Goal: Task Accomplishment & Management: Use online tool/utility

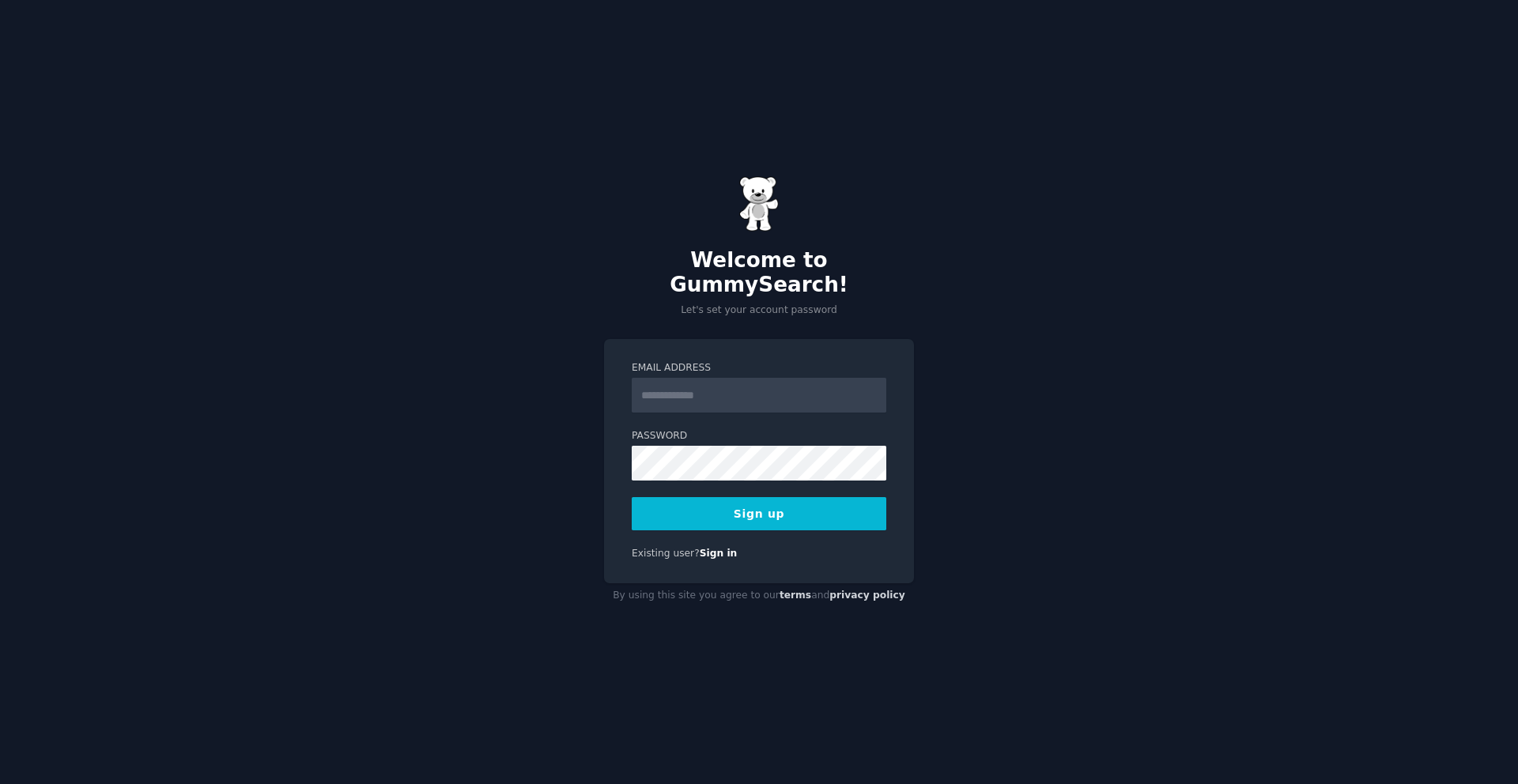
click at [685, 380] on input "Email Address" at bounding box center [759, 395] width 255 height 35
type input "**********"
click at [759, 497] on button "Sign up" at bounding box center [759, 514] width 255 height 34
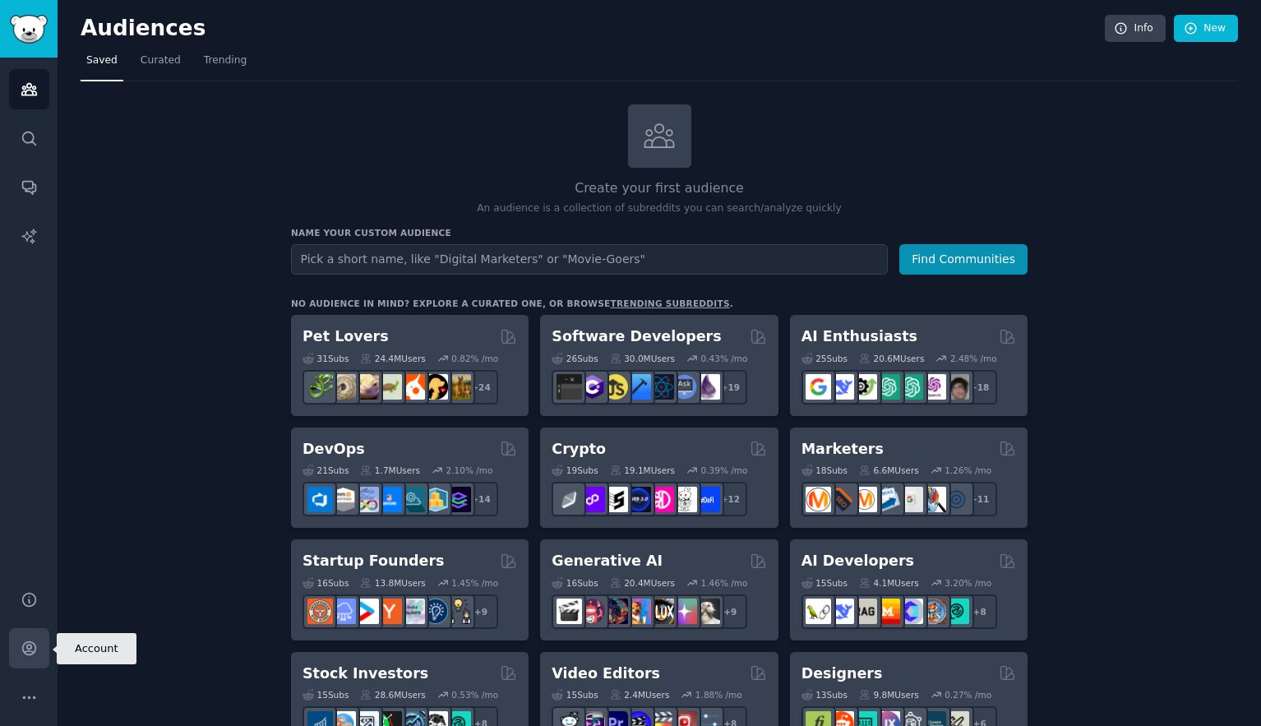
click at [26, 647] on icon "Sidebar" at bounding box center [28, 648] width 13 height 13
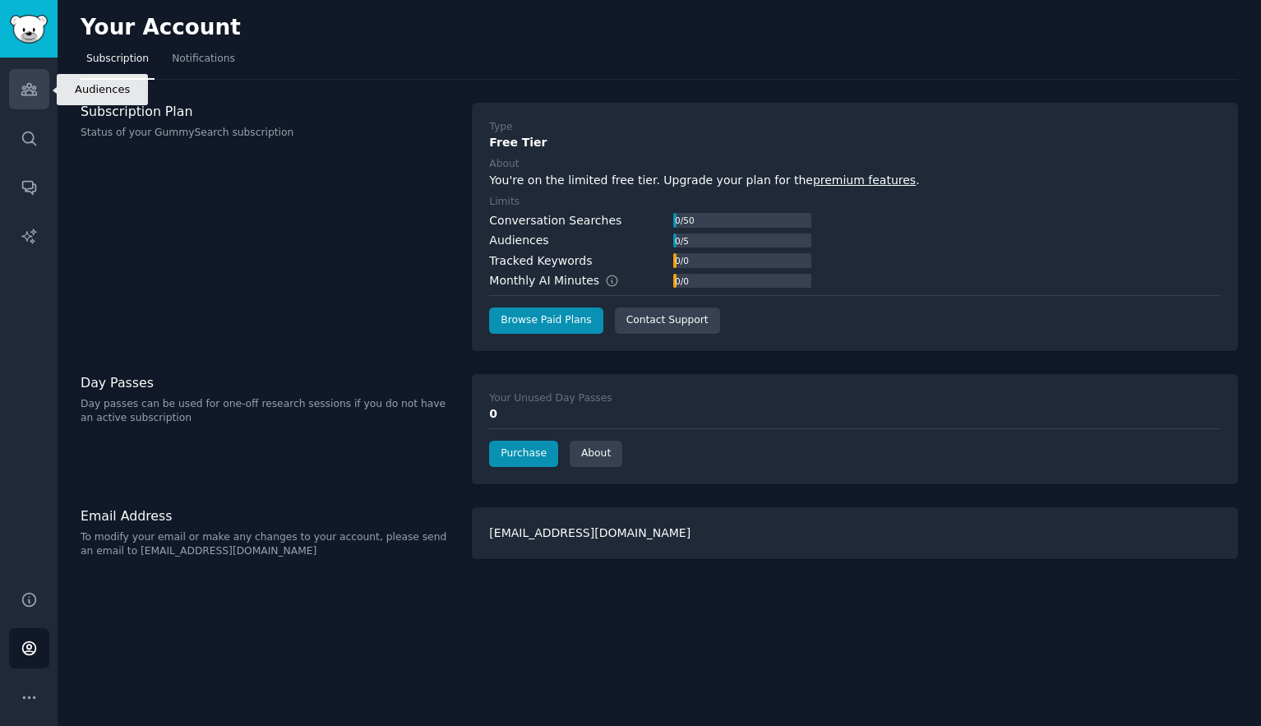
click at [27, 89] on icon "Sidebar" at bounding box center [29, 89] width 17 height 17
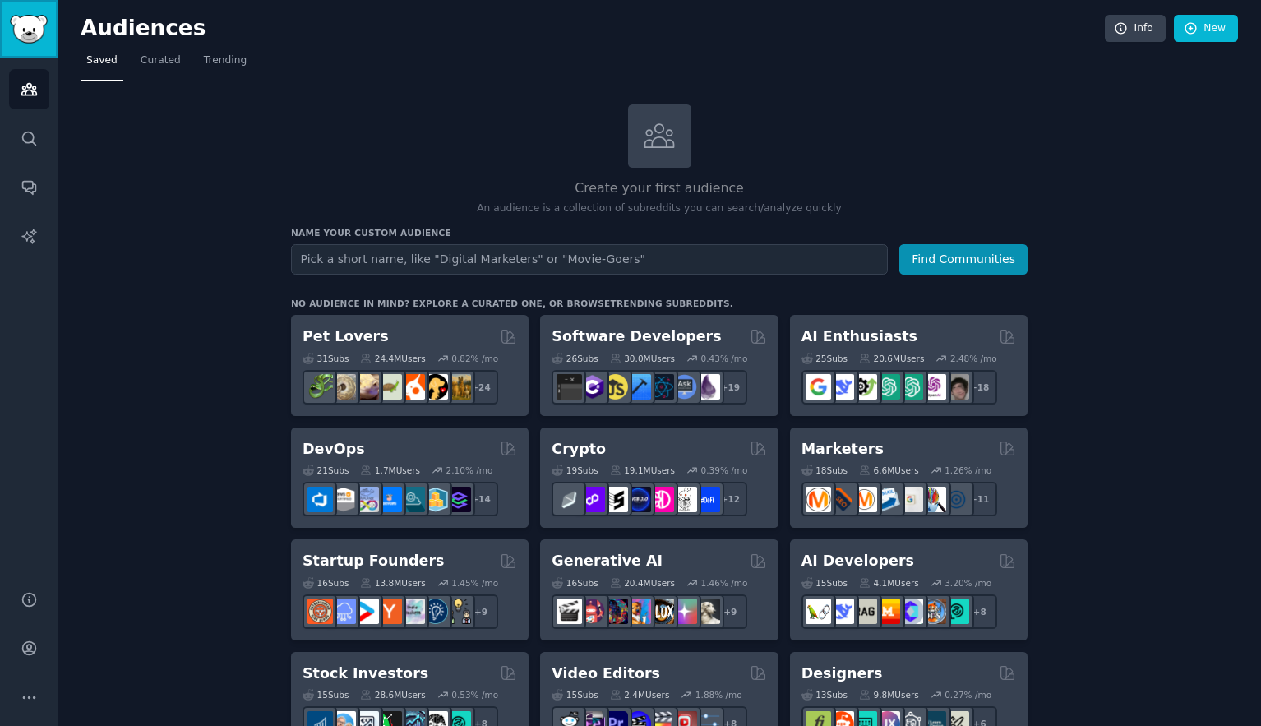
click at [39, 36] on img "Sidebar" at bounding box center [29, 29] width 38 height 29
click at [35, 696] on icon "Sidebar" at bounding box center [29, 697] width 12 height 2
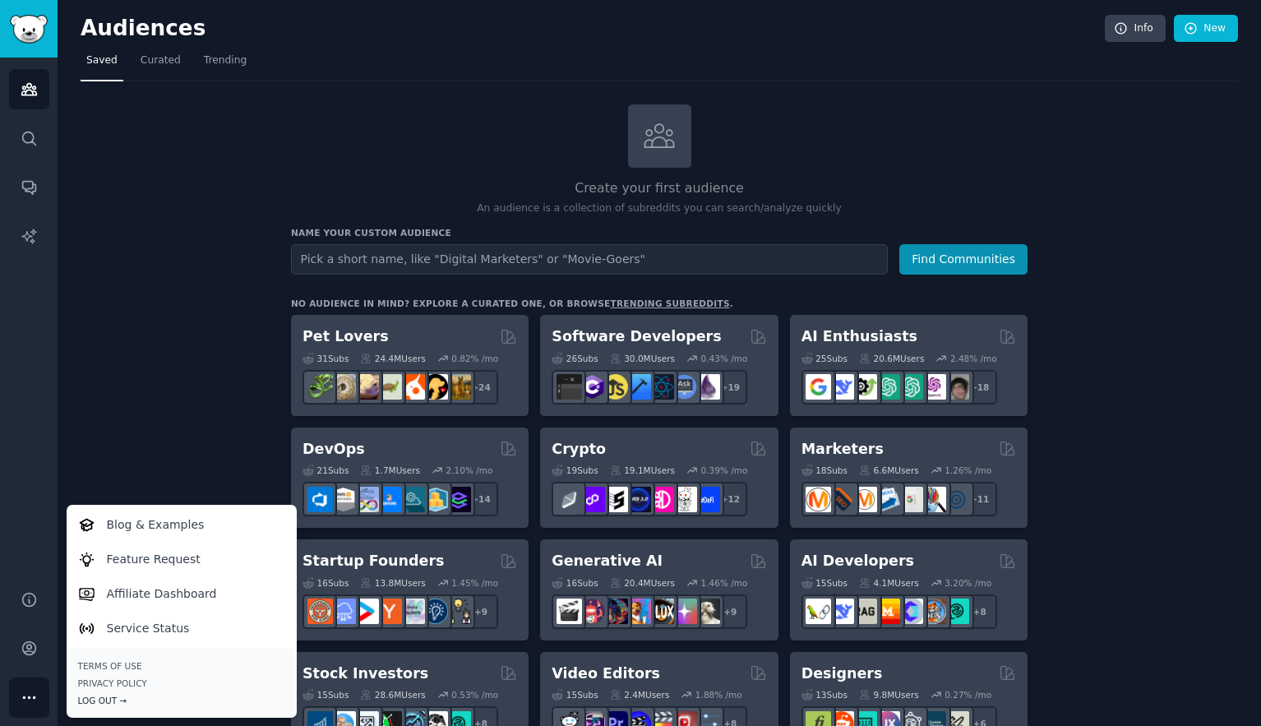
click at [100, 699] on div "Log Out →" at bounding box center [181, 701] width 207 height 12
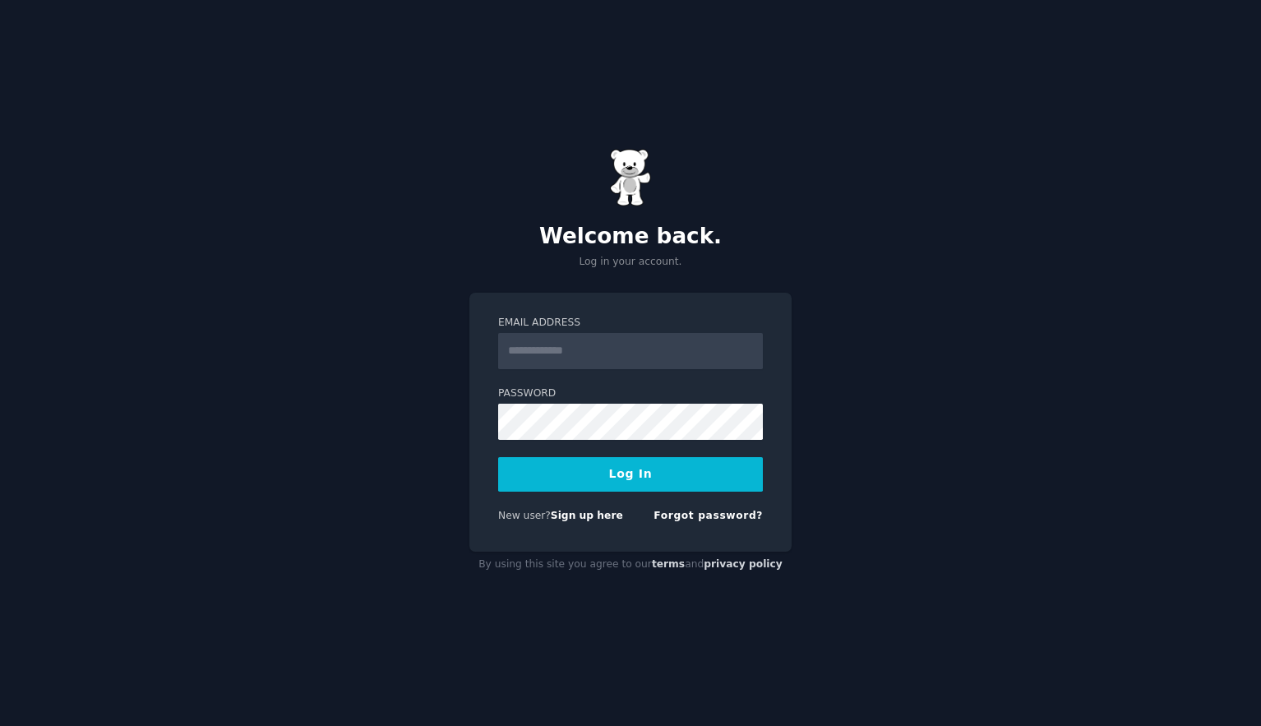
click at [549, 340] on input "Email Address" at bounding box center [630, 351] width 265 height 36
type input "**********"
click at [644, 485] on button "Log In" at bounding box center [630, 474] width 265 height 35
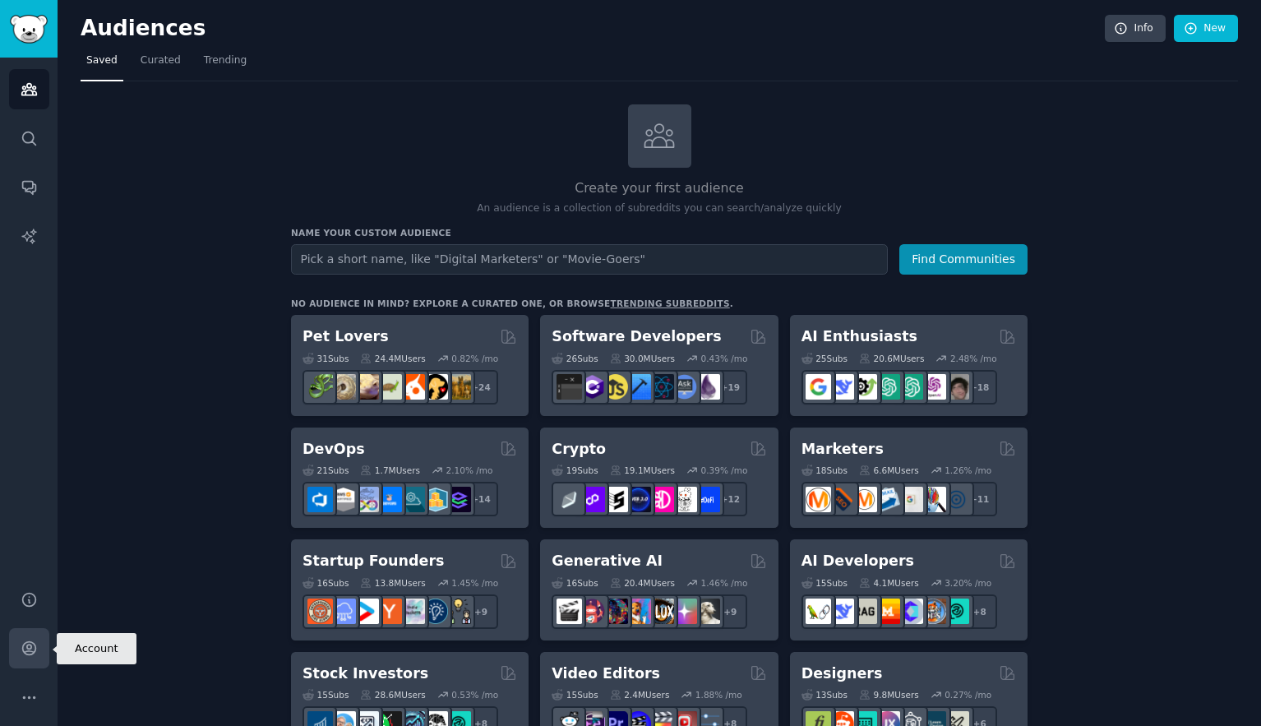
click at [30, 650] on icon "Sidebar" at bounding box center [28, 648] width 13 height 13
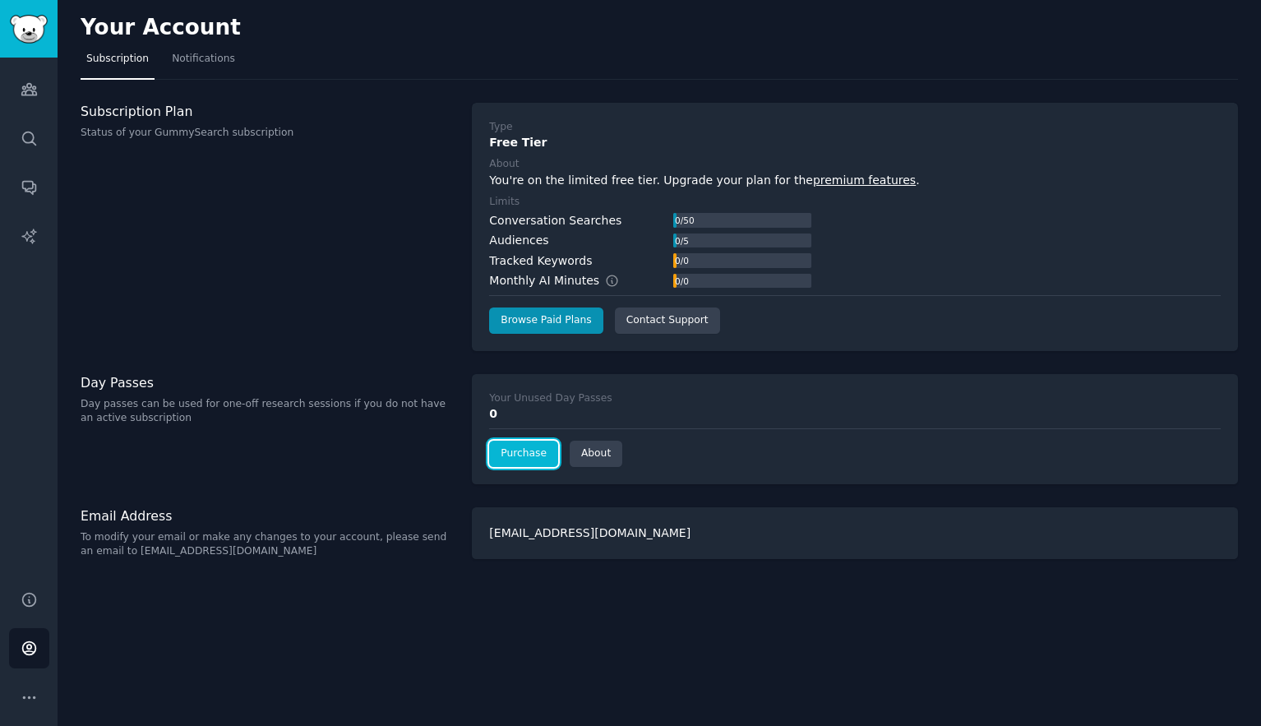
click at [517, 456] on link "Purchase" at bounding box center [523, 454] width 69 height 26
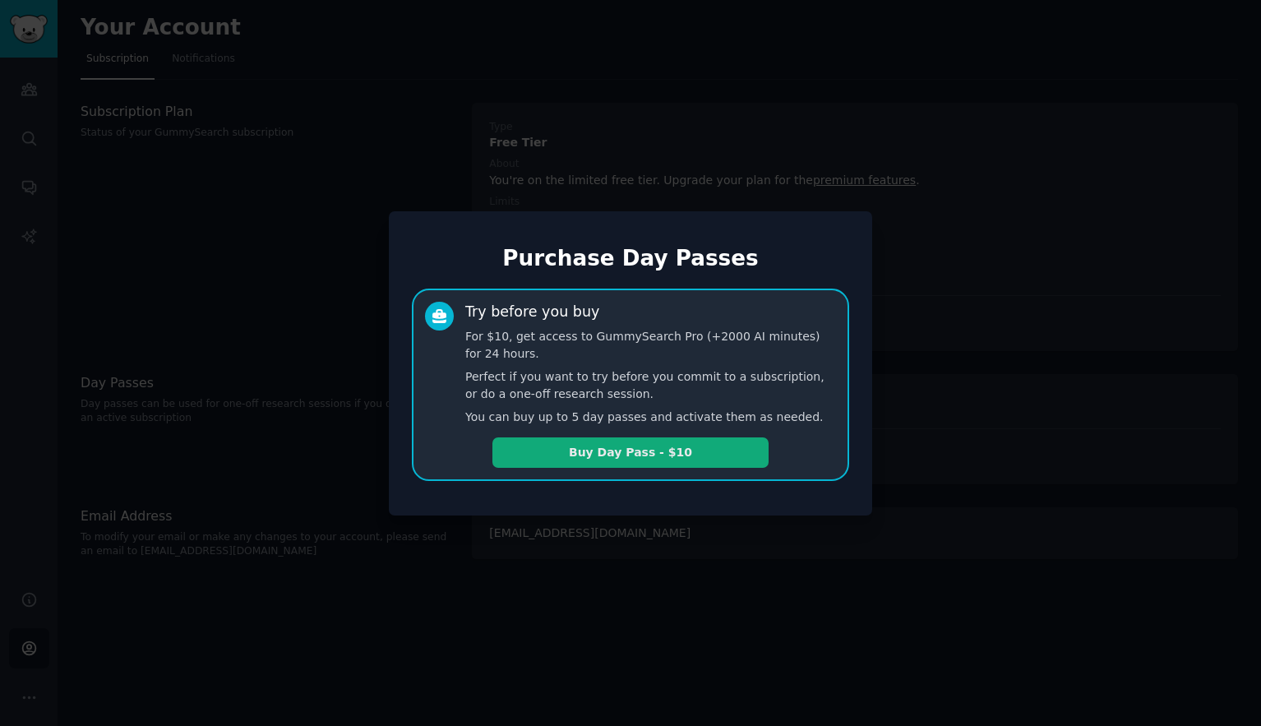
click at [633, 463] on button "Buy Day Pass - $10" at bounding box center [630, 452] width 276 height 30
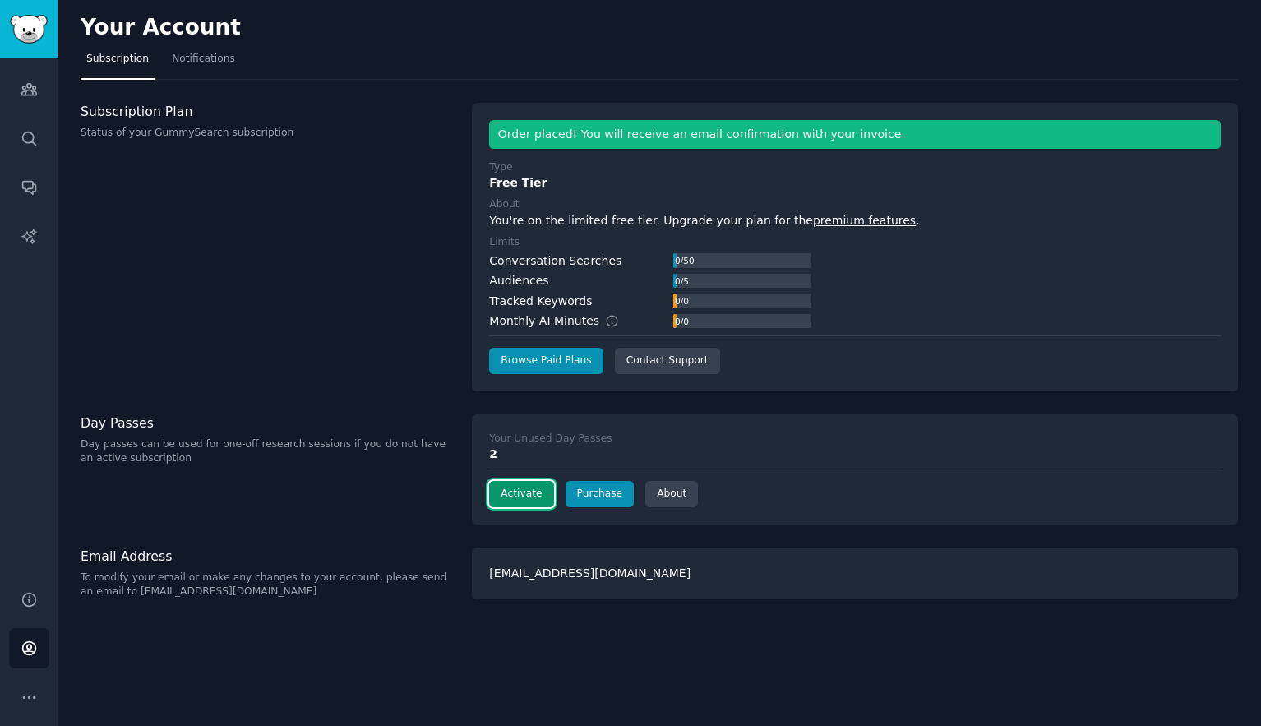
click at [510, 492] on button "Activate" at bounding box center [521, 494] width 64 height 26
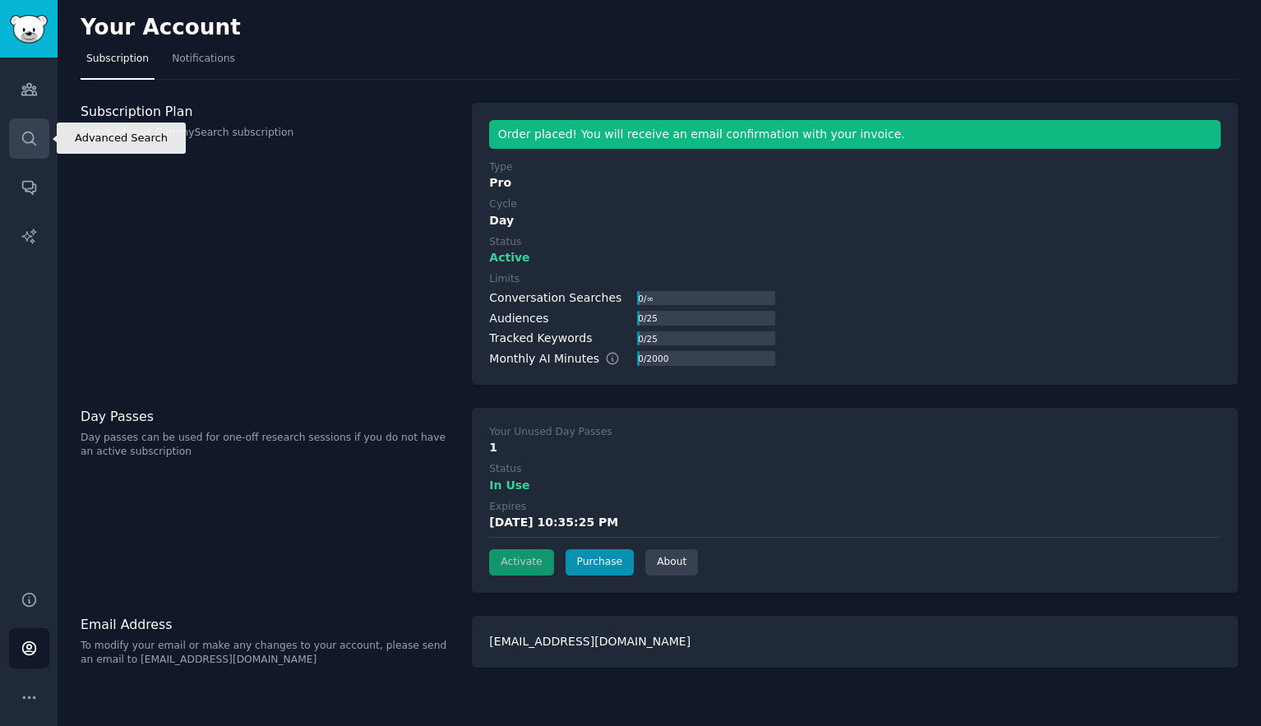
click at [21, 133] on icon "Sidebar" at bounding box center [29, 138] width 17 height 17
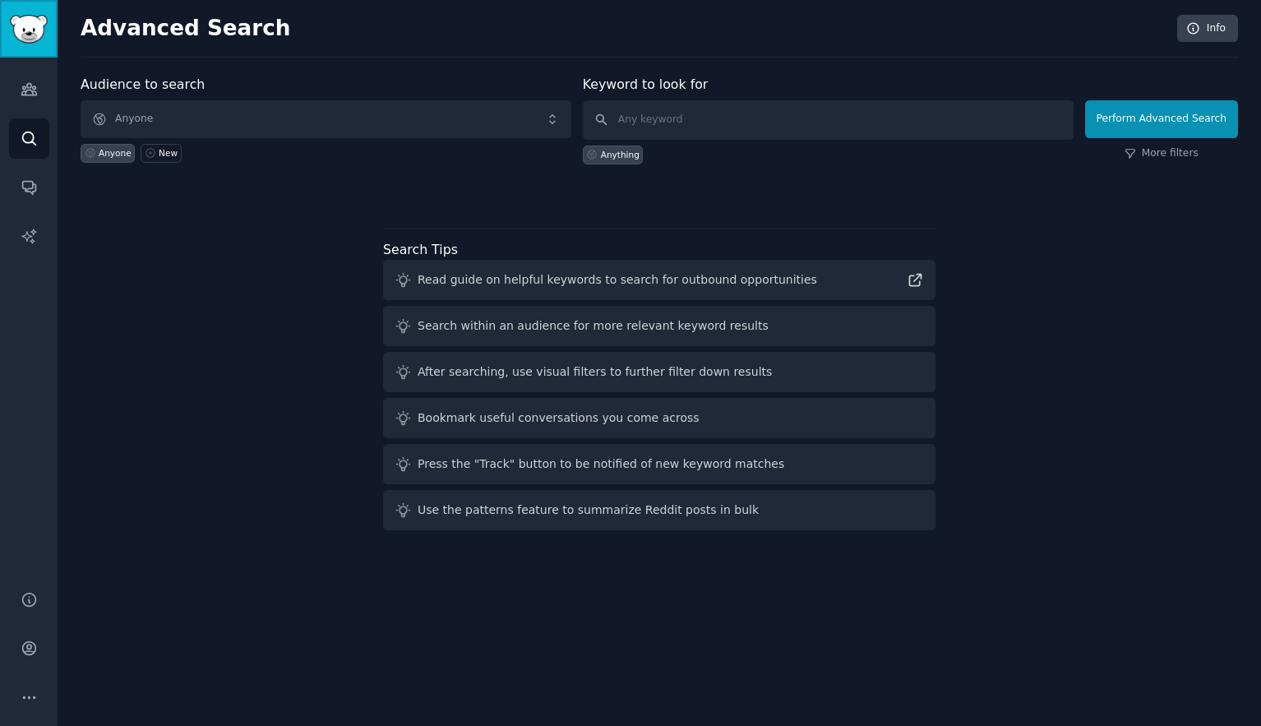
click at [34, 31] on img "Sidebar" at bounding box center [29, 29] width 38 height 29
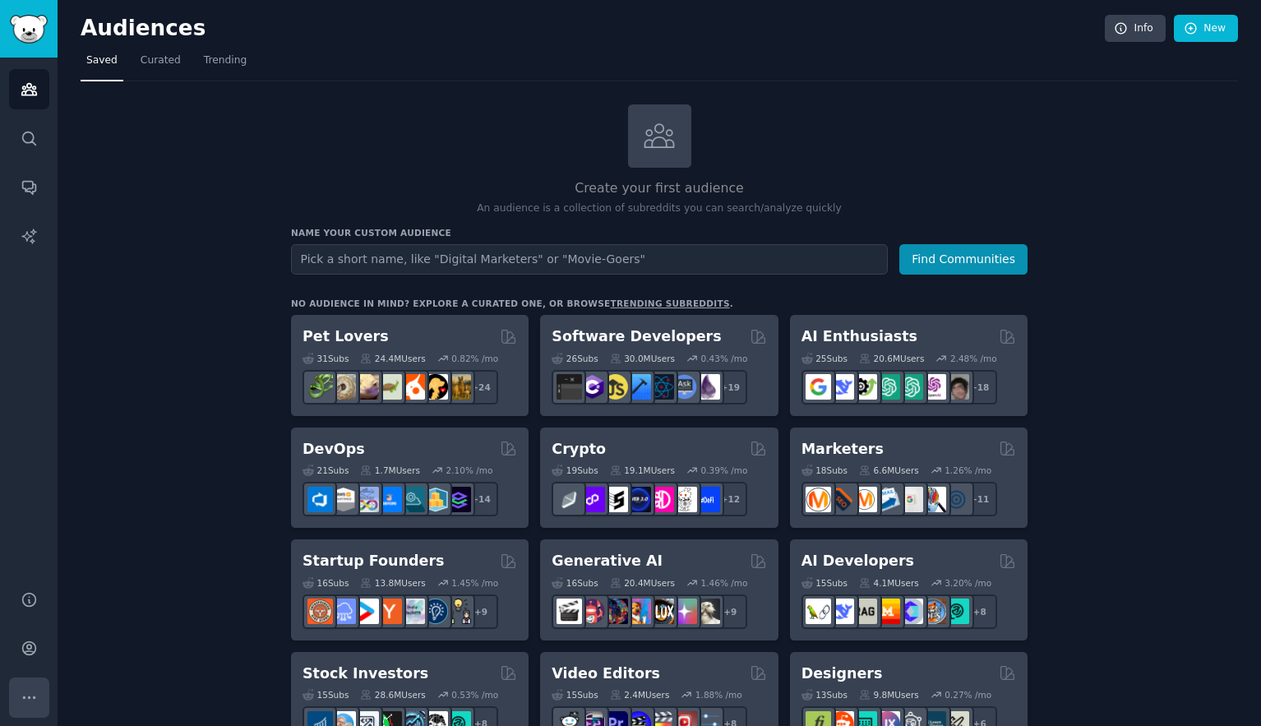
click at [31, 698] on icon "Sidebar" at bounding box center [29, 697] width 17 height 17
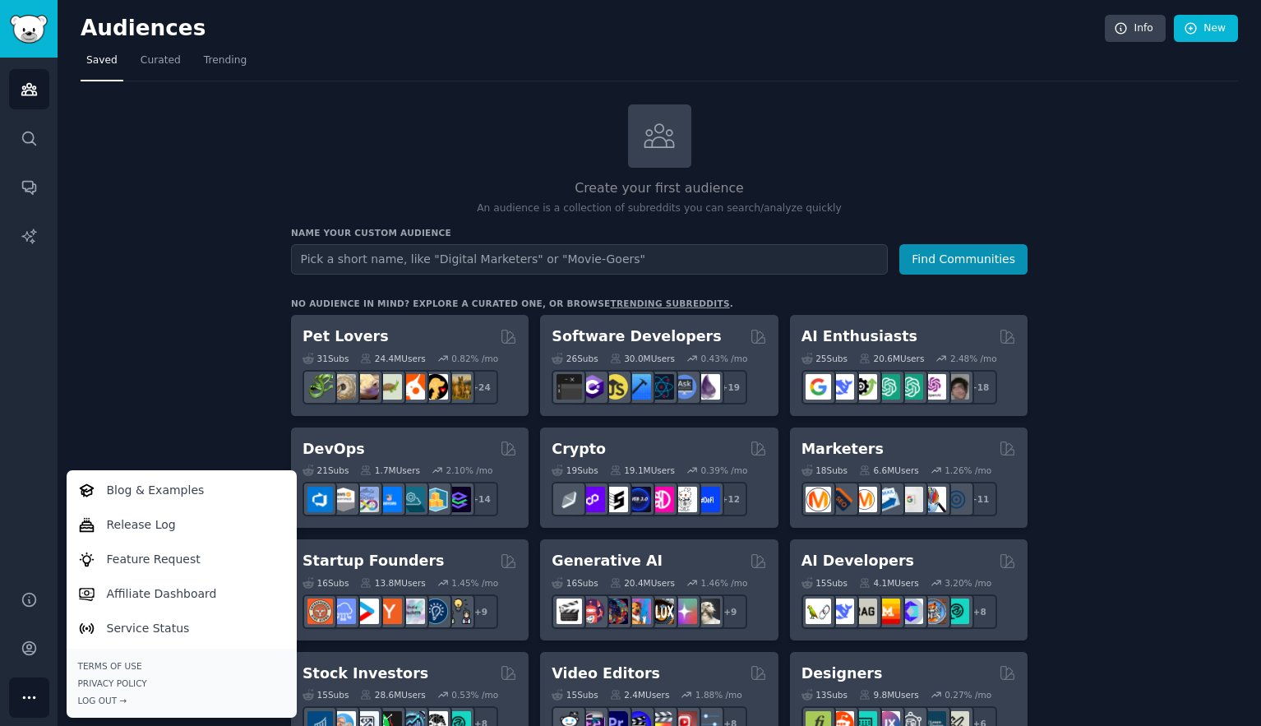
click at [31, 698] on icon "Sidebar" at bounding box center [29, 697] width 17 height 17
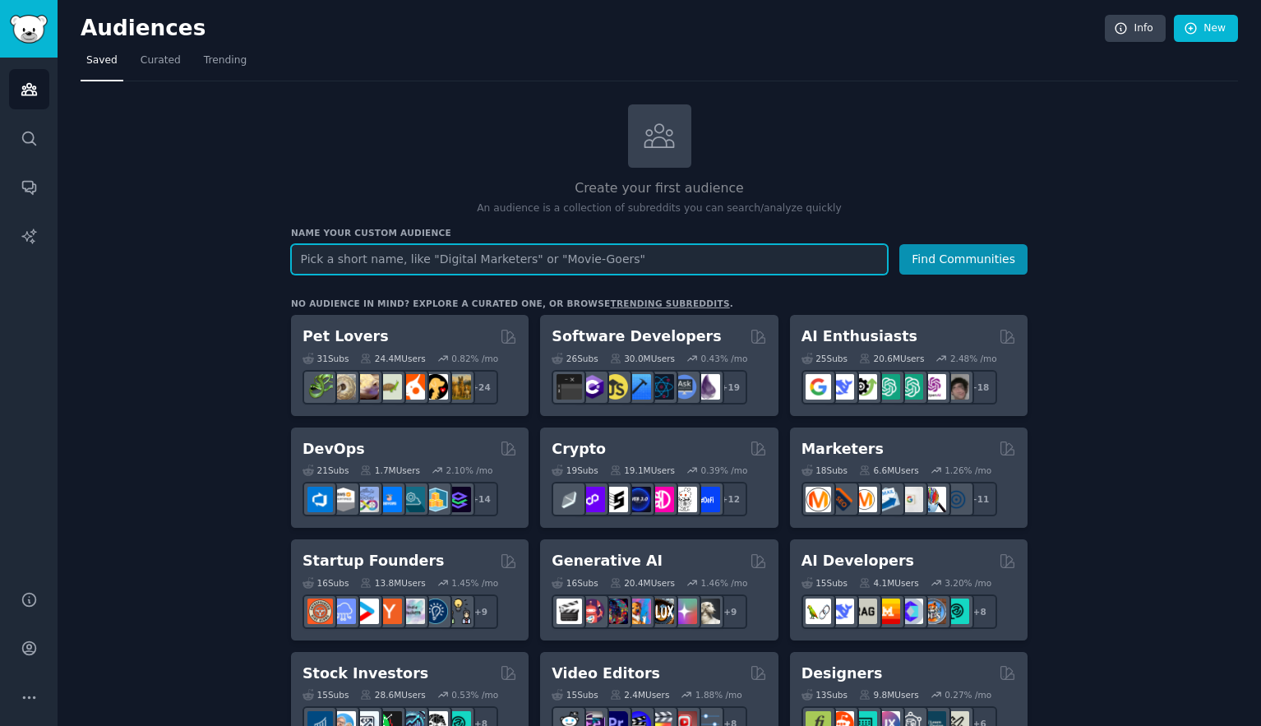
click at [326, 257] on input "text" at bounding box center [589, 259] width 597 height 30
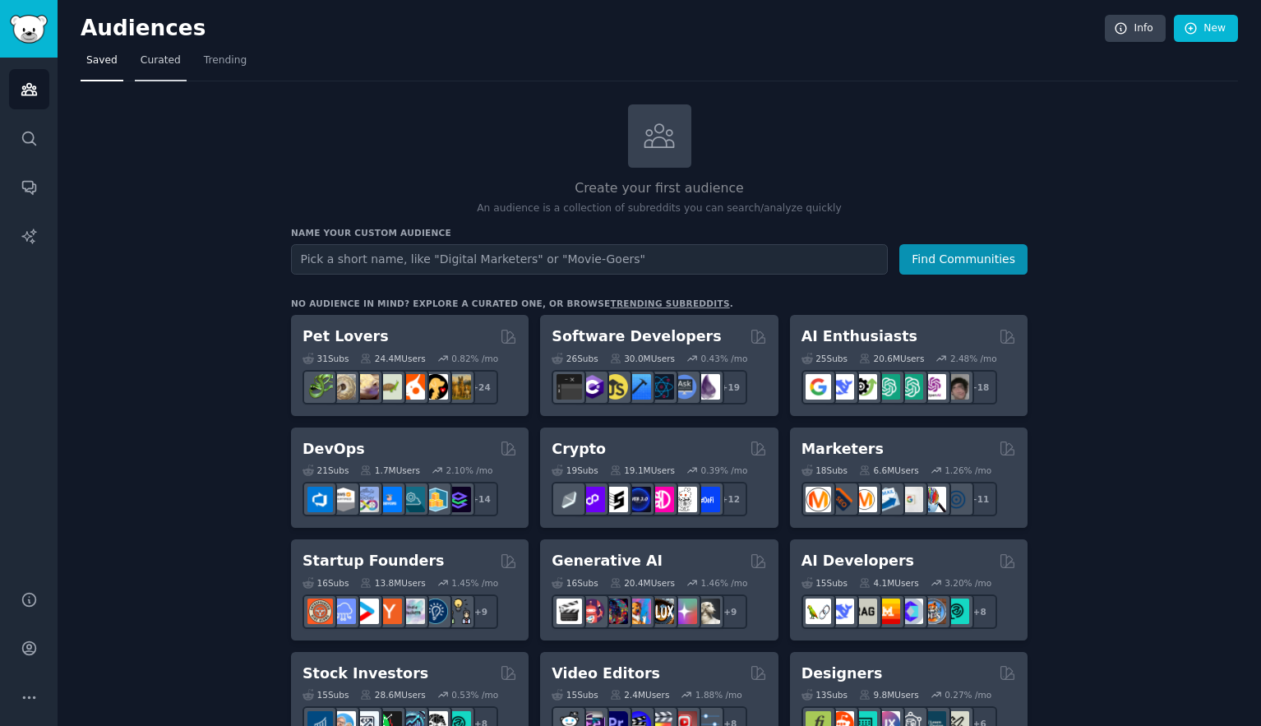
click at [162, 58] on span "Curated" at bounding box center [161, 60] width 40 height 15
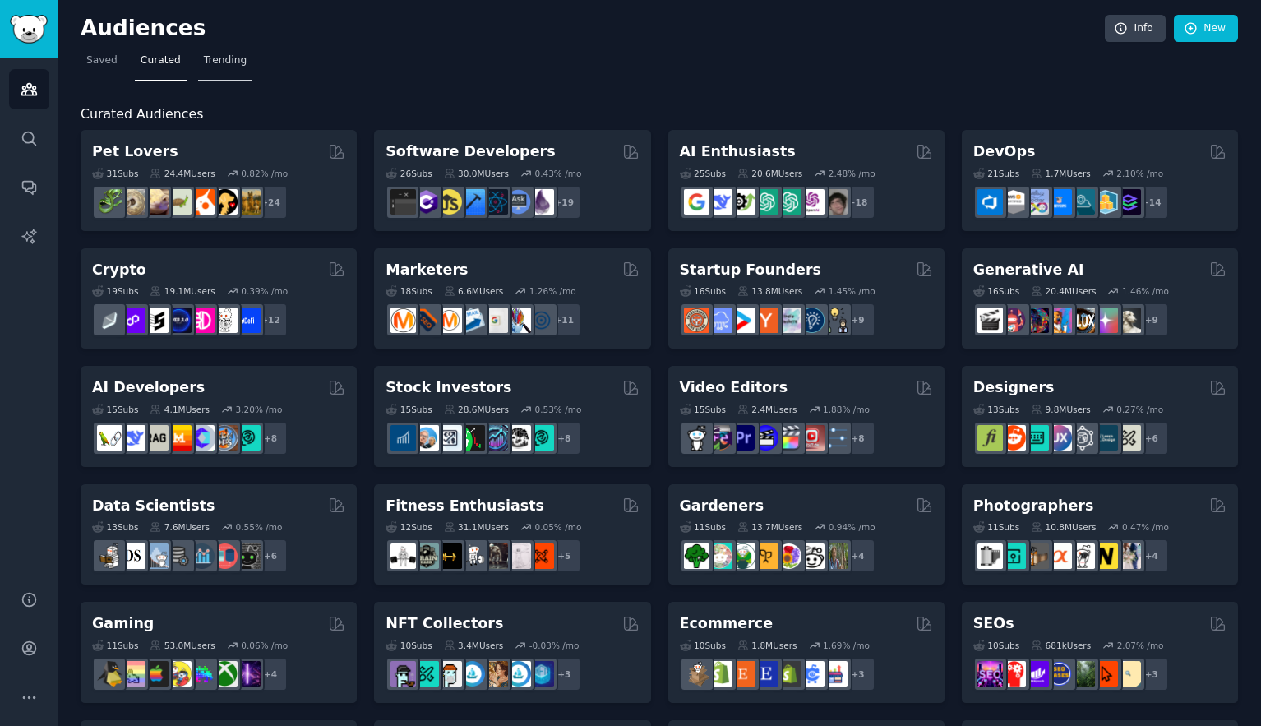
click at [230, 60] on span "Trending" at bounding box center [225, 60] width 43 height 15
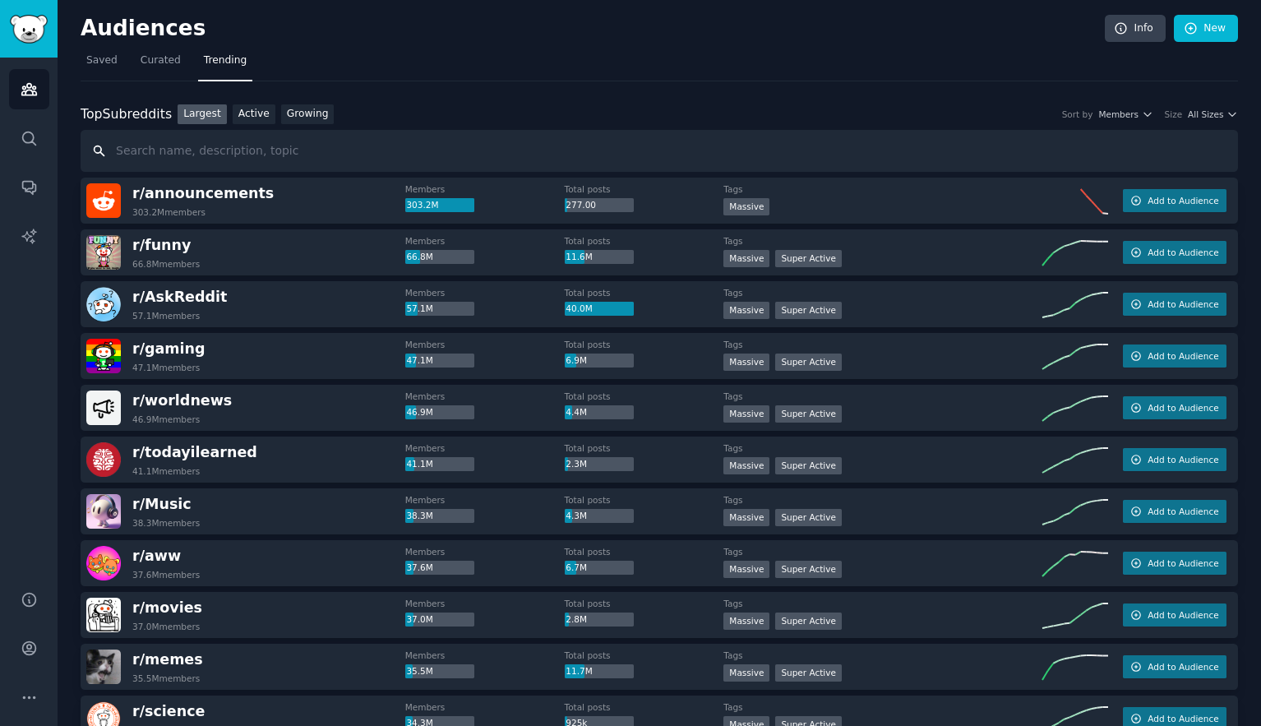
paste input "r/farming, r/homestead, r/homestead (yes—two variants exist), r/irrigation, r/p…"
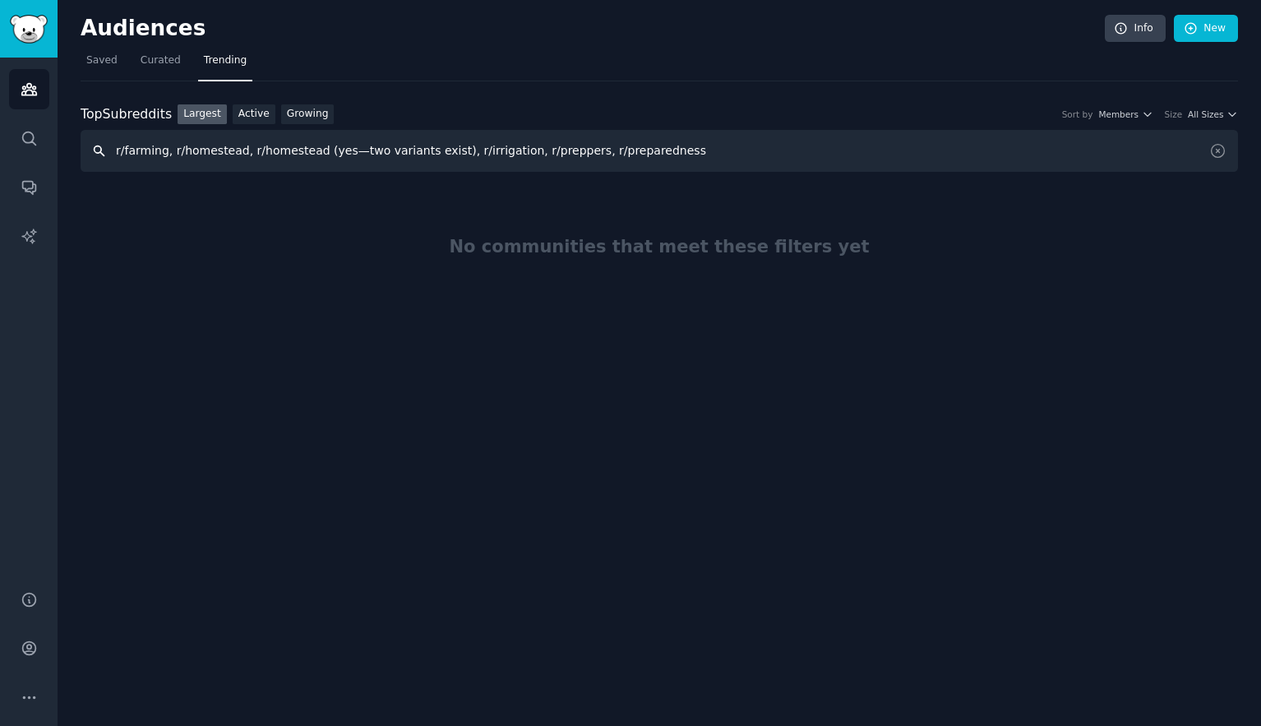
drag, startPoint x: 679, startPoint y: 154, endPoint x: 169, endPoint y: 155, distance: 509.6
click at [169, 155] on input "r/farming, r/homestead, r/homestead (yes—two variants exist), r/irrigation, r/p…" at bounding box center [659, 151] width 1157 height 42
type input "r/farming"
drag, startPoint x: 182, startPoint y: 151, endPoint x: 118, endPoint y: 154, distance: 64.2
click at [118, 154] on input "r/farming" at bounding box center [659, 151] width 1157 height 42
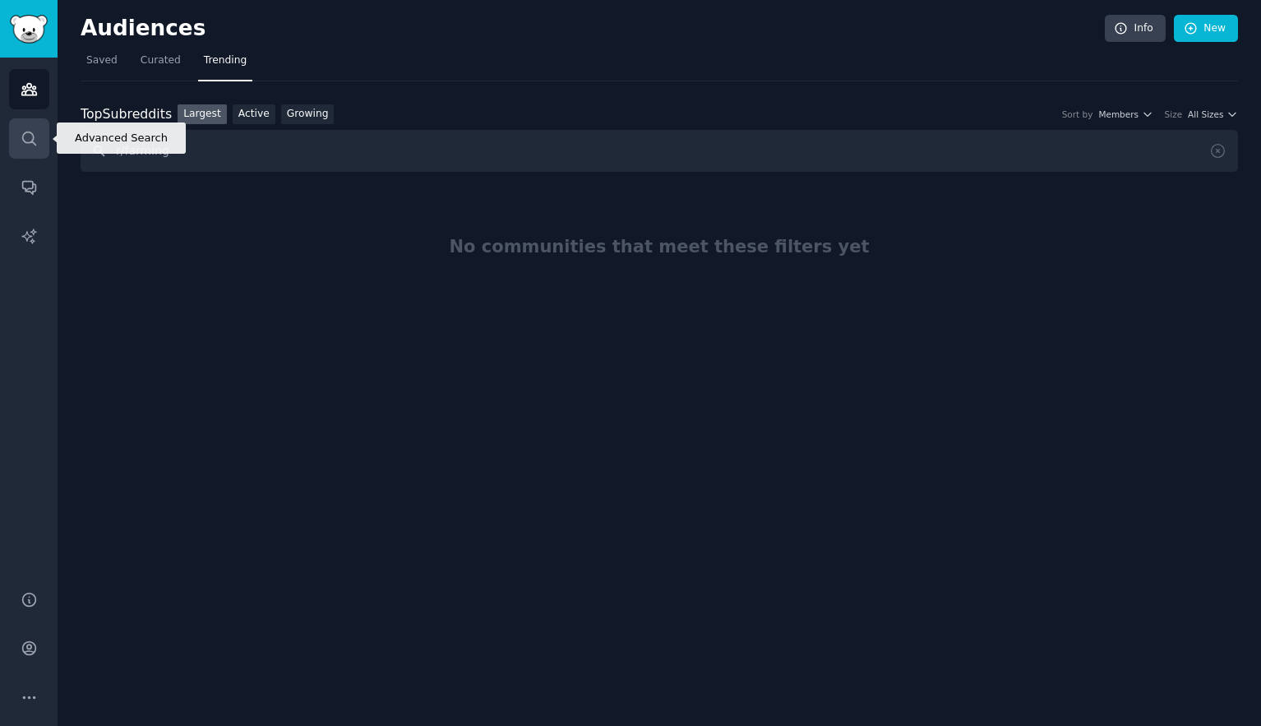
click at [28, 136] on icon "Sidebar" at bounding box center [29, 138] width 17 height 17
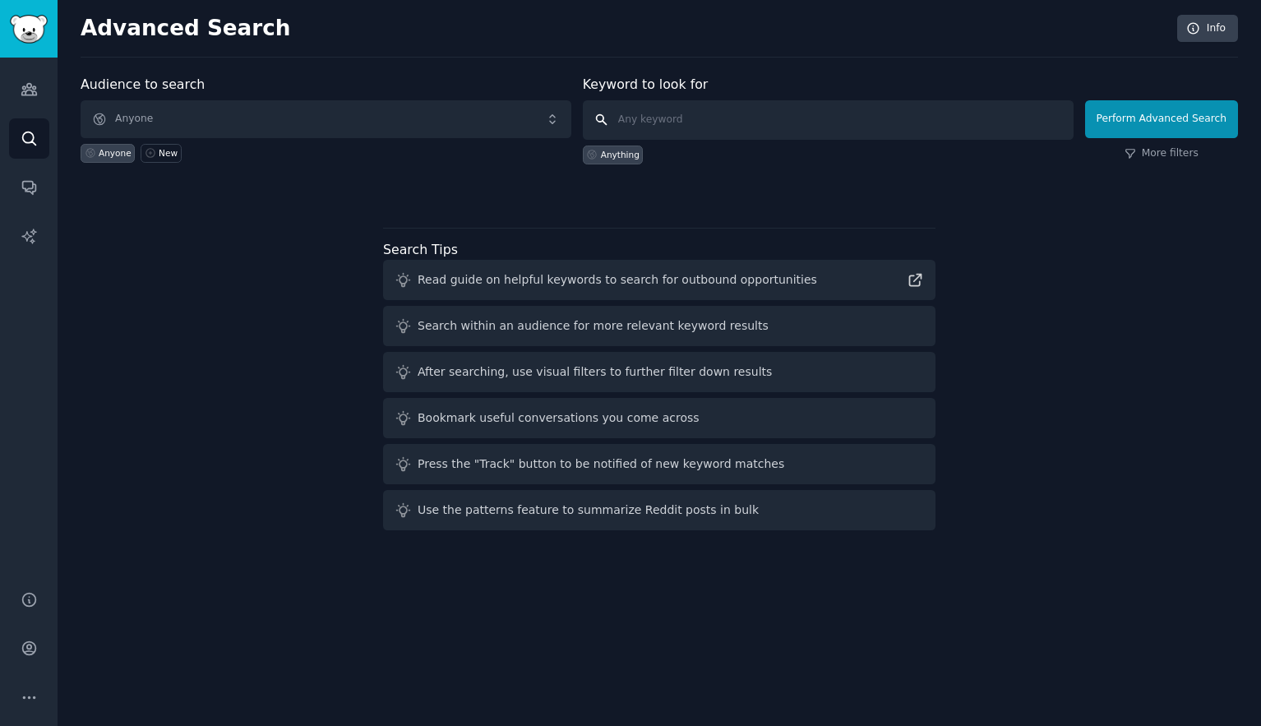
click at [677, 119] on input "text" at bounding box center [828, 119] width 491 height 39
paste input "r/farming, r/homestead, r/homestead (yes—two variants exist), r/irrigation, r/p…"
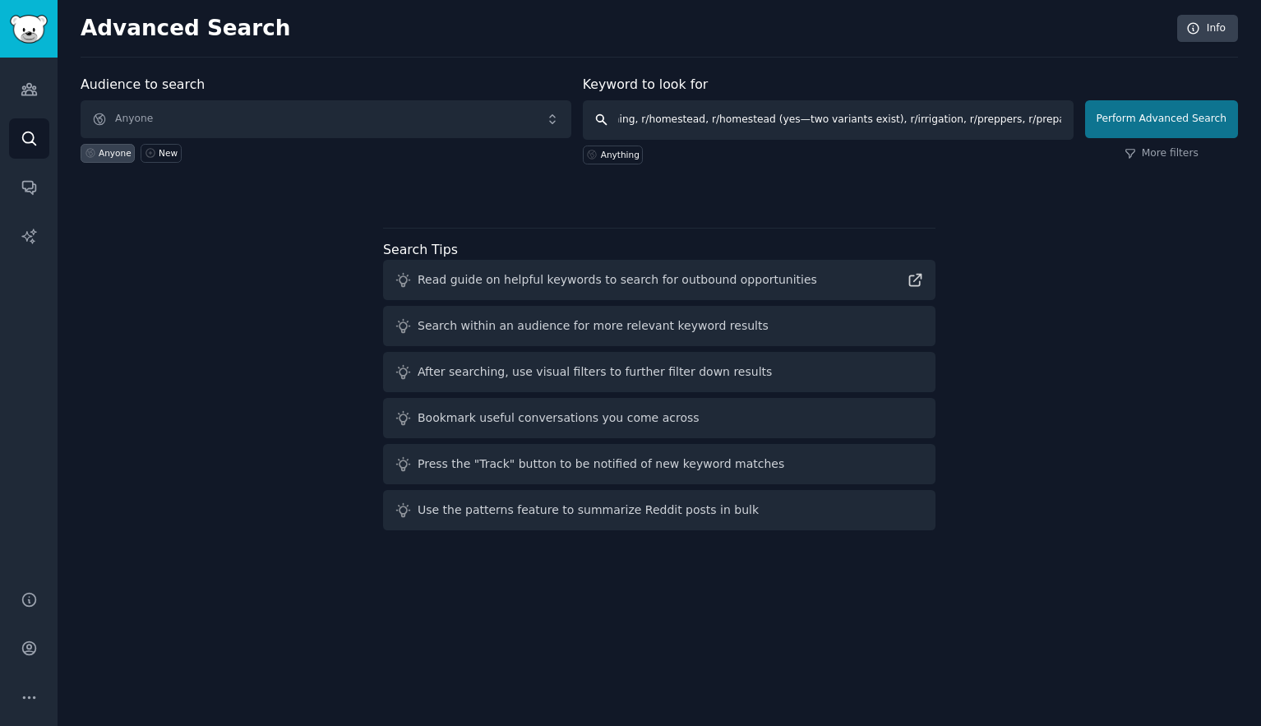
type input "r/farming, r/homestead, r/homestead (yes—two variants exist), r/irrigation, r/p…"
click at [1161, 123] on button "Perform Advanced Search" at bounding box center [1161, 119] width 153 height 38
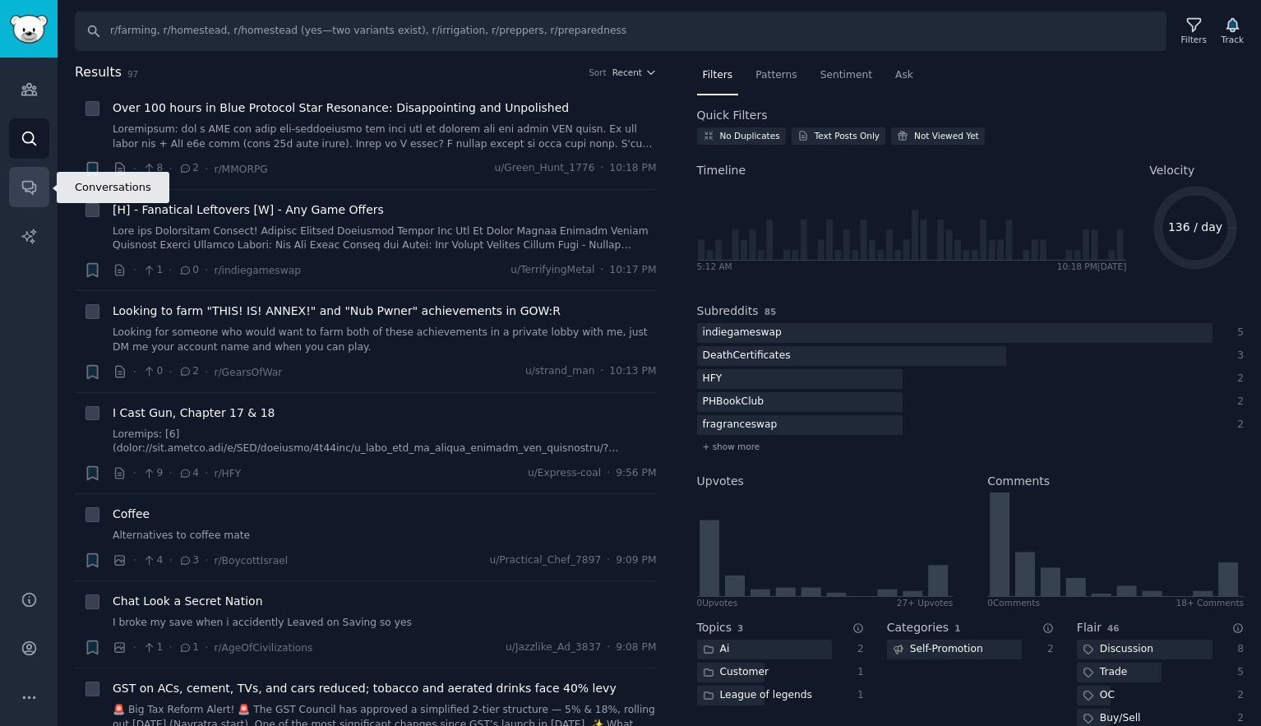
click at [30, 188] on icon "Sidebar" at bounding box center [28, 188] width 13 height 13
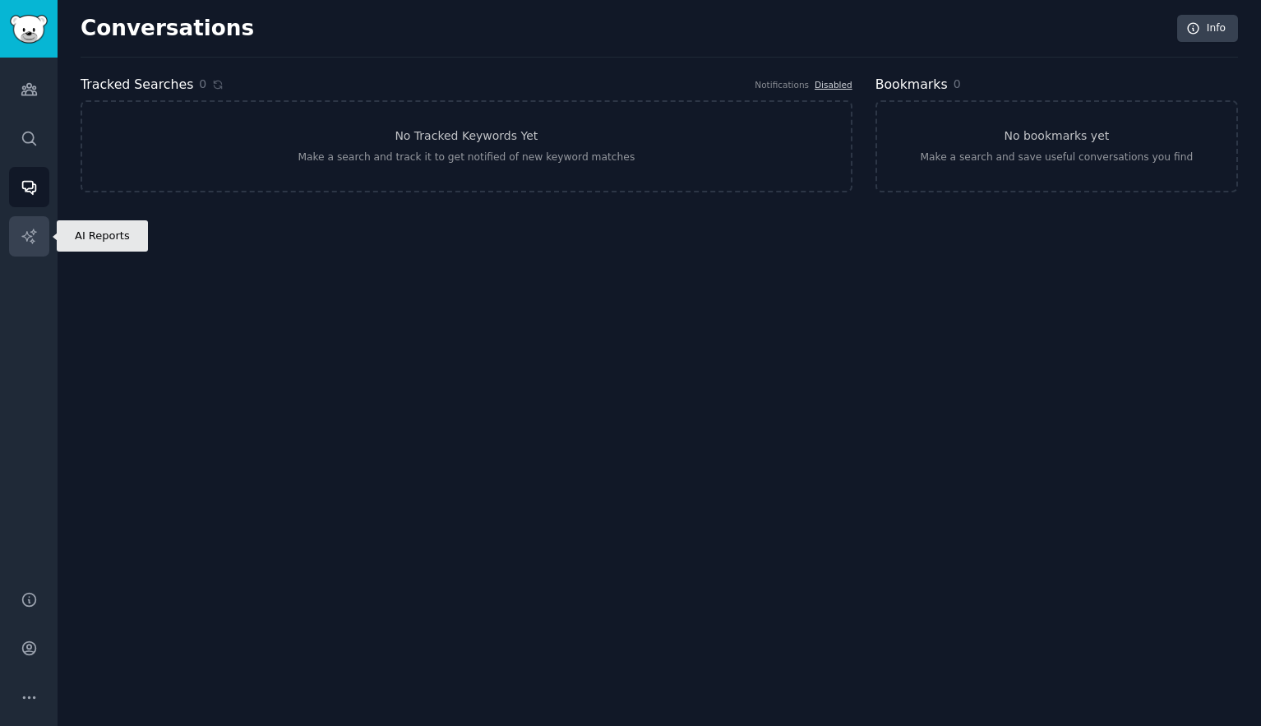
click at [30, 238] on icon "Sidebar" at bounding box center [29, 236] width 17 height 17
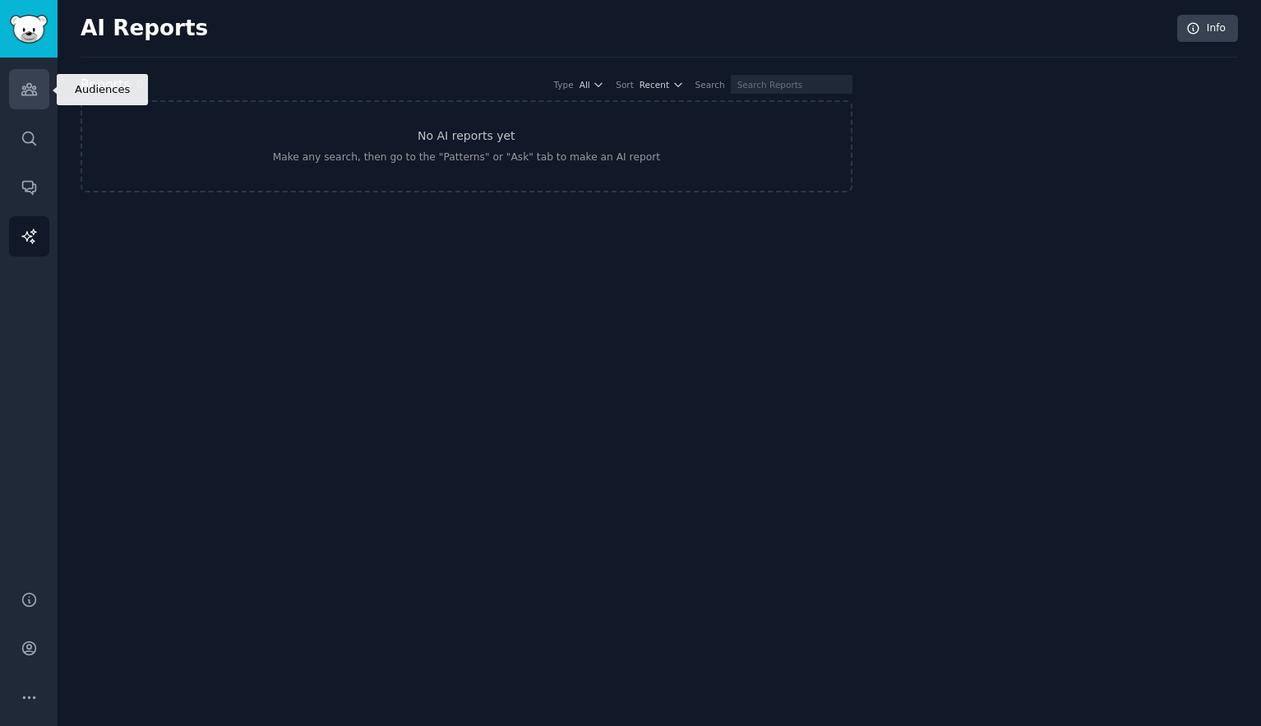
click at [32, 92] on icon "Sidebar" at bounding box center [28, 90] width 15 height 12
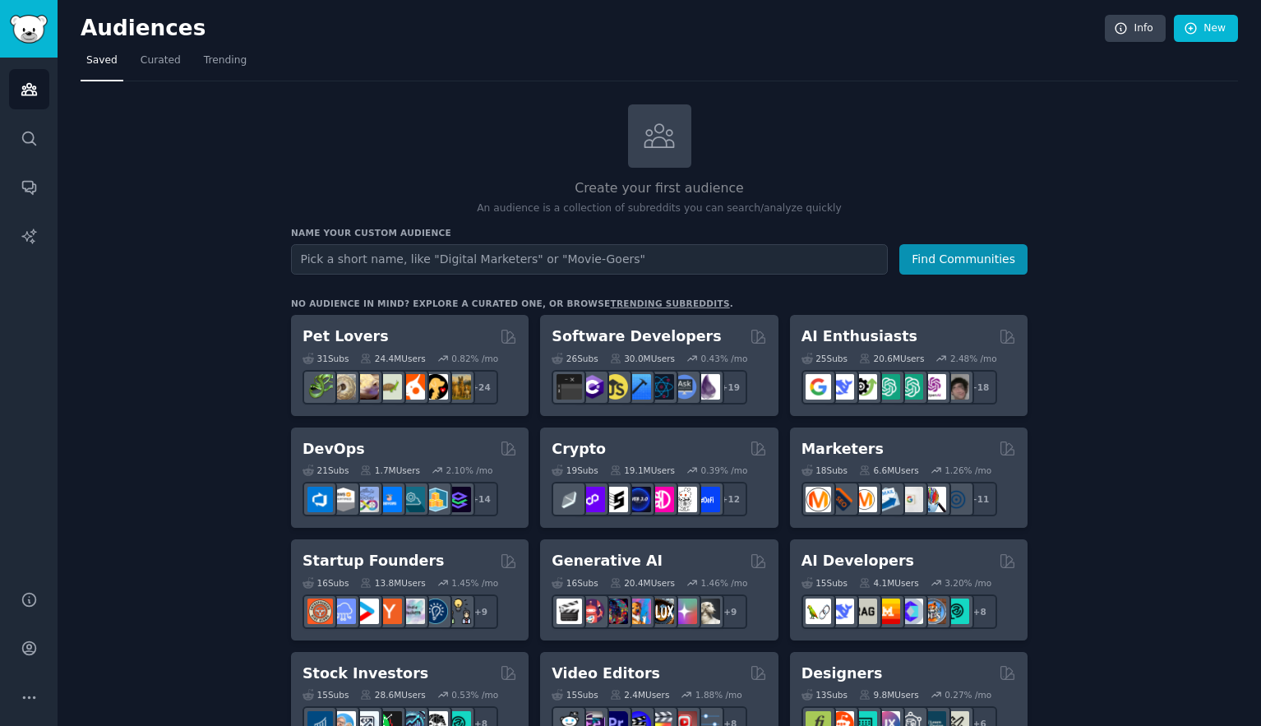
click at [306, 257] on input "text" at bounding box center [589, 259] width 597 height 30
type input "Water Calculators"
click at [958, 257] on button "Find Communities" at bounding box center [963, 259] width 128 height 30
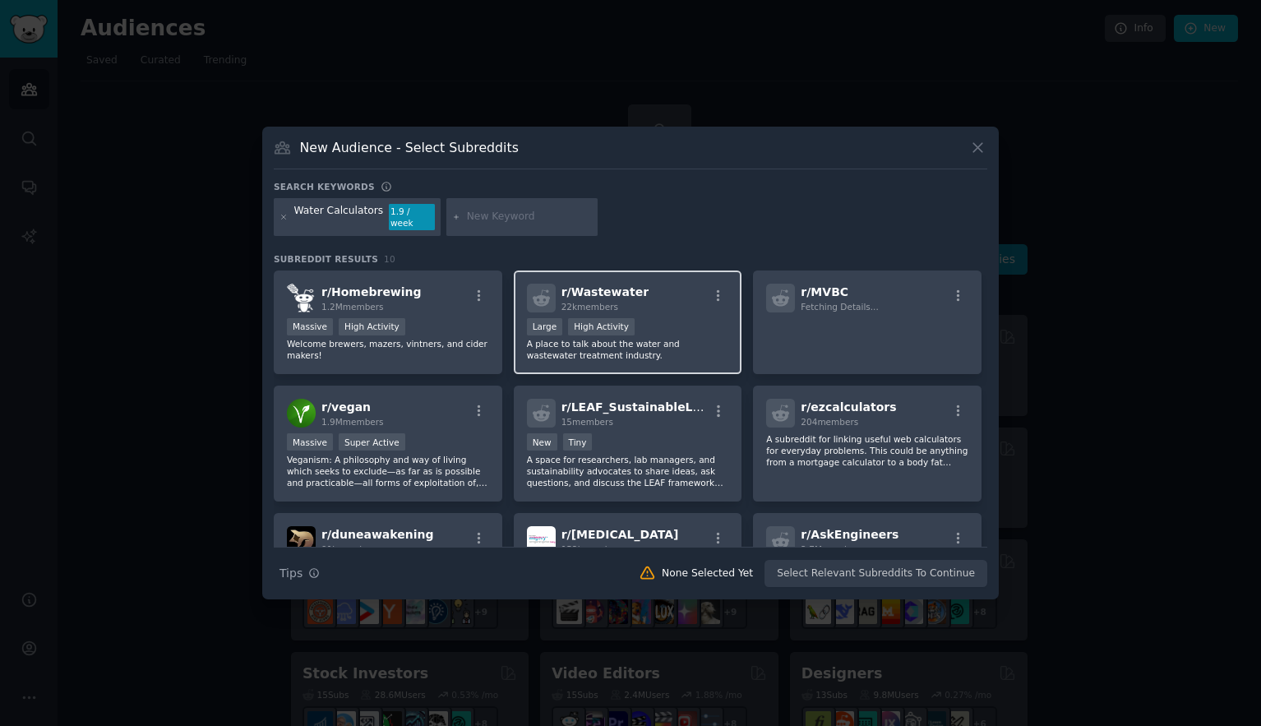
click at [679, 307] on div "r/ Wastewater 22k members Large High Activity A place to talk about the water a…" at bounding box center [628, 322] width 229 height 104
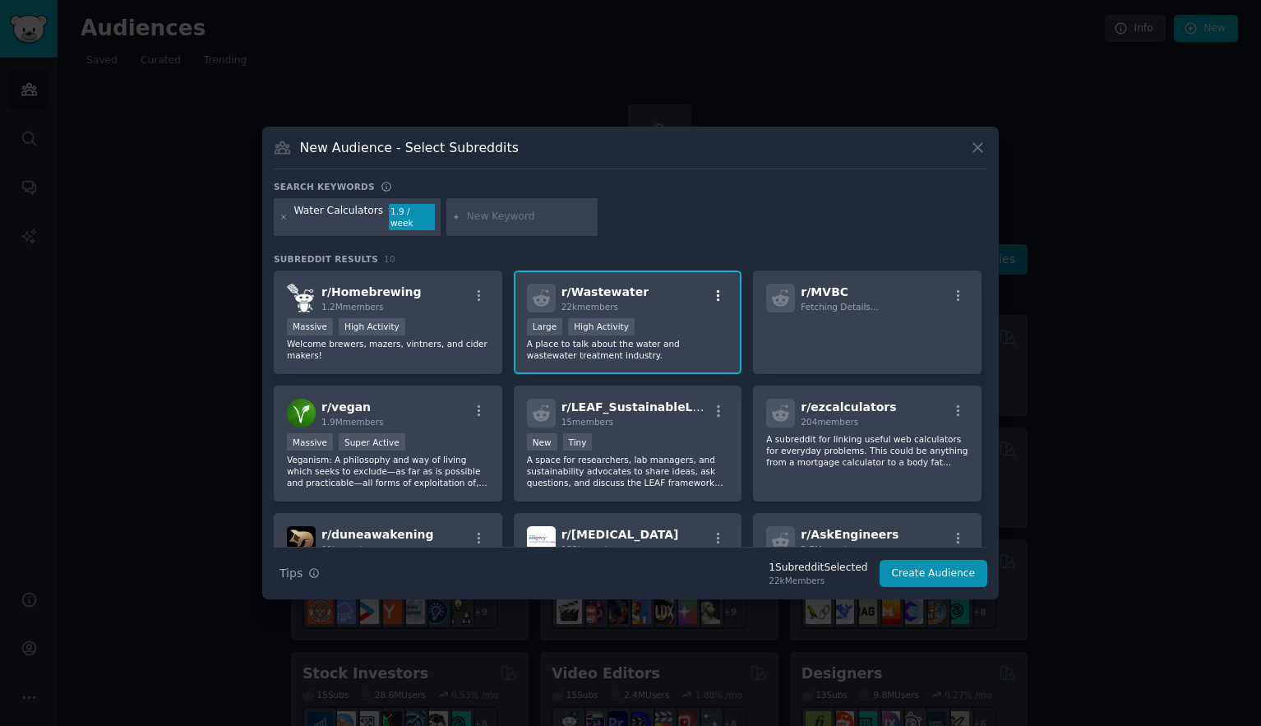
click at [717, 289] on icon "button" at bounding box center [718, 295] width 3 height 12
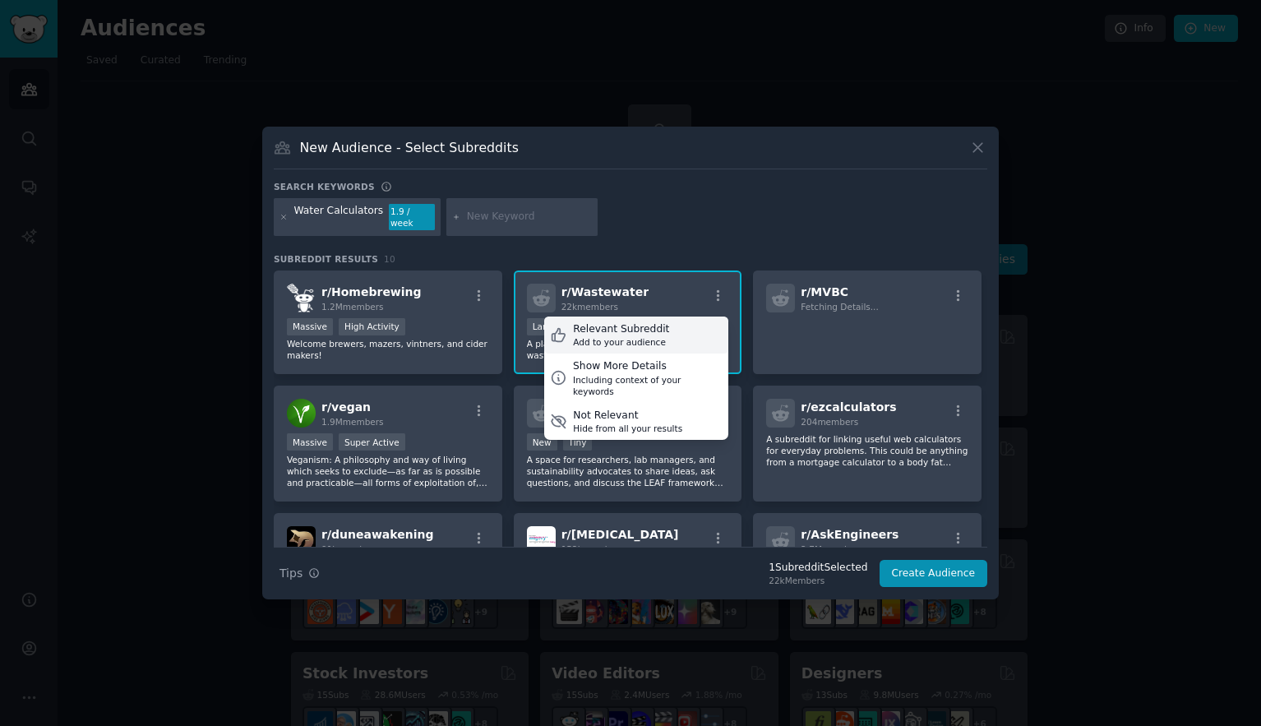
click at [629, 336] on div "Add to your audience" at bounding box center [621, 342] width 96 height 12
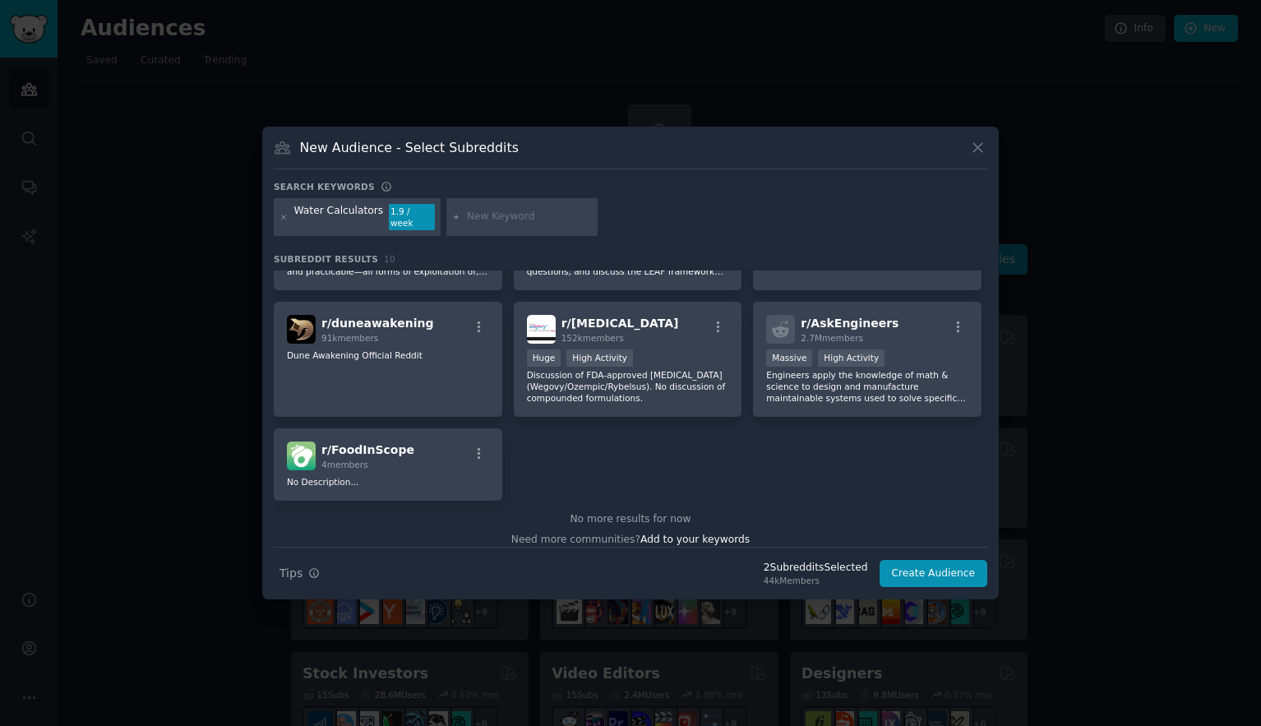
scroll to position [223, 0]
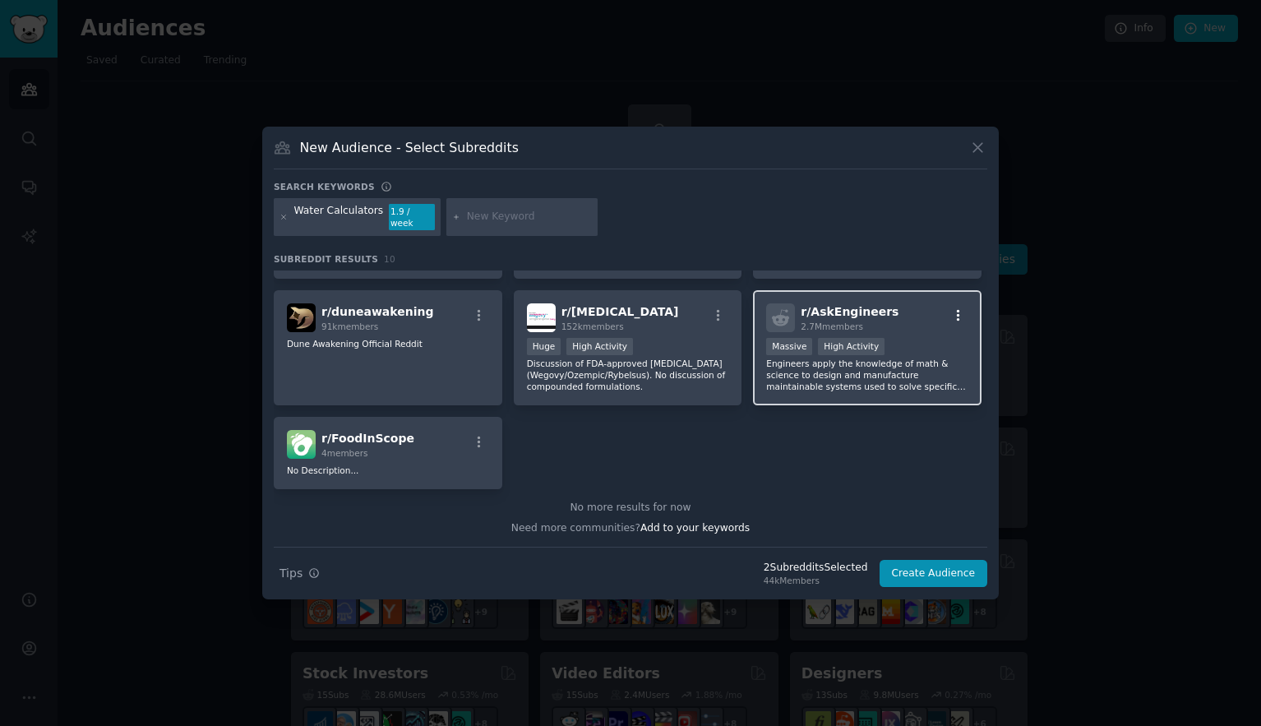
click at [955, 308] on icon "button" at bounding box center [958, 315] width 15 height 15
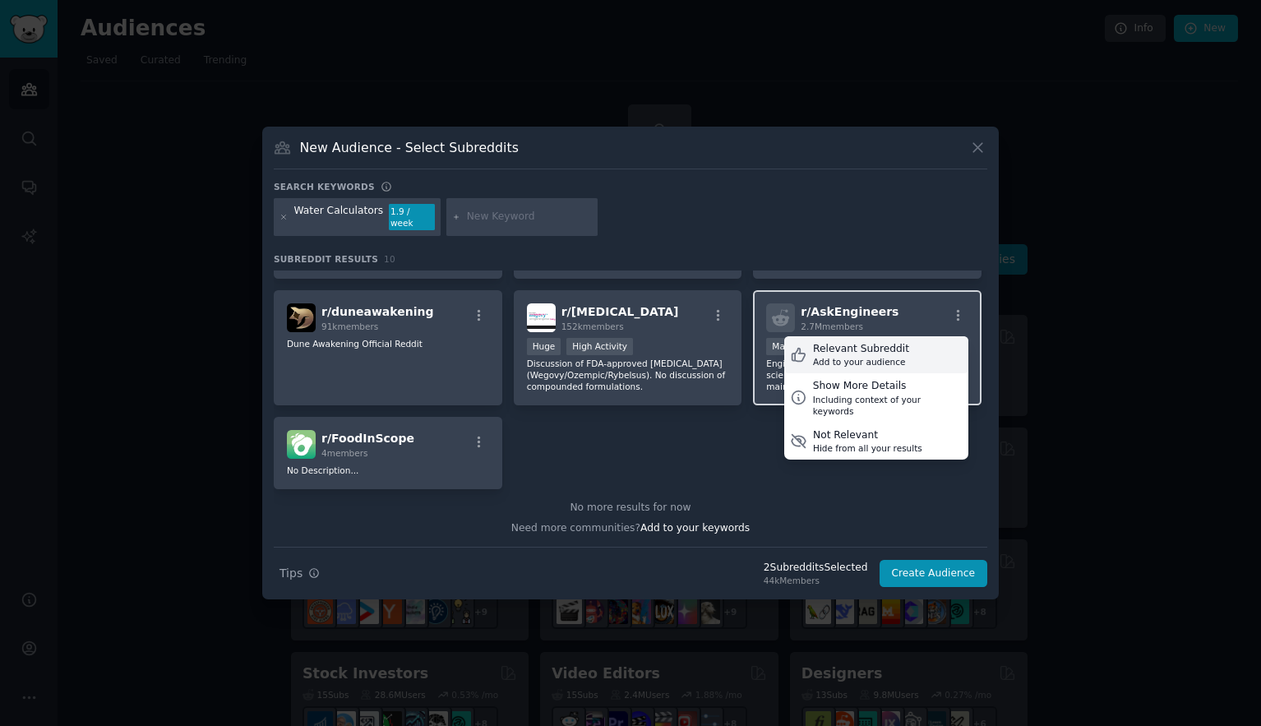
click at [829, 346] on div "Relevant Subreddit" at bounding box center [861, 349] width 96 height 15
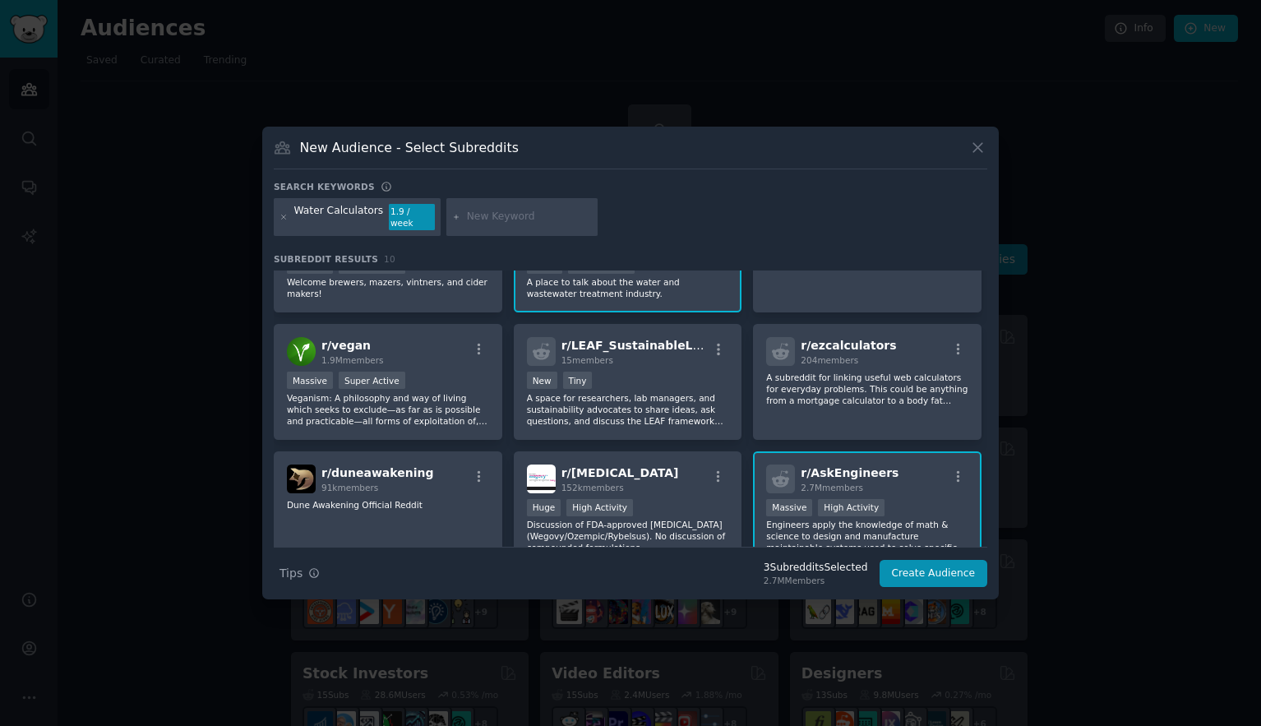
scroll to position [0, 0]
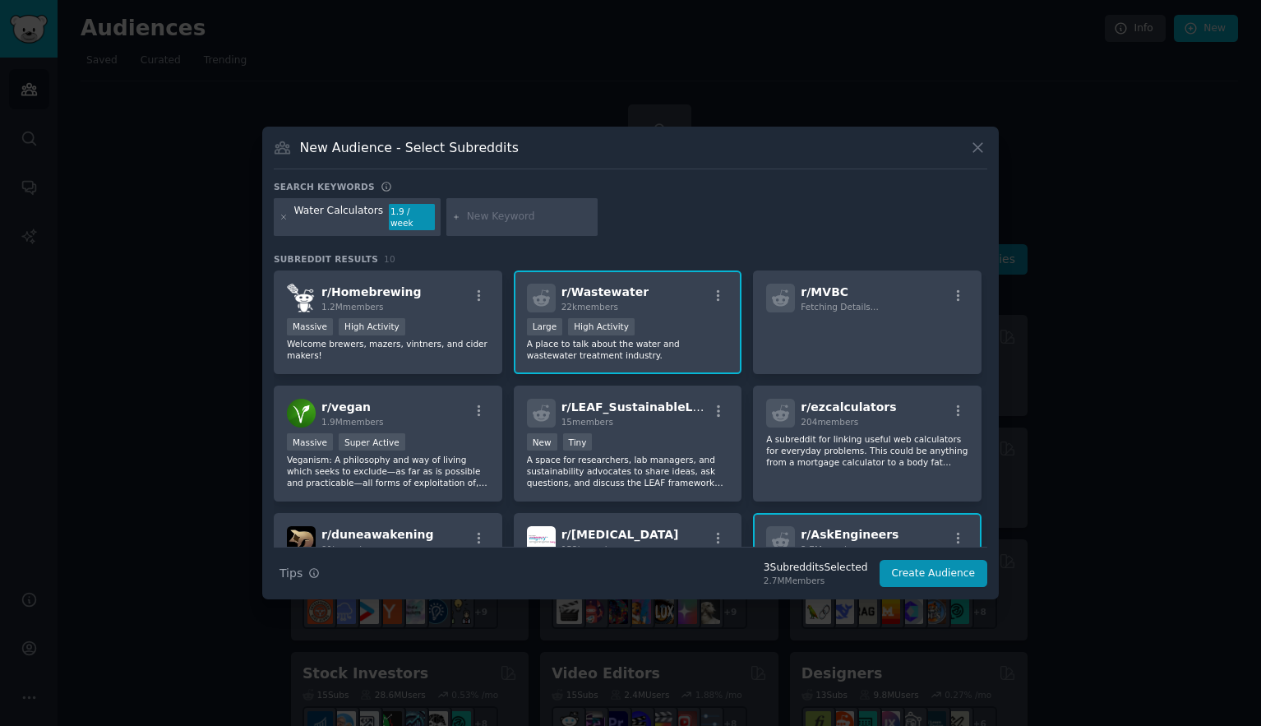
click at [494, 218] on input "text" at bounding box center [529, 217] width 125 height 15
type input "farming"
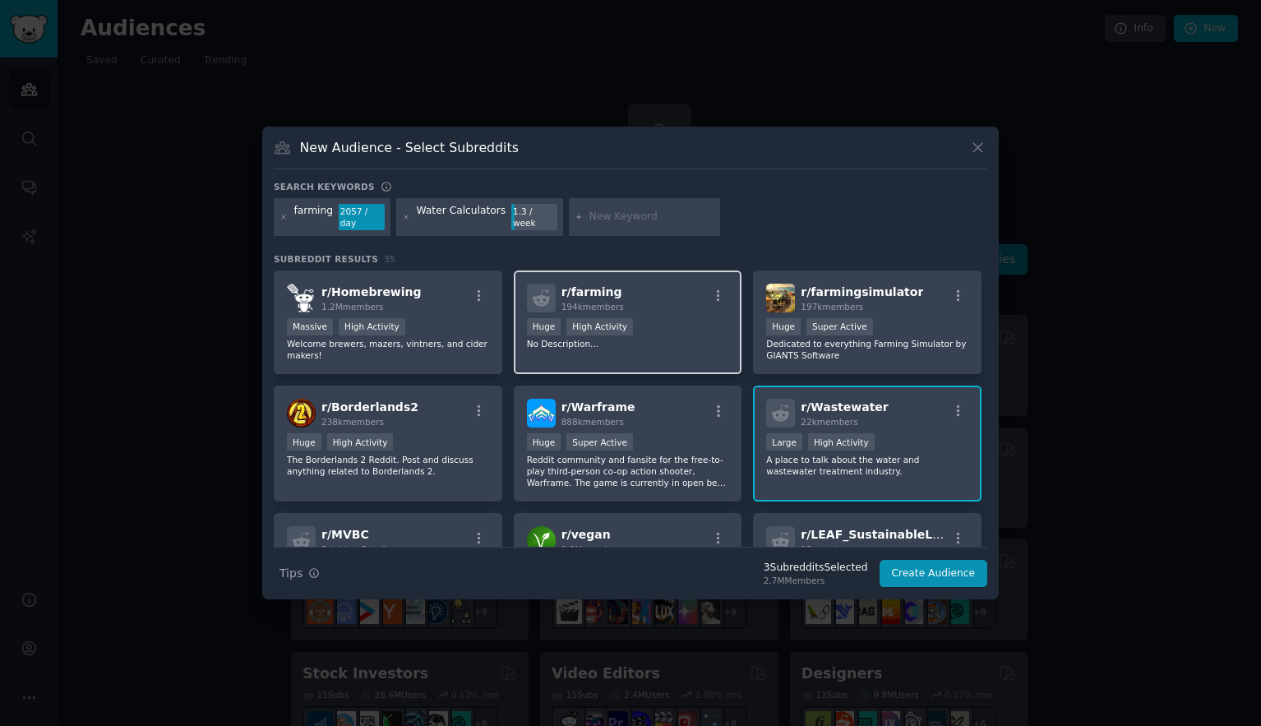
click at [668, 326] on div "Huge High Activity" at bounding box center [628, 328] width 202 height 21
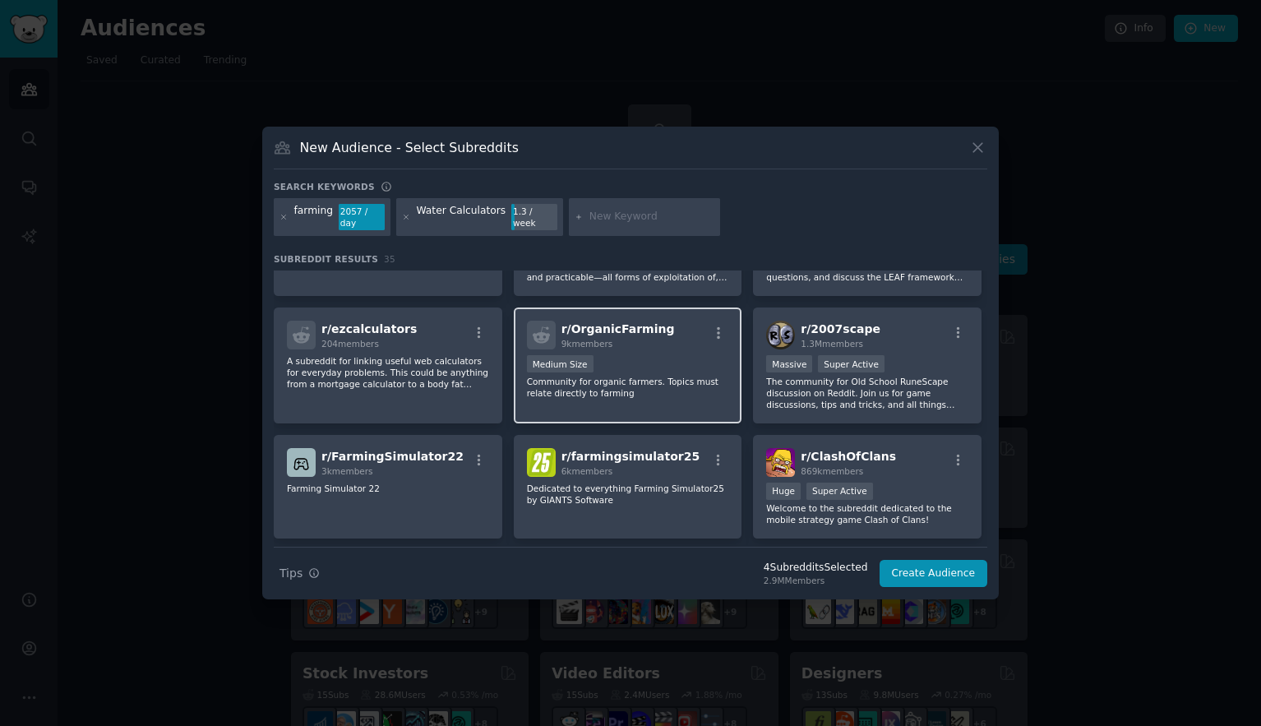
scroll to position [326, 0]
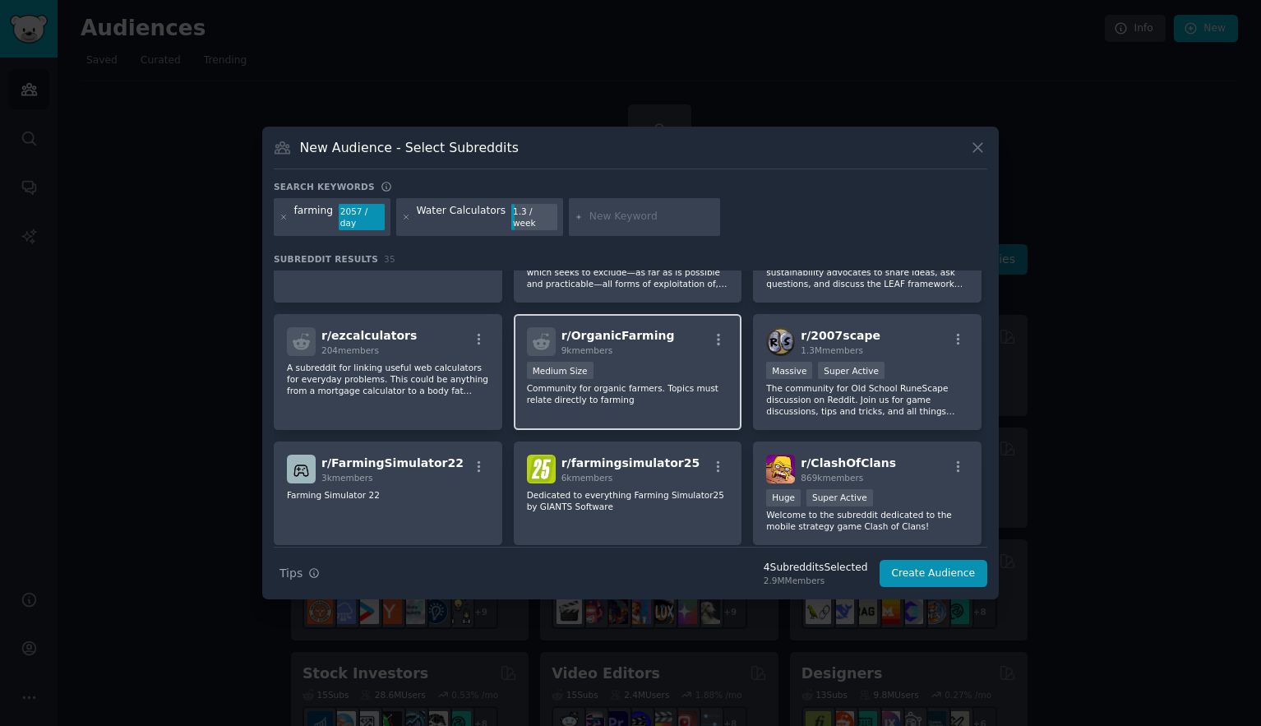
click at [674, 406] on div "r/ OrganicFarming 9k members Medium Size Community for organic farmers. Topics …" at bounding box center [628, 372] width 229 height 116
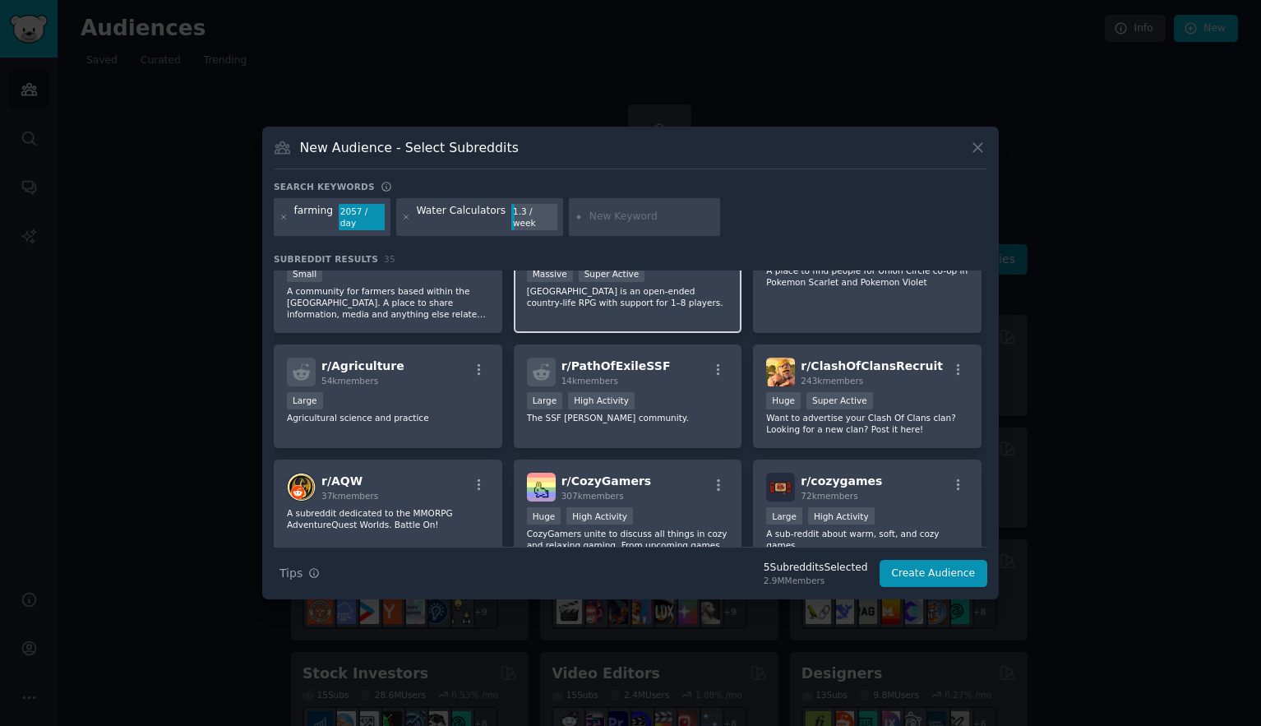
scroll to position [665, 0]
click at [450, 386] on div "r/ Agriculture 54k members Large Agricultural science and practice" at bounding box center [388, 396] width 229 height 104
click at [607, 219] on input "text" at bounding box center [651, 217] width 125 height 15
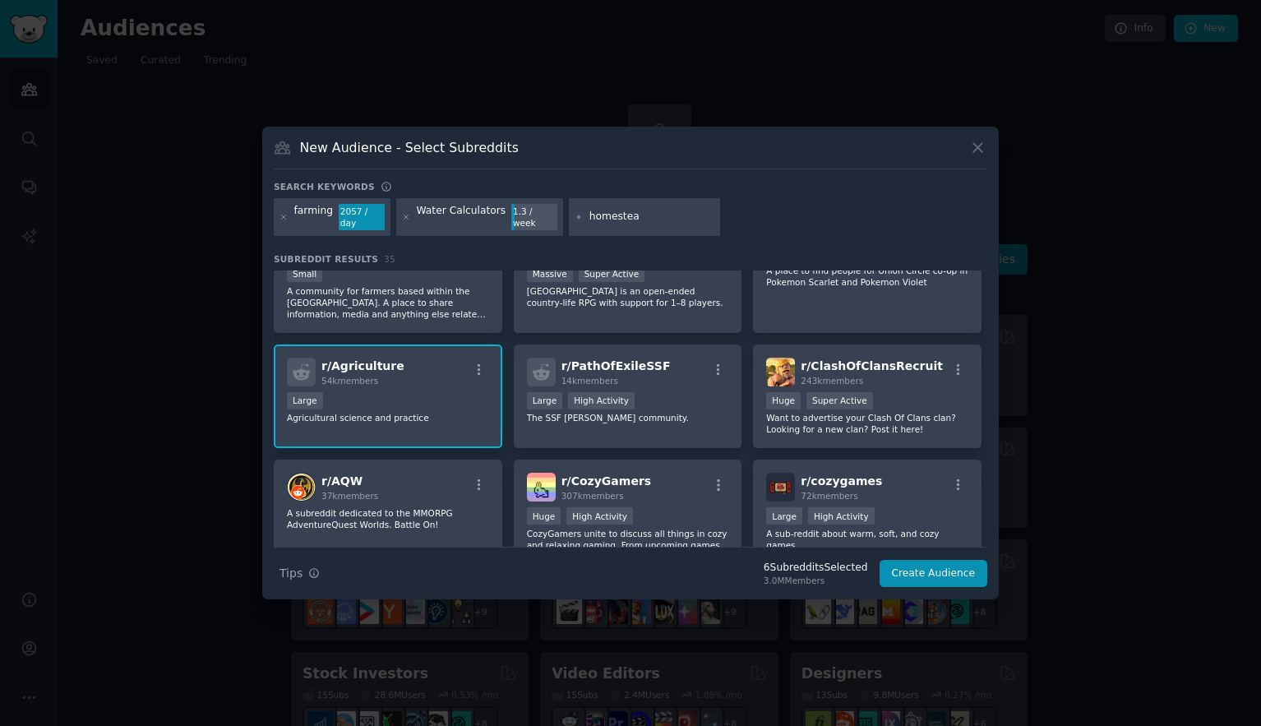
type input "homestead"
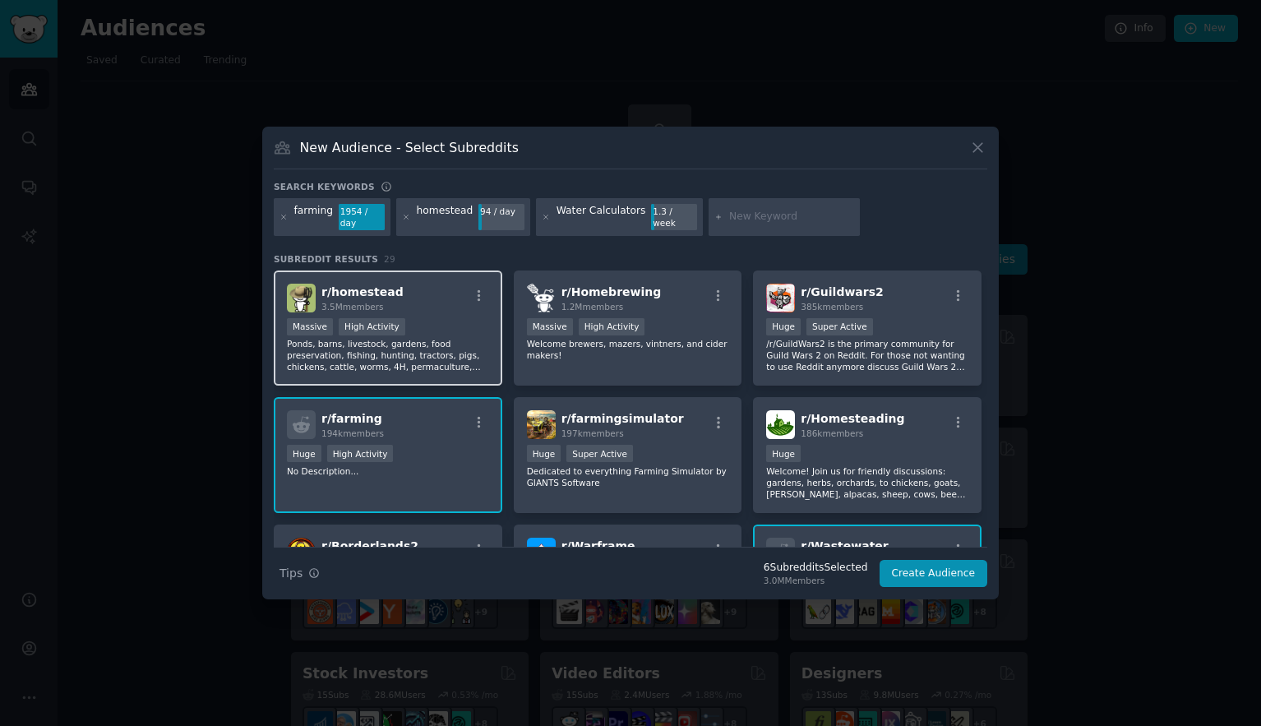
click at [431, 289] on div "r/ homestead 3.5M members" at bounding box center [388, 298] width 202 height 29
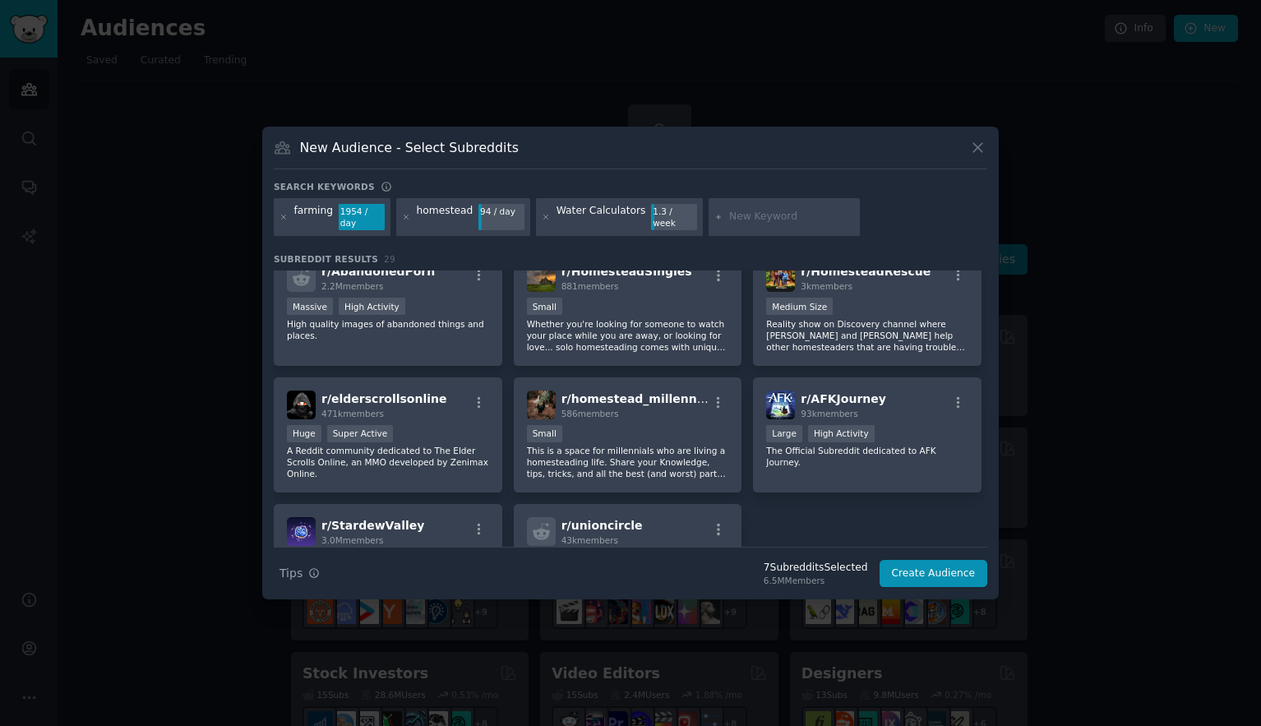
scroll to position [954, 0]
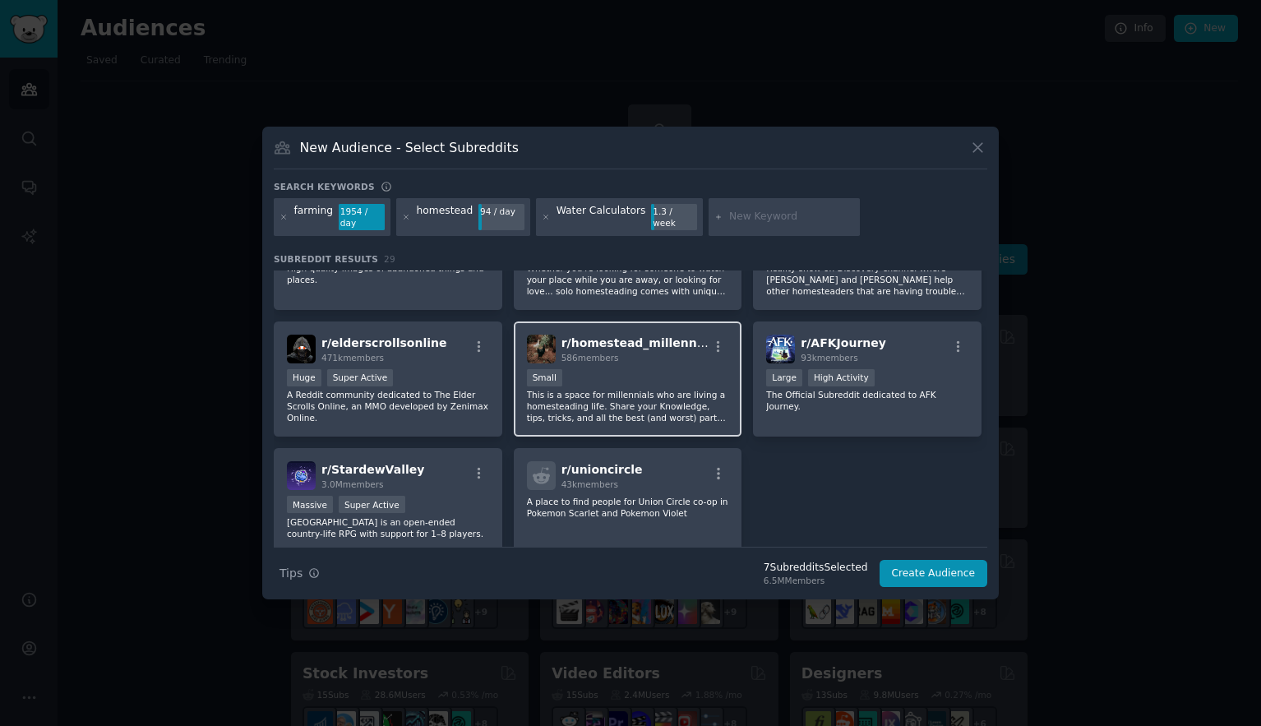
click at [680, 367] on div "r/ homestead_millennials 586 members Small This is a space for millennials who …" at bounding box center [628, 379] width 229 height 116
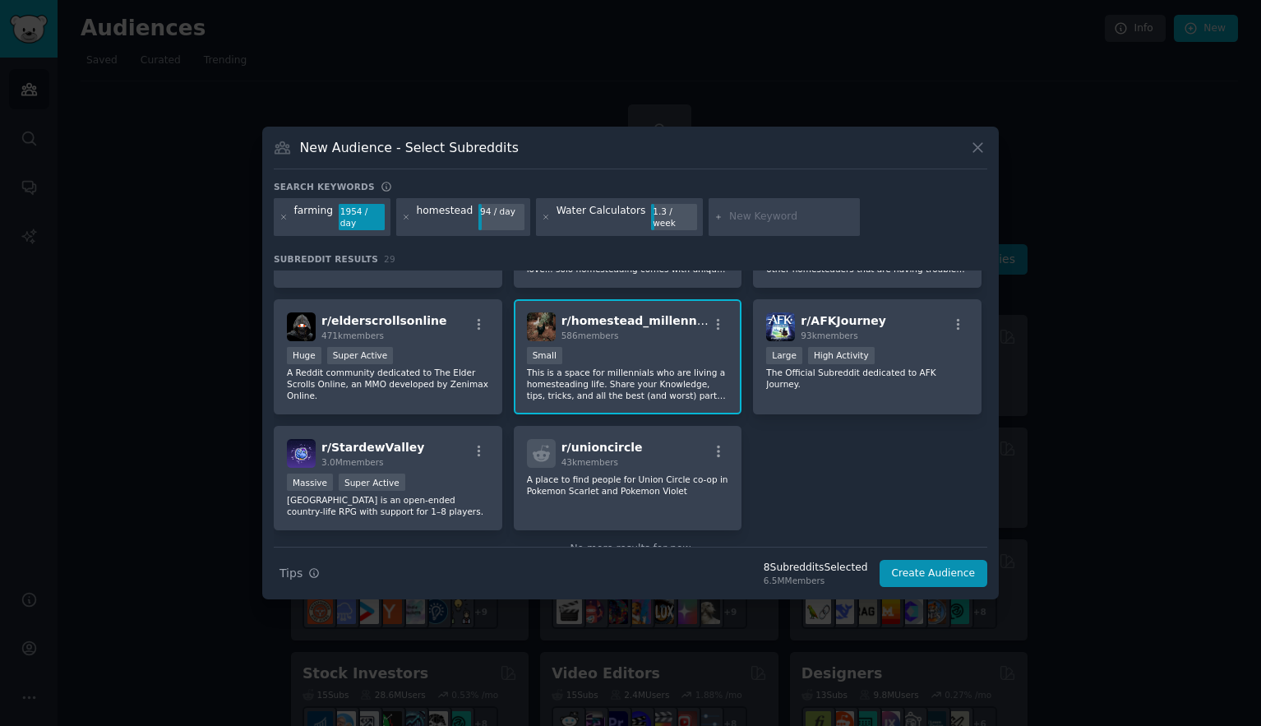
scroll to position [1017, 0]
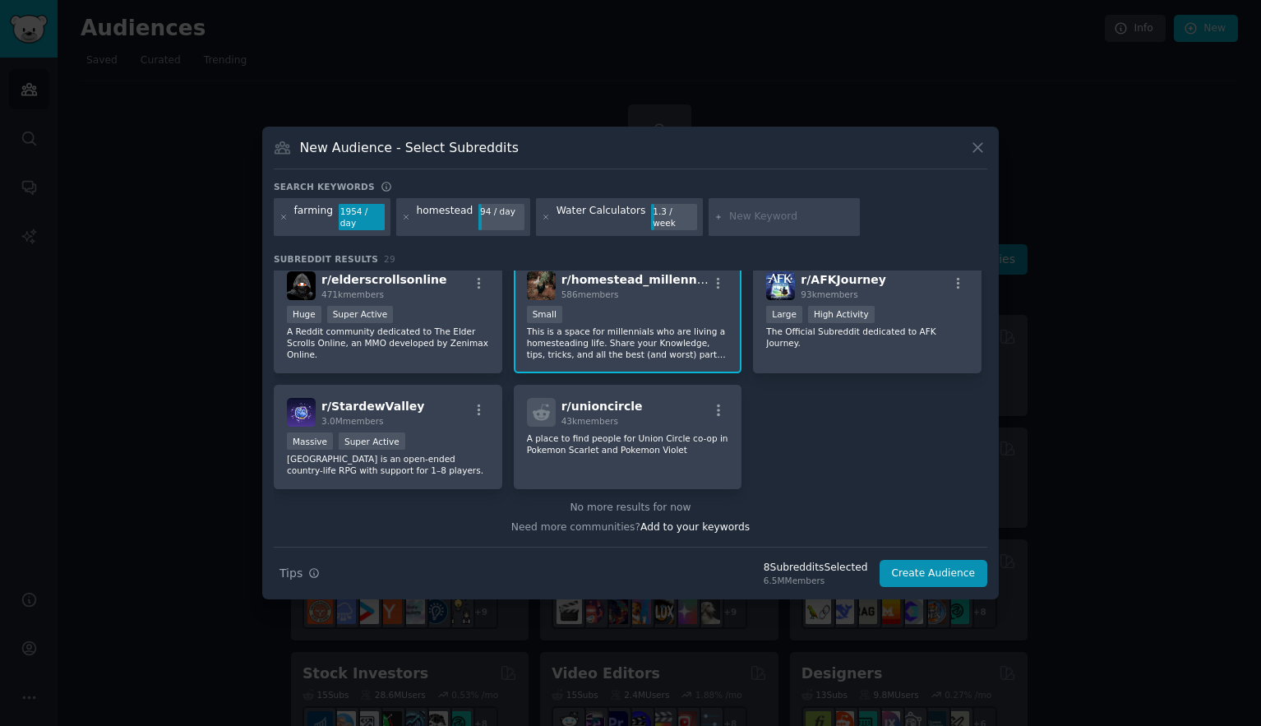
click at [729, 214] on input "text" at bounding box center [791, 217] width 125 height 15
type input "preppers"
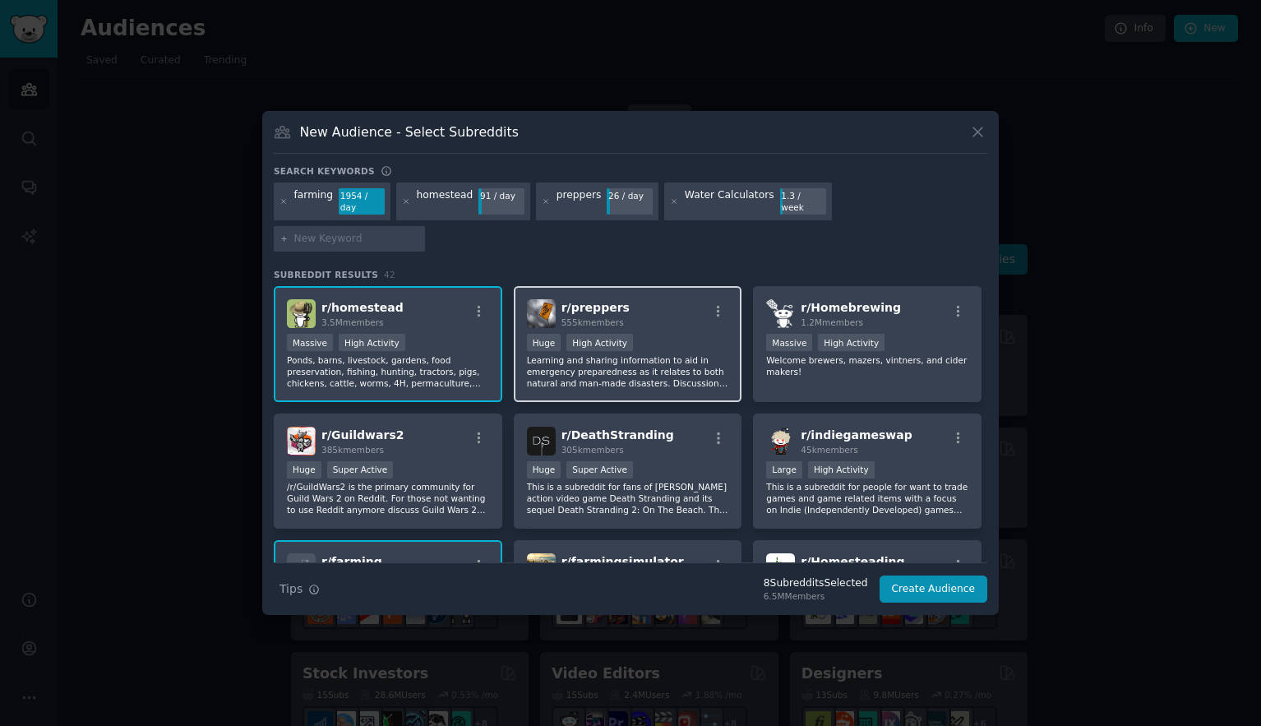
click at [672, 303] on div "r/ preppers 555k members" at bounding box center [628, 313] width 202 height 29
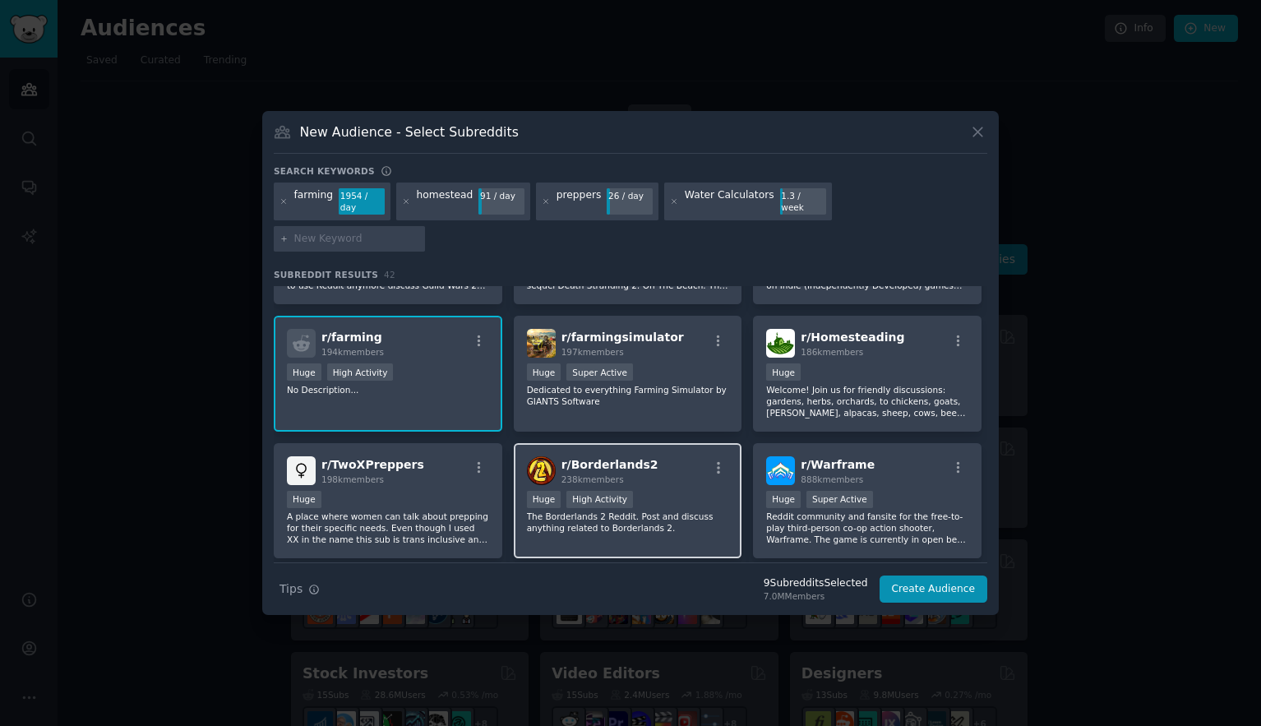
scroll to position [224, 0]
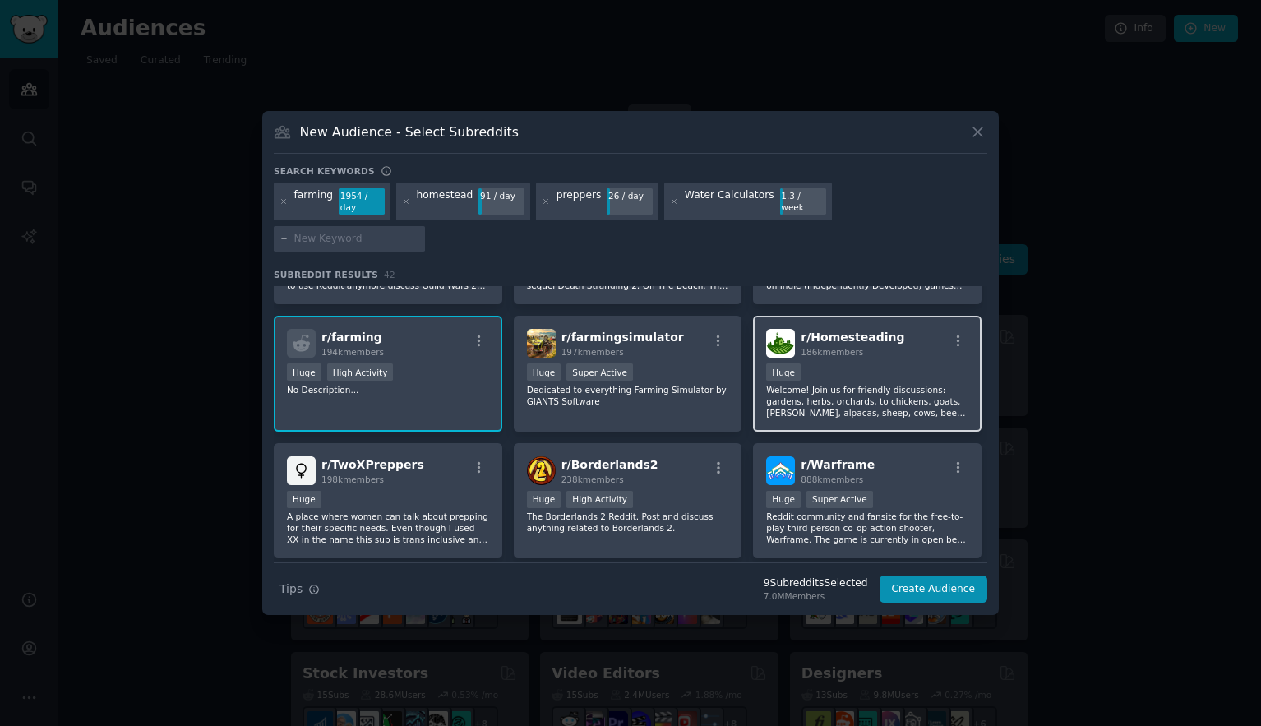
click at [894, 341] on div "r/ Homesteading 186k members" at bounding box center [867, 343] width 202 height 29
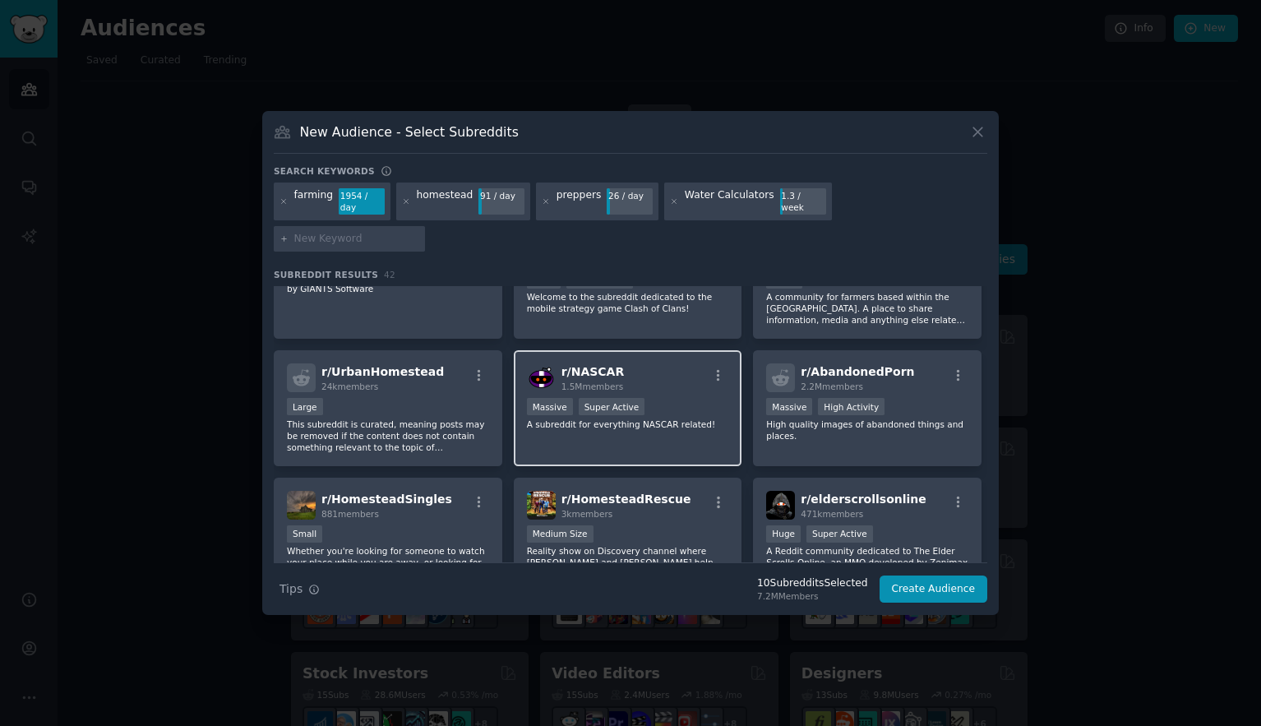
scroll to position [955, 0]
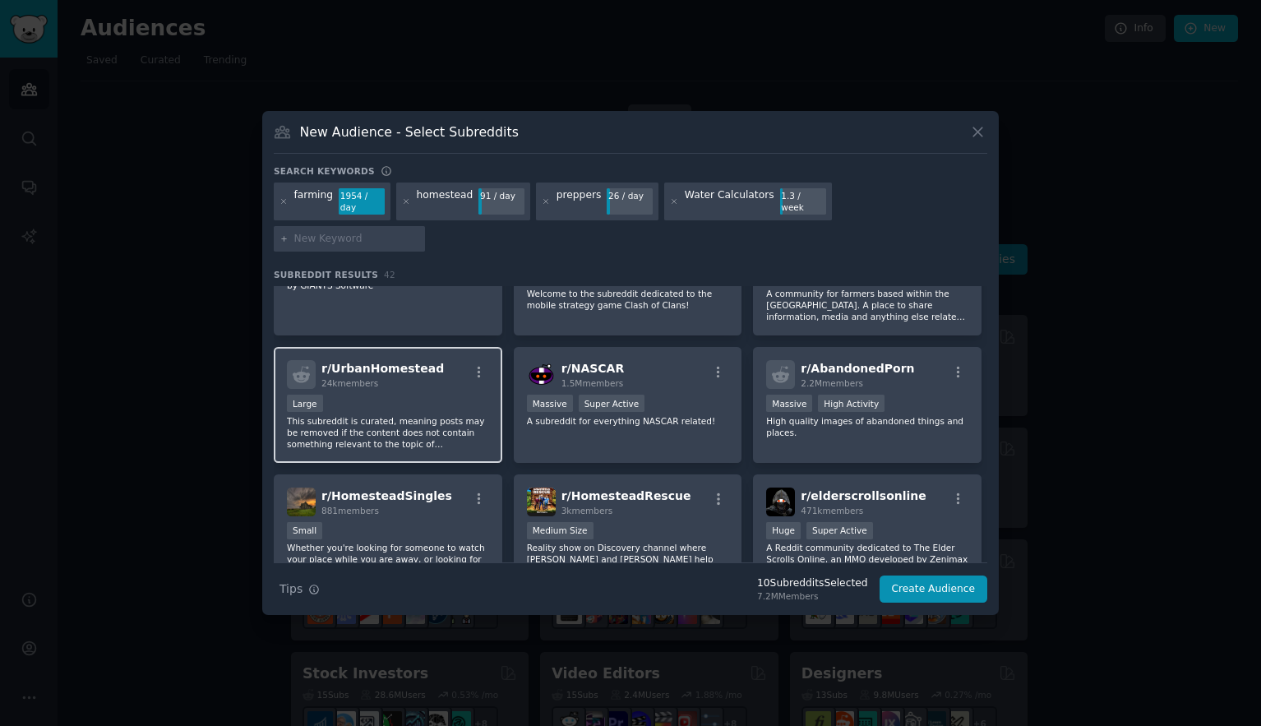
click at [436, 395] on div "Large" at bounding box center [388, 405] width 202 height 21
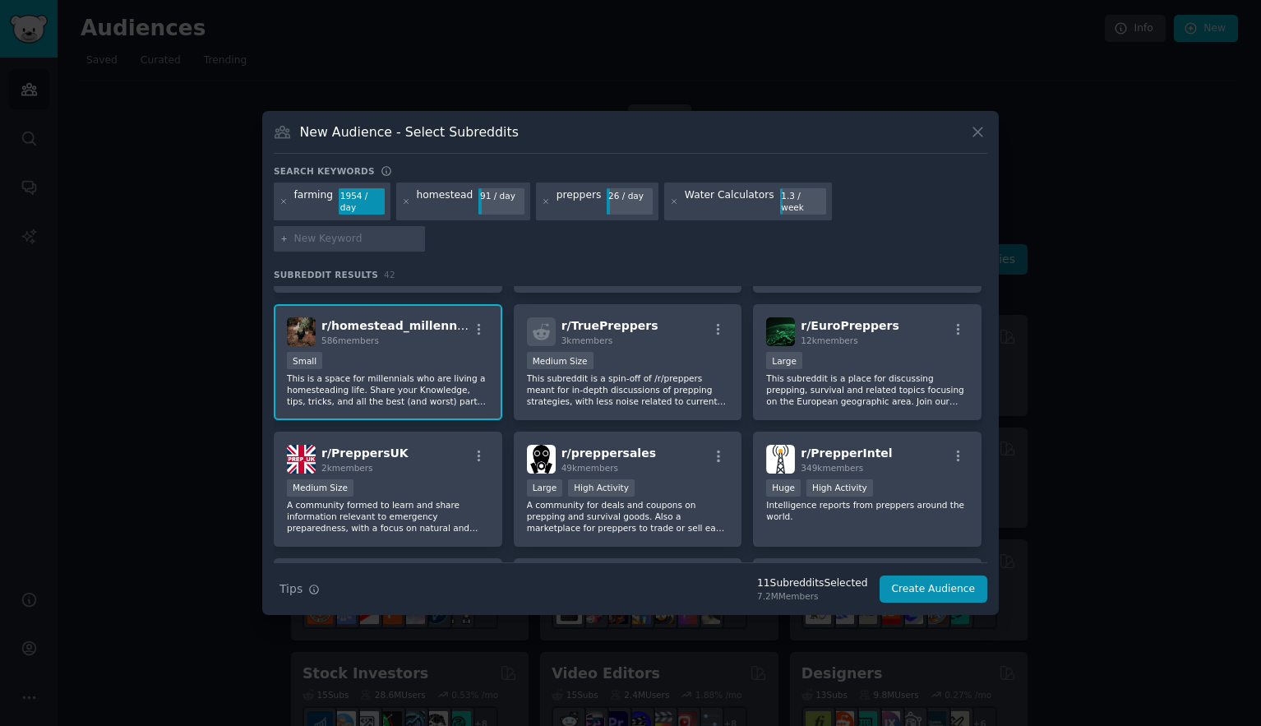
scroll to position [1253, 0]
click at [663, 330] on div "r/ TruePreppers 3k members Medium Size This subreddit is a spin-off of /r/prepp…" at bounding box center [628, 361] width 229 height 116
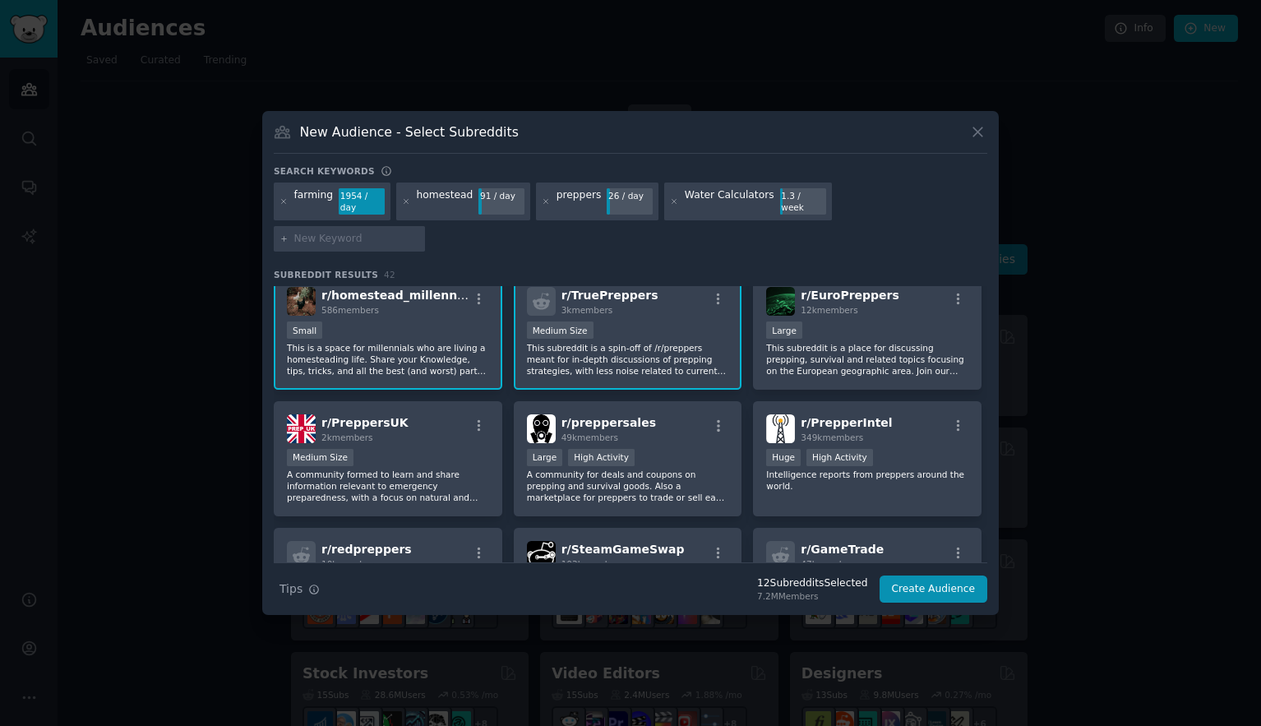
scroll to position [1283, 0]
click at [907, 417] on div "r/ PrepperIntel 349k members" at bounding box center [867, 427] width 202 height 29
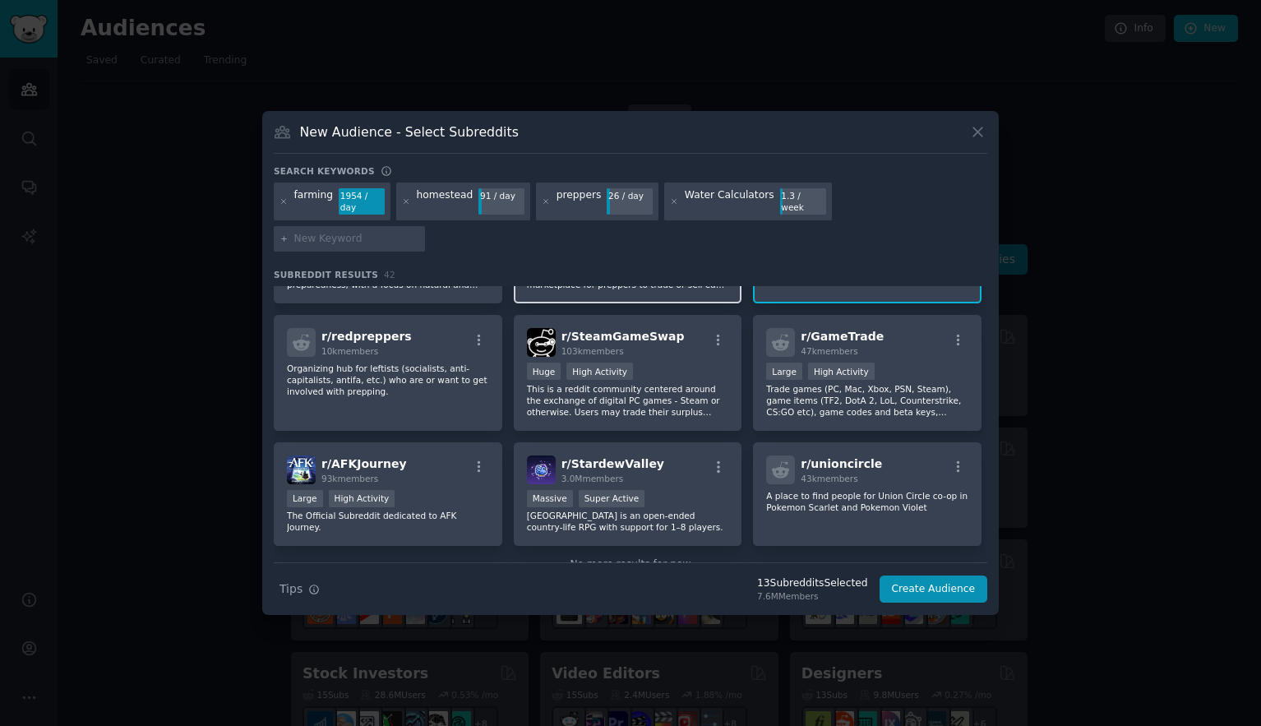
scroll to position [1526, 0]
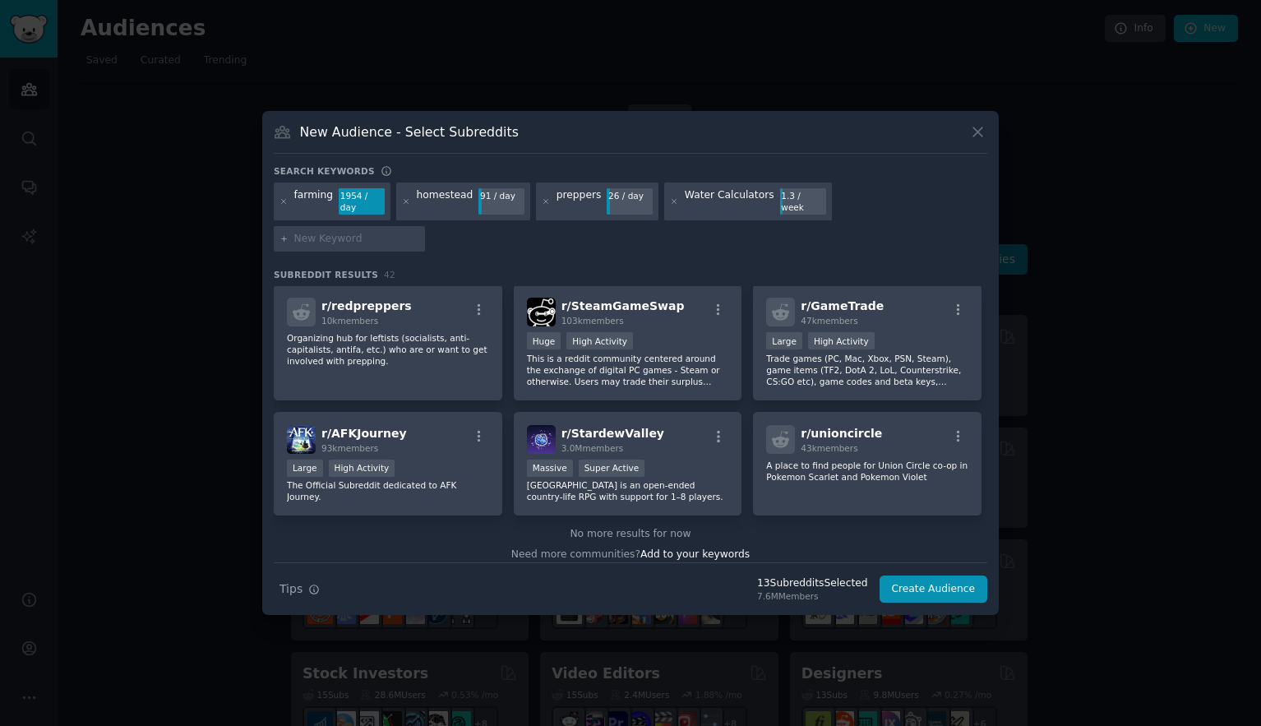
click at [419, 232] on input "text" at bounding box center [356, 239] width 125 height 15
type input "irrigation"
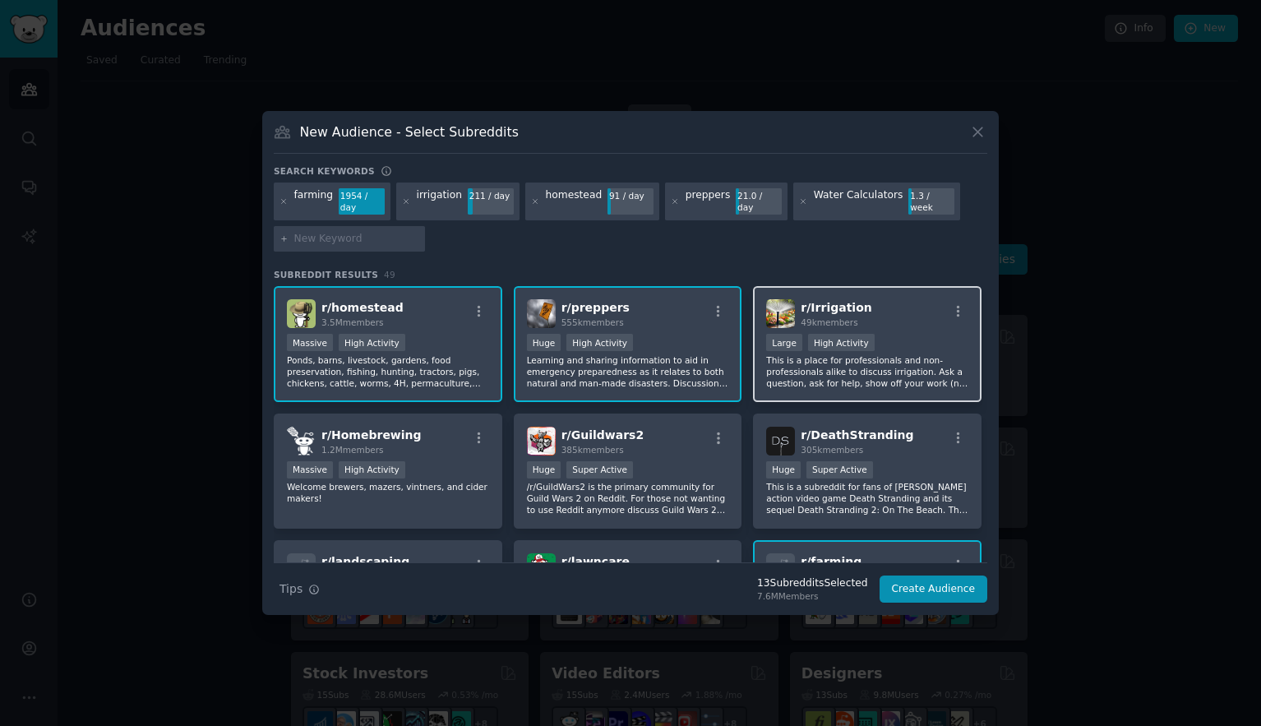
click at [887, 304] on div "r/ Irrigation 49k members" at bounding box center [867, 313] width 202 height 29
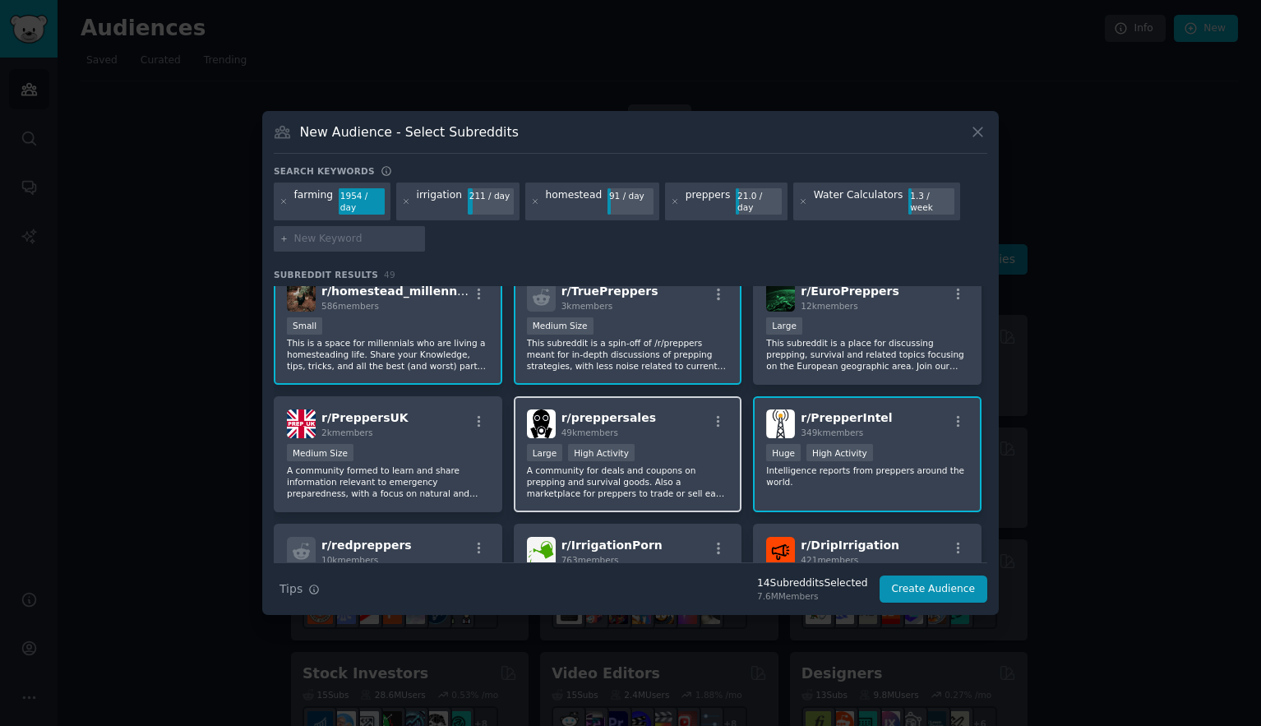
scroll to position [1391, 0]
click at [688, 416] on div "r/ preppersales 49k members" at bounding box center [628, 423] width 202 height 29
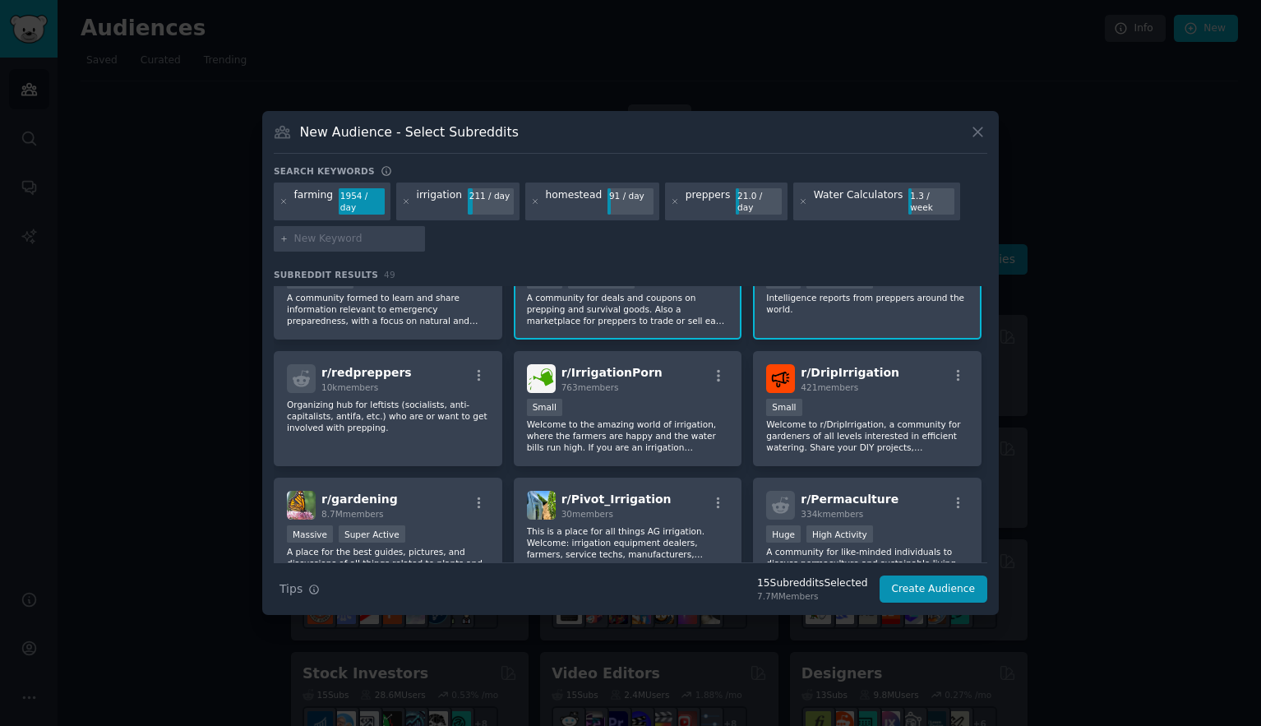
scroll to position [1568, 0]
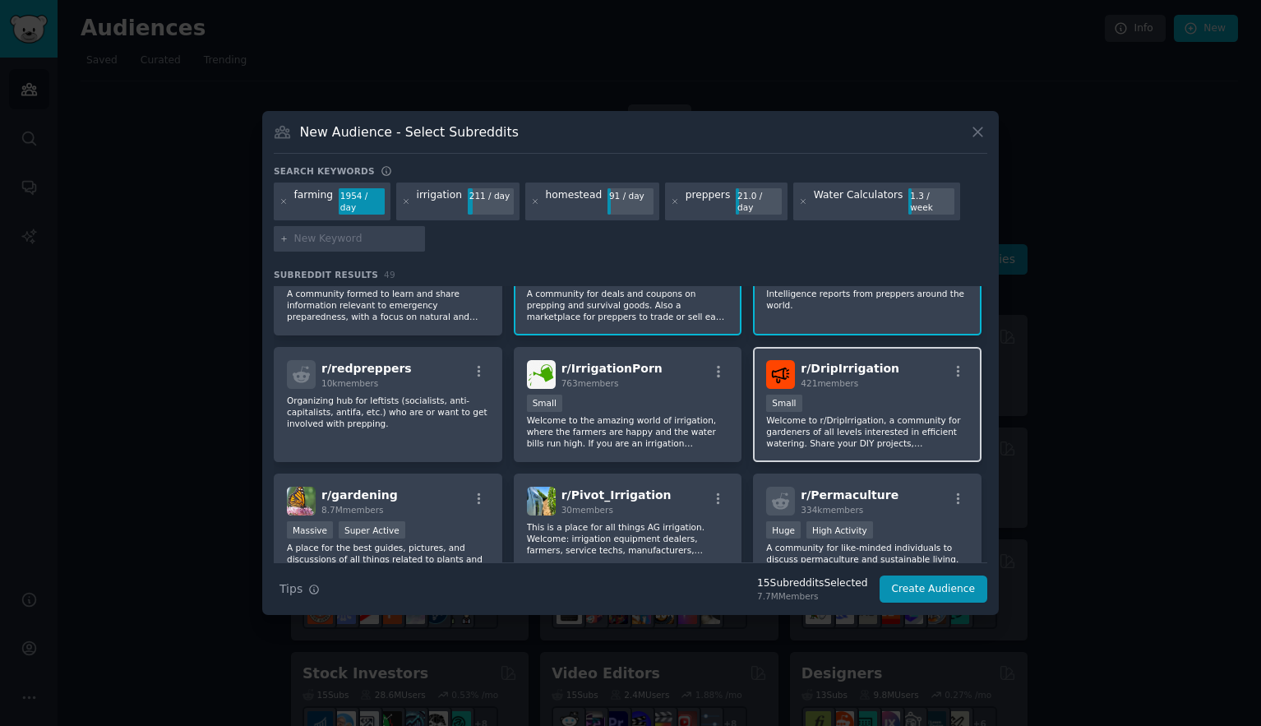
click at [914, 379] on div "r/ DripIrrigation 421 members" at bounding box center [867, 374] width 202 height 29
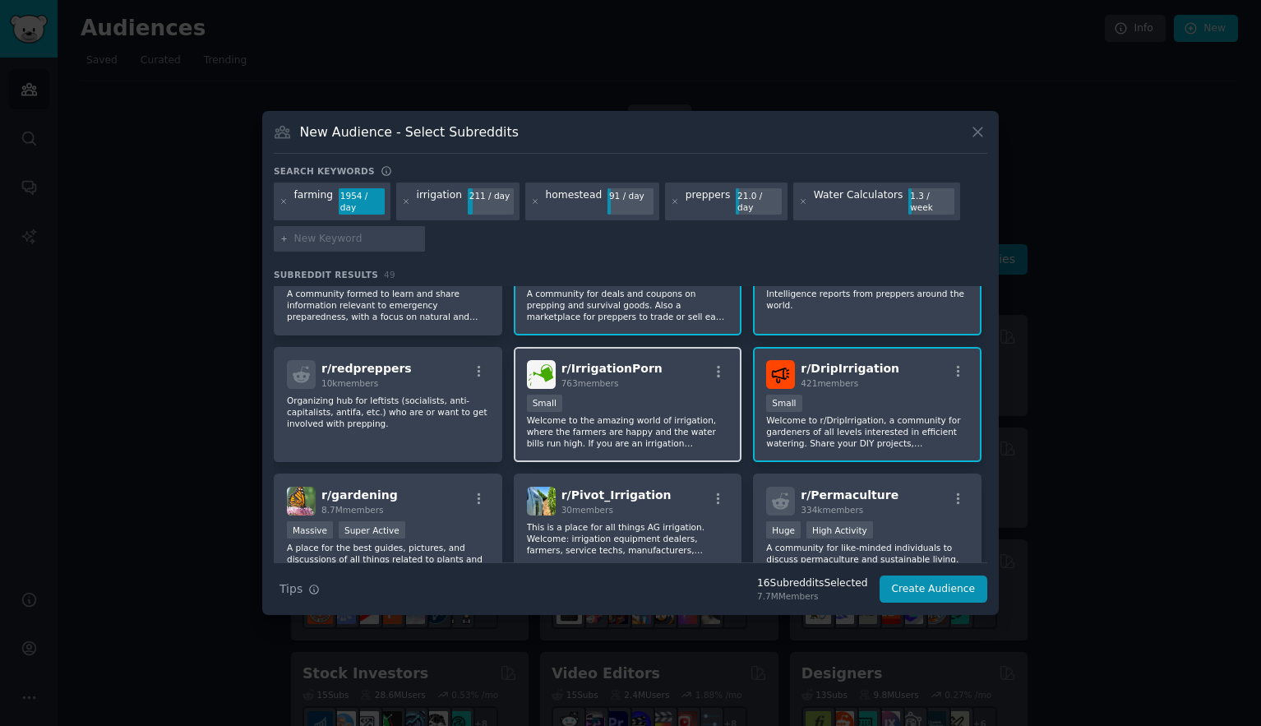
click at [659, 384] on div "r/ IrrigationPorn 763 members" at bounding box center [628, 374] width 202 height 29
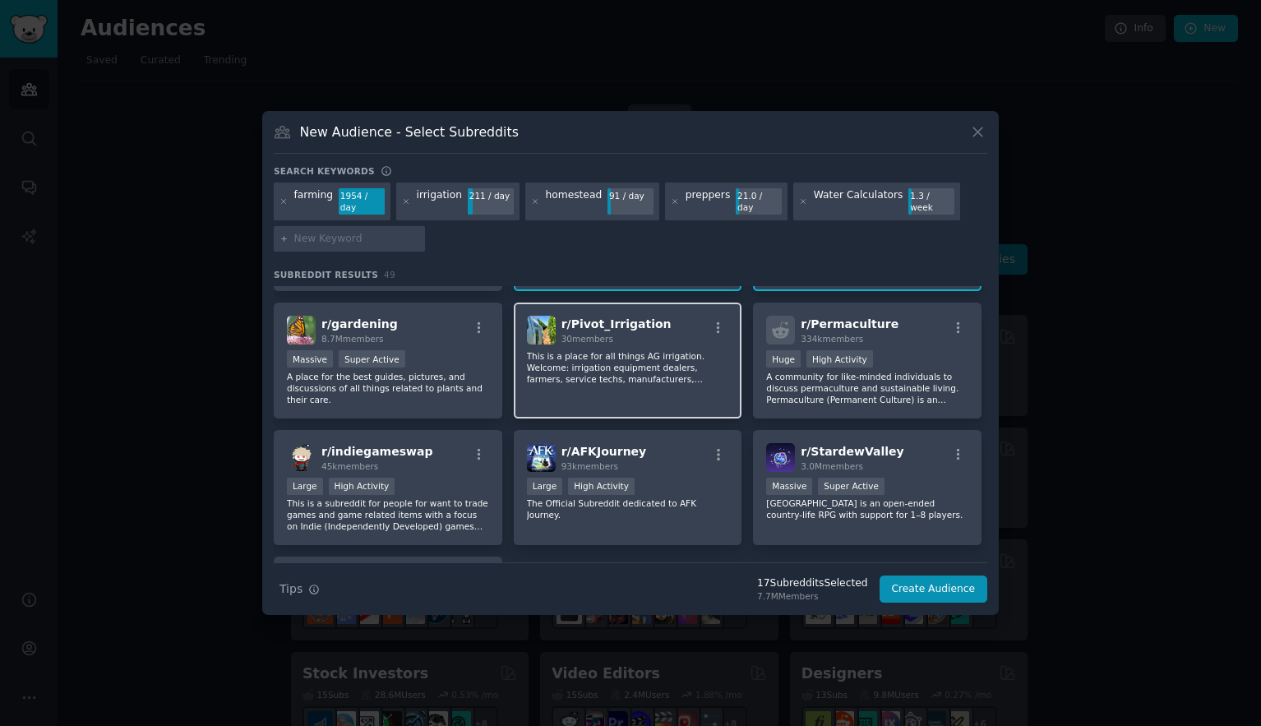
scroll to position [1721, 0]
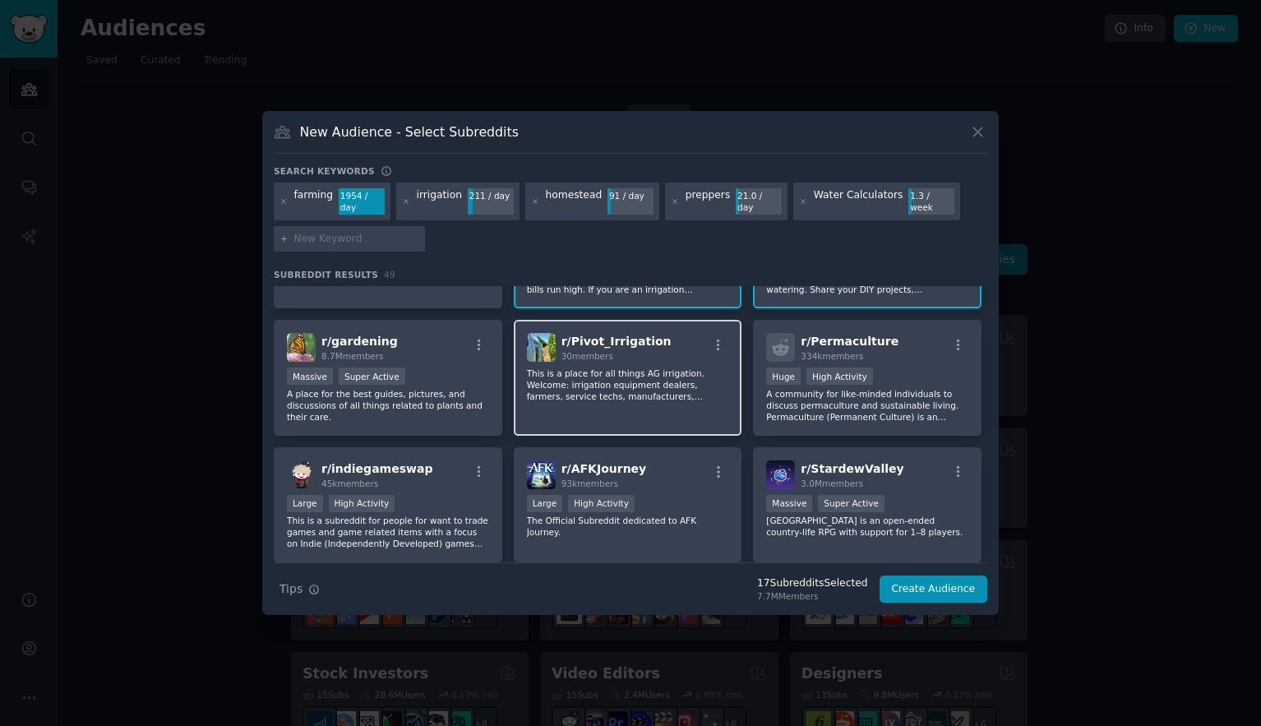
click at [684, 341] on div "r/ Pivot_Irrigation 30 members" at bounding box center [628, 347] width 202 height 29
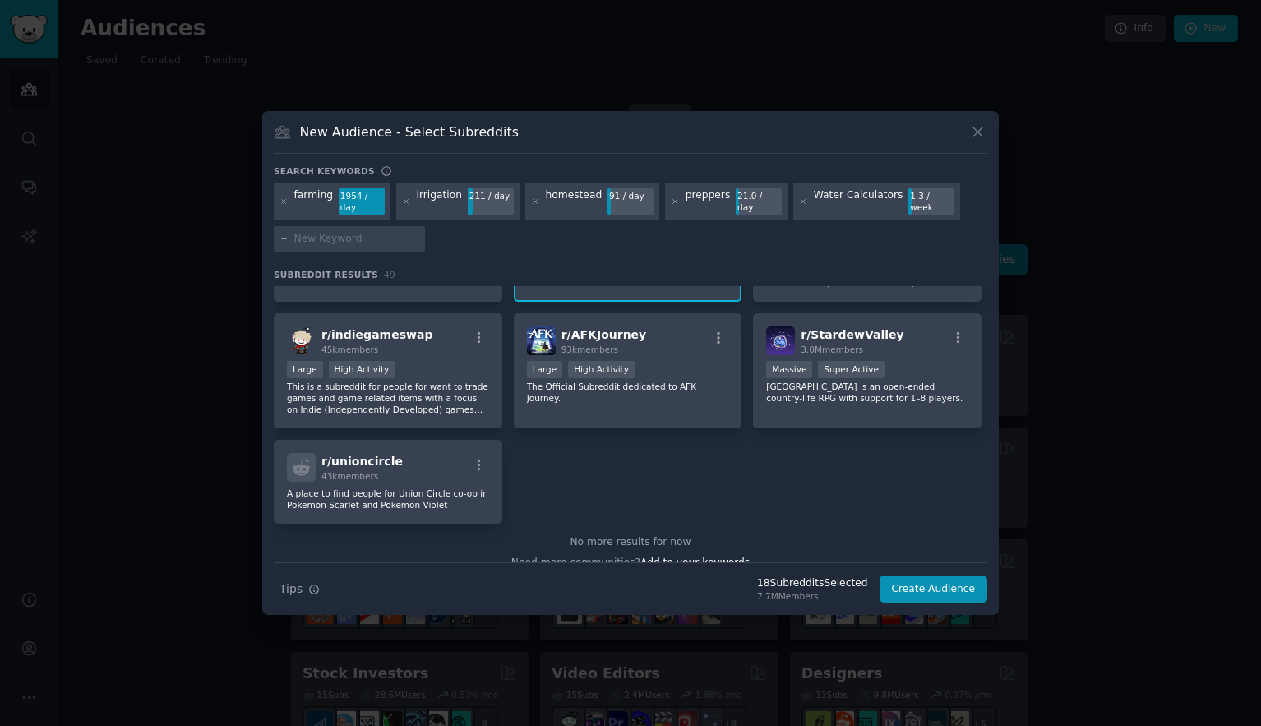
scroll to position [1873, 0]
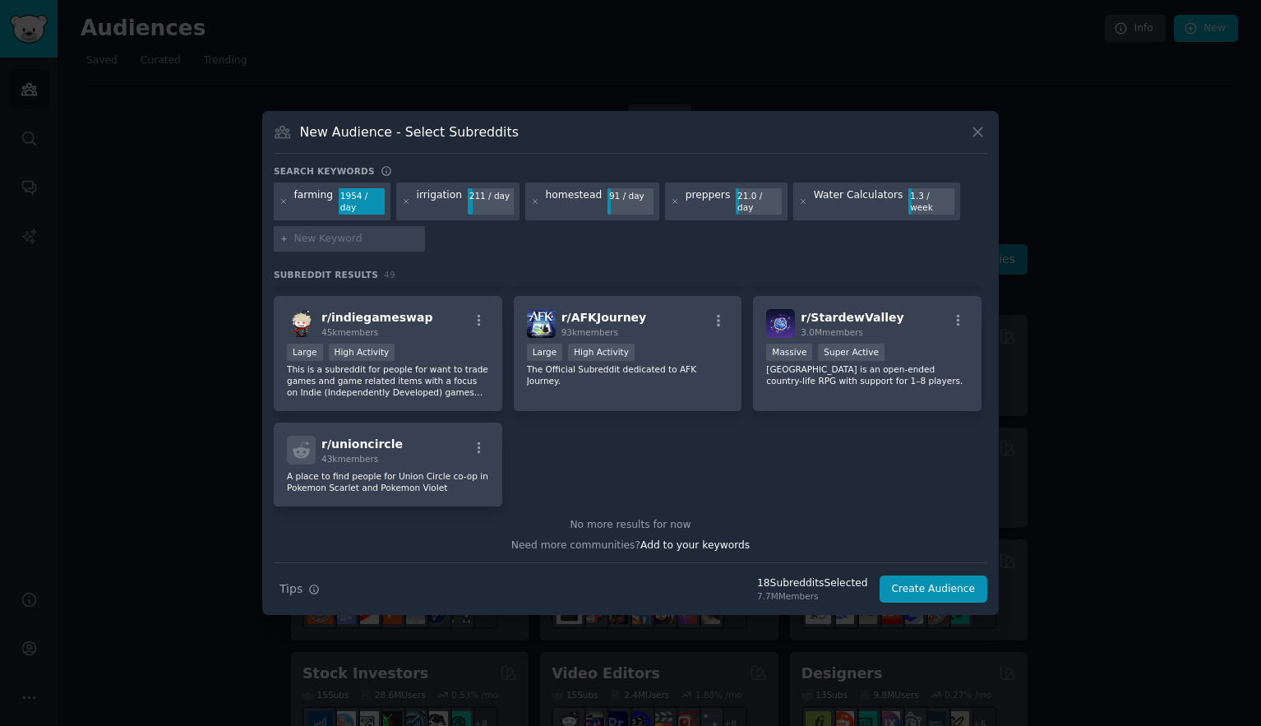
click at [344, 242] on input "text" at bounding box center [356, 239] width 125 height 15
type input "[US_STATE]"
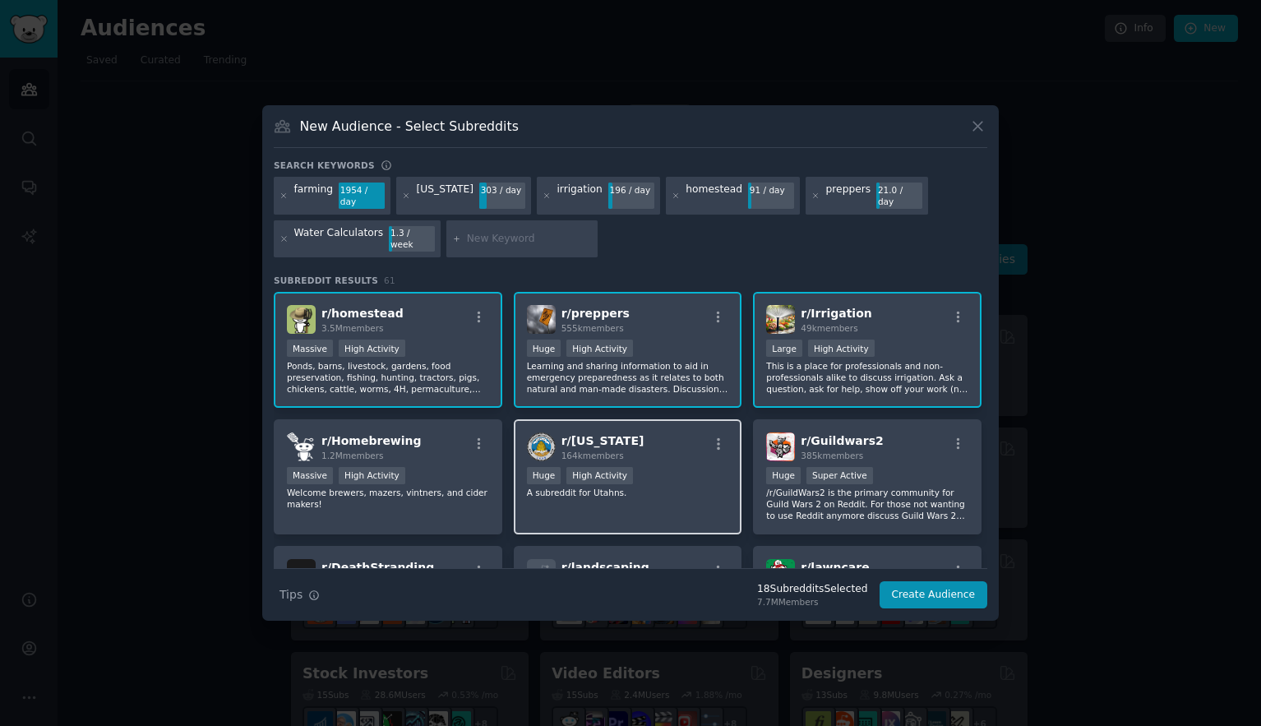
click at [660, 440] on div "r/ [US_STATE] 164k members" at bounding box center [628, 446] width 202 height 29
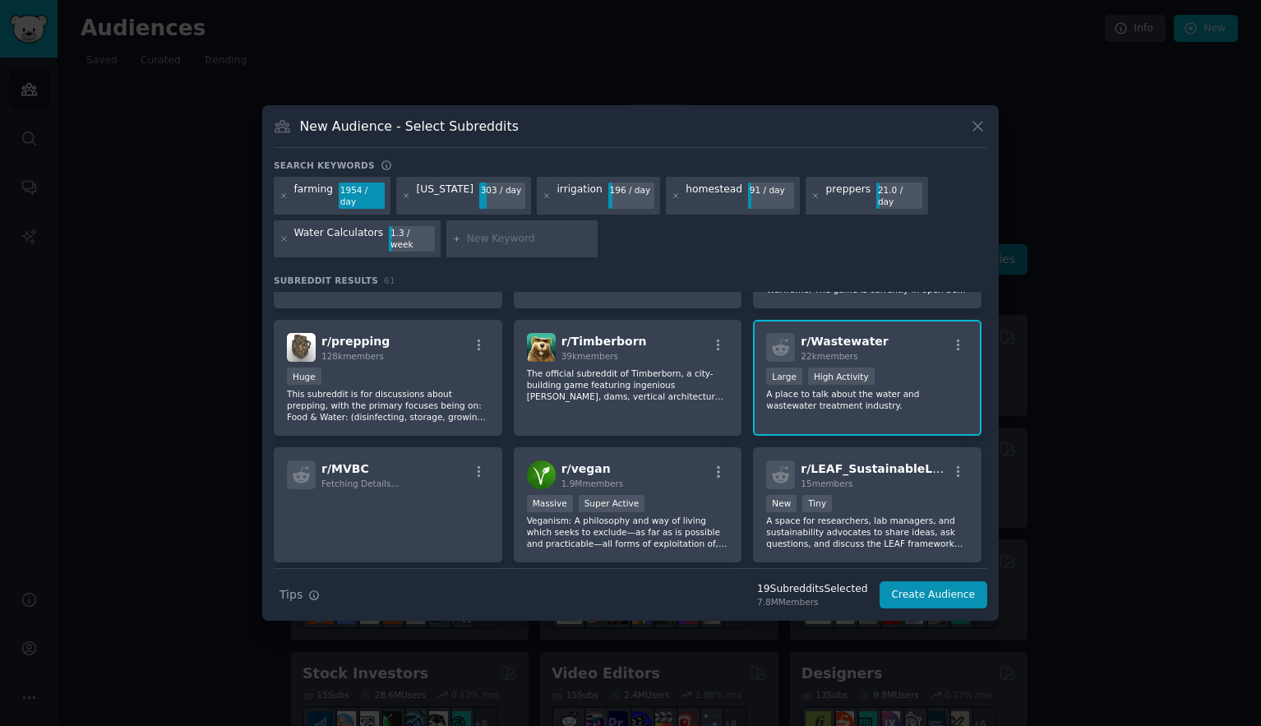
scroll to position [736, 0]
click at [418, 347] on div "r/ prepping 128k members" at bounding box center [388, 345] width 202 height 29
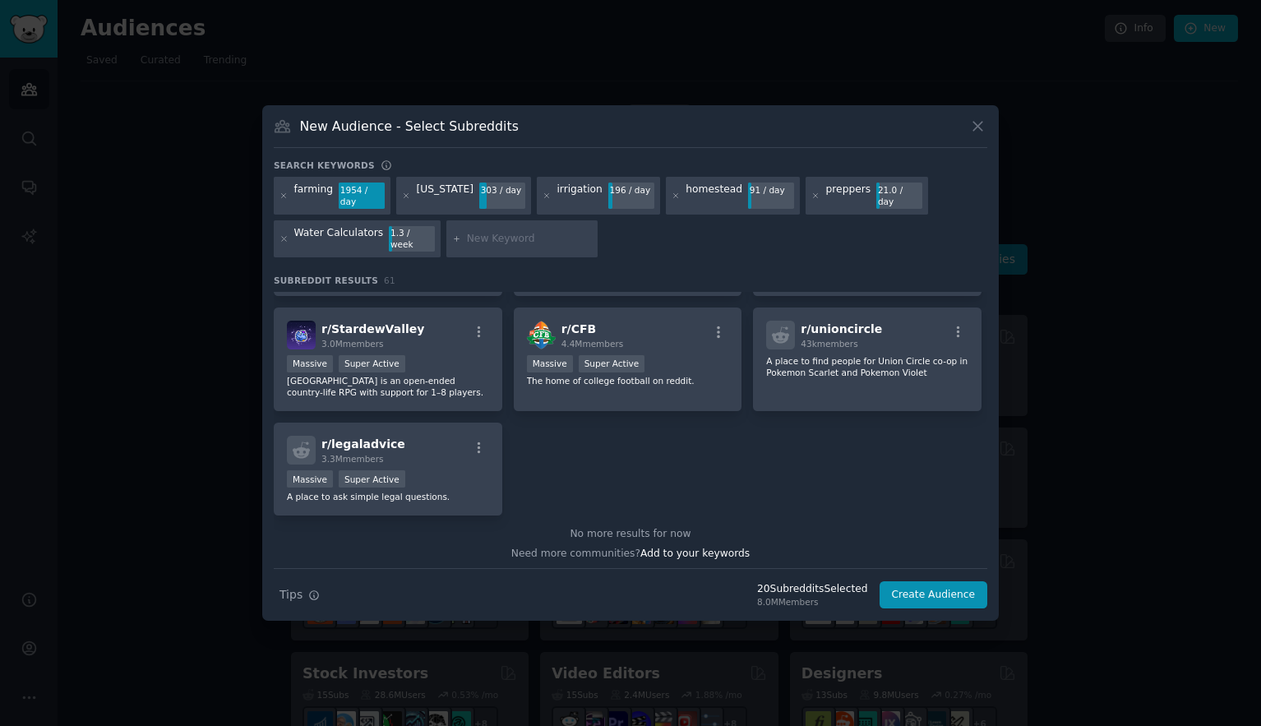
scroll to position [2390, 0]
click at [511, 241] on input "text" at bounding box center [529, 239] width 125 height 15
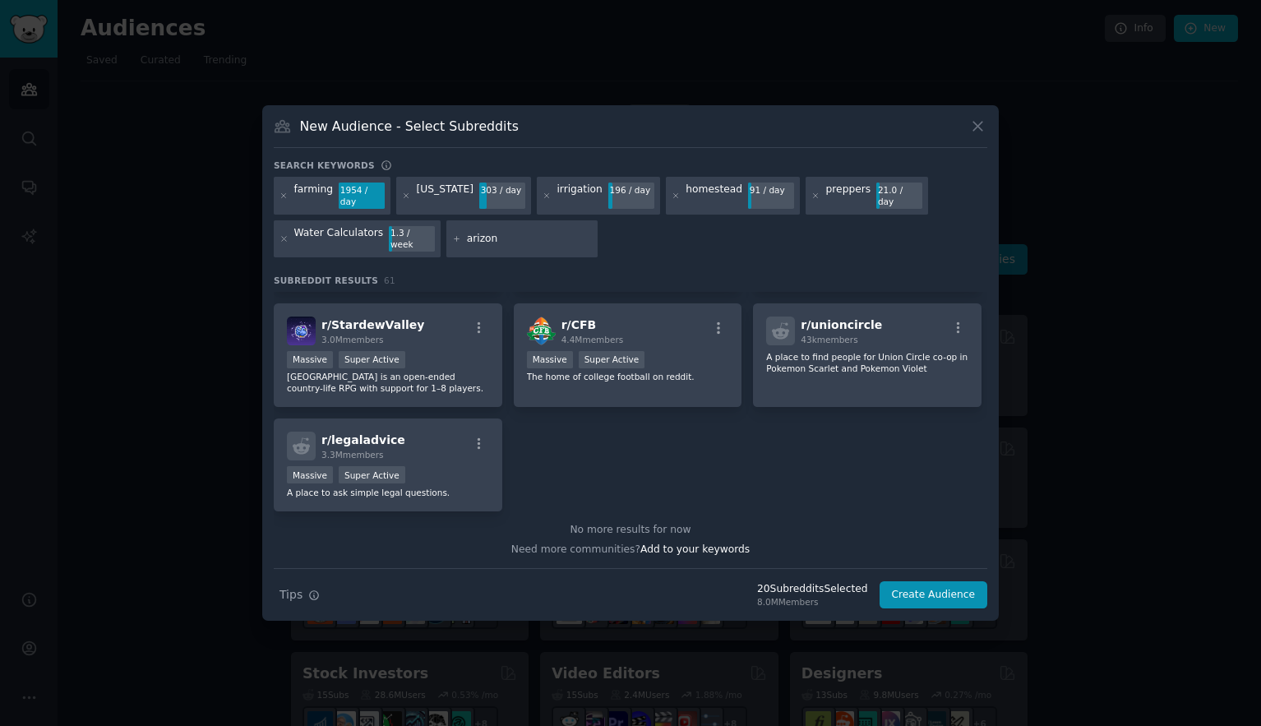
type input "[US_STATE]"
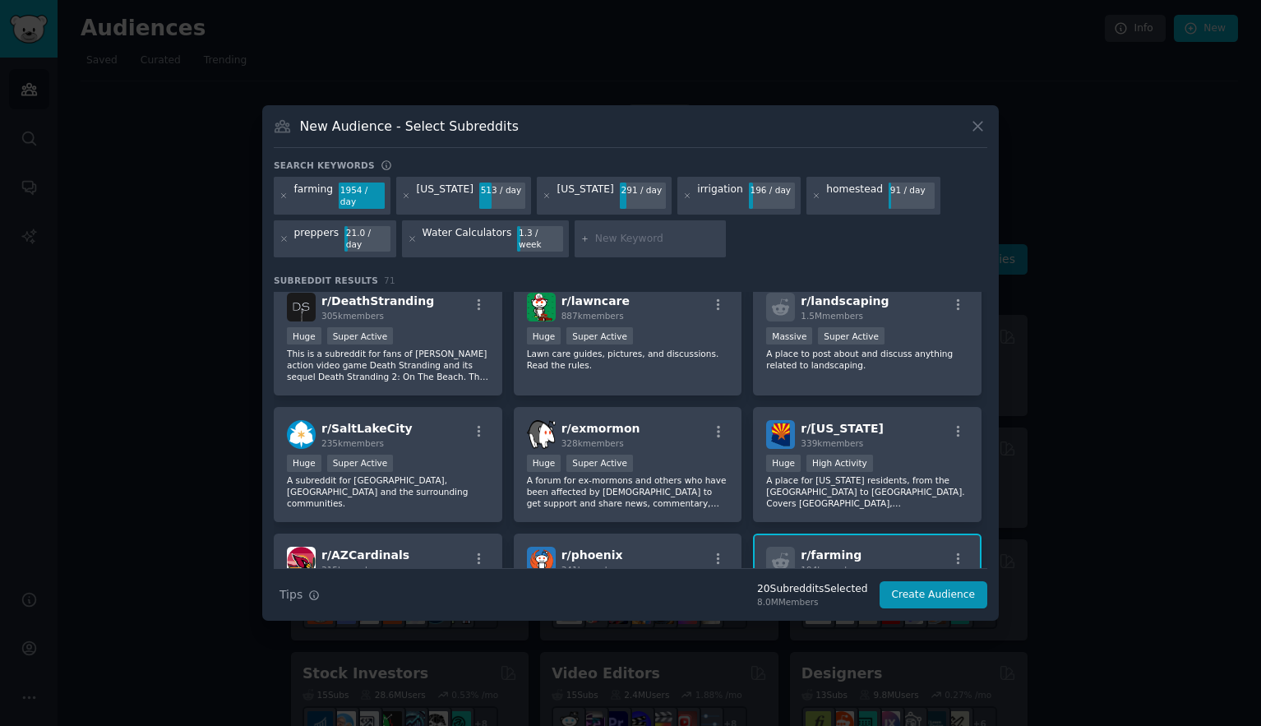
scroll to position [269, 0]
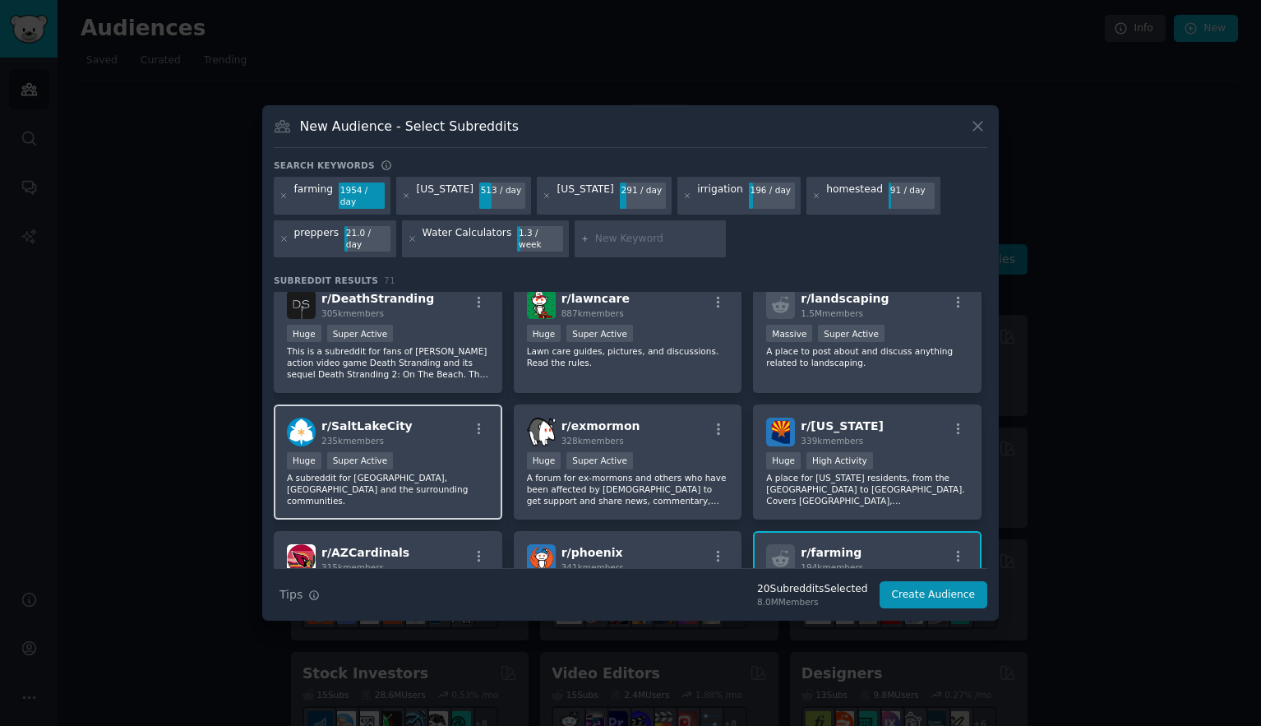
click at [432, 418] on div "r/ SaltLakeCity 235k members" at bounding box center [388, 432] width 202 height 29
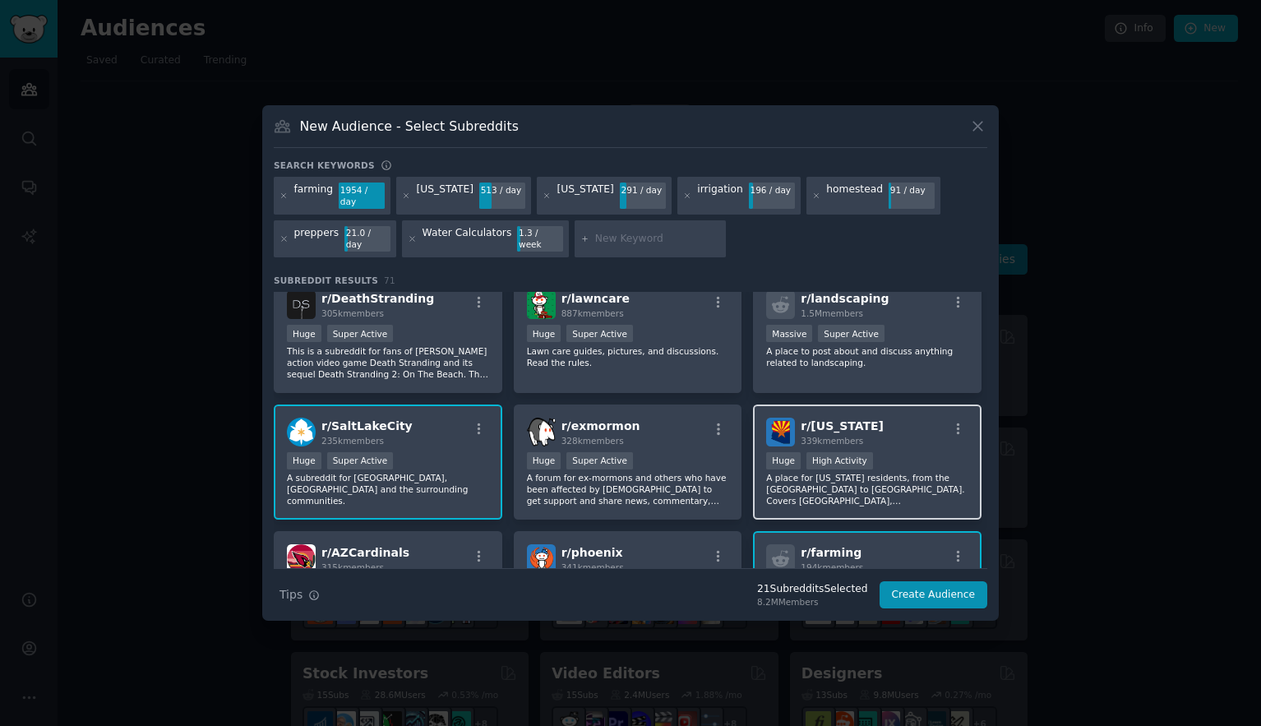
click at [890, 418] on div "r/ [US_STATE] 339k members" at bounding box center [867, 432] width 202 height 29
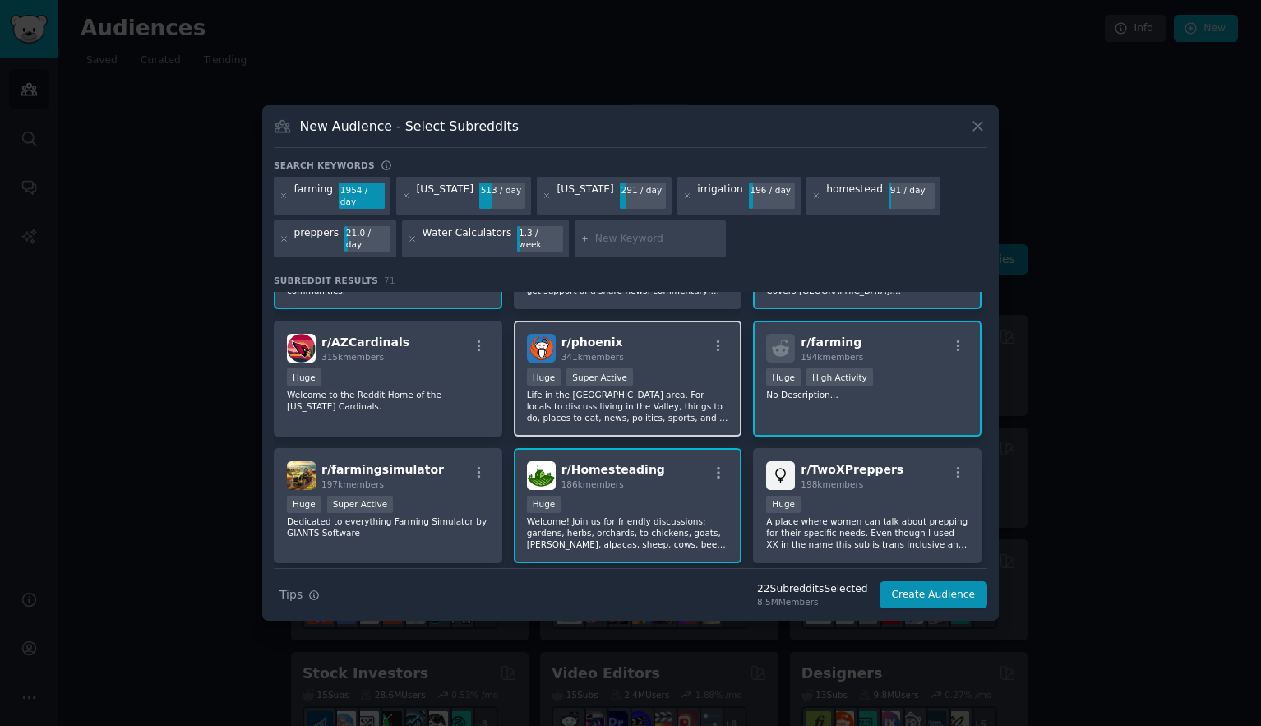
scroll to position [508, 0]
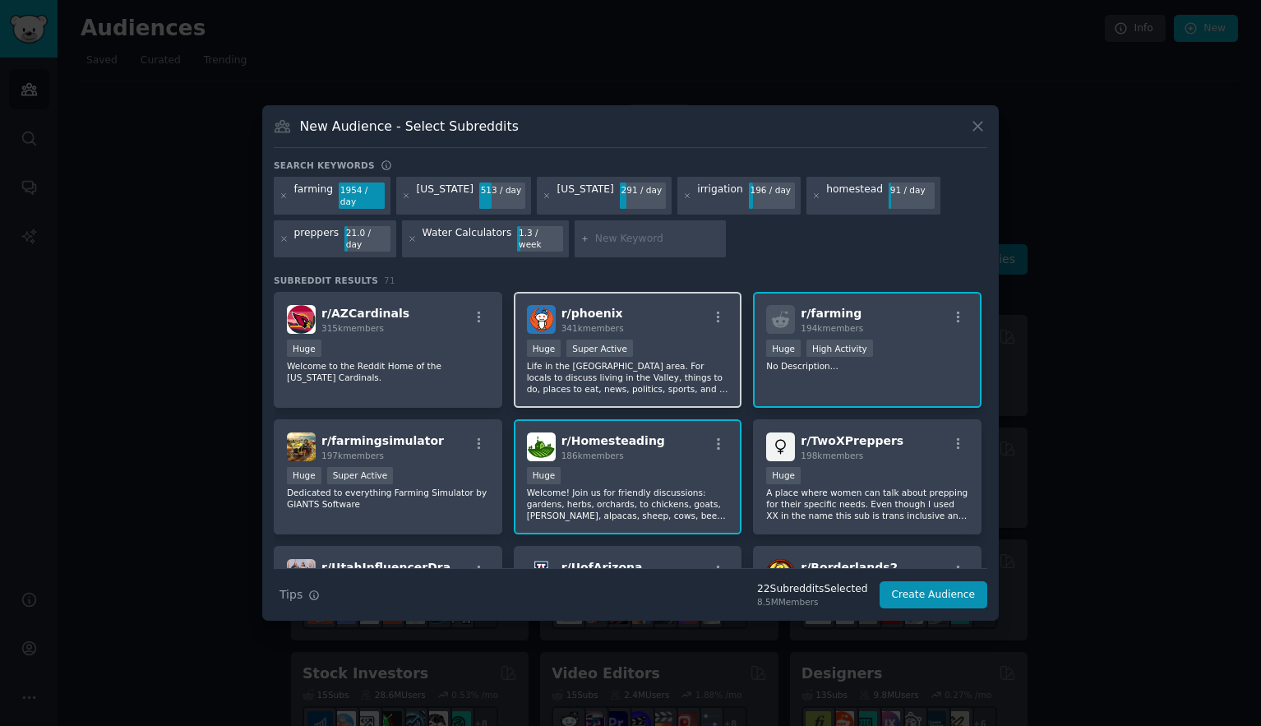
click at [655, 319] on div "r/ phoenix 341k members" at bounding box center [628, 319] width 202 height 29
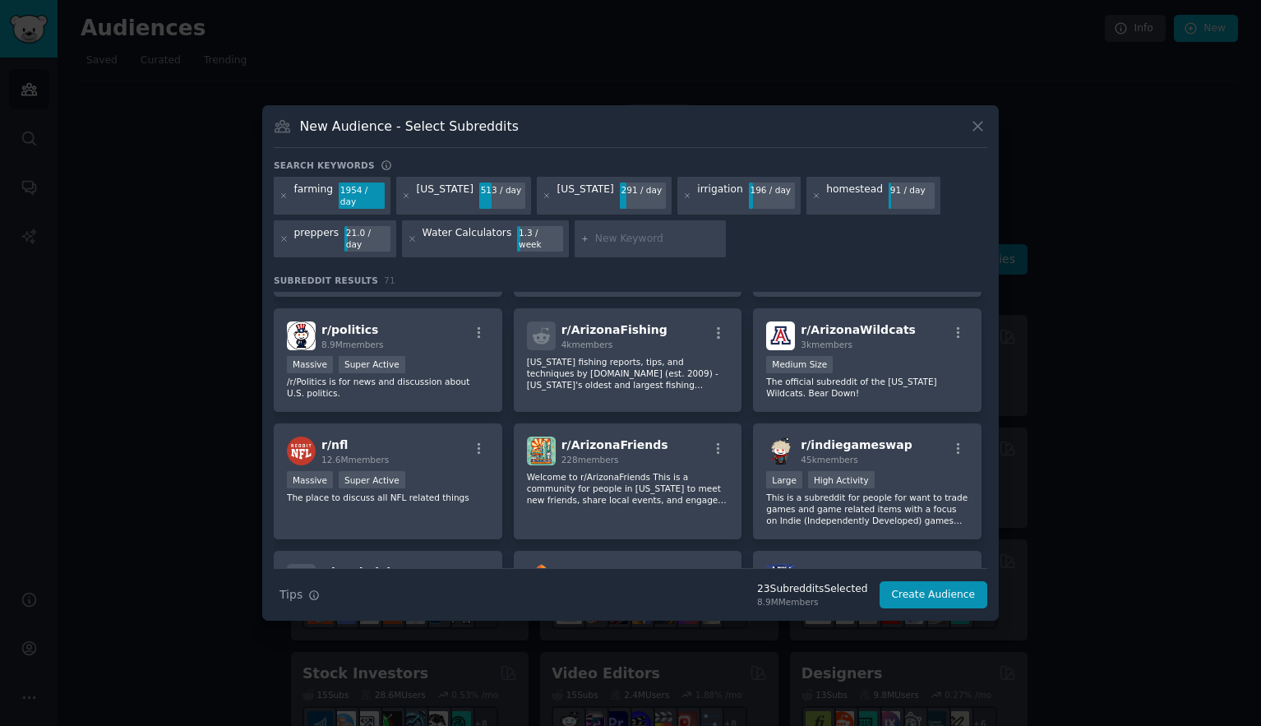
scroll to position [2524, 0]
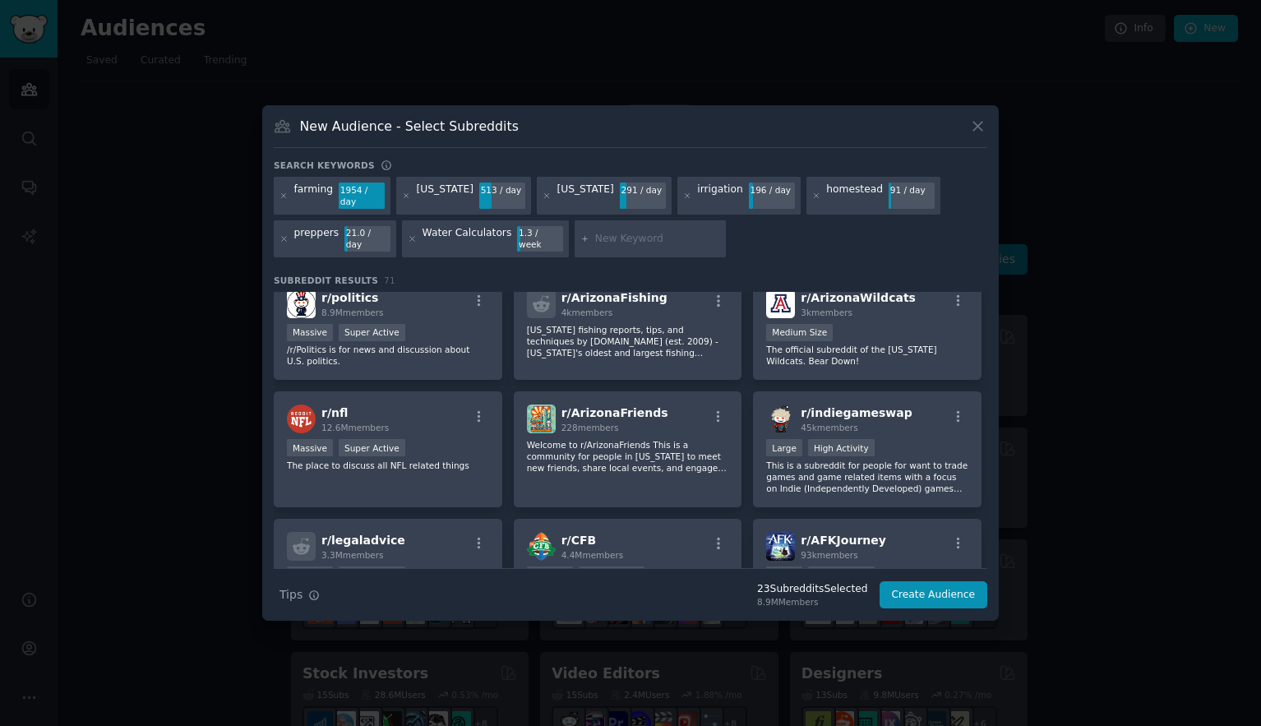
click at [621, 241] on input "text" at bounding box center [657, 239] width 125 height 15
type input "special service districts"
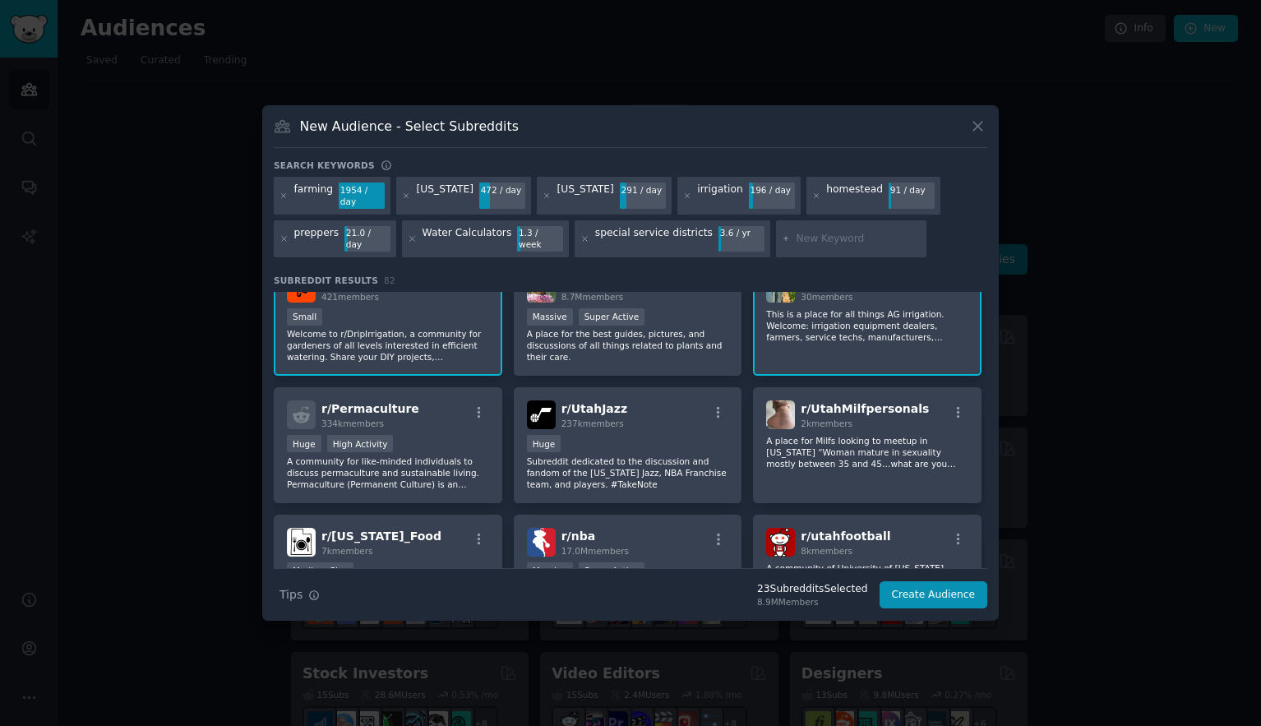
scroll to position [2142, 0]
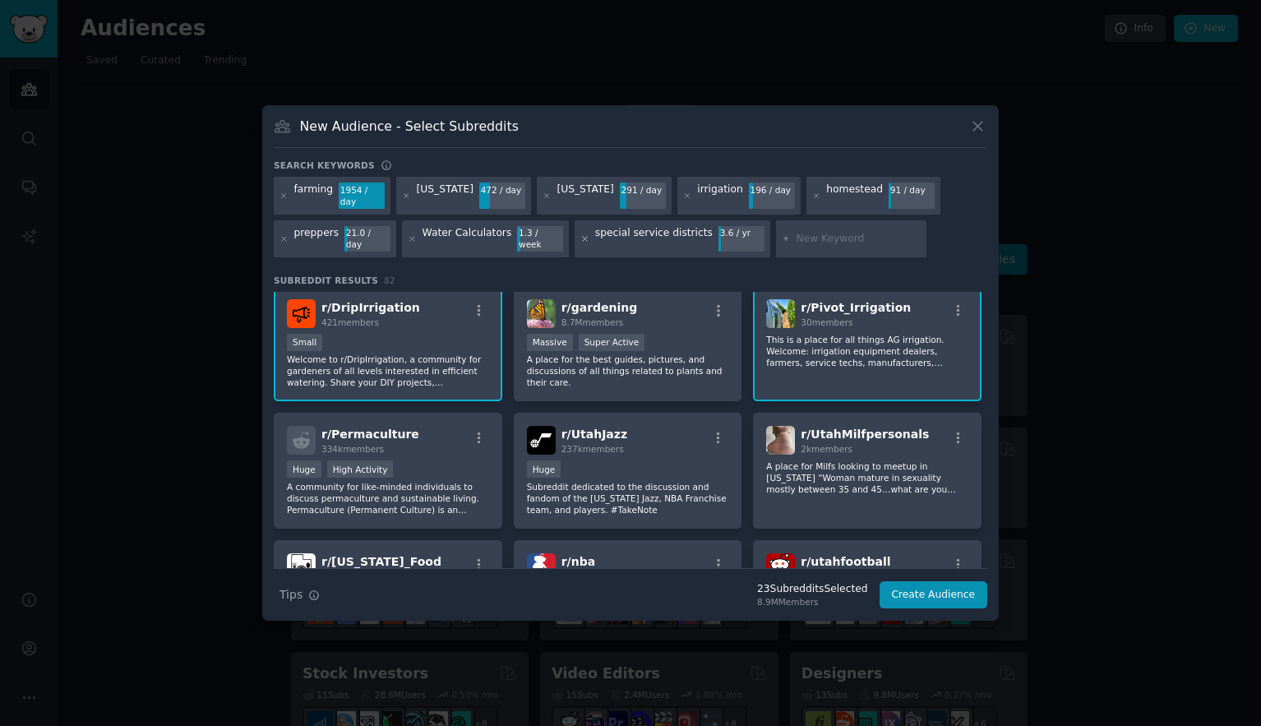
click at [583, 238] on icon at bounding box center [585, 239] width 4 height 4
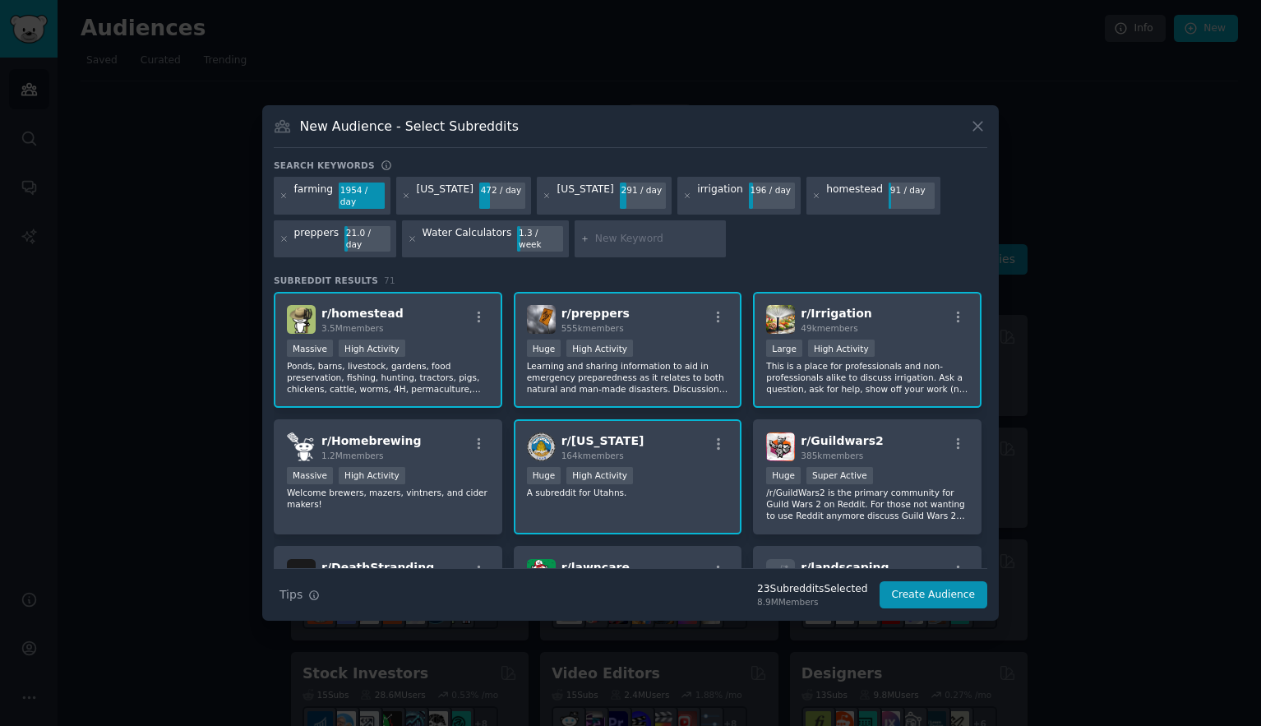
click at [624, 239] on input "text" at bounding box center [657, 239] width 125 height 15
type input "[US_STATE]"
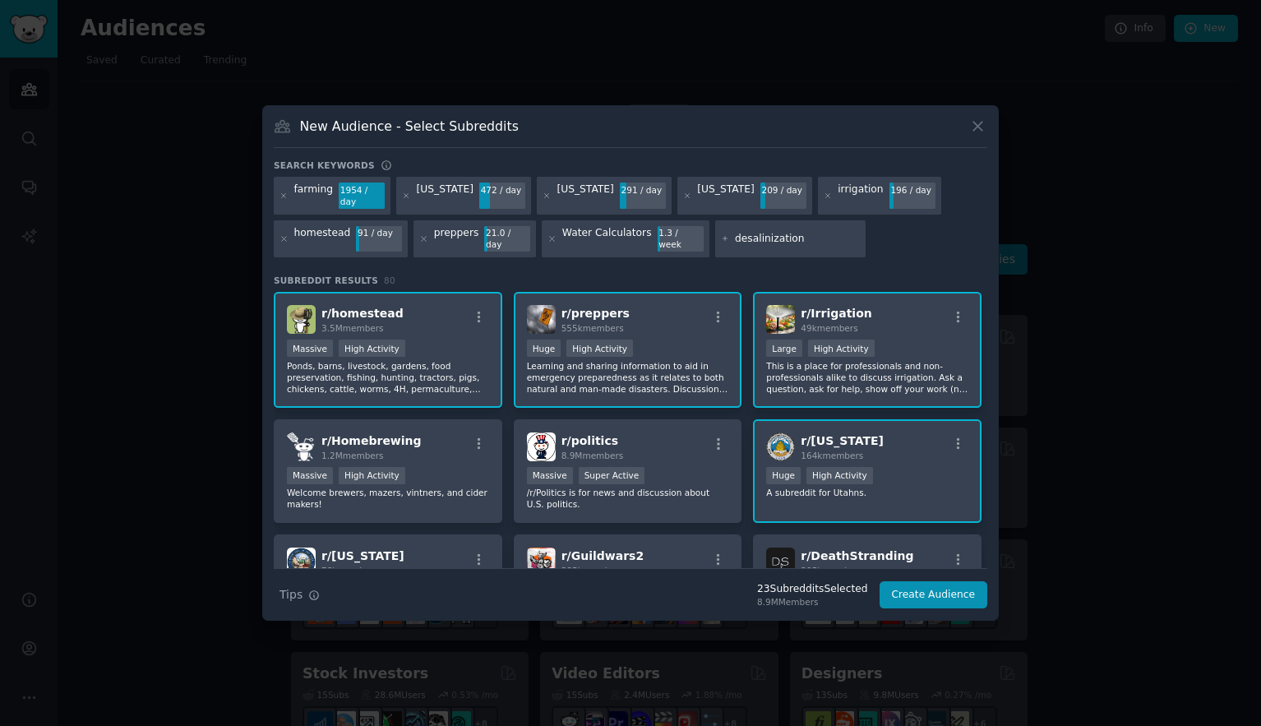
type input "desalinization"
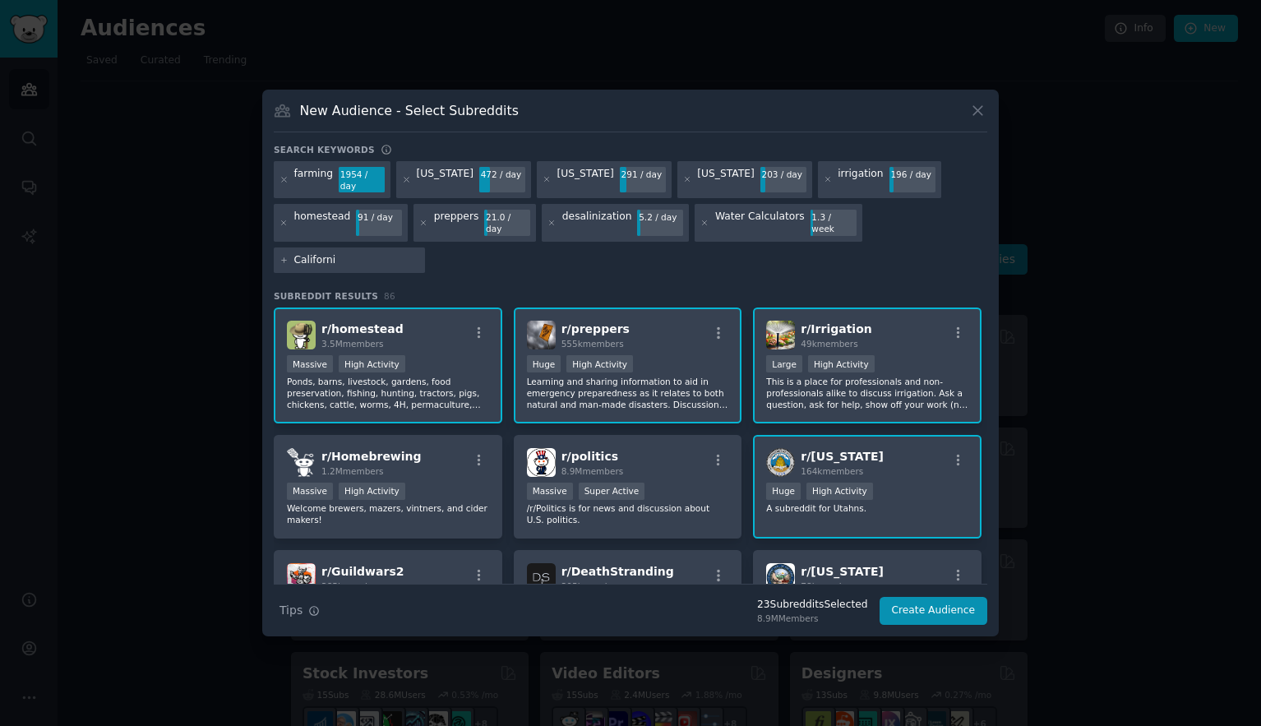
type input "[US_STATE]"
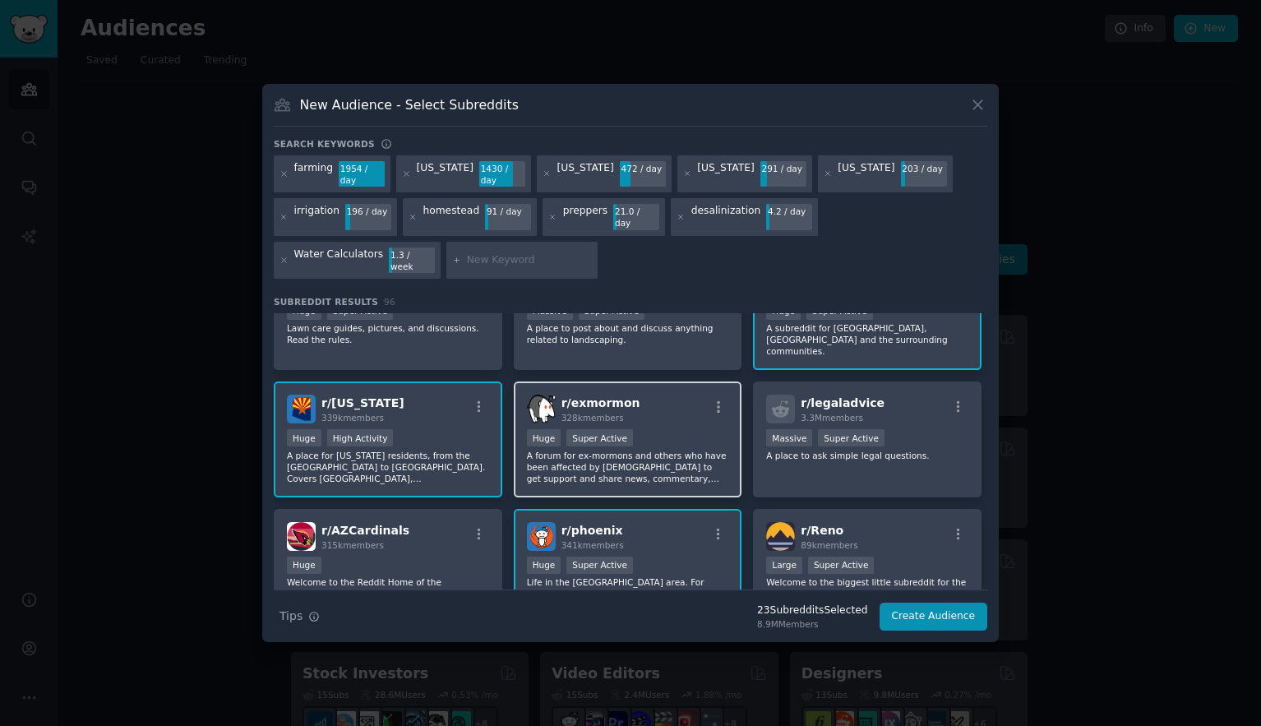
scroll to position [430, 0]
click at [718, 398] on icon "button" at bounding box center [718, 405] width 15 height 15
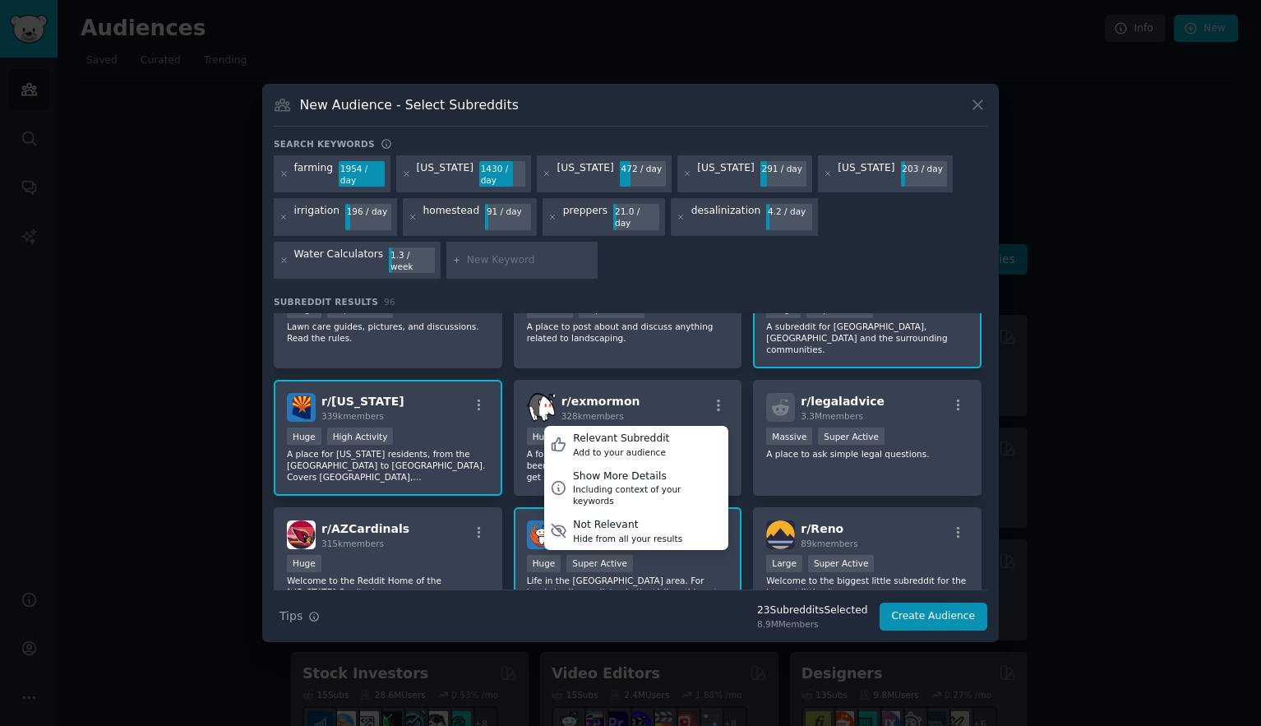
click at [1134, 355] on div at bounding box center [630, 363] width 1261 height 726
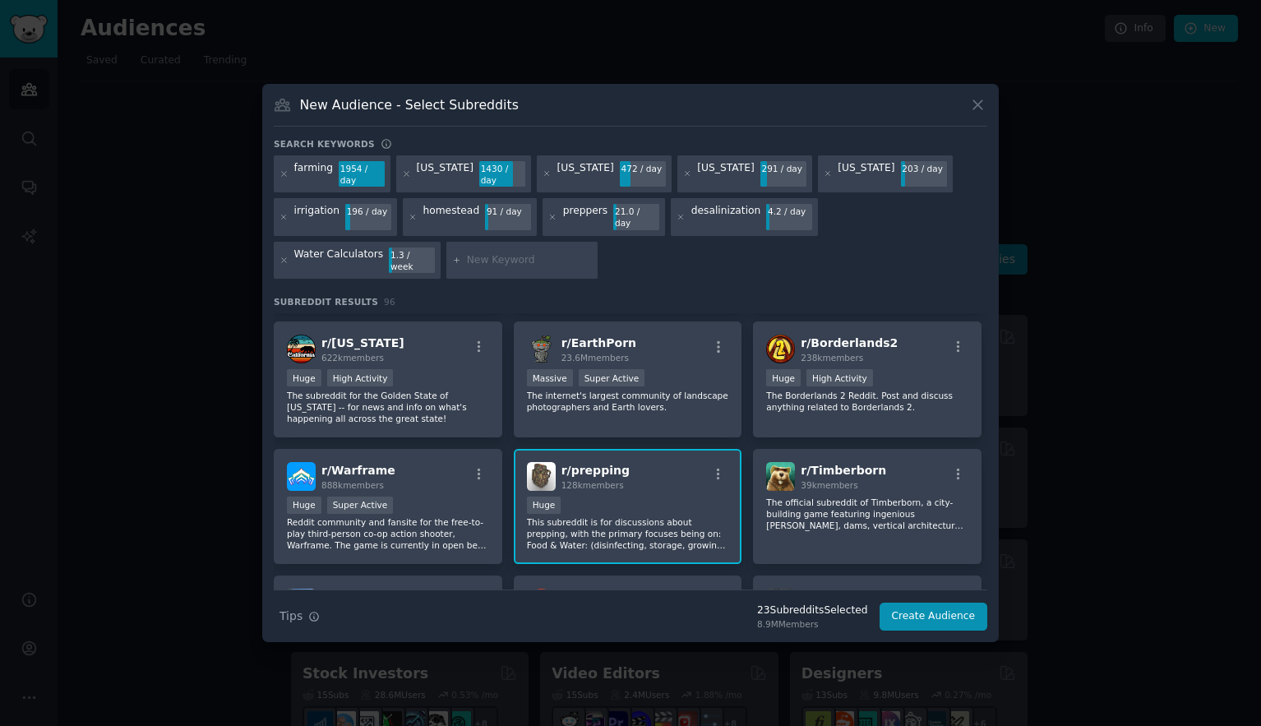
scroll to position [997, 0]
click at [420, 368] on div "Huge High Activity" at bounding box center [388, 378] width 202 height 21
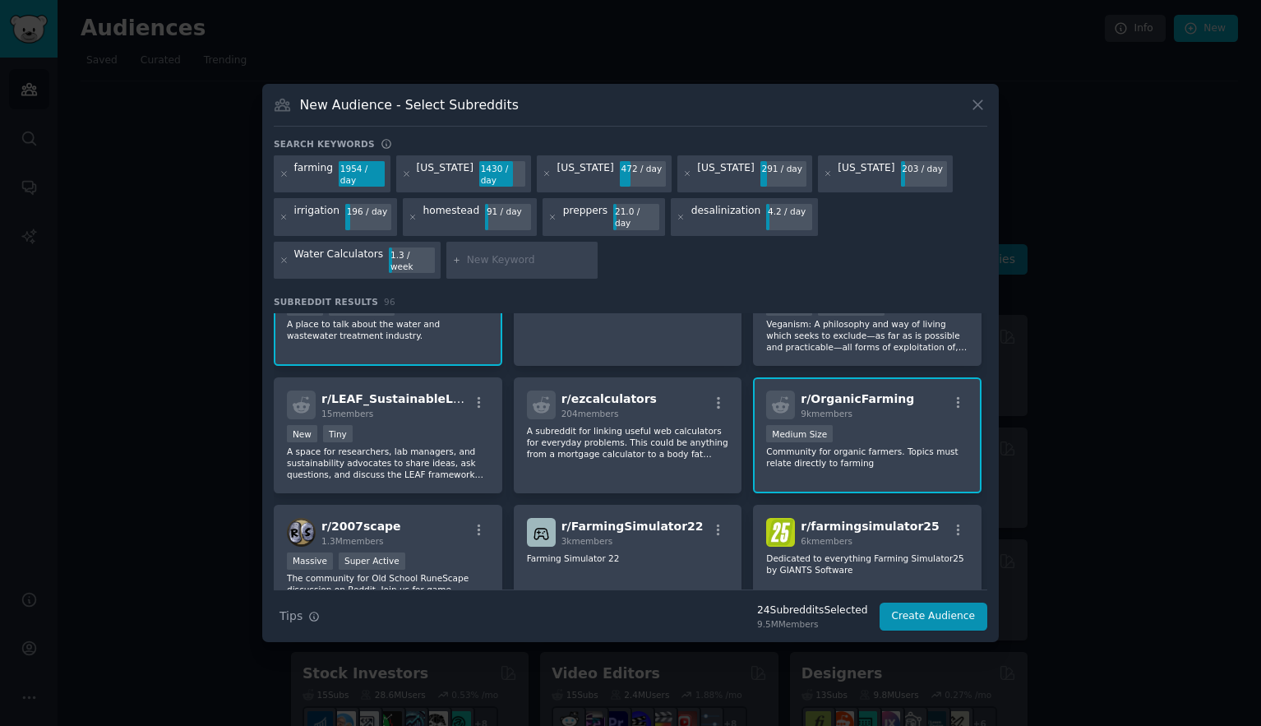
scroll to position [1545, 0]
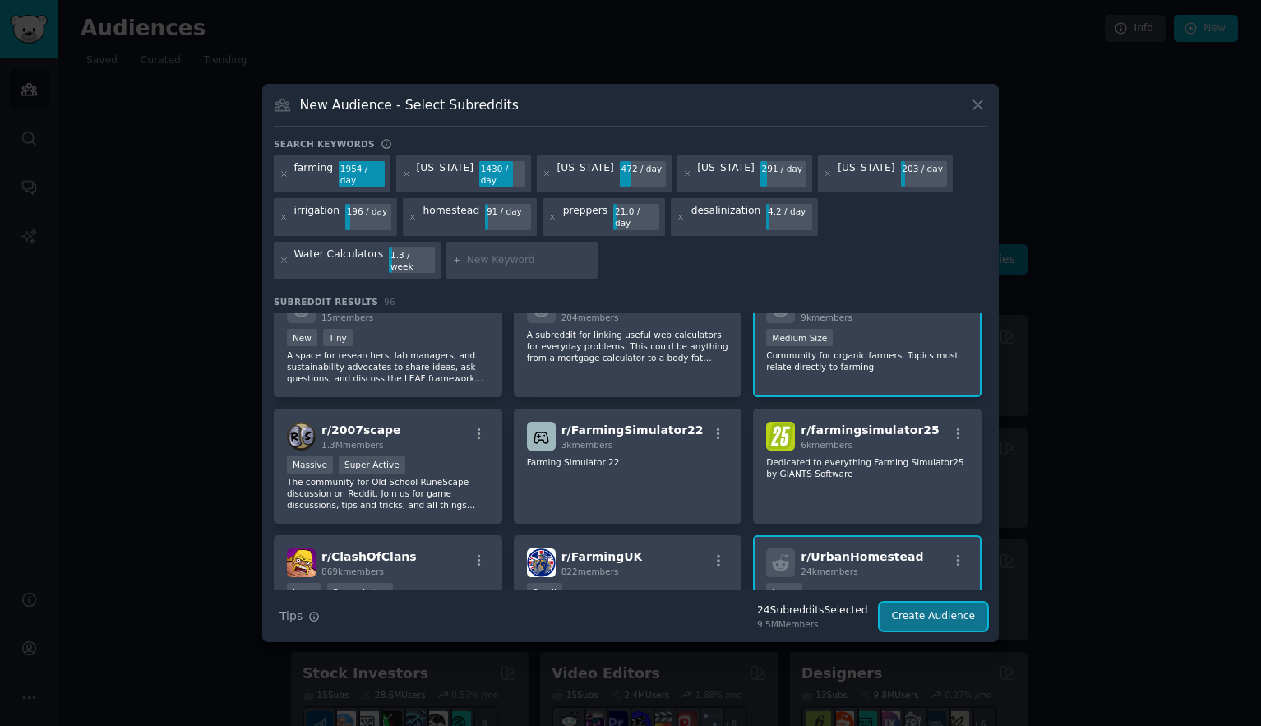
click at [940, 604] on button "Create Audience" at bounding box center [934, 617] width 109 height 28
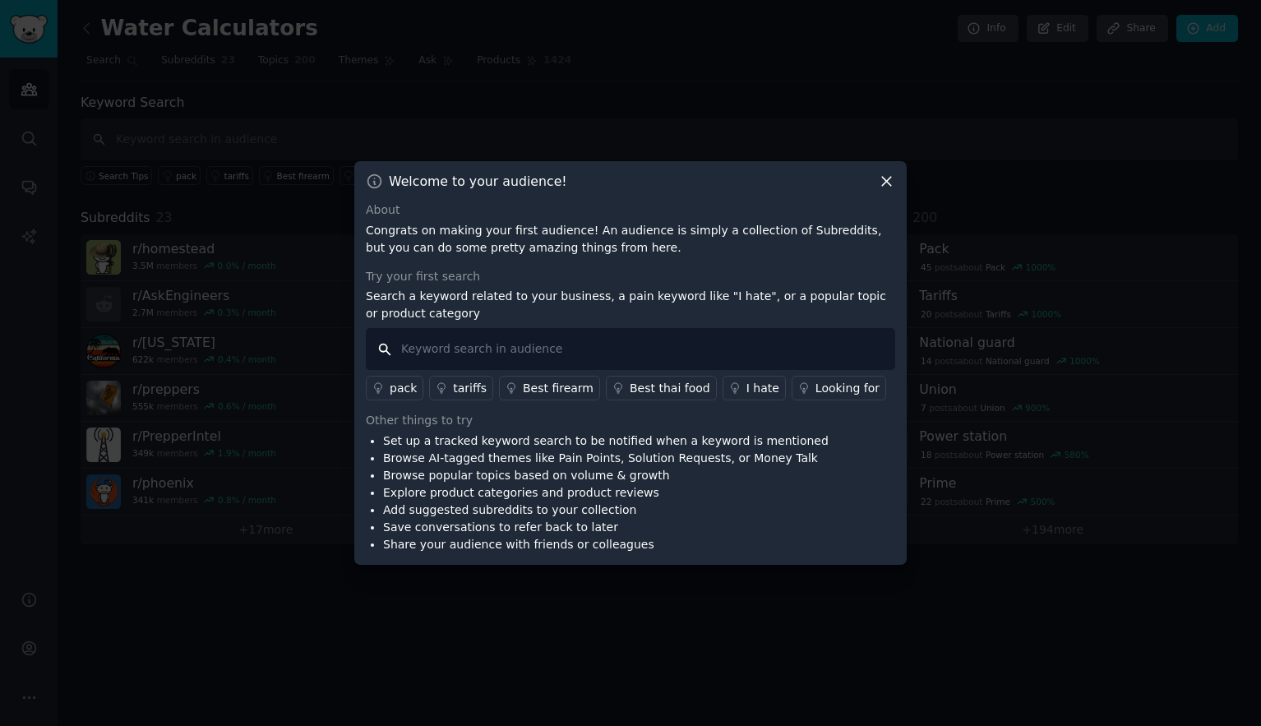
click at [413, 349] on input "text" at bounding box center [630, 349] width 529 height 42
paste input "water calculator"
type input "water calculator"
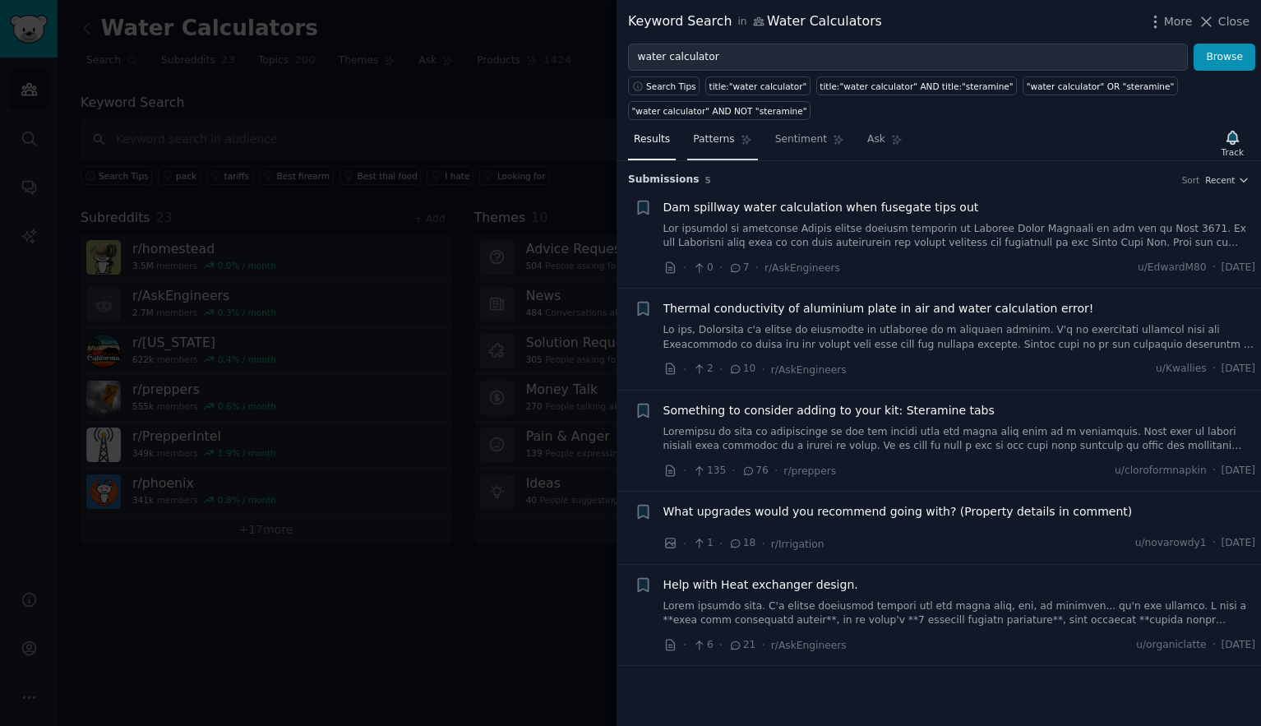
click at [718, 144] on span "Patterns" at bounding box center [713, 139] width 41 height 15
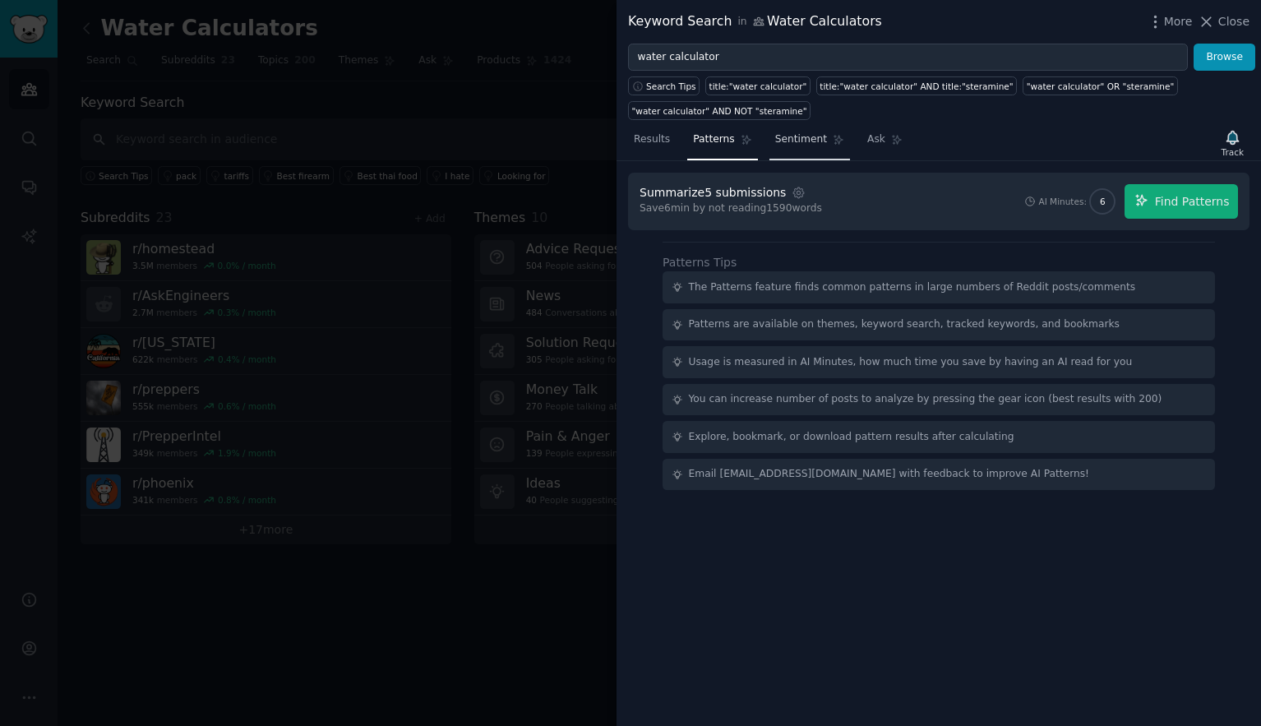
click at [807, 144] on span "Sentiment" at bounding box center [801, 139] width 52 height 15
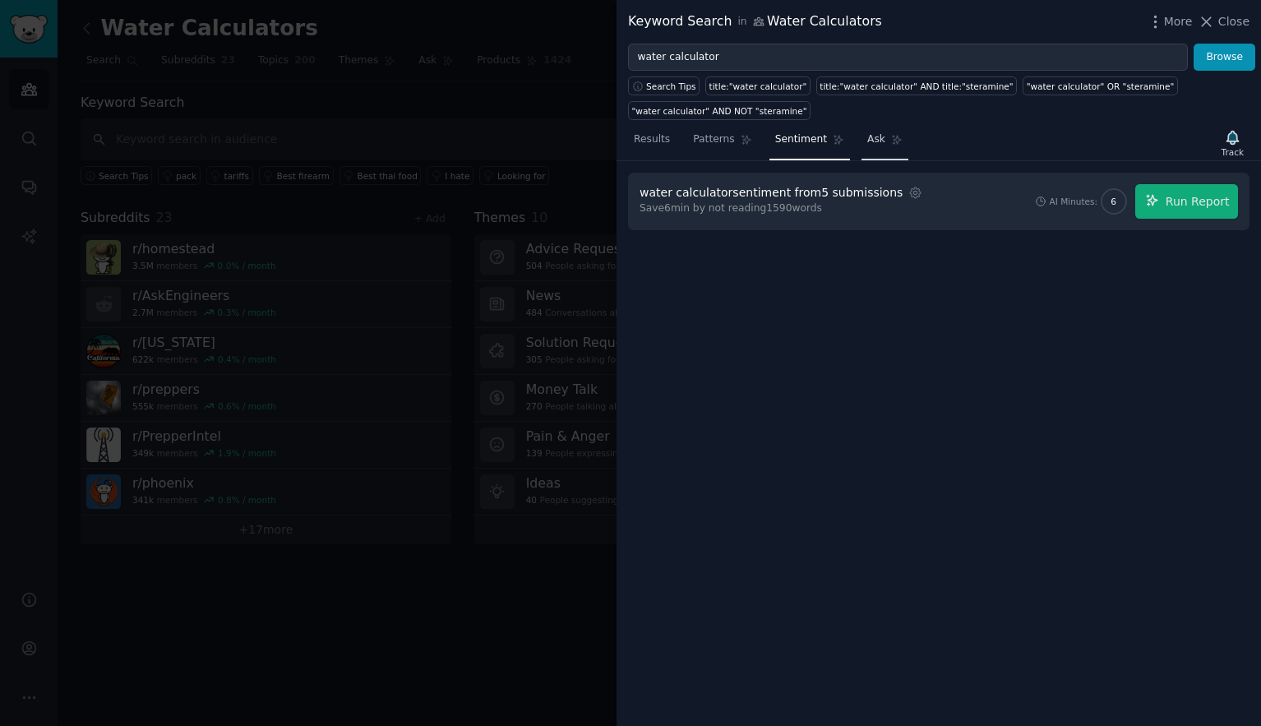
click at [867, 140] on span "Ask" at bounding box center [876, 139] width 18 height 15
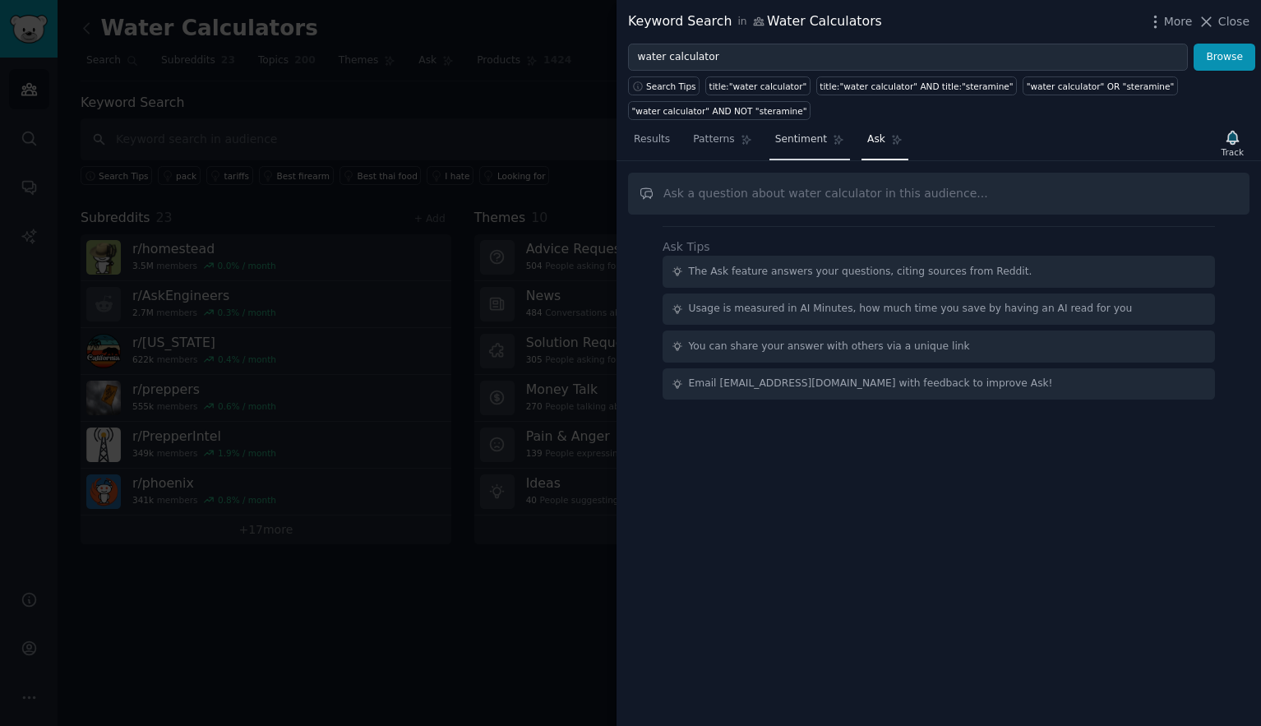
click at [808, 141] on span "Sentiment" at bounding box center [801, 139] width 52 height 15
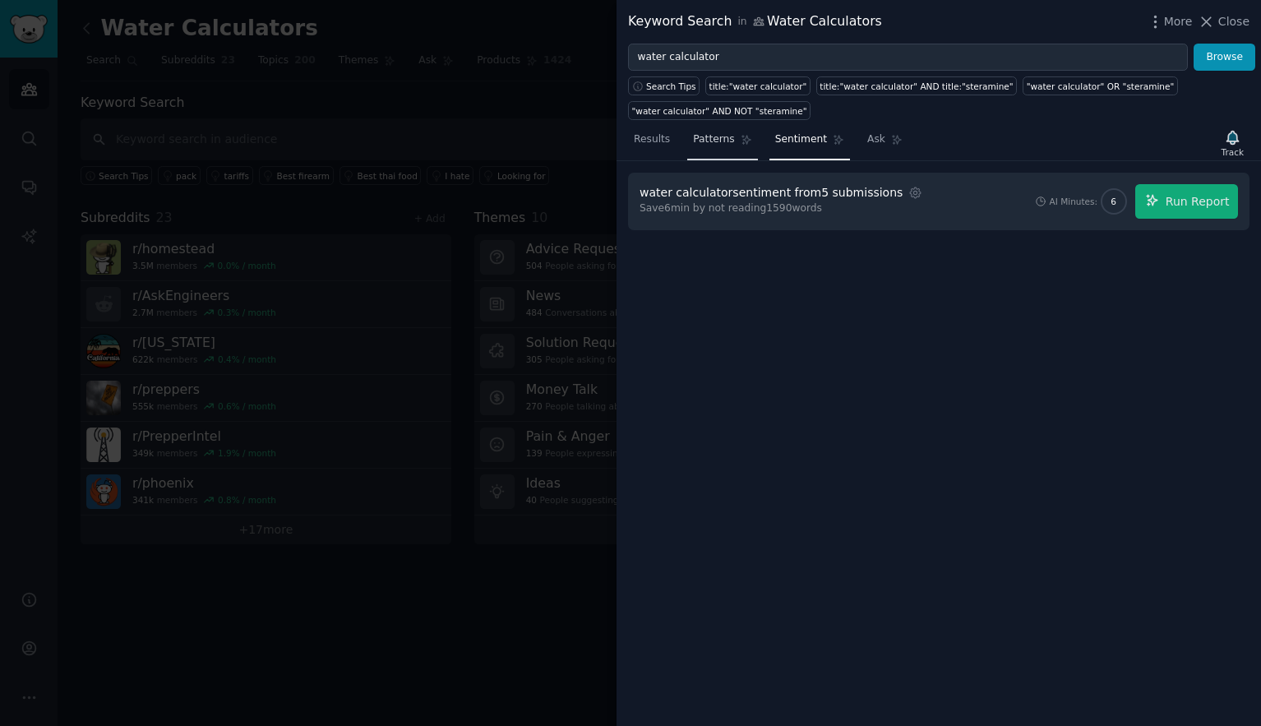
click at [707, 141] on span "Patterns" at bounding box center [713, 139] width 41 height 15
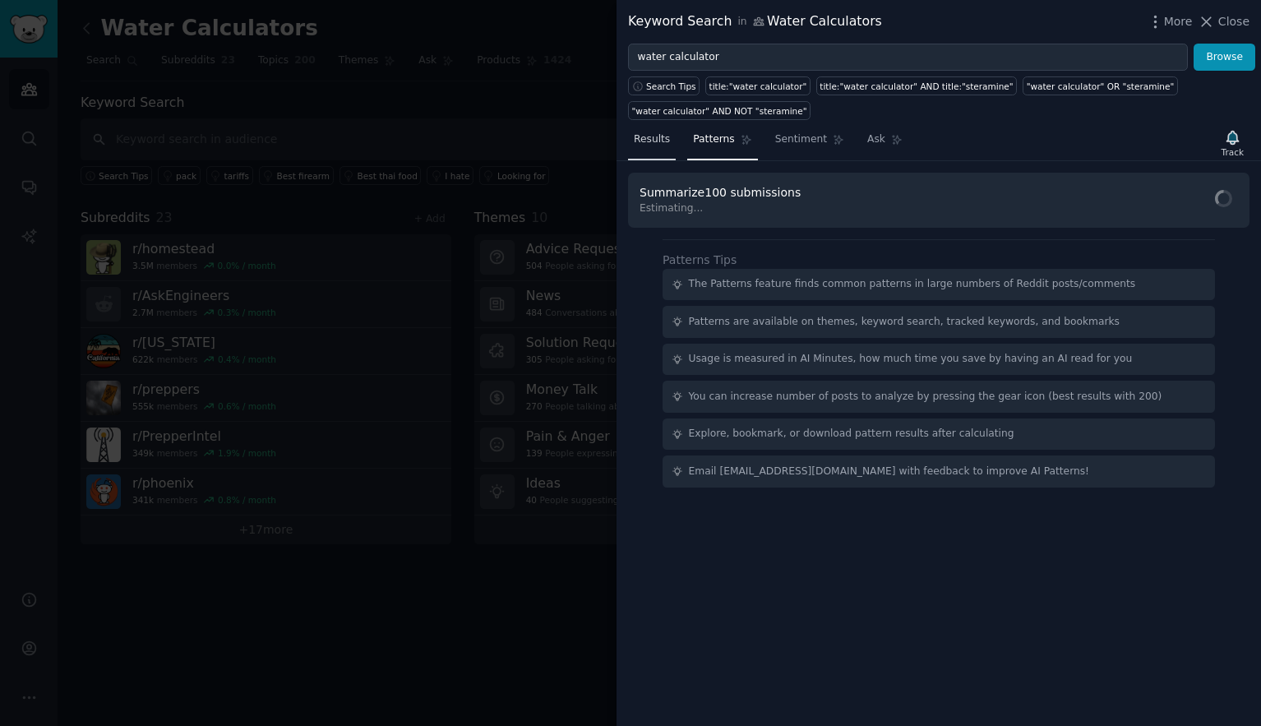
click at [648, 141] on span "Results" at bounding box center [652, 139] width 36 height 15
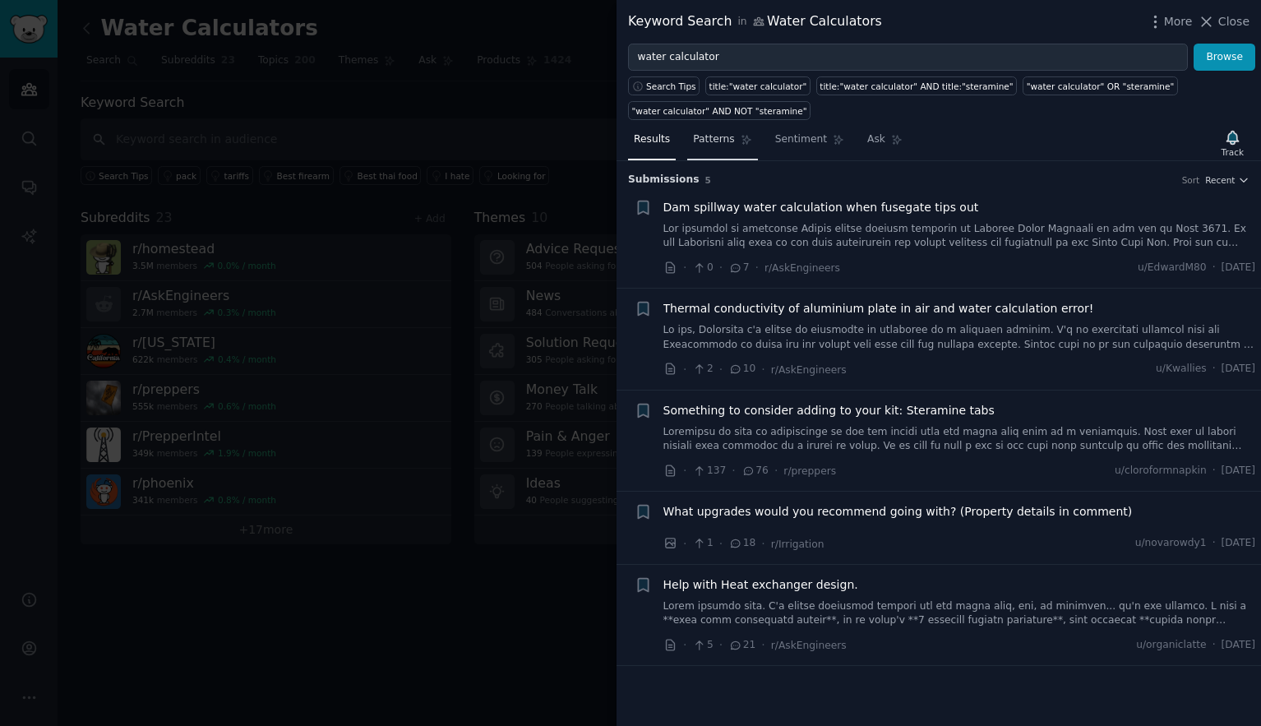
click at [718, 141] on span "Patterns" at bounding box center [713, 139] width 41 height 15
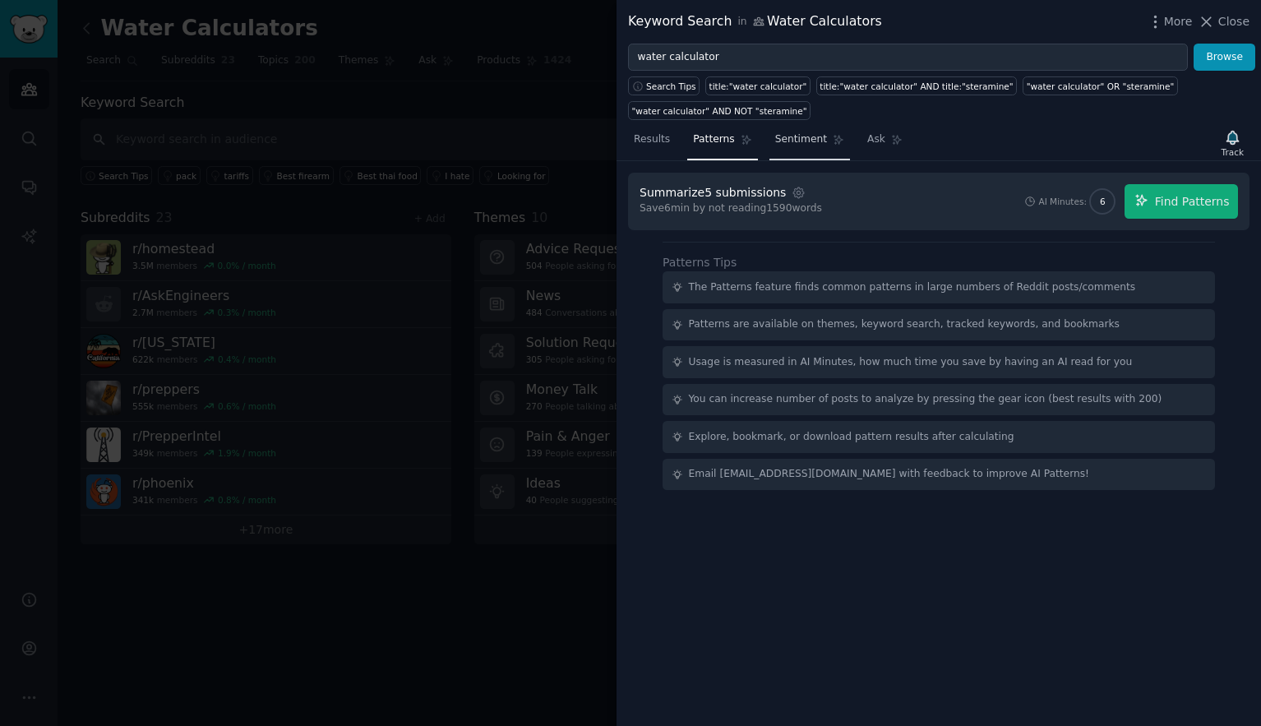
click at [792, 147] on link "Sentiment" at bounding box center [809, 144] width 81 height 34
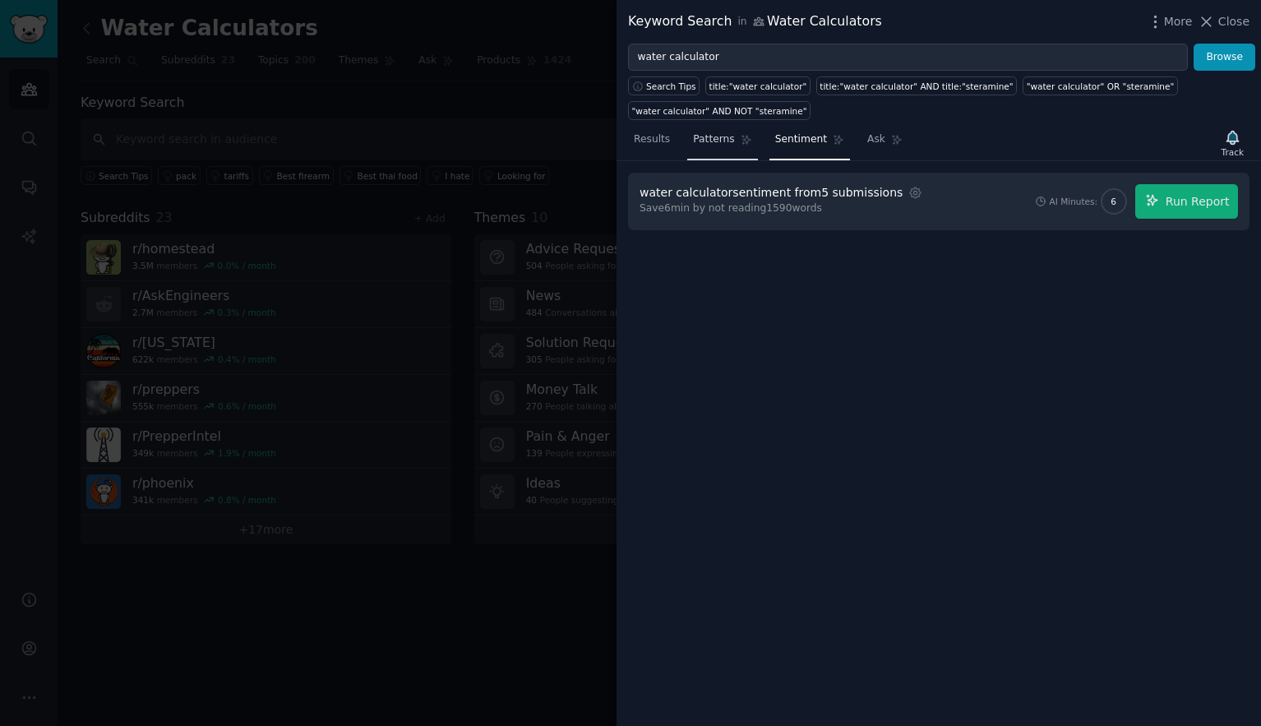
click at [725, 144] on span "Patterns" at bounding box center [713, 139] width 41 height 15
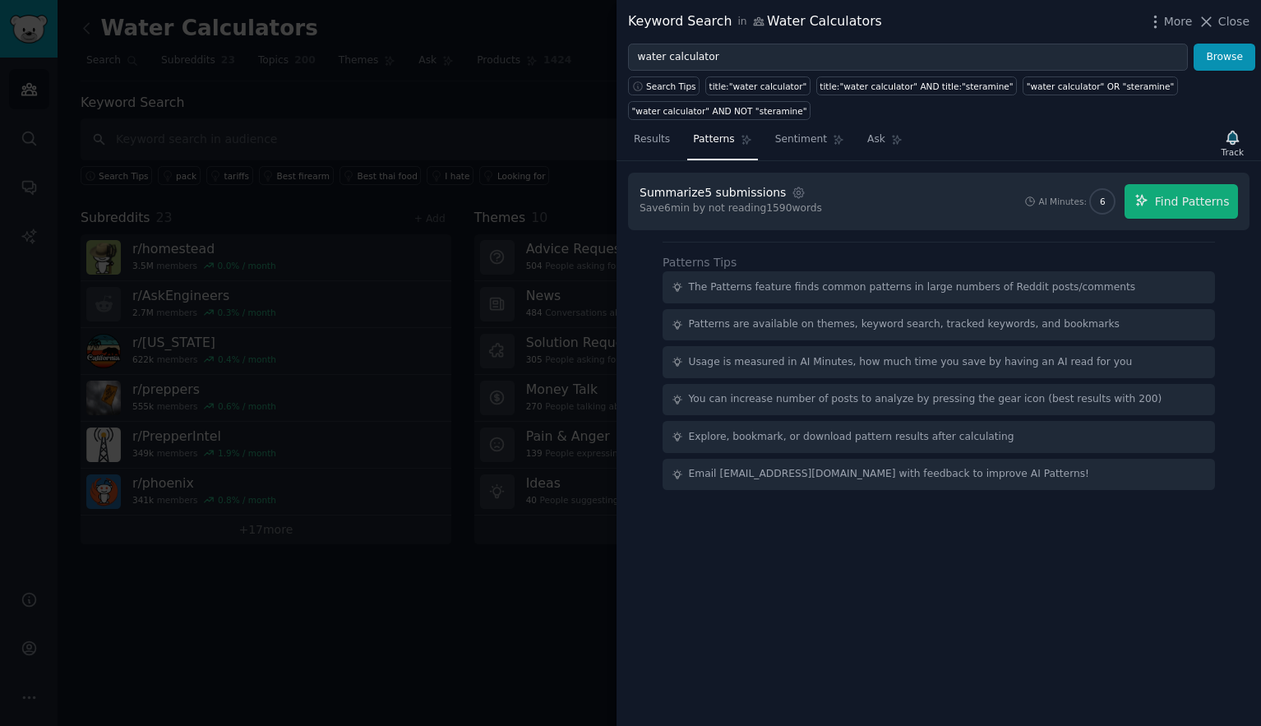
click at [738, 196] on div "Summarize 5 submissions" at bounding box center [713, 192] width 146 height 17
click at [1178, 200] on span "Find Patterns" at bounding box center [1192, 201] width 75 height 17
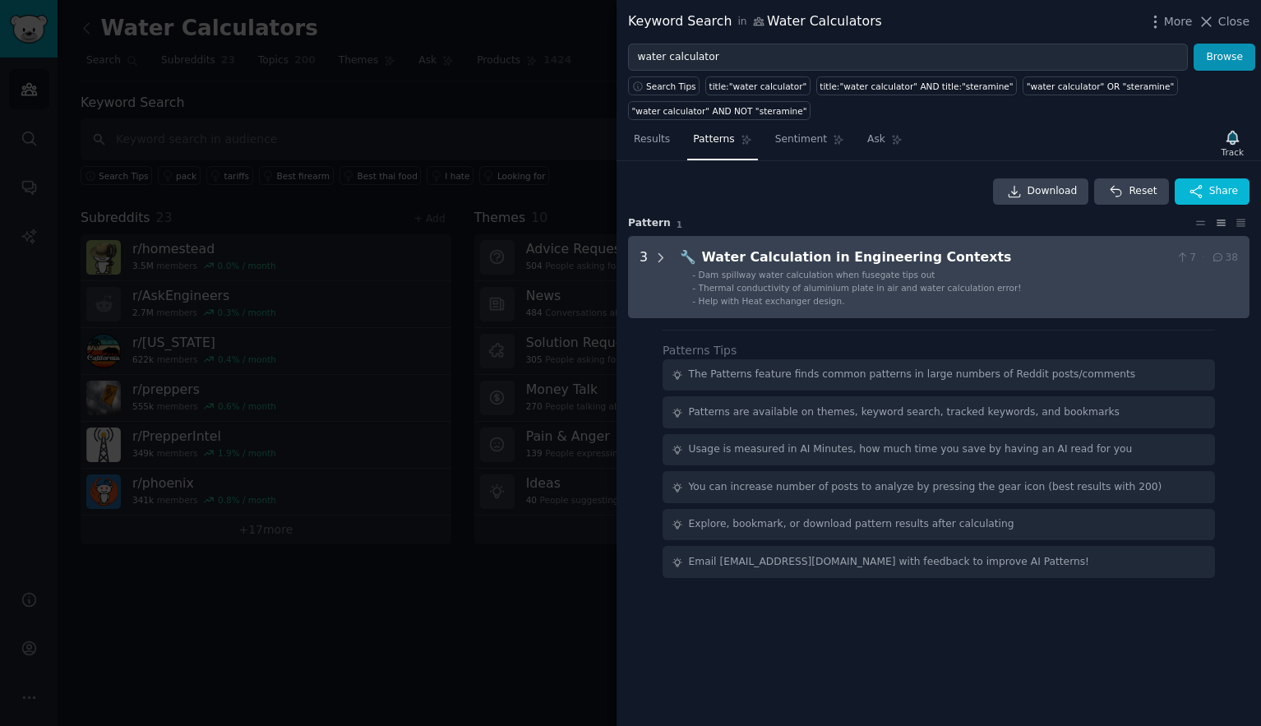
click at [659, 261] on icon at bounding box center [661, 257] width 4 height 8
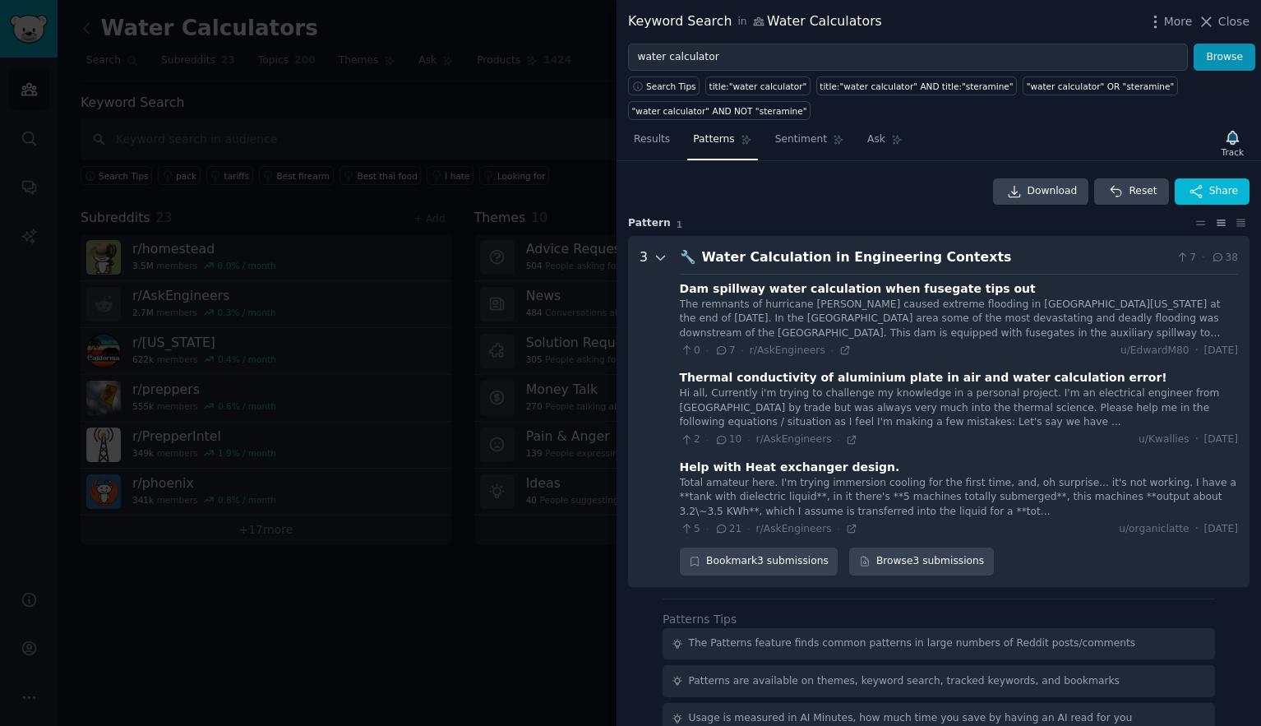
scroll to position [75, 0]
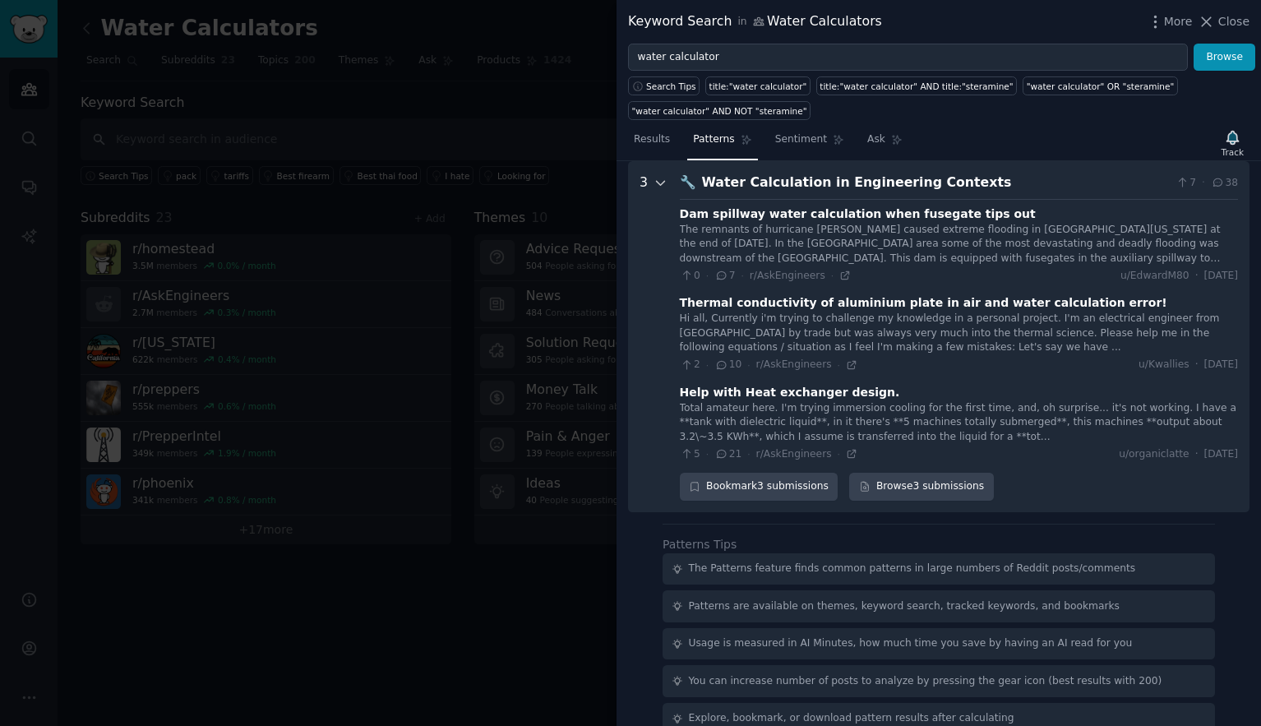
click at [660, 182] on icon at bounding box center [660, 183] width 15 height 15
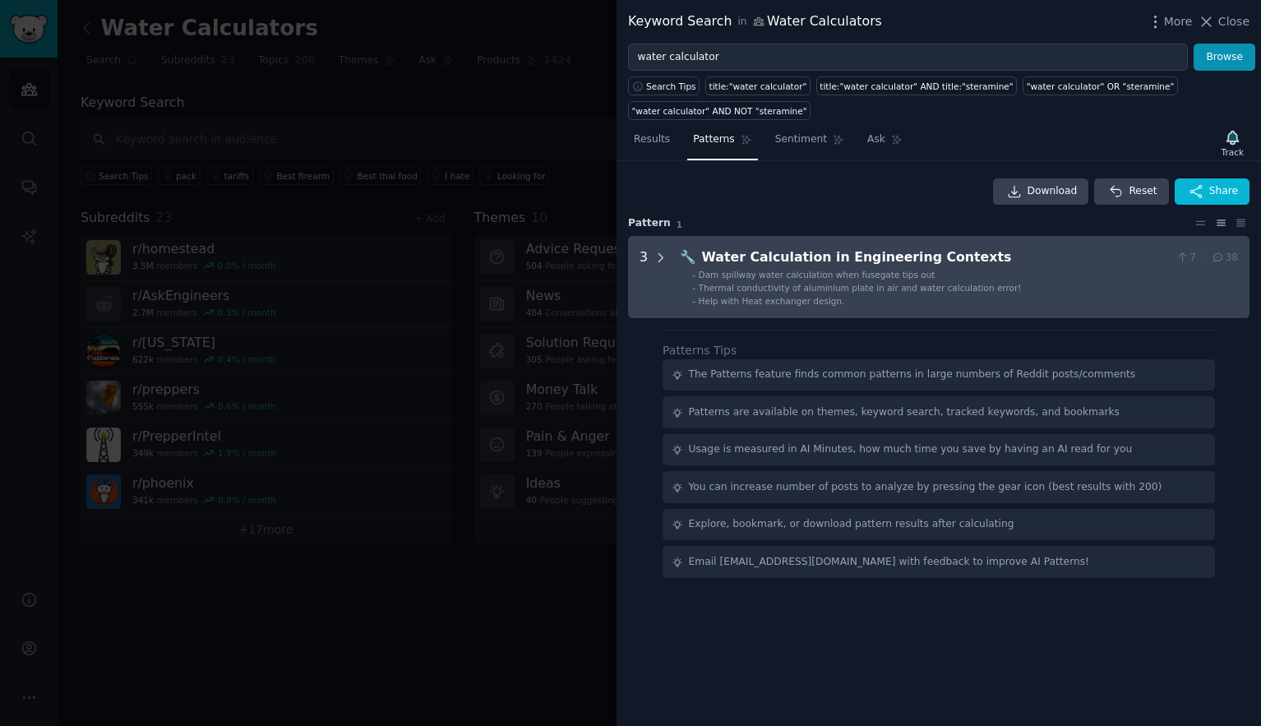
scroll to position [0, 0]
click at [660, 182] on div "Download Reset Share" at bounding box center [938, 191] width 621 height 26
click at [663, 258] on icon at bounding box center [660, 258] width 15 height 15
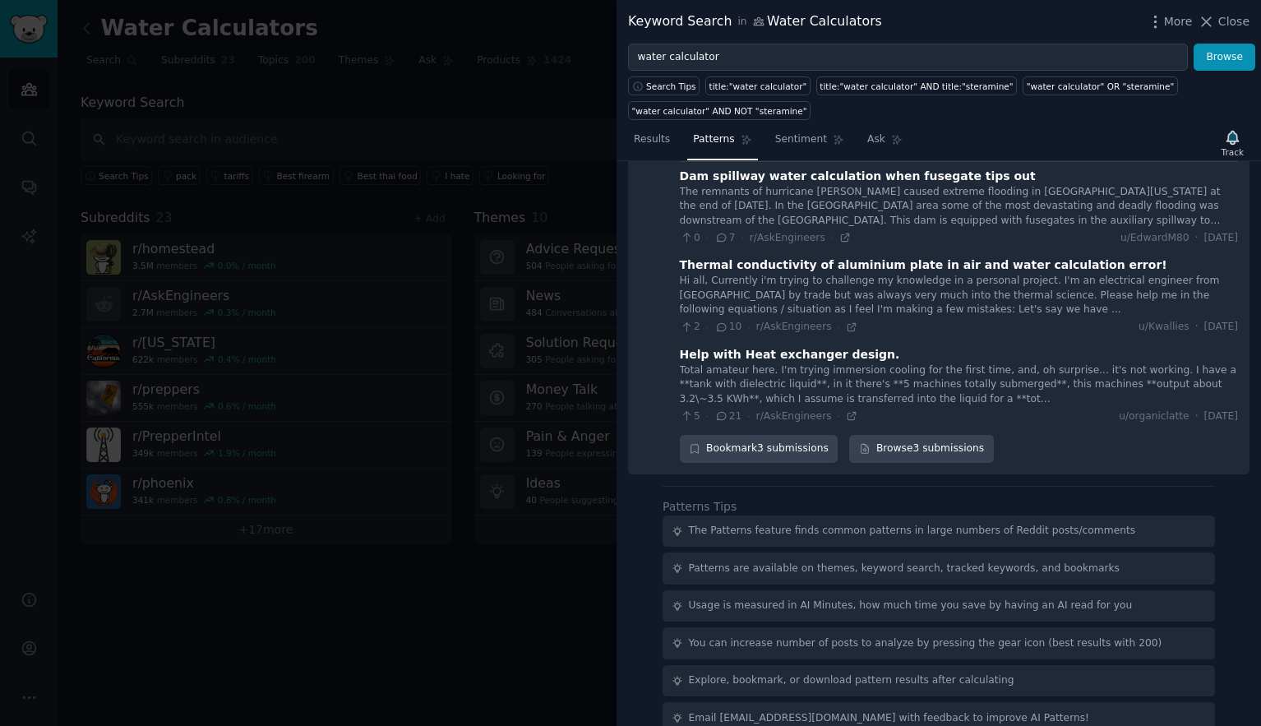
scroll to position [137, 0]
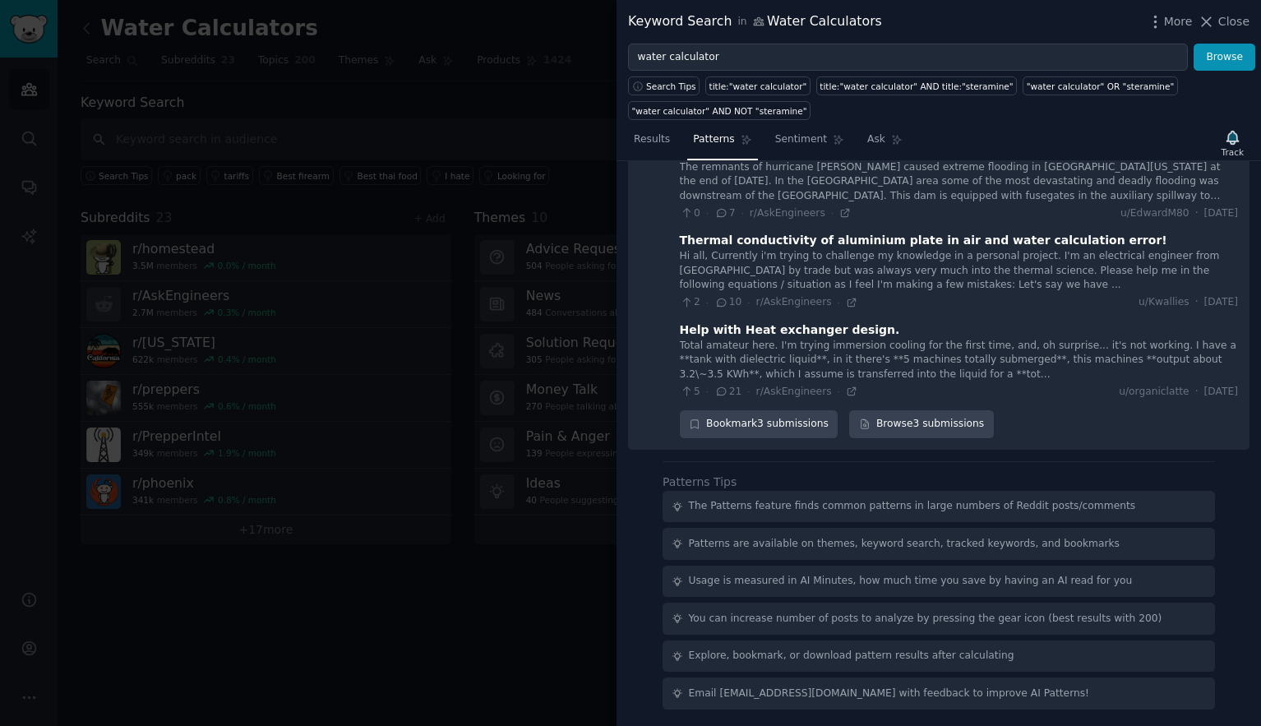
click at [723, 141] on span "Patterns" at bounding box center [713, 139] width 41 height 15
click at [783, 132] on span "Sentiment" at bounding box center [801, 139] width 52 height 15
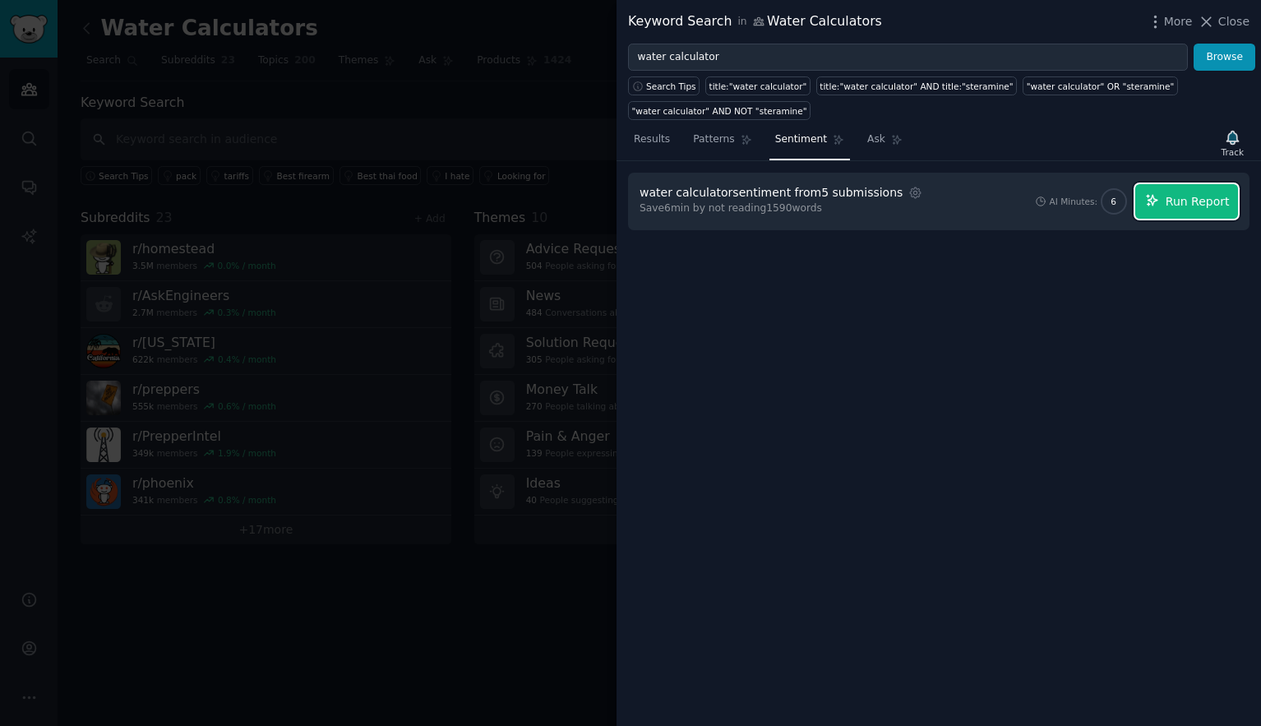
click at [1194, 203] on span "Run Report" at bounding box center [1198, 201] width 64 height 17
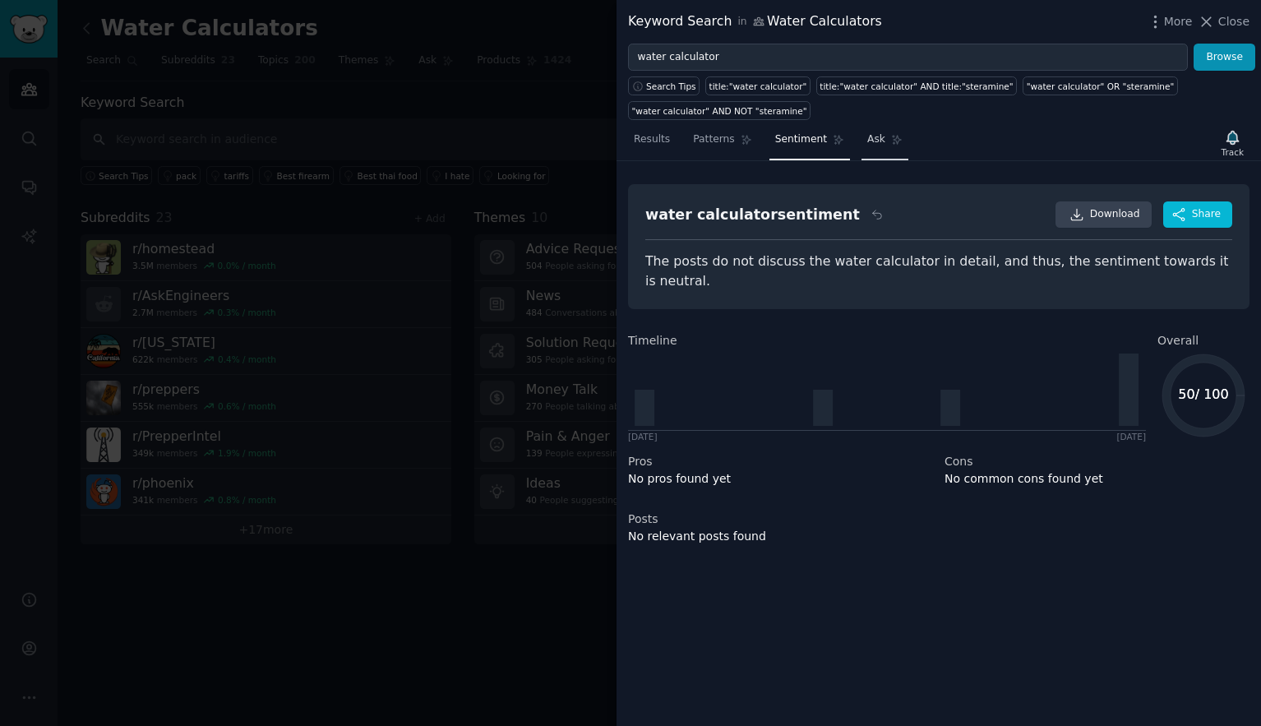
click at [867, 136] on span "Ask" at bounding box center [876, 139] width 18 height 15
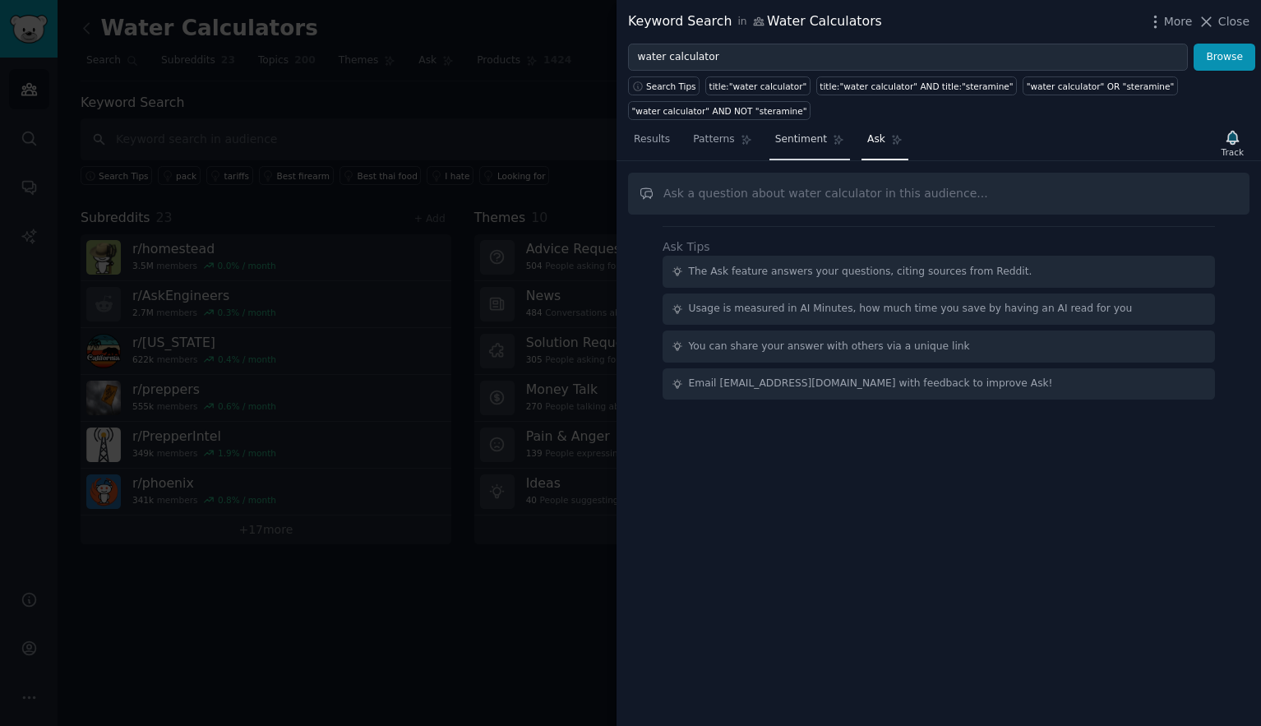
click at [796, 142] on span "Sentiment" at bounding box center [801, 139] width 52 height 15
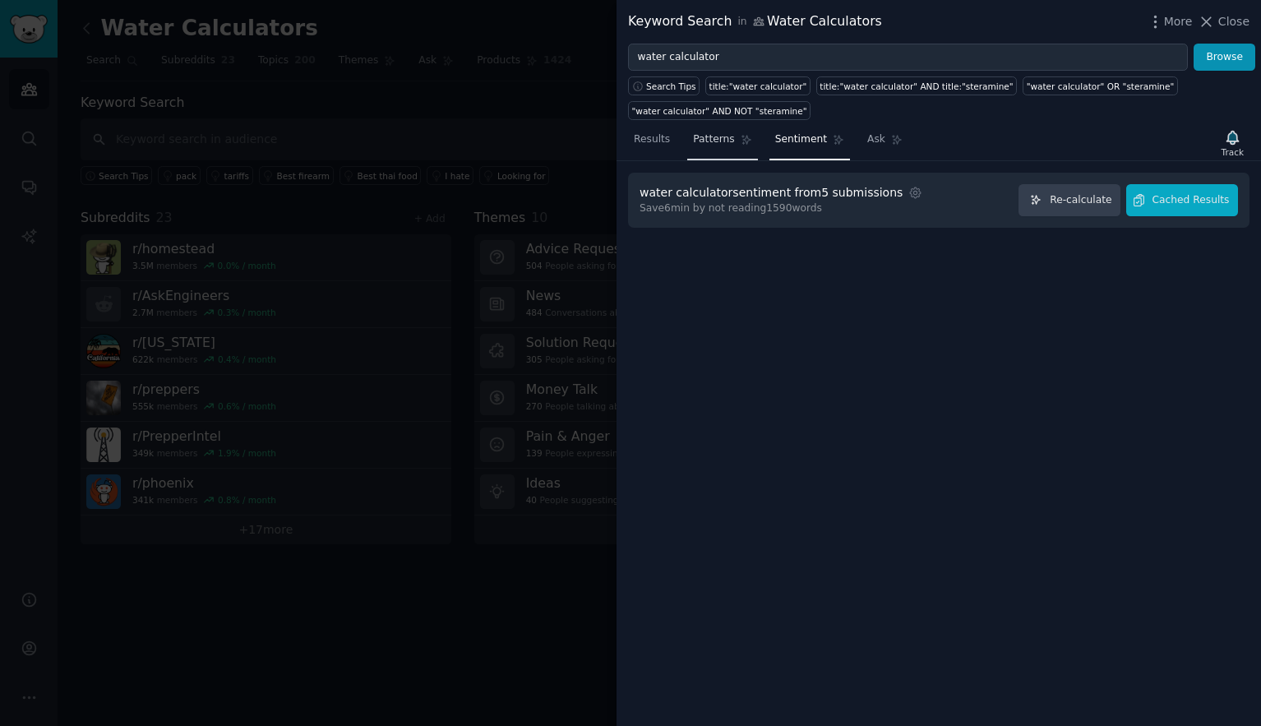
click at [713, 141] on span "Patterns" at bounding box center [713, 139] width 41 height 15
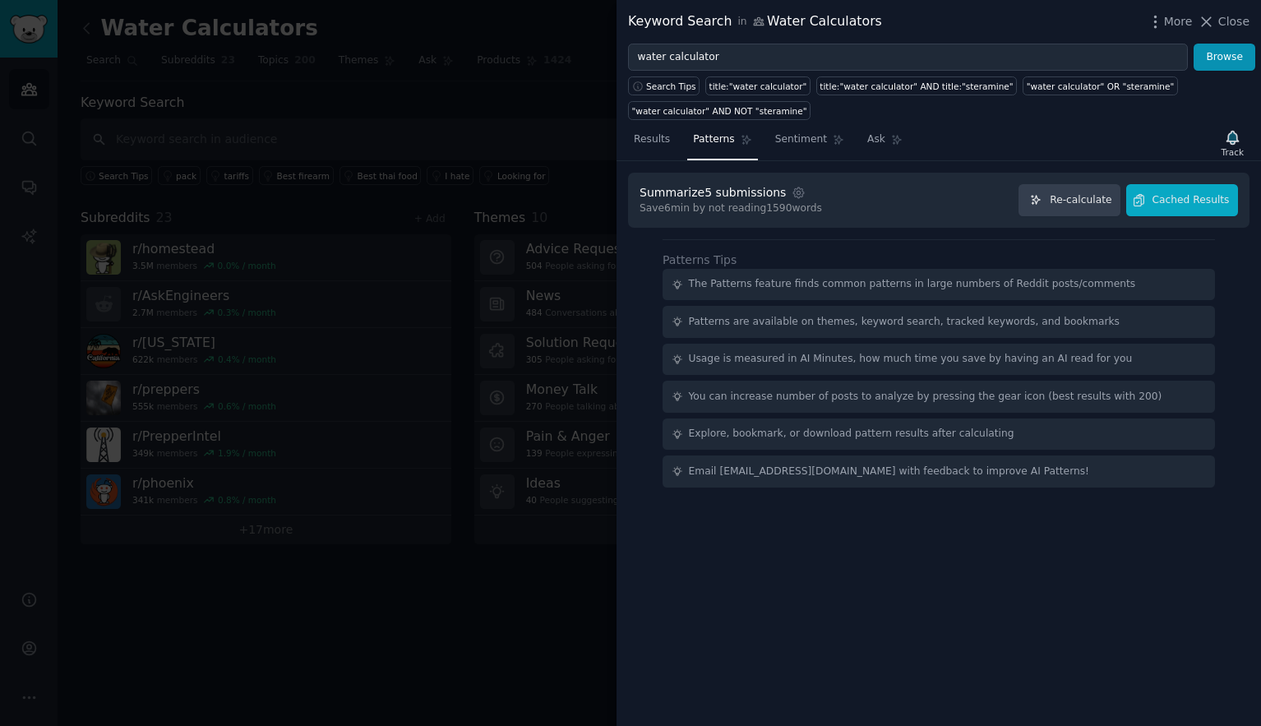
click at [676, 138] on nav "Results Patterns Sentiment Ask" at bounding box center [768, 144] width 280 height 34
click at [662, 138] on span "Results" at bounding box center [652, 139] width 36 height 15
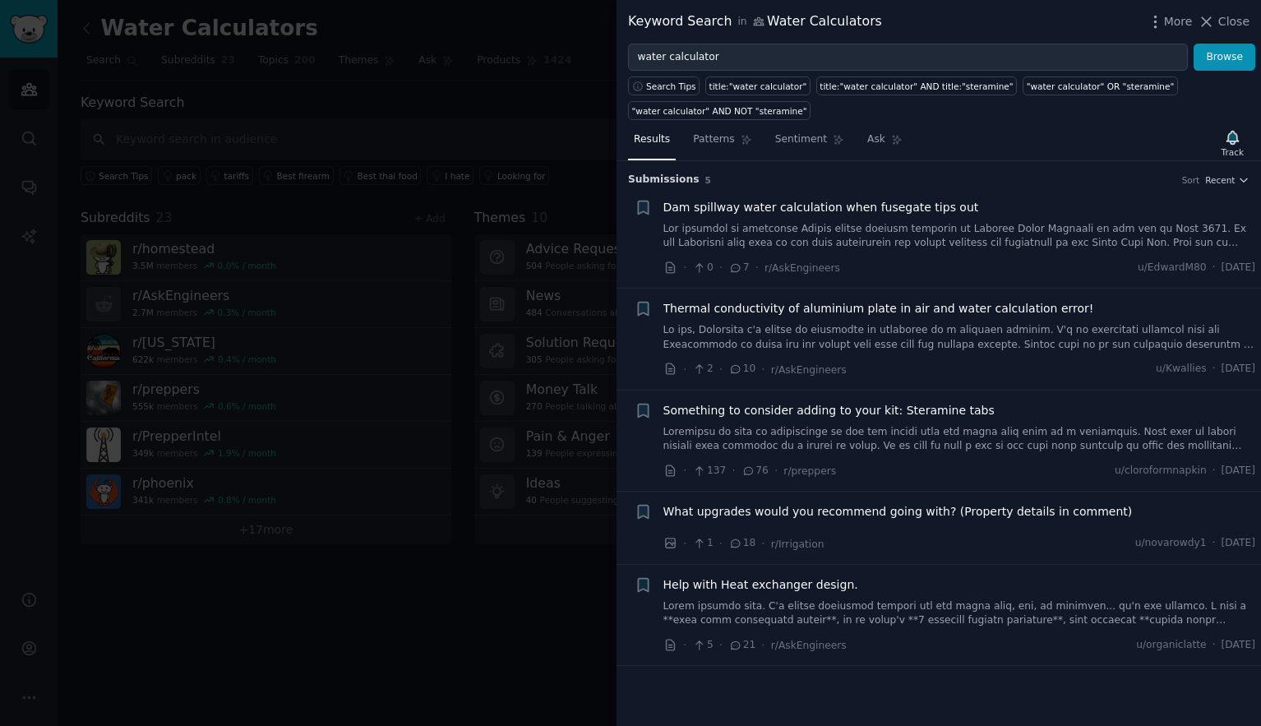
click at [1253, 184] on div "Submission s 5 Sort Recent + Dam spillway water calculation when fusegate tips …" at bounding box center [938, 443] width 644 height 565
click at [1247, 182] on icon "button" at bounding box center [1244, 180] width 12 height 12
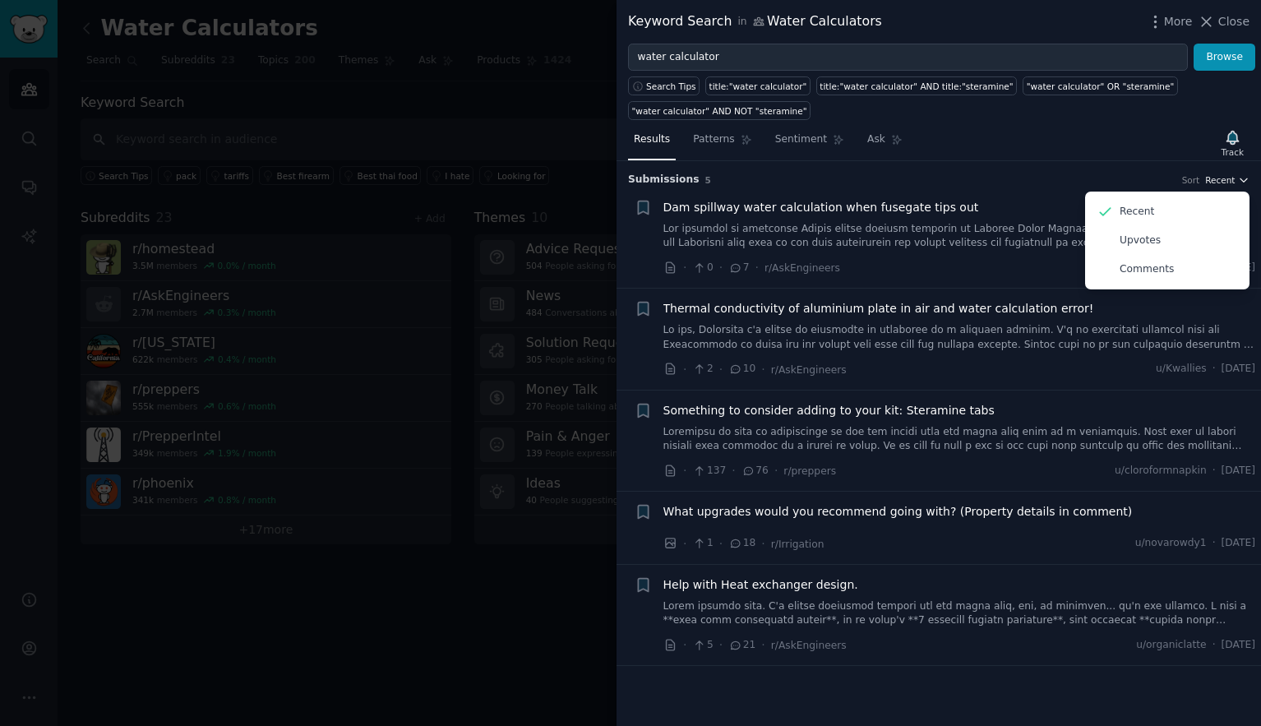
click at [1247, 182] on icon "button" at bounding box center [1244, 180] width 12 height 12
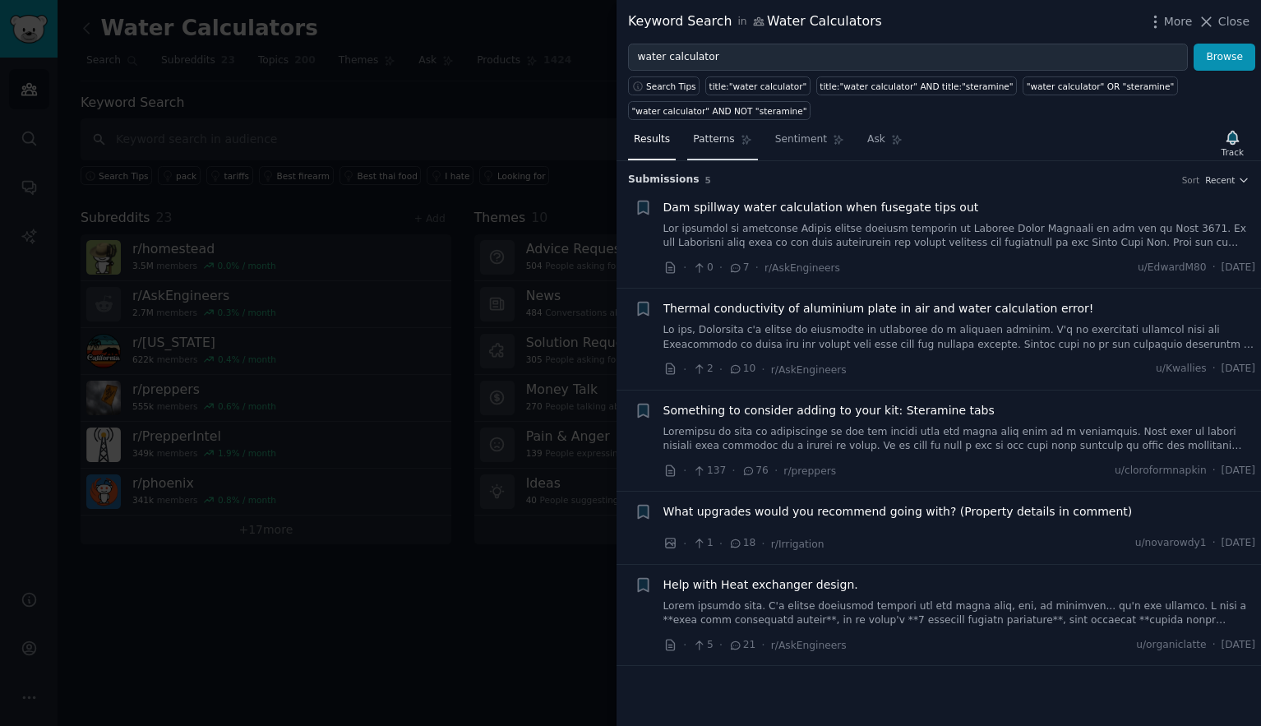
click at [712, 141] on span "Patterns" at bounding box center [713, 139] width 41 height 15
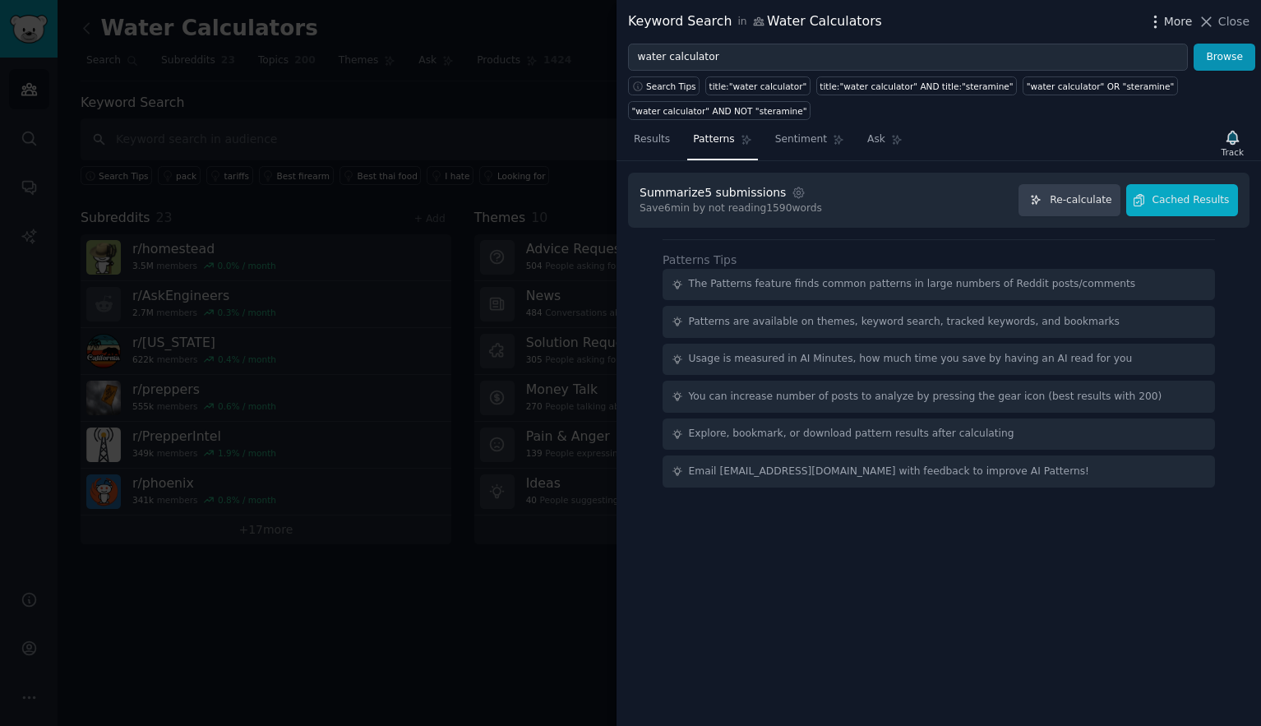
click at [1162, 21] on icon "button" at bounding box center [1155, 21] width 17 height 17
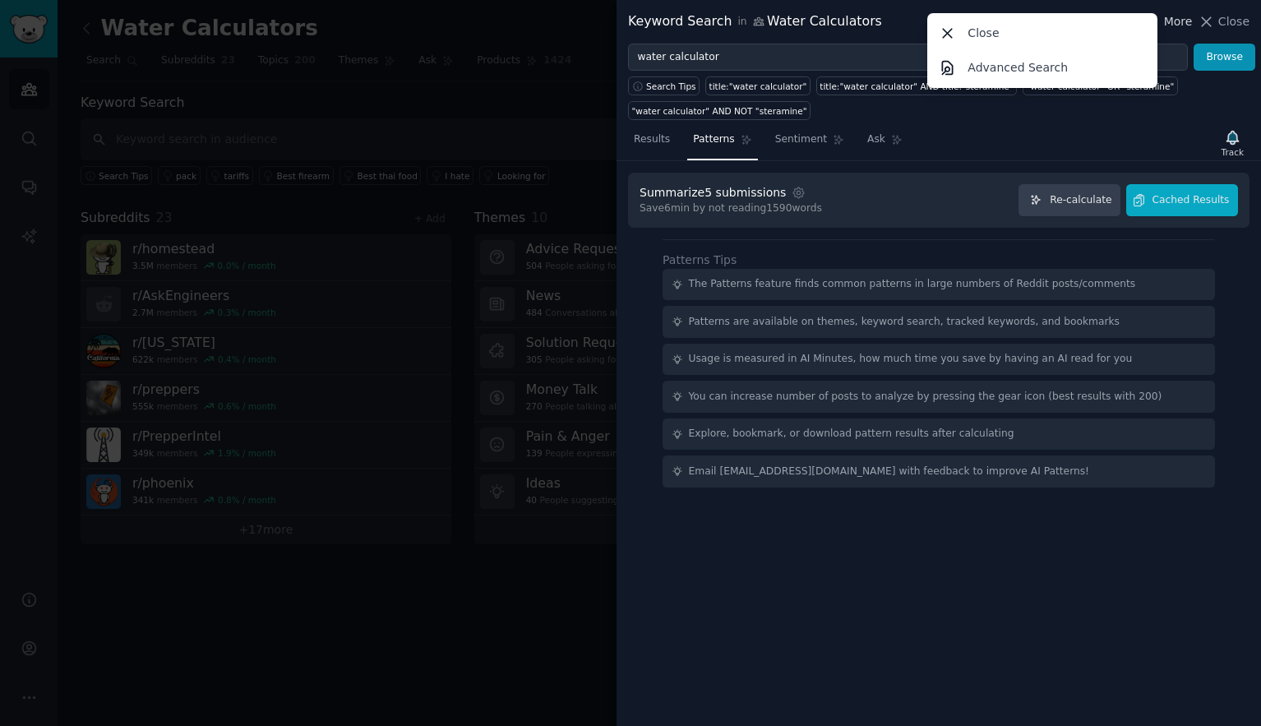
click at [1162, 19] on icon "button" at bounding box center [1155, 21] width 17 height 17
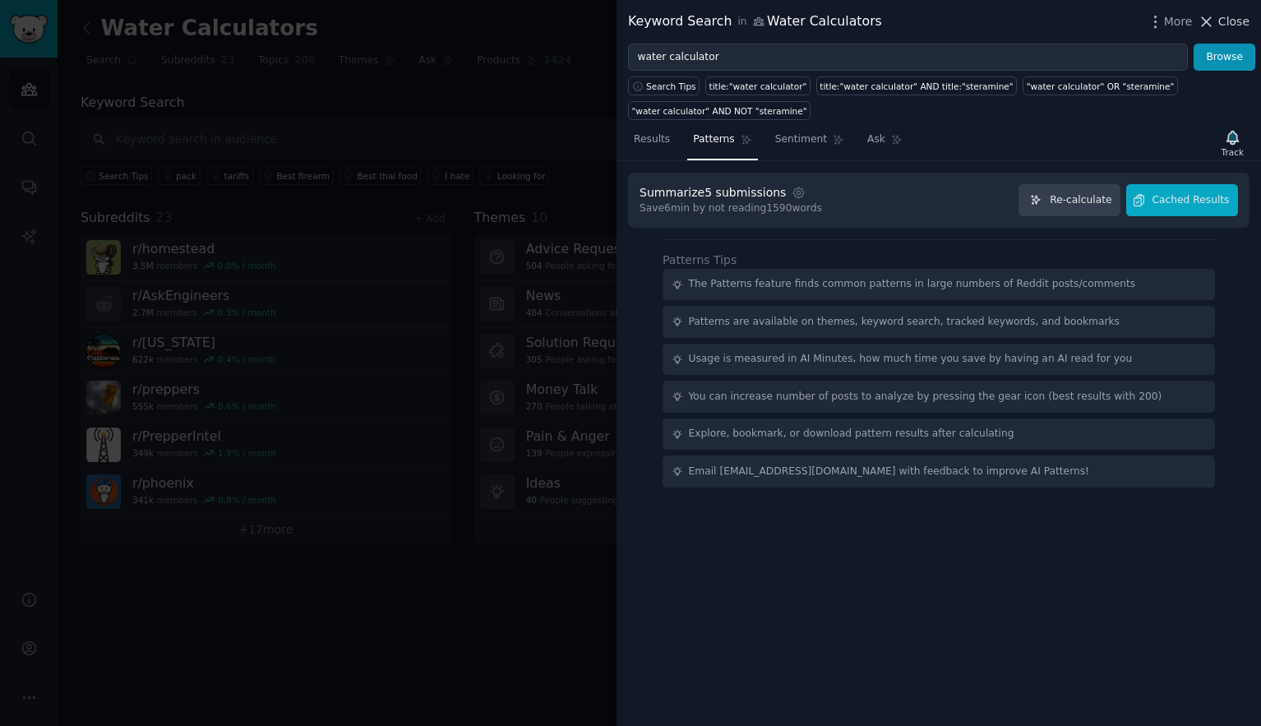
click at [1238, 19] on span "Close" at bounding box center [1233, 21] width 31 height 17
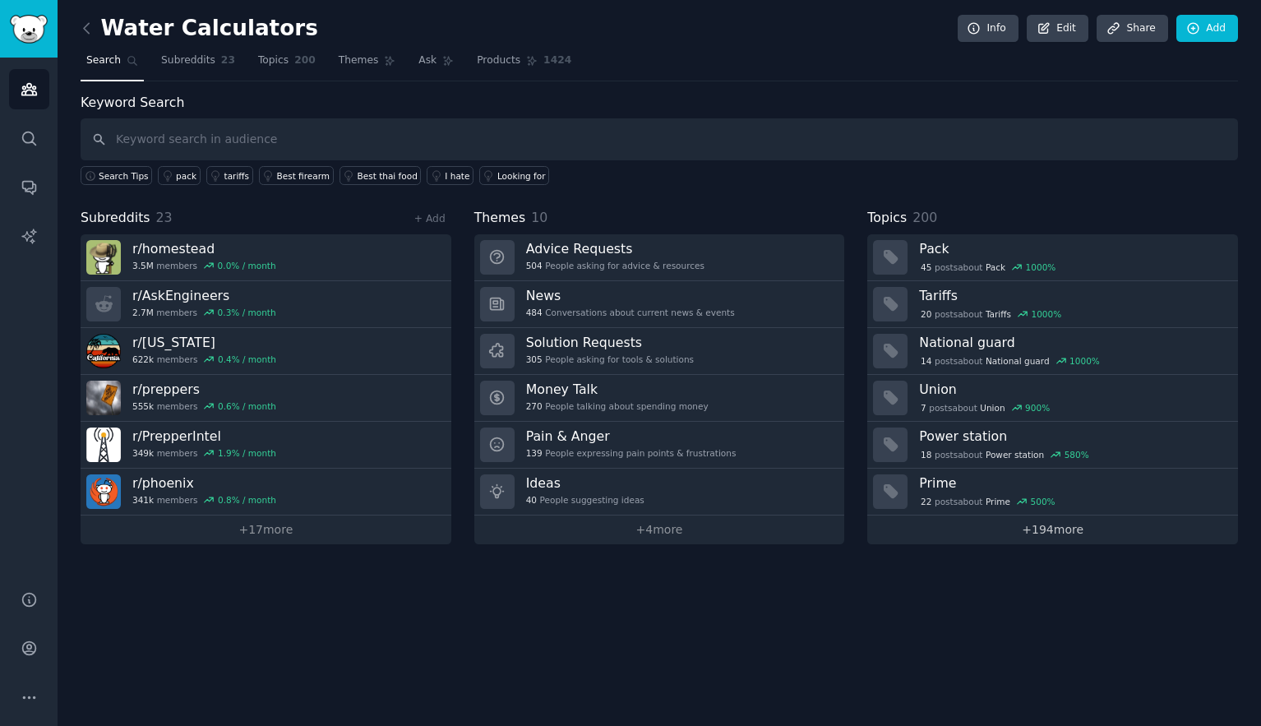
click at [1046, 528] on link "+ 194 more" at bounding box center [1052, 529] width 371 height 29
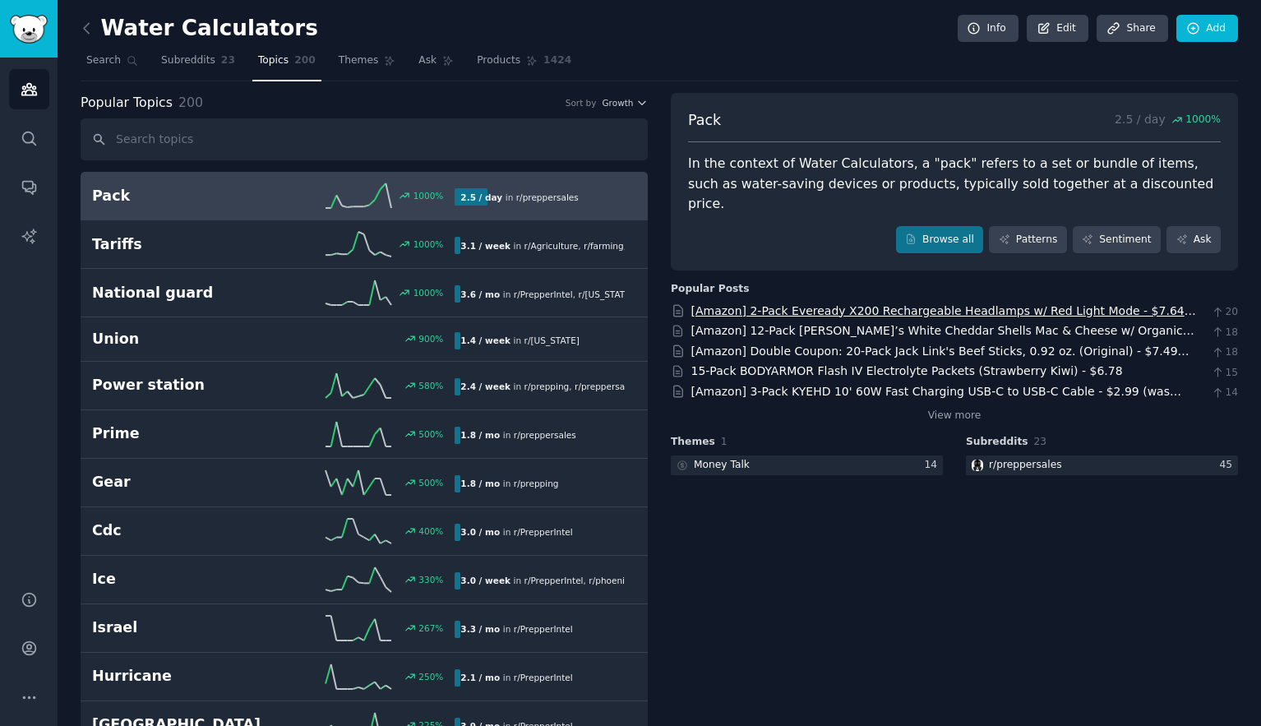
click at [781, 304] on link "[Amazon] 2-Pack Eveready X200 Rechargeable Headlamps w/ Red Light Mode - $7.64 …" at bounding box center [943, 319] width 505 height 30
click at [195, 58] on span "Subreddits" at bounding box center [188, 60] width 54 height 15
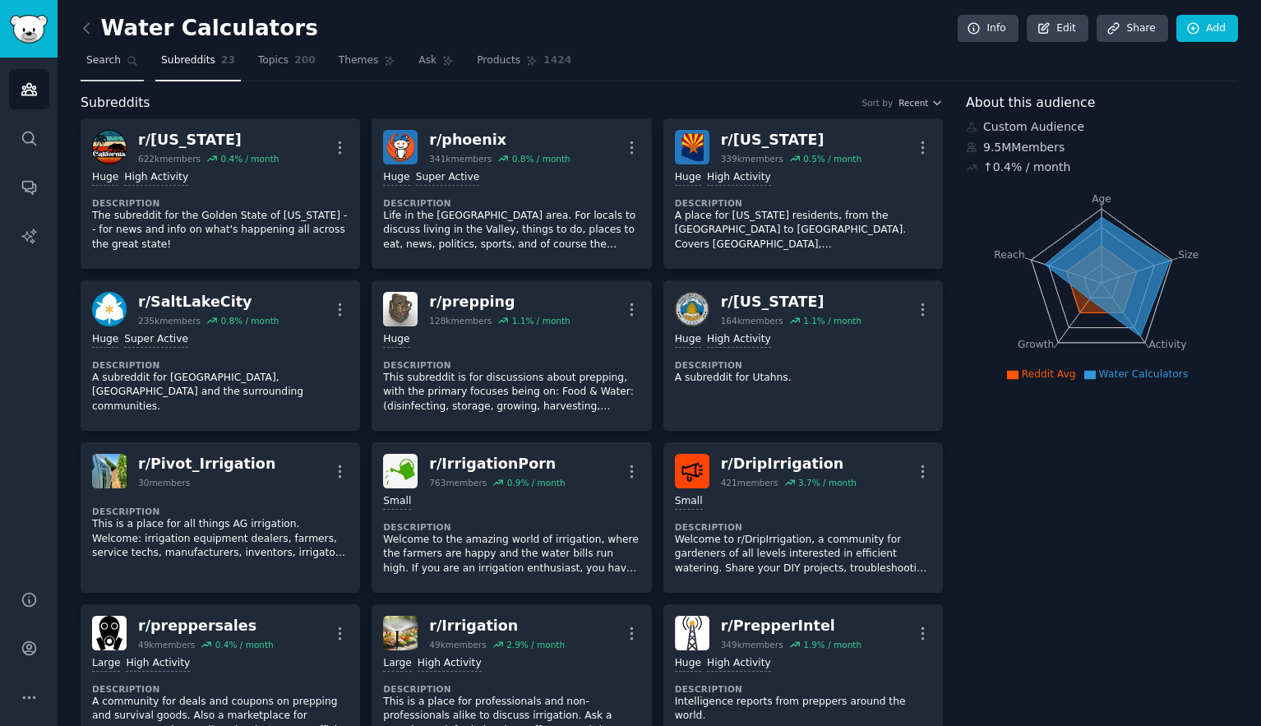
click at [104, 58] on span "Search" at bounding box center [103, 60] width 35 height 15
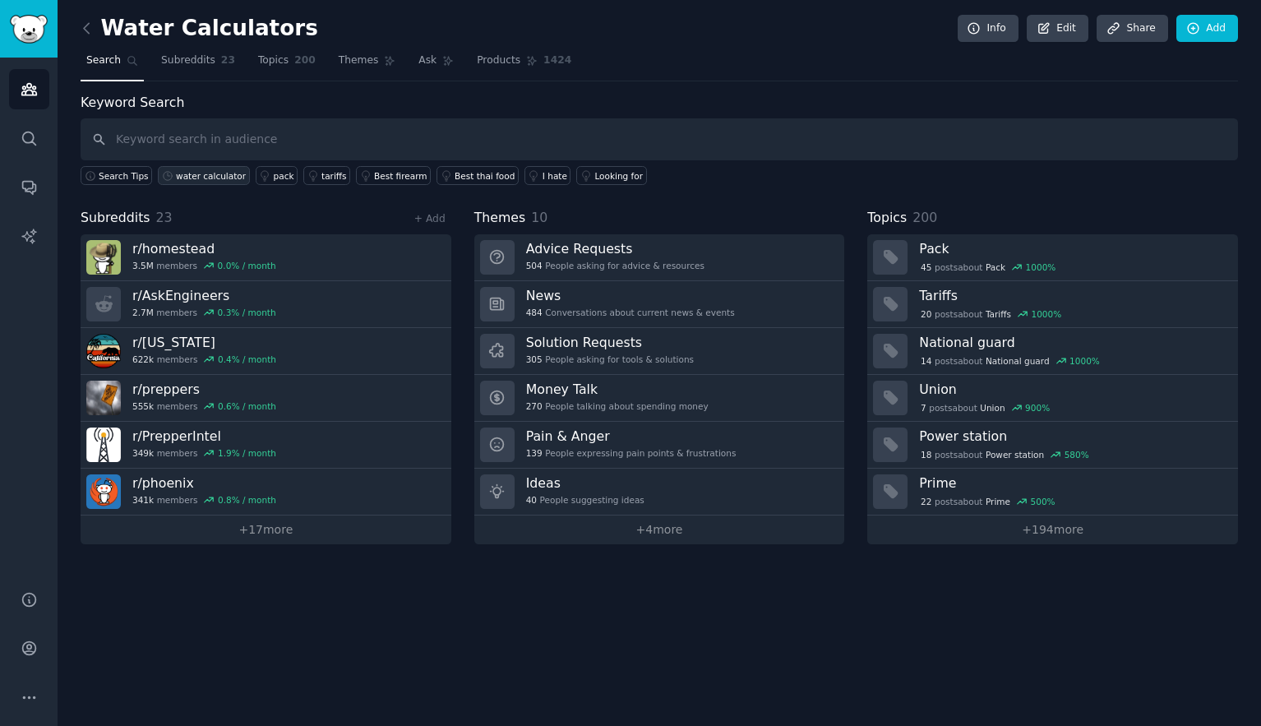
click at [201, 178] on div "water calculator" at bounding box center [211, 176] width 70 height 12
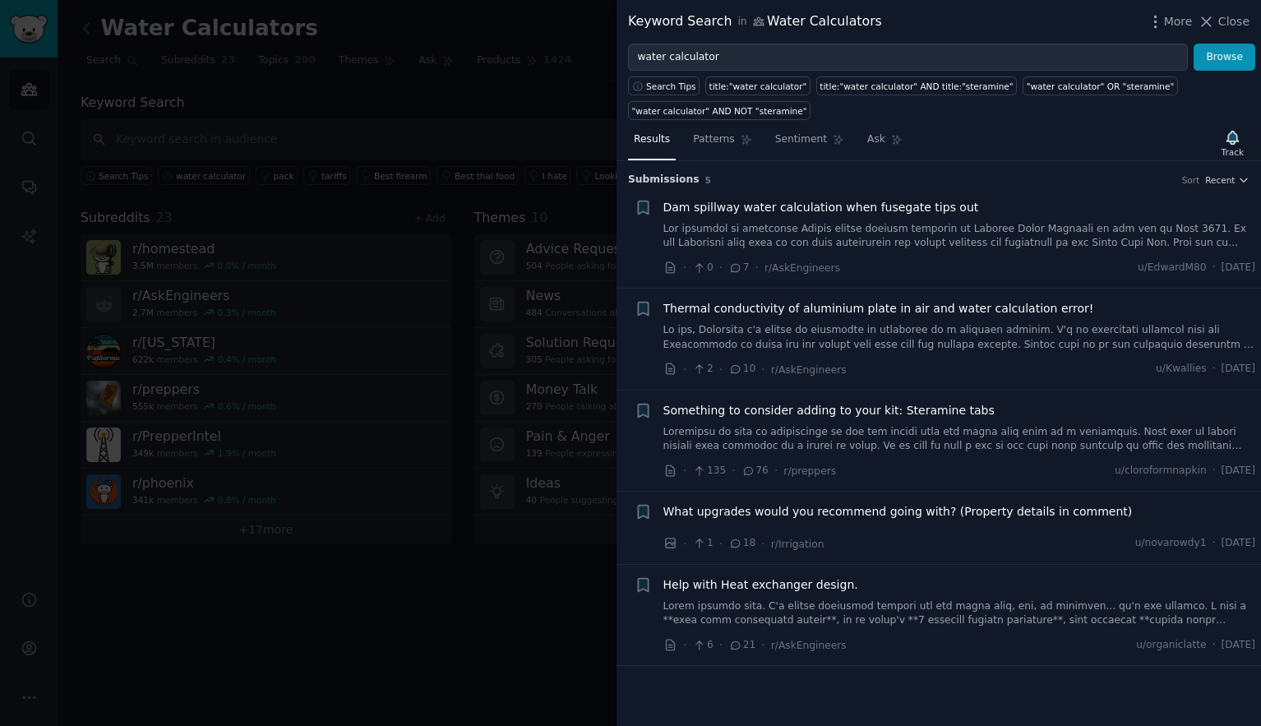
click at [199, 177] on div at bounding box center [630, 363] width 1261 height 726
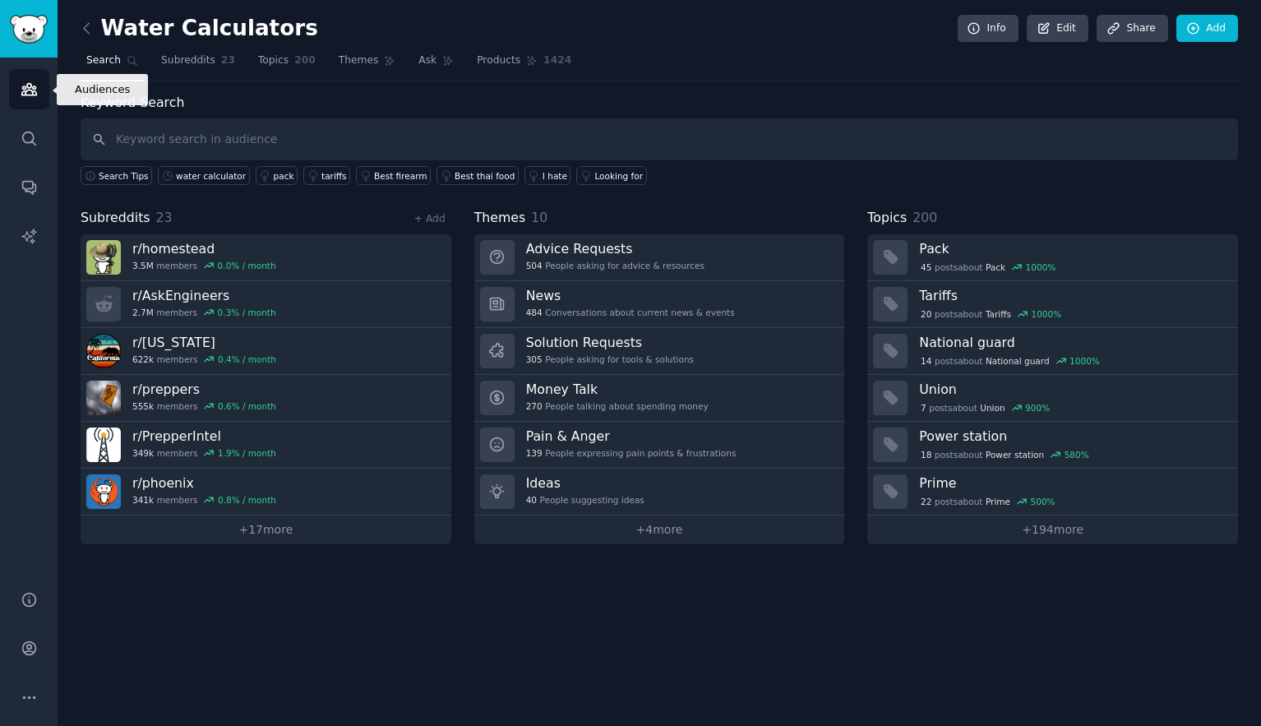
click at [35, 96] on icon "Sidebar" at bounding box center [29, 89] width 17 height 17
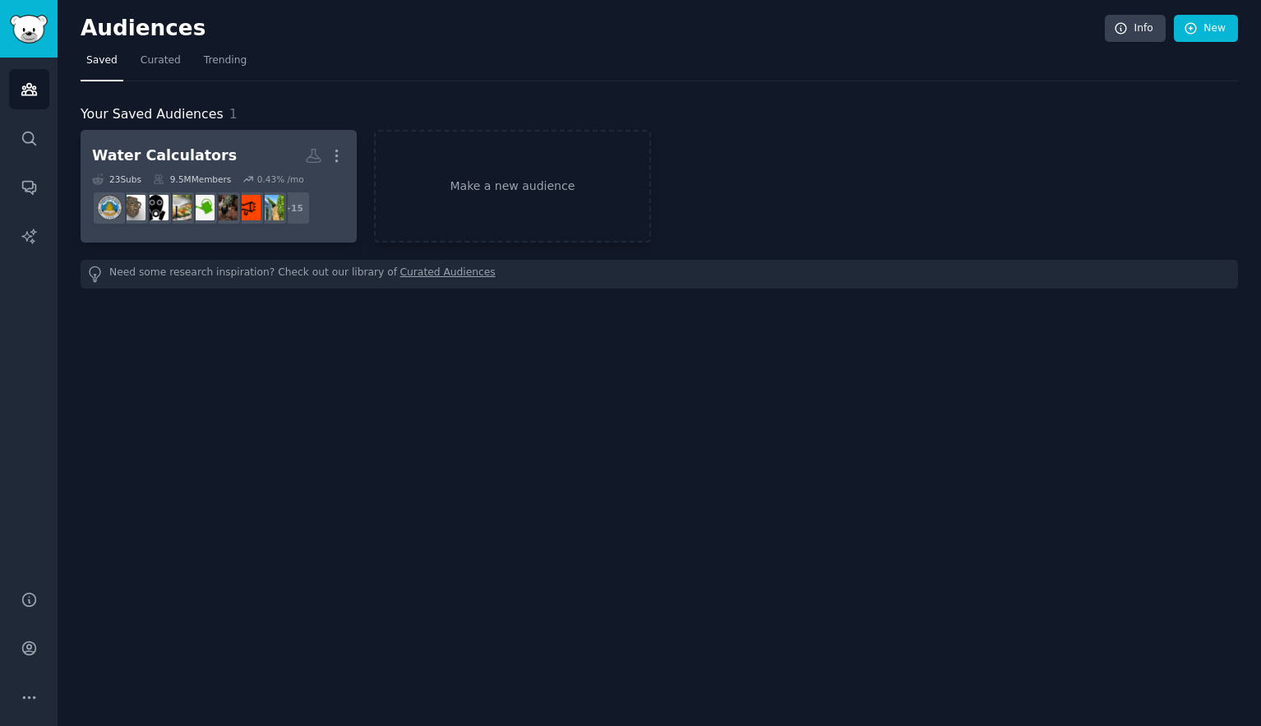
click at [233, 150] on h2 "Water Calculators More" at bounding box center [218, 155] width 253 height 29
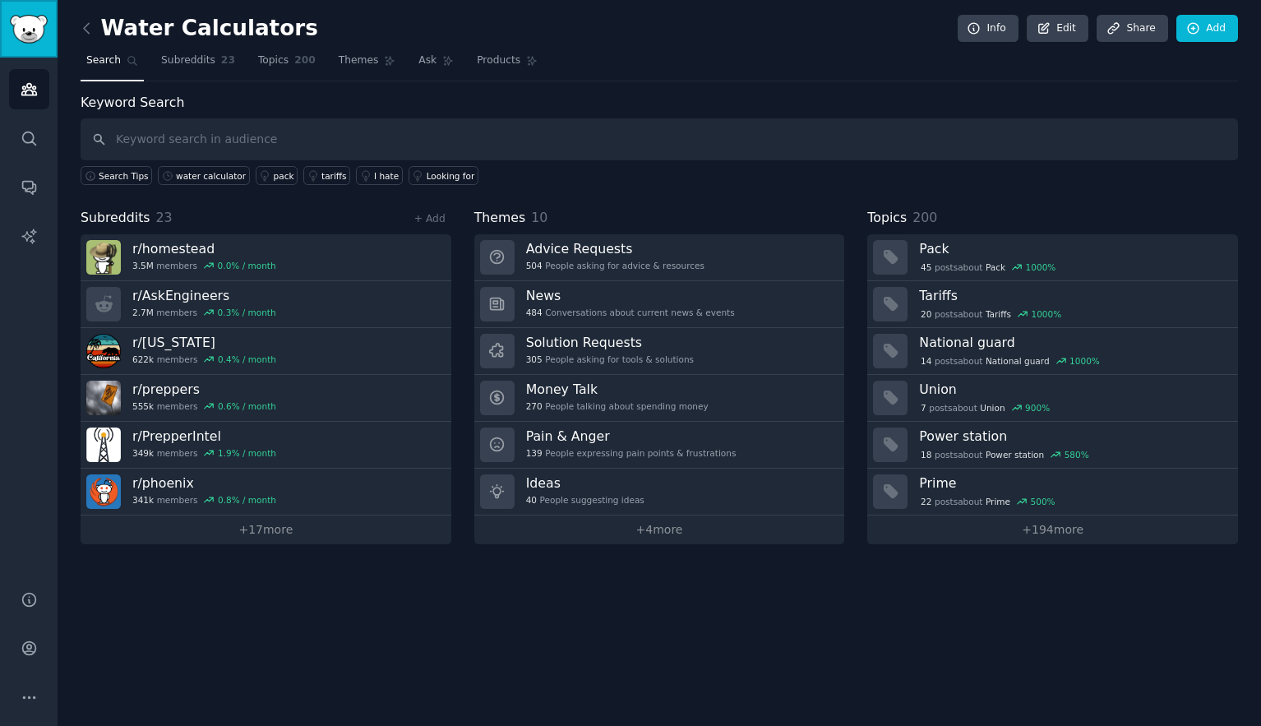
click at [35, 25] on img "Sidebar" at bounding box center [29, 29] width 38 height 29
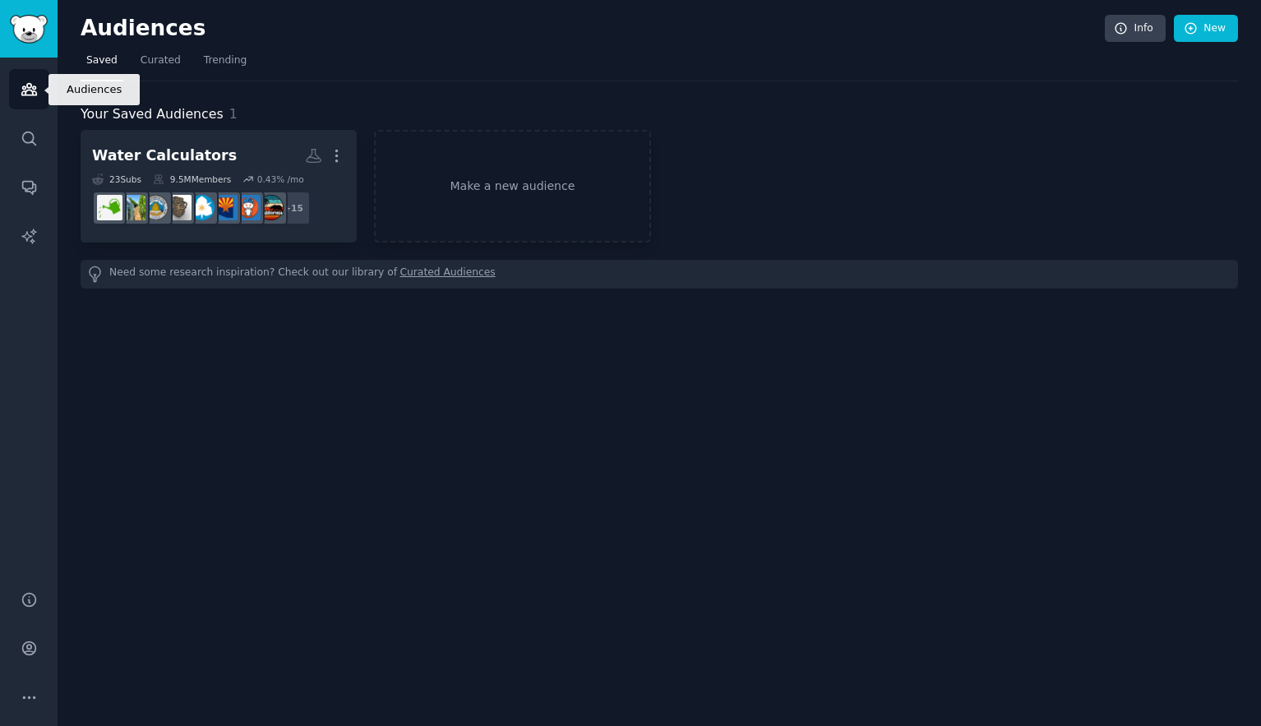
click at [31, 95] on icon "Sidebar" at bounding box center [28, 90] width 15 height 12
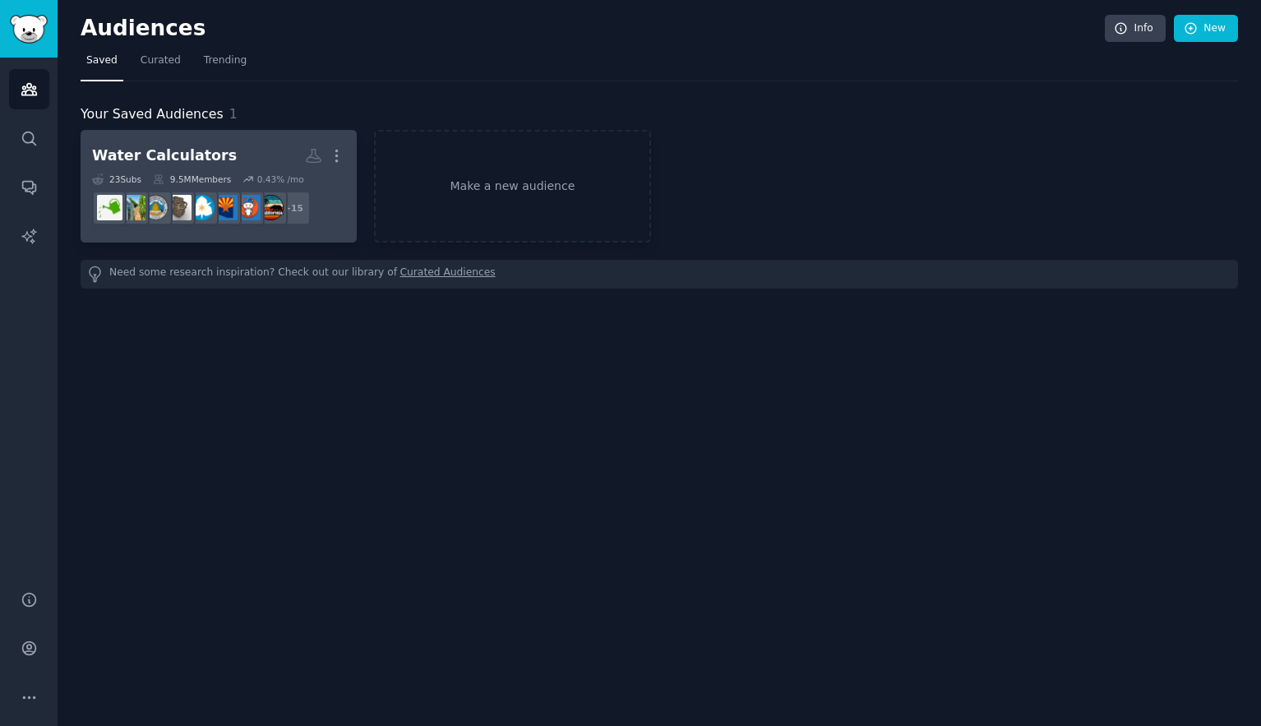
click at [164, 158] on div "Water Calculators" at bounding box center [164, 155] width 145 height 21
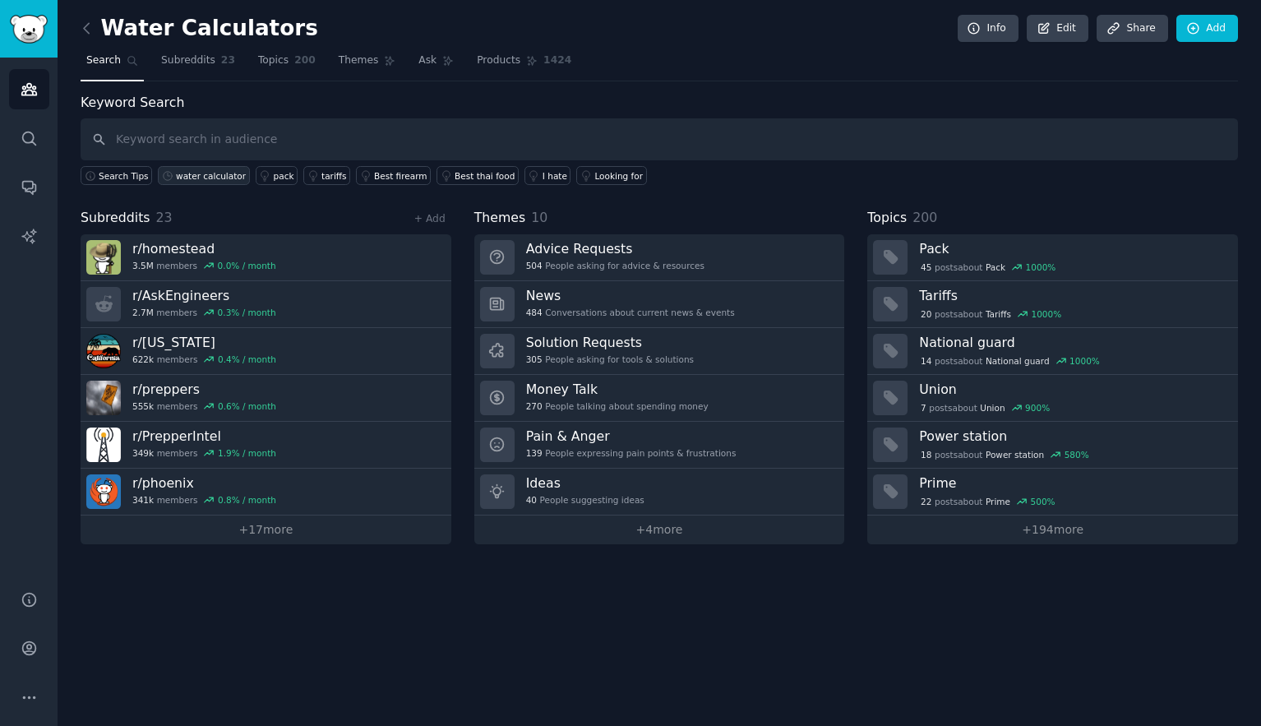
click at [196, 178] on div "water calculator" at bounding box center [211, 176] width 70 height 12
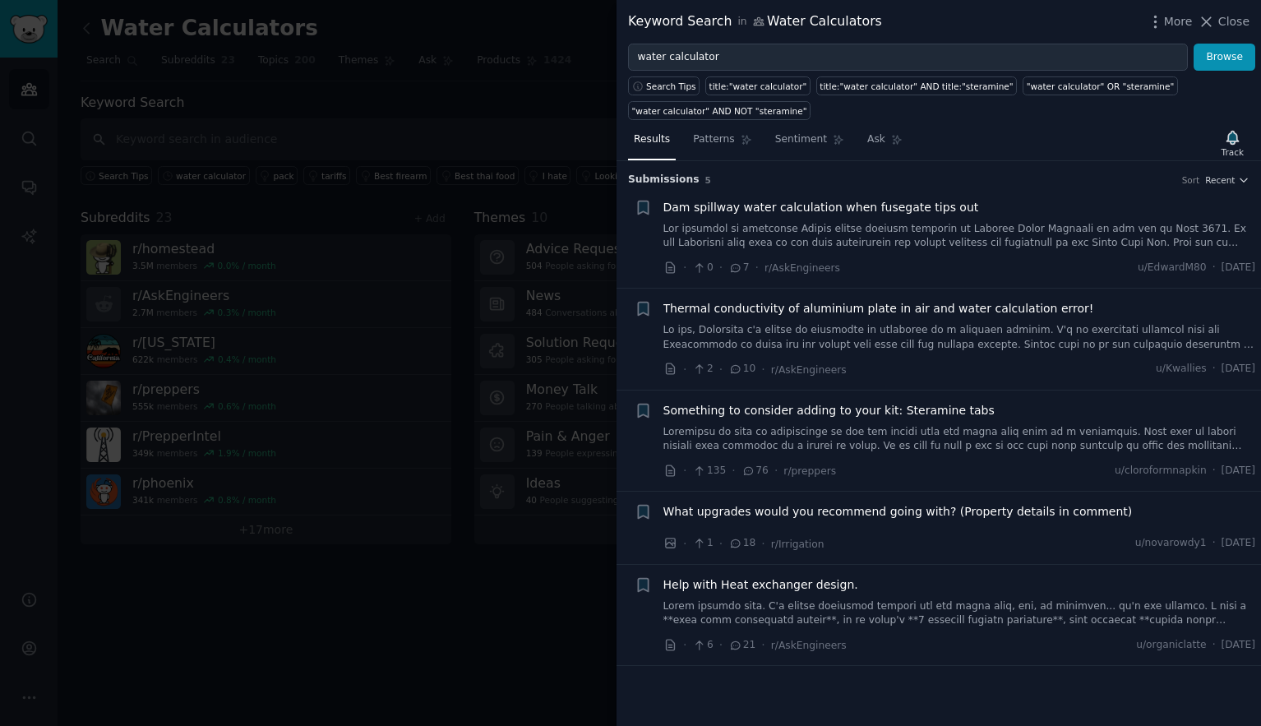
click at [196, 176] on div at bounding box center [630, 363] width 1261 height 726
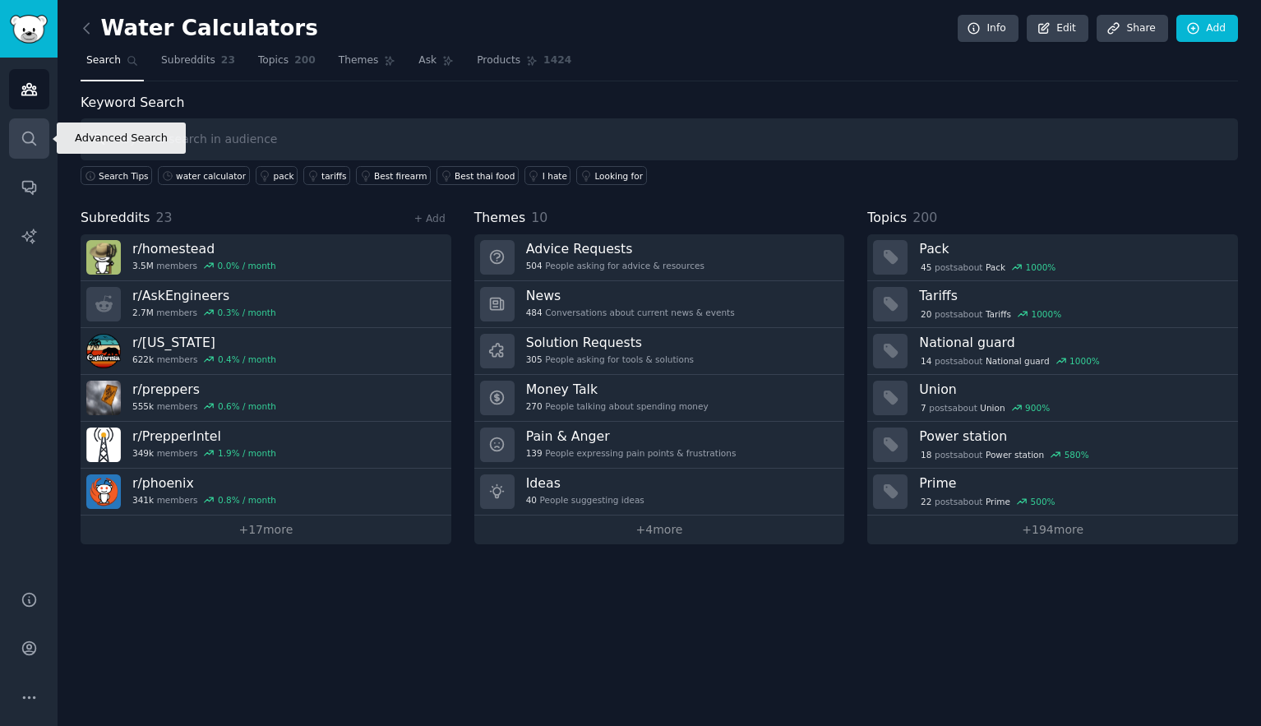
click at [34, 143] on icon "Sidebar" at bounding box center [28, 138] width 13 height 13
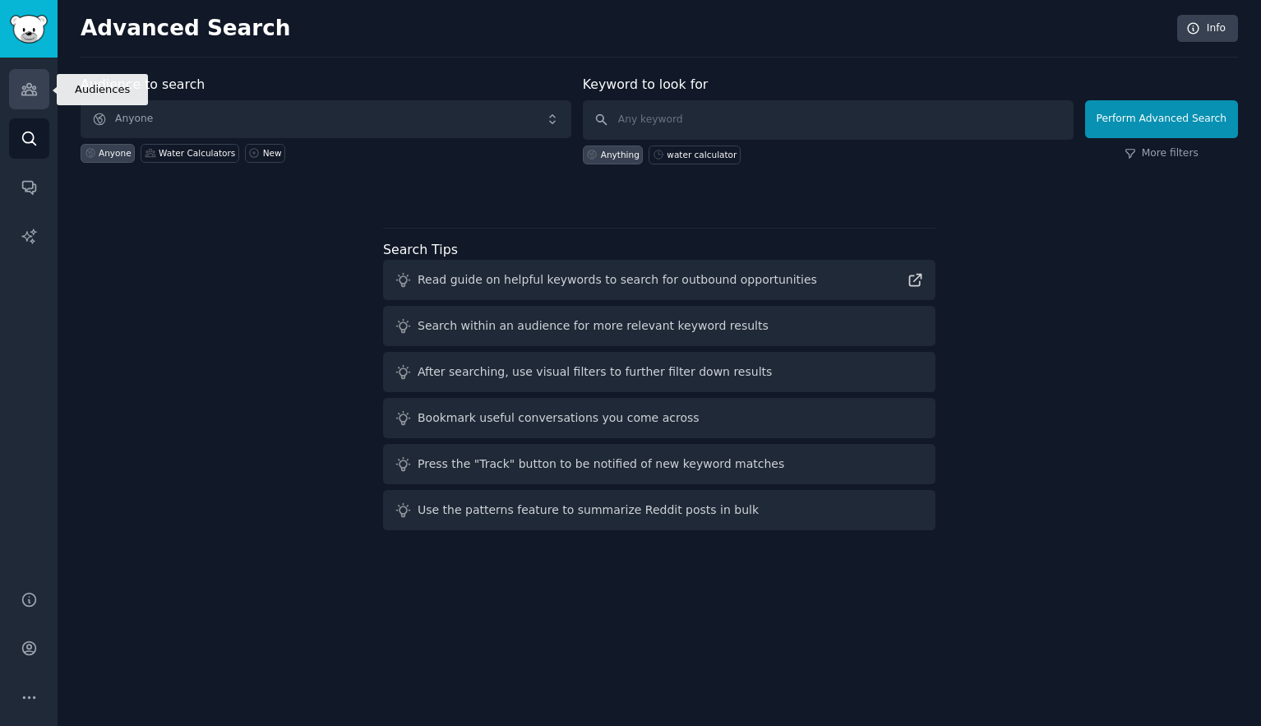
click at [31, 95] on icon "Sidebar" at bounding box center [28, 90] width 15 height 12
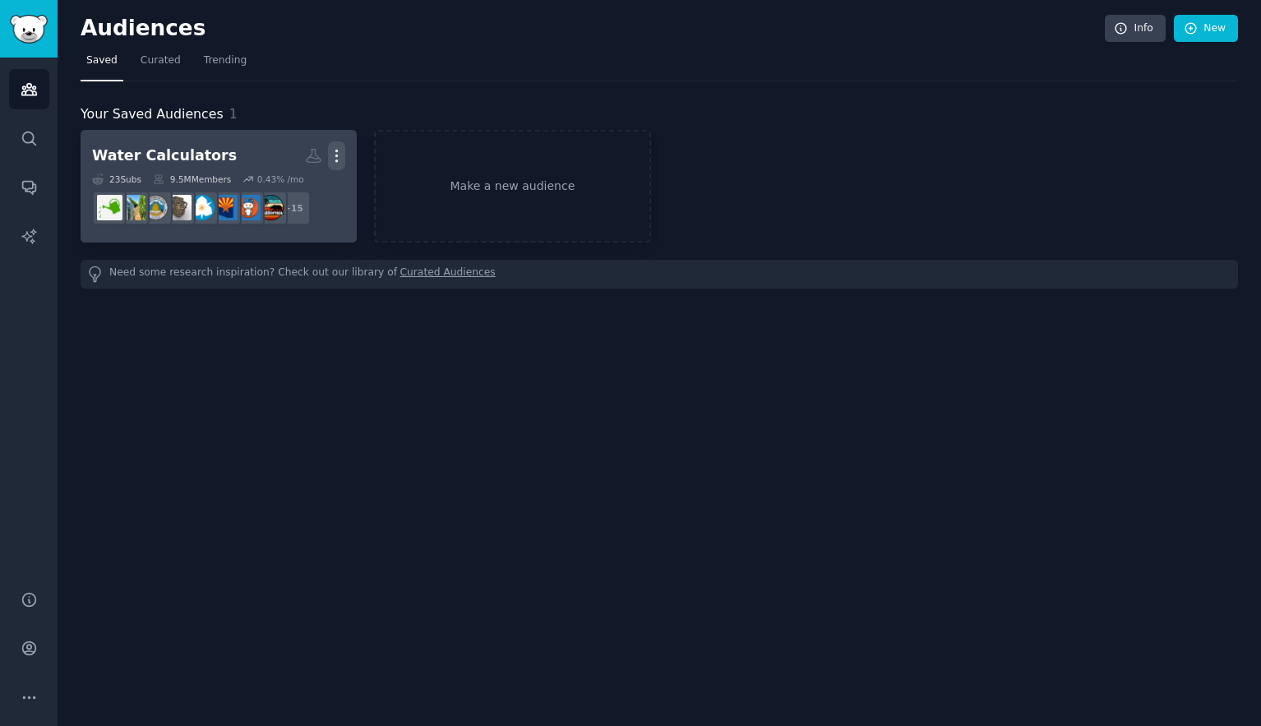
click at [340, 158] on icon "button" at bounding box center [336, 155] width 17 height 17
click at [290, 162] on p "View" at bounding box center [286, 161] width 27 height 17
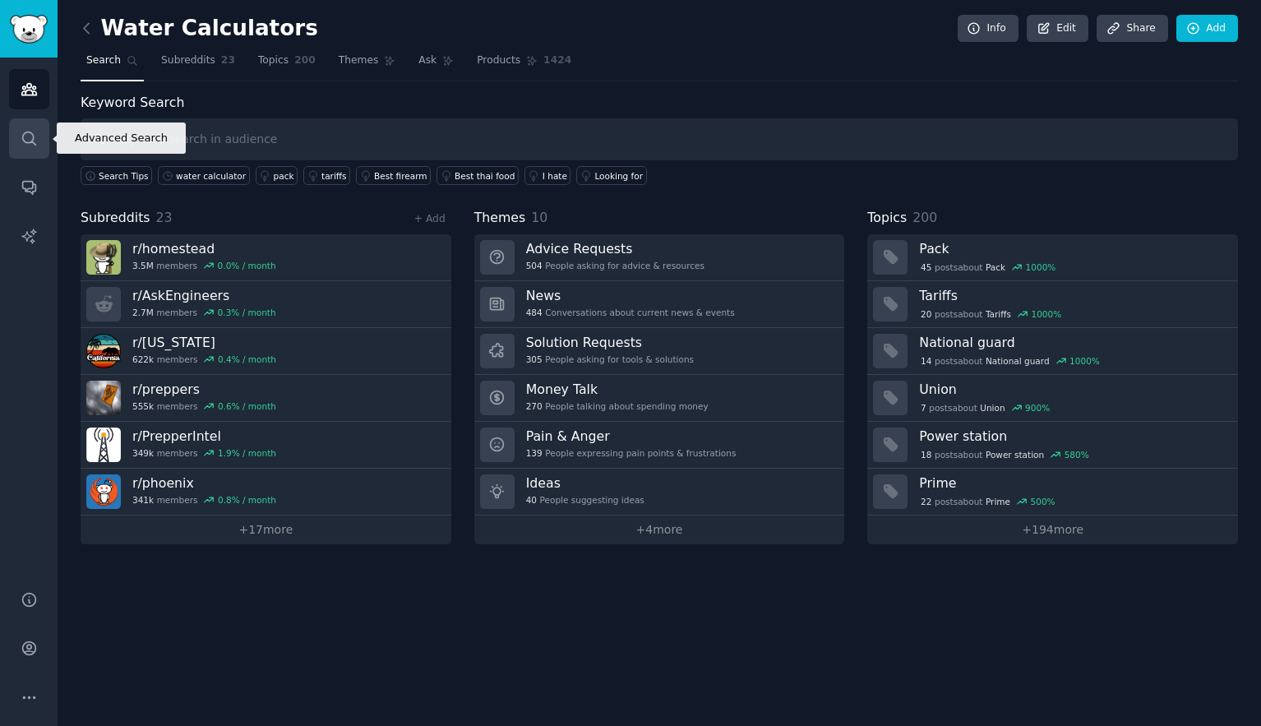
click at [28, 145] on icon "Sidebar" at bounding box center [29, 138] width 17 height 17
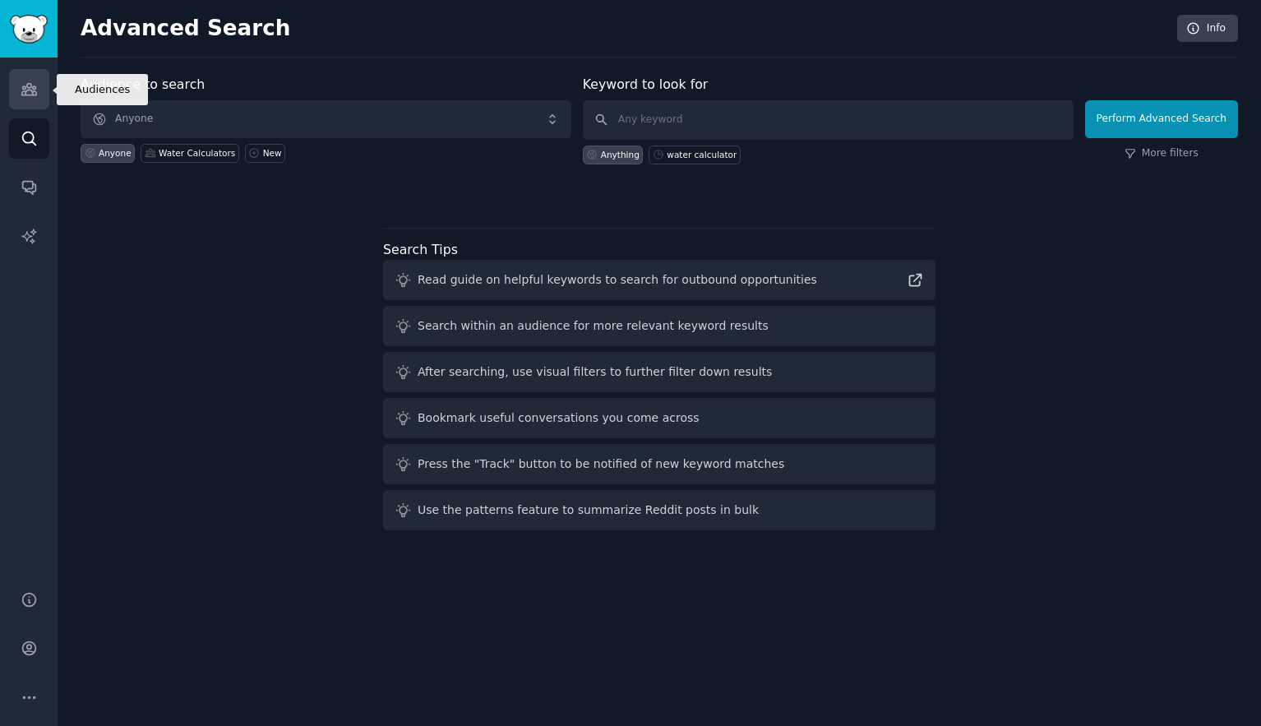
click at [41, 97] on link "Audiences" at bounding box center [29, 89] width 40 height 40
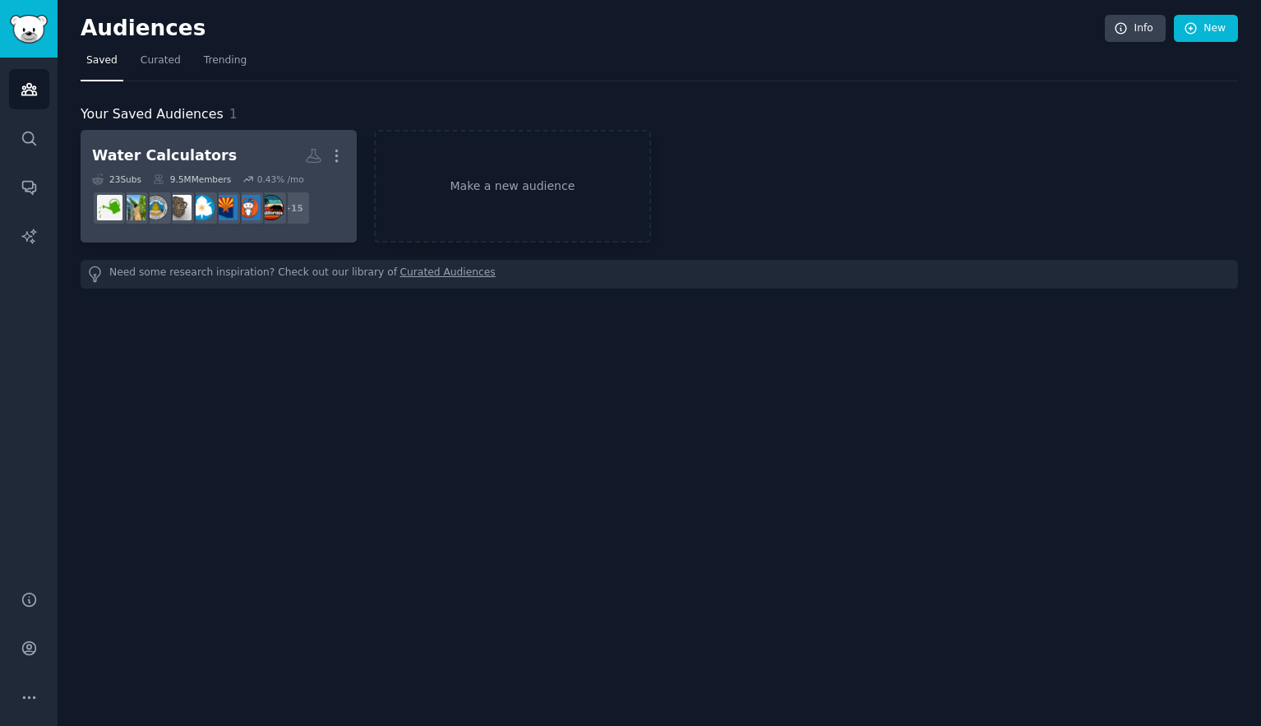
click at [219, 143] on h2 "Water Calculators More" at bounding box center [218, 155] width 253 height 29
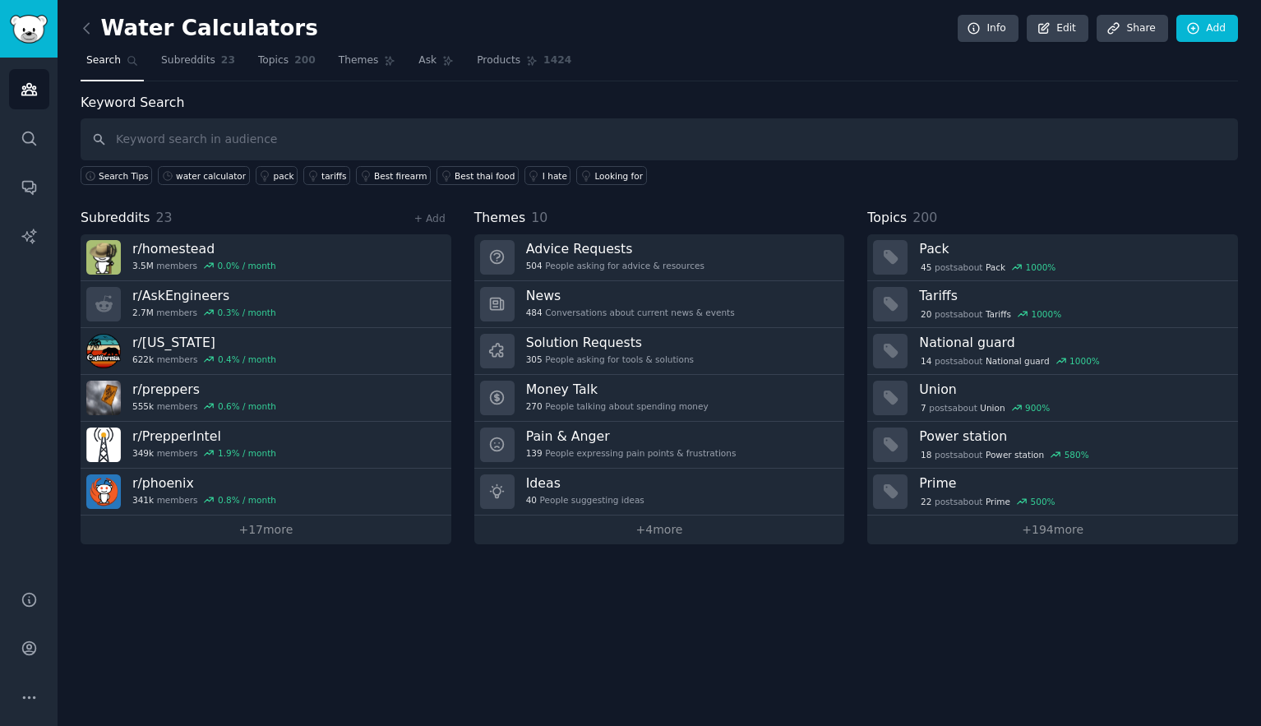
click at [160, 143] on input "text" at bounding box center [659, 139] width 1157 height 42
click at [186, 175] on div "water calculator" at bounding box center [211, 176] width 70 height 12
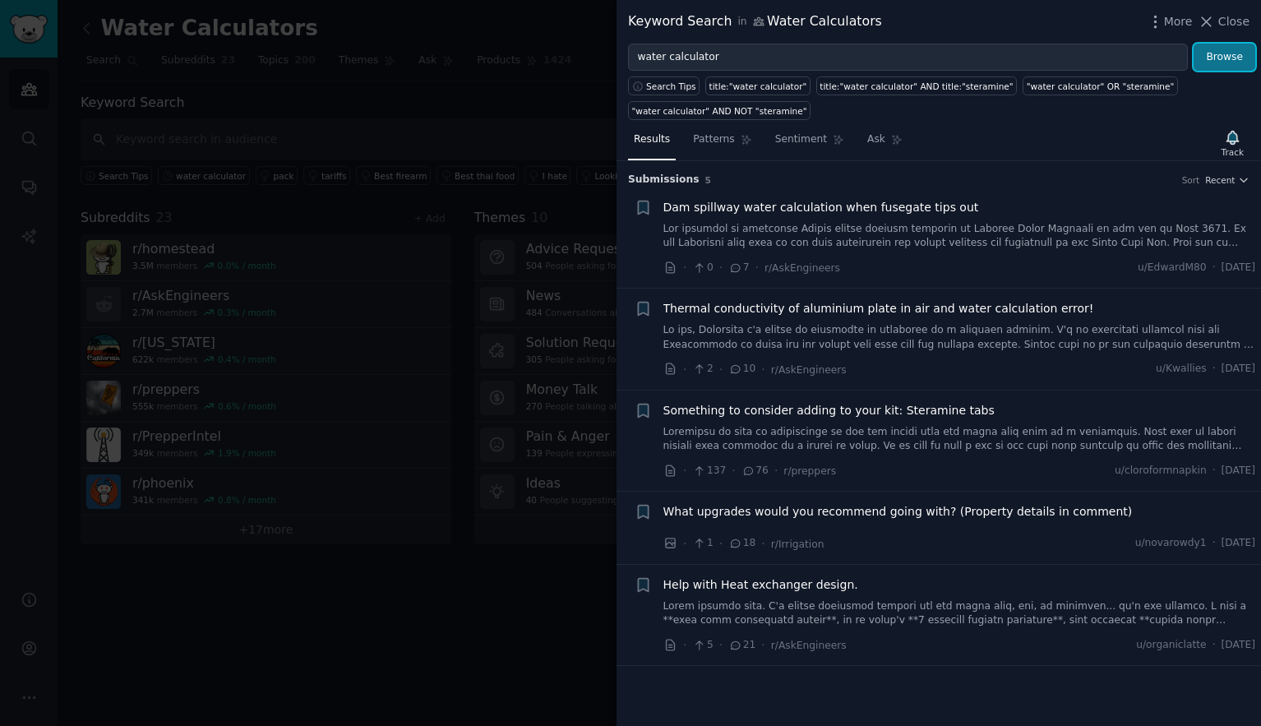
click at [1230, 62] on button "Browse" at bounding box center [1225, 58] width 62 height 28
click at [1179, 22] on span "More" at bounding box center [1178, 21] width 29 height 17
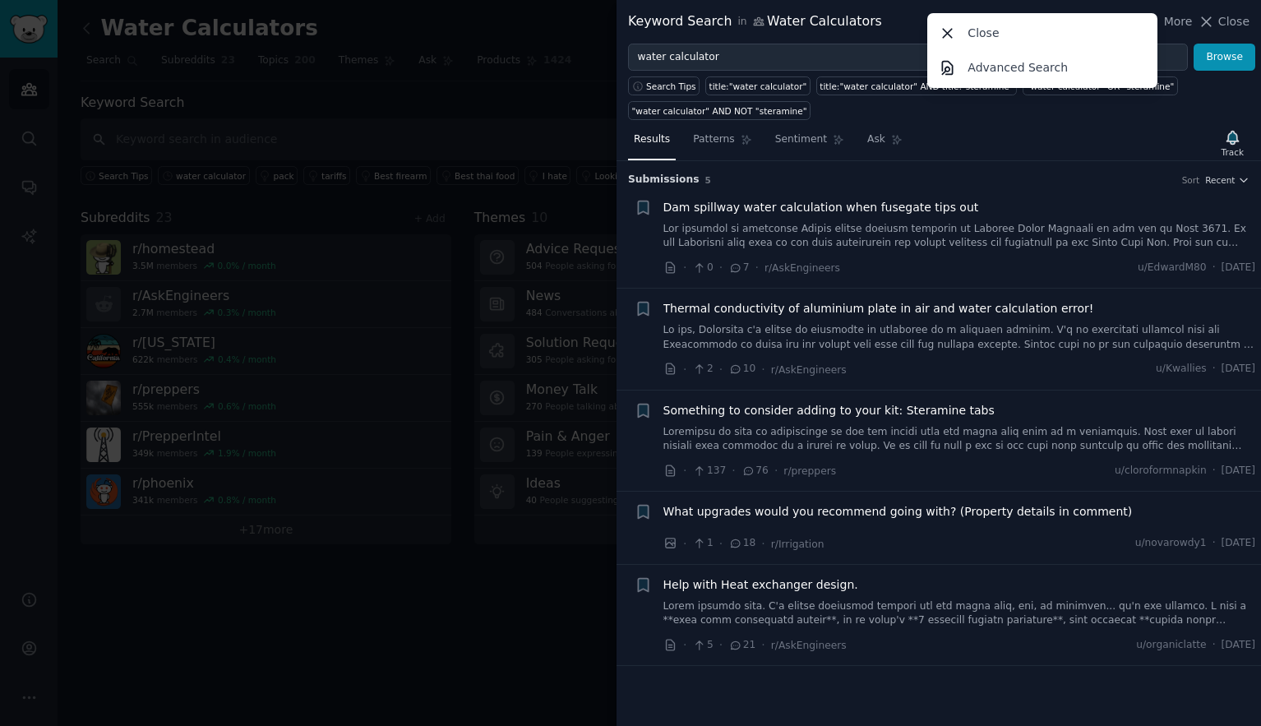
click at [965, 23] on div "Close" at bounding box center [1042, 33] width 224 height 35
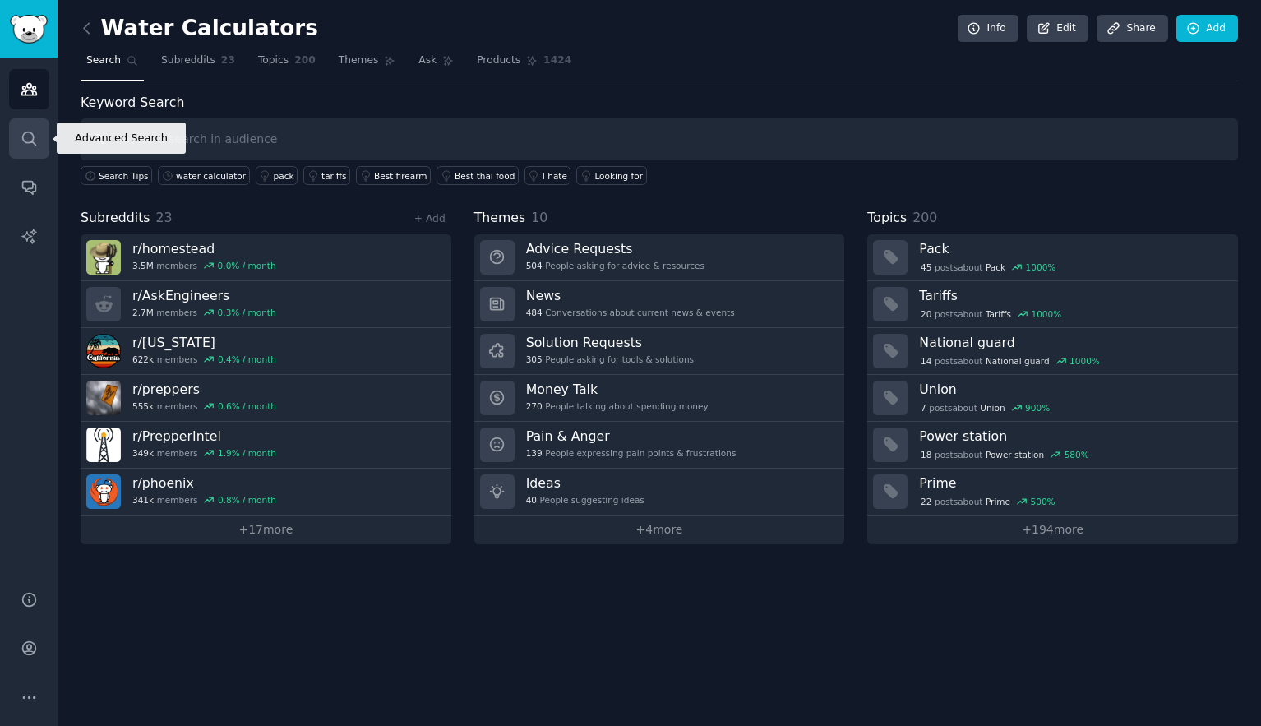
click at [23, 130] on icon "Sidebar" at bounding box center [29, 138] width 17 height 17
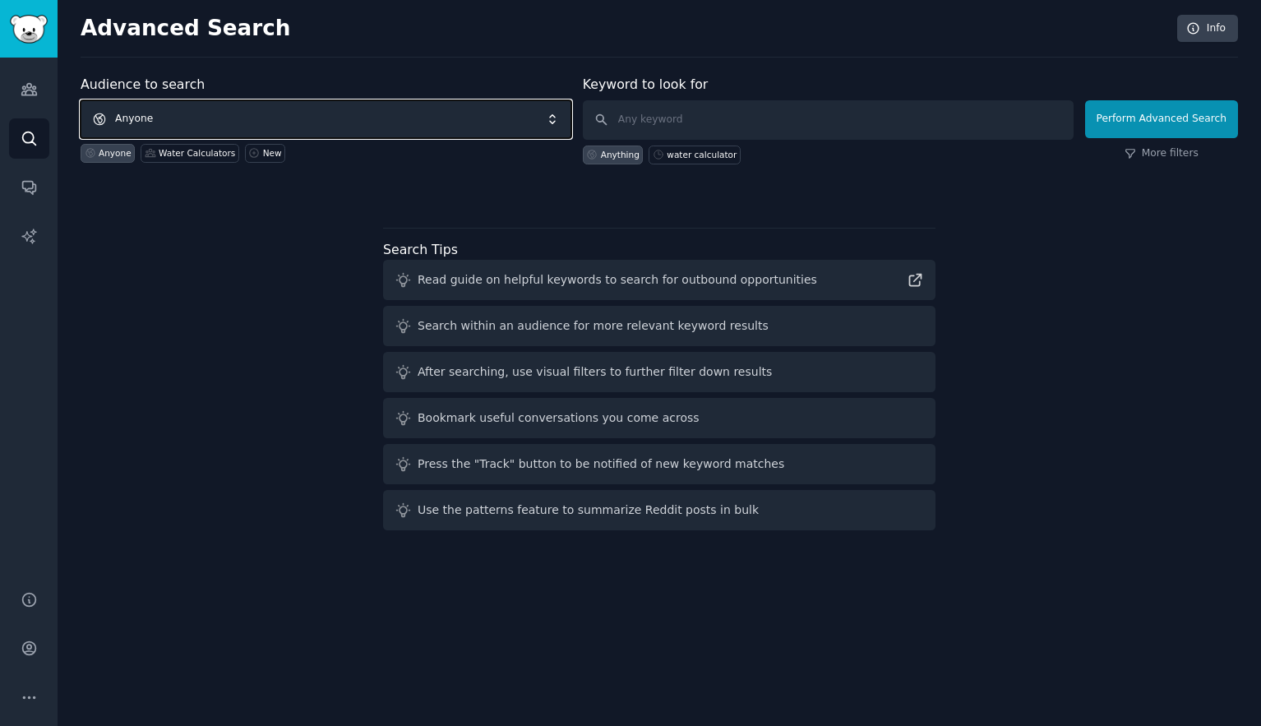
click at [559, 122] on span "Anyone" at bounding box center [326, 119] width 491 height 38
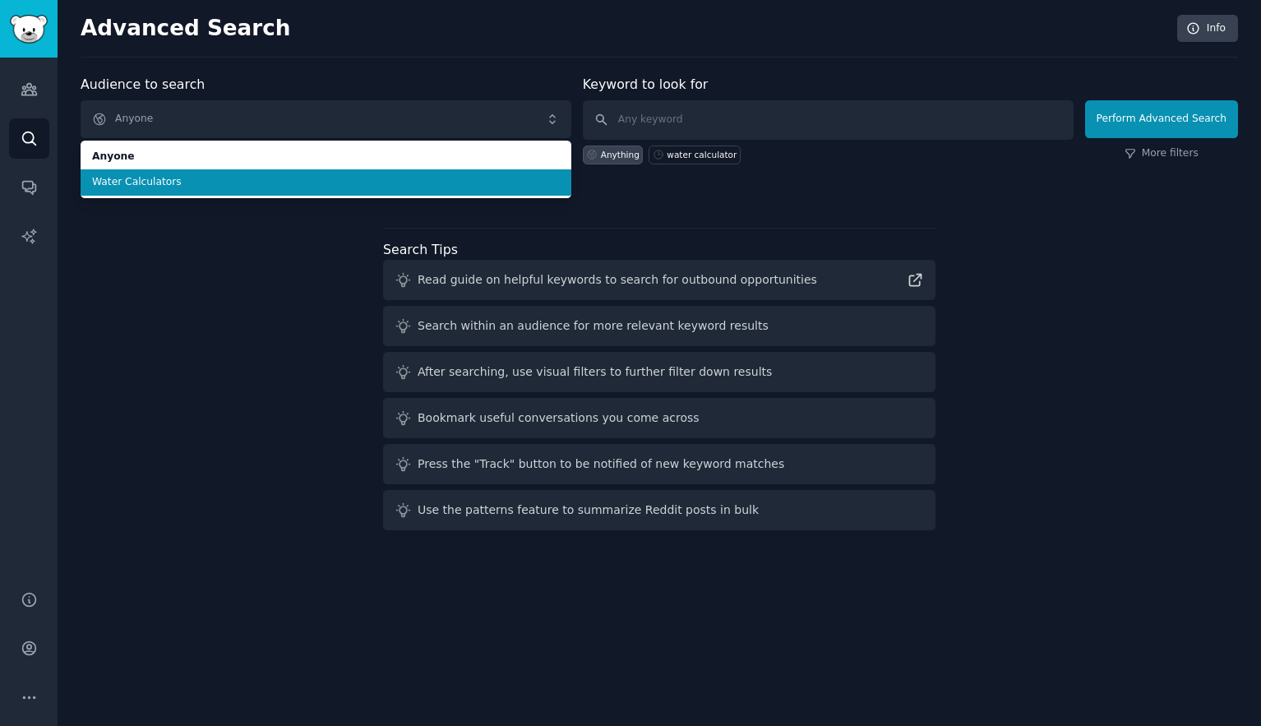
click at [288, 181] on span "Water Calculators" at bounding box center [326, 182] width 468 height 15
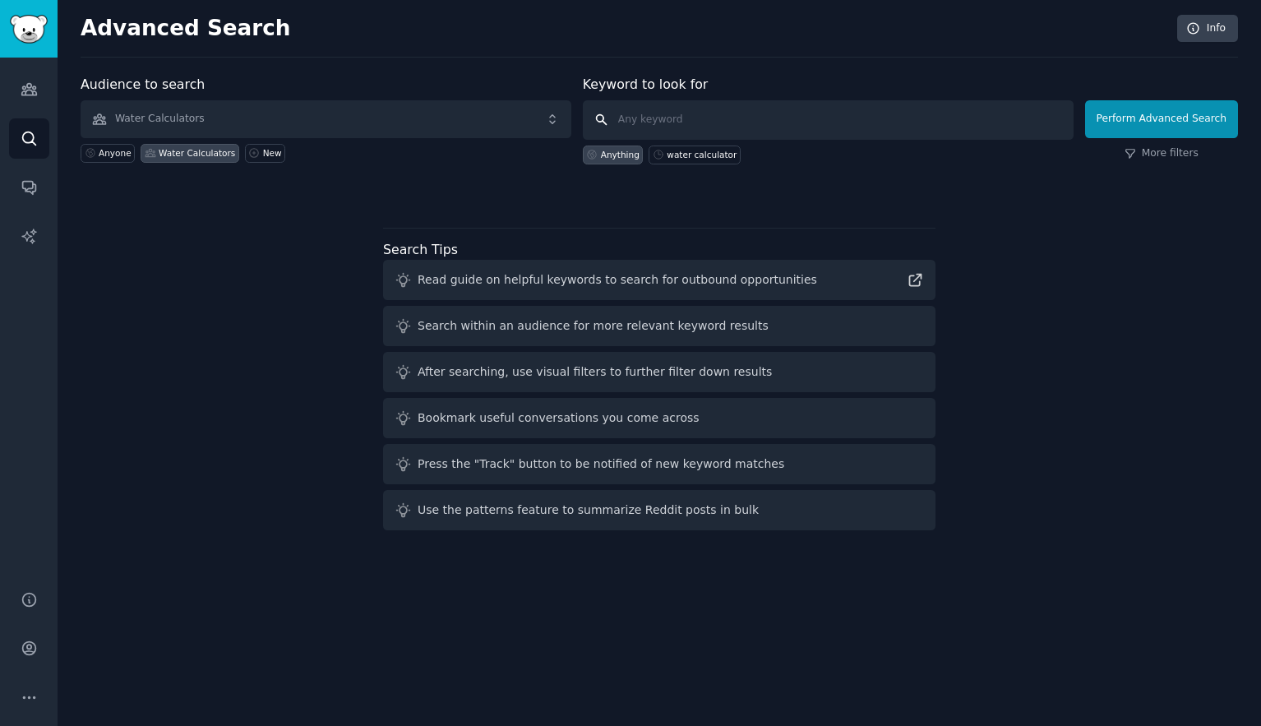
click at [657, 125] on input "text" at bounding box center [828, 119] width 491 height 39
type input "acre-feet"
click at [1147, 117] on button "Perform Advanced Search" at bounding box center [1161, 119] width 153 height 38
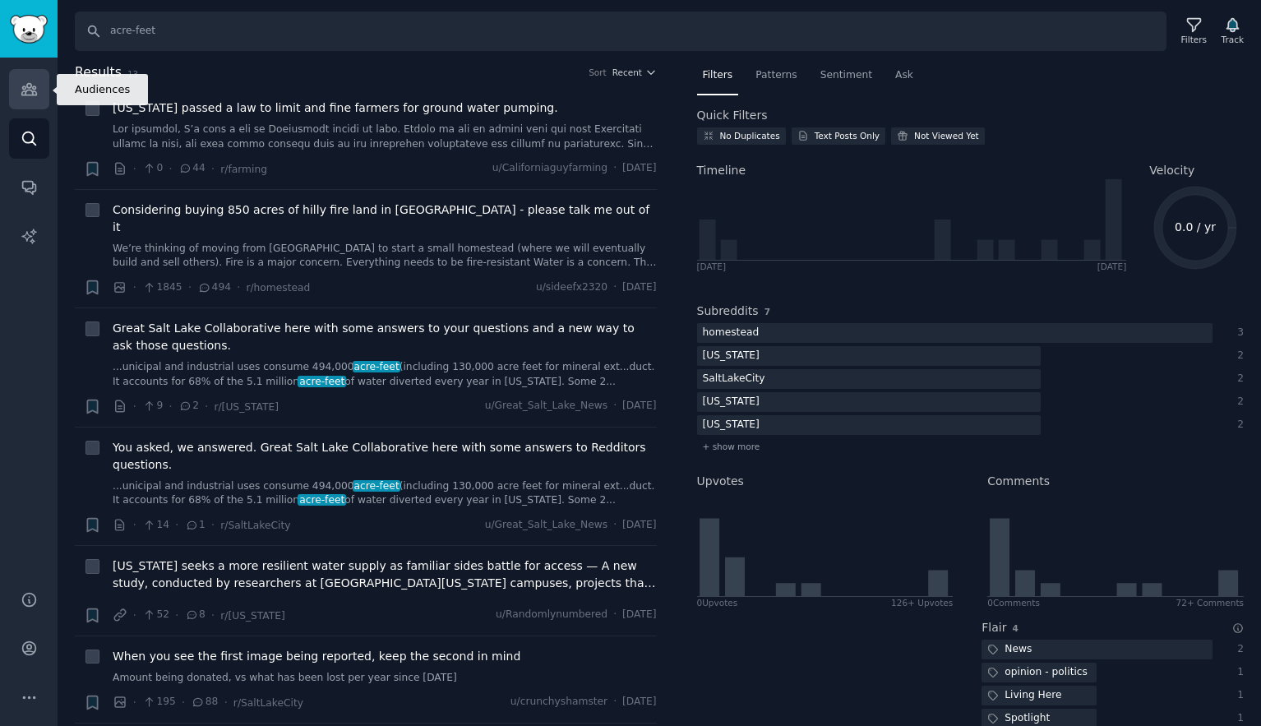
click at [24, 90] on icon "Sidebar" at bounding box center [28, 90] width 15 height 12
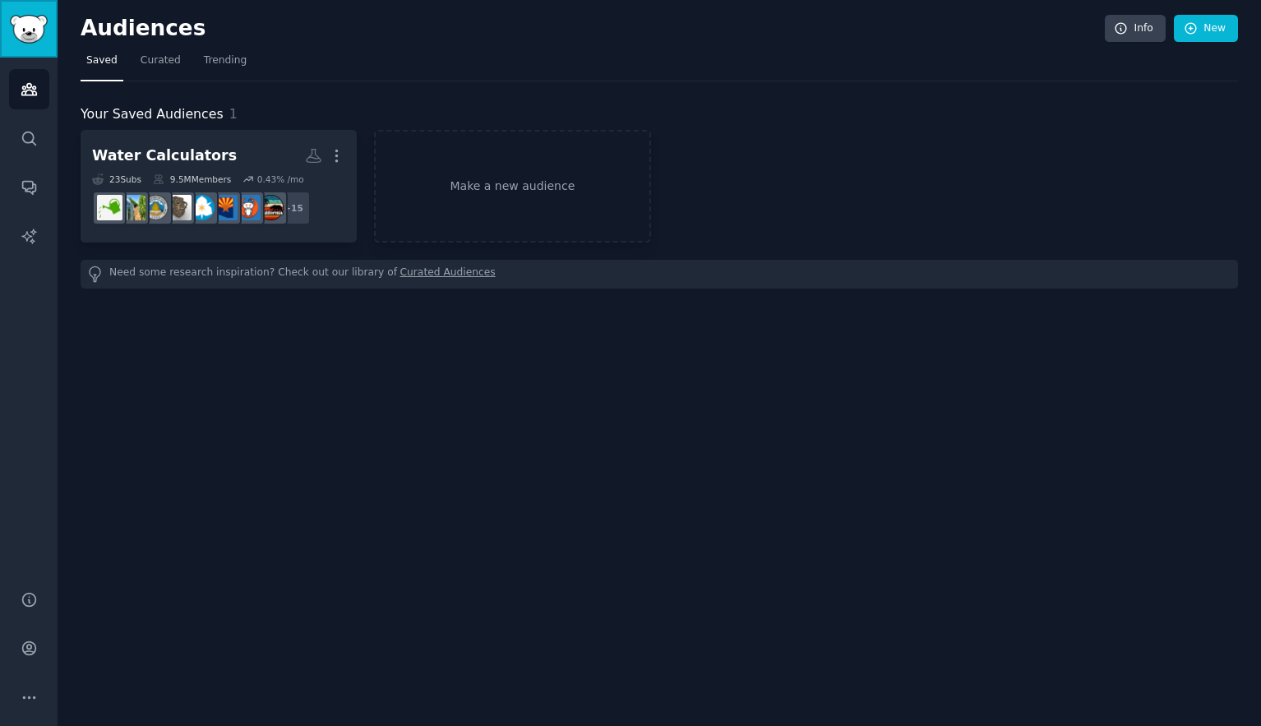
click at [34, 34] on img "Sidebar" at bounding box center [29, 29] width 38 height 29
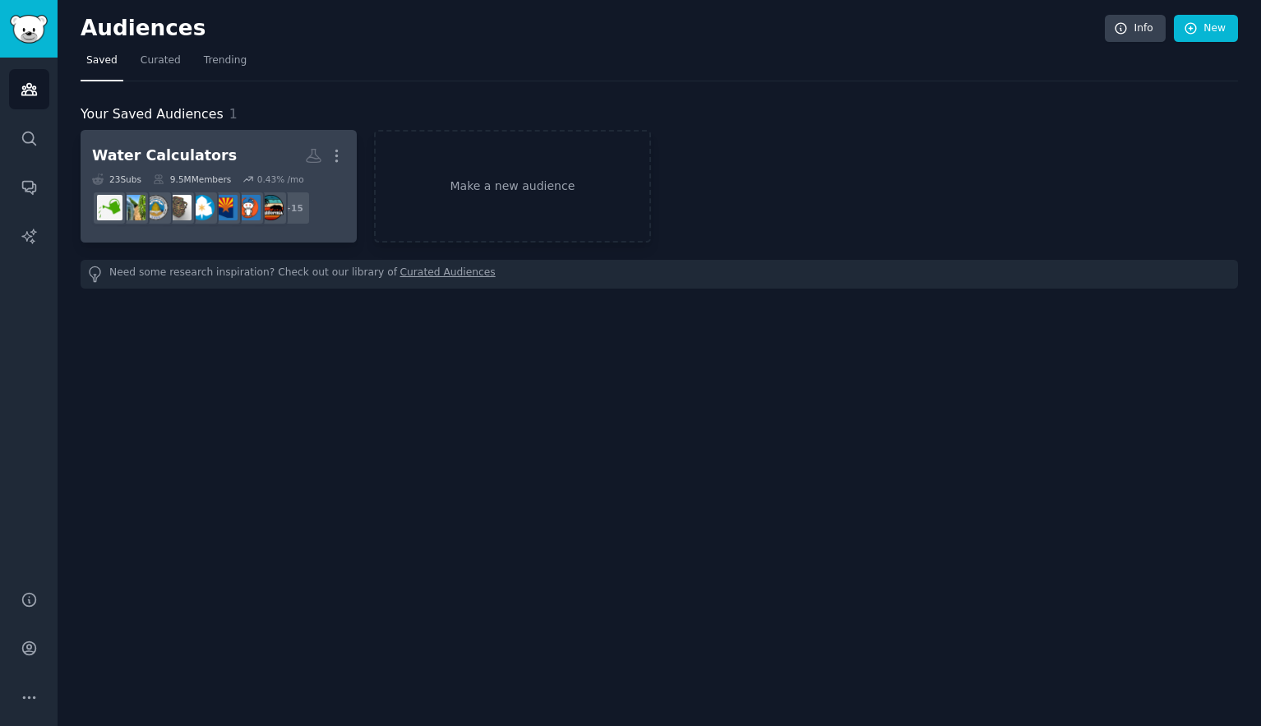
click at [230, 150] on h2 "Water Calculators Custom Audience More" at bounding box center [218, 155] width 253 height 29
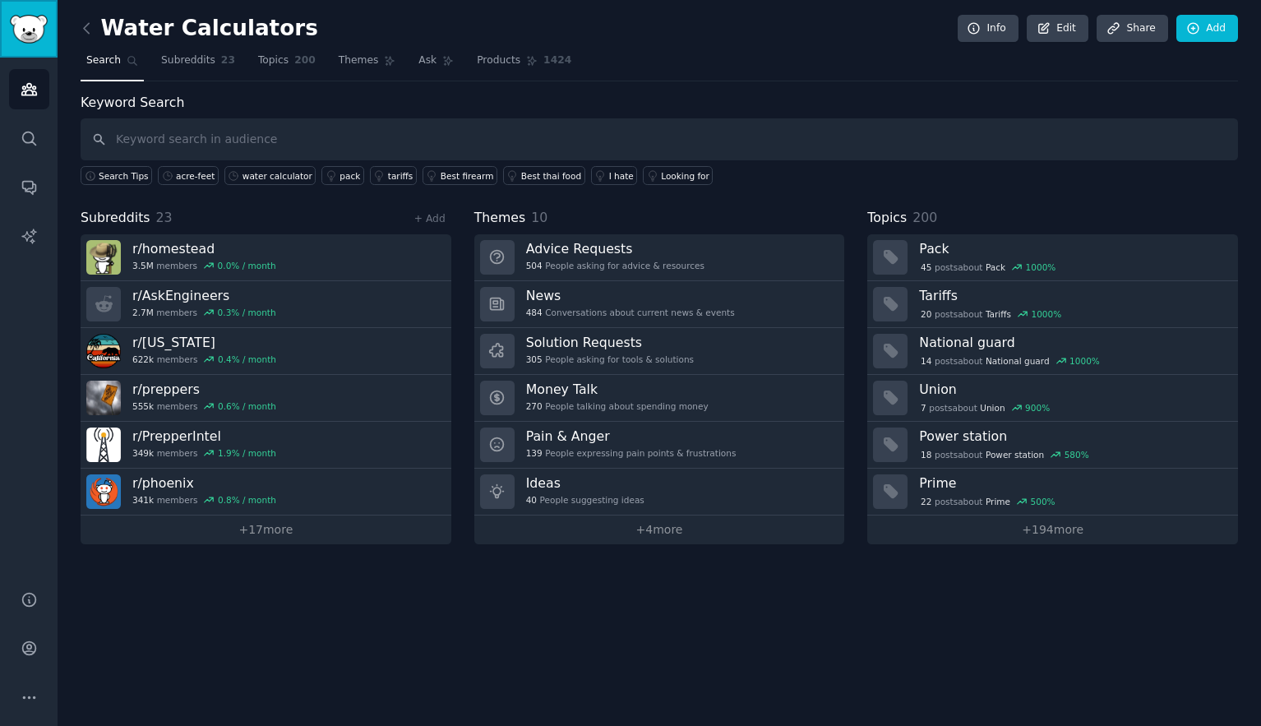
click at [40, 30] on img "Sidebar" at bounding box center [29, 29] width 38 height 29
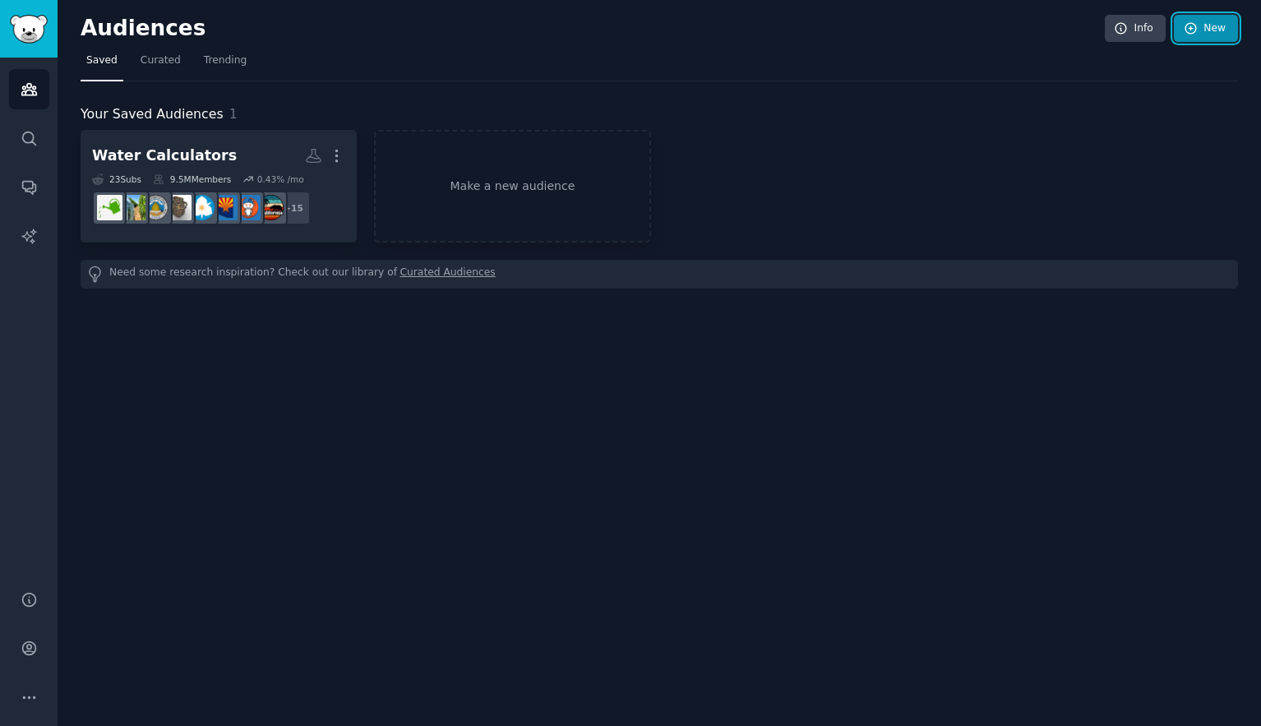
click at [1209, 28] on link "New" at bounding box center [1206, 29] width 64 height 28
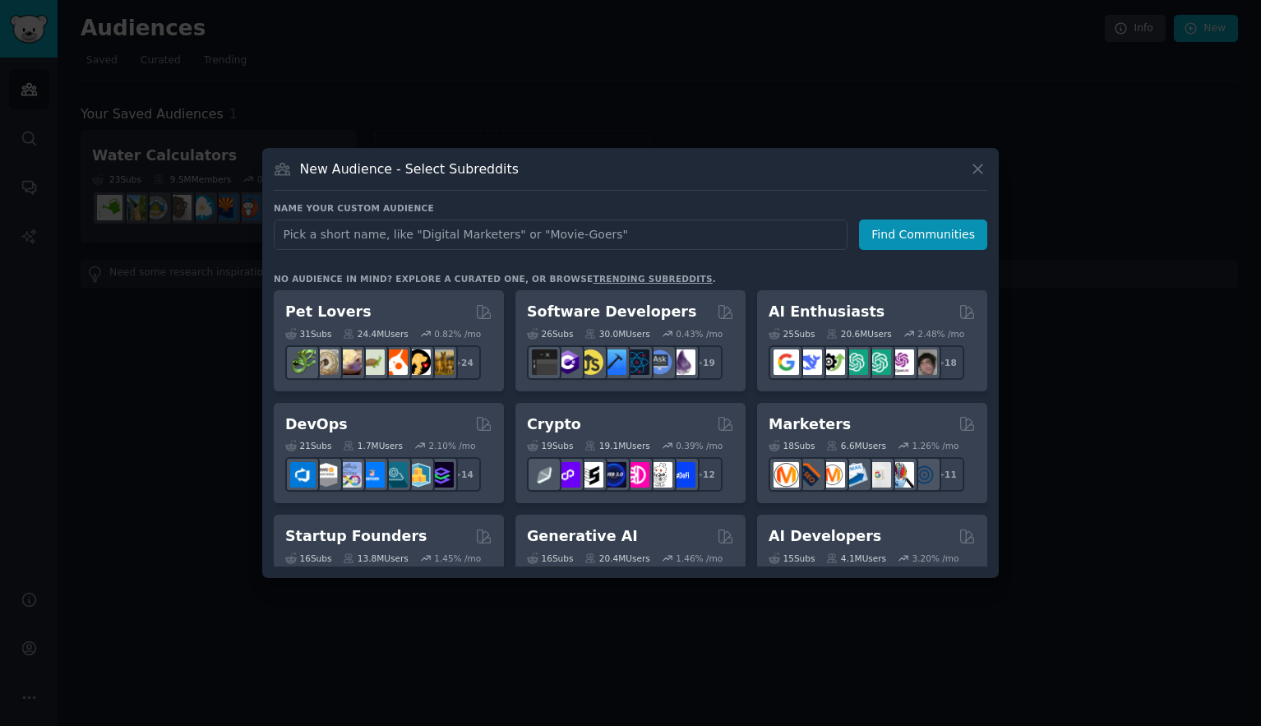
click at [469, 236] on input "text" at bounding box center [561, 234] width 574 height 30
type input "Water Calculators"
click button "Find Communities" at bounding box center [923, 234] width 128 height 30
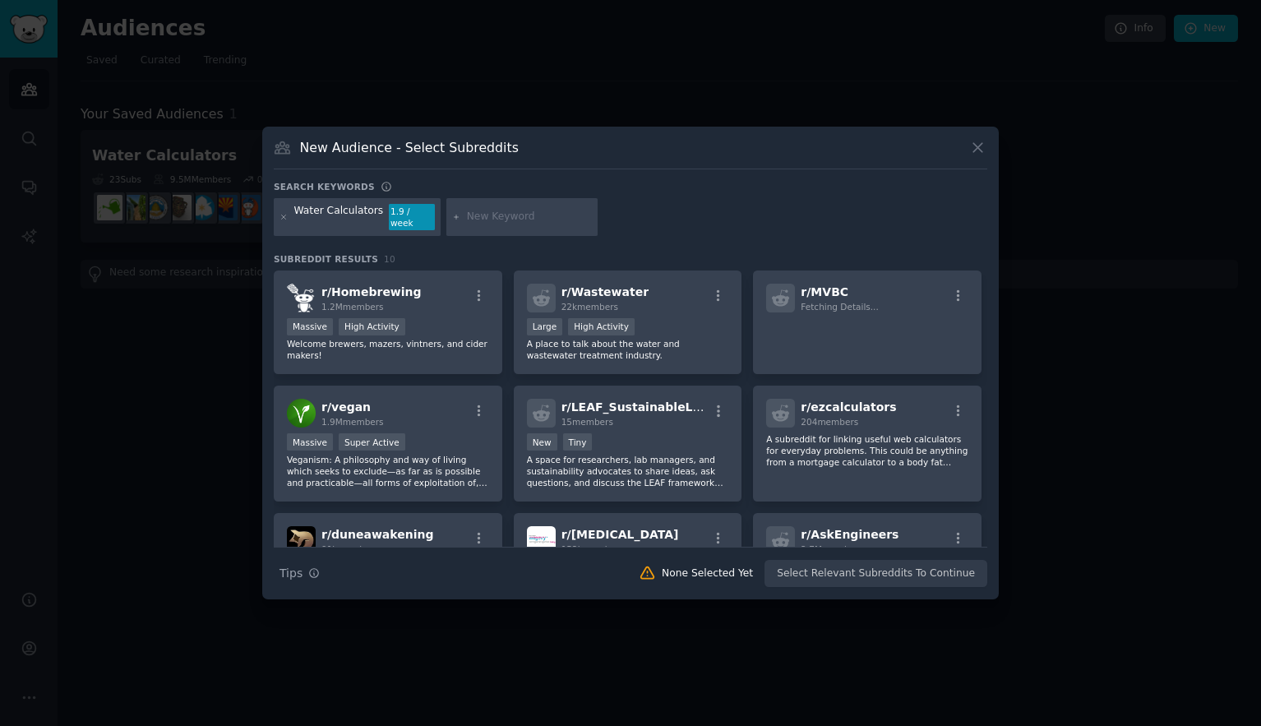
click at [349, 218] on div "Water Calculators" at bounding box center [339, 217] width 90 height 26
click at [975, 151] on icon at bounding box center [977, 148] width 9 height 9
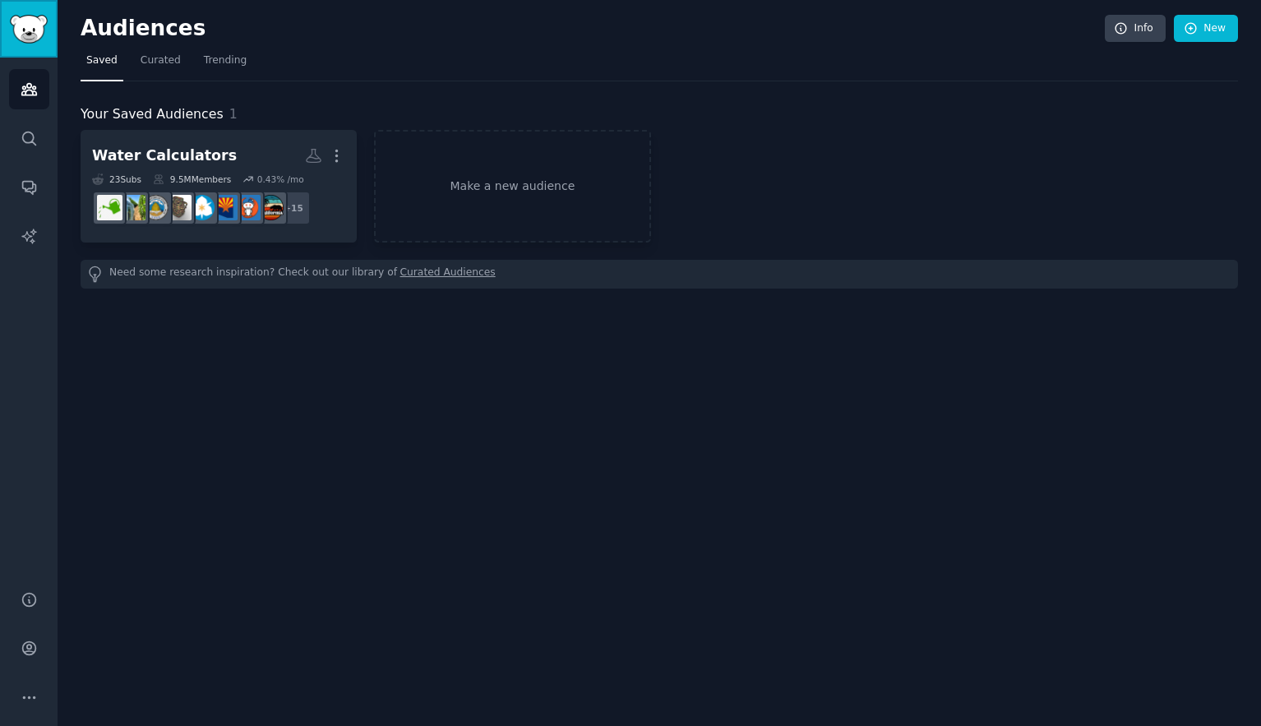
click at [23, 35] on img "Sidebar" at bounding box center [29, 29] width 38 height 29
click at [28, 81] on icon "Sidebar" at bounding box center [29, 89] width 17 height 17
click at [30, 135] on icon "Sidebar" at bounding box center [29, 138] width 17 height 17
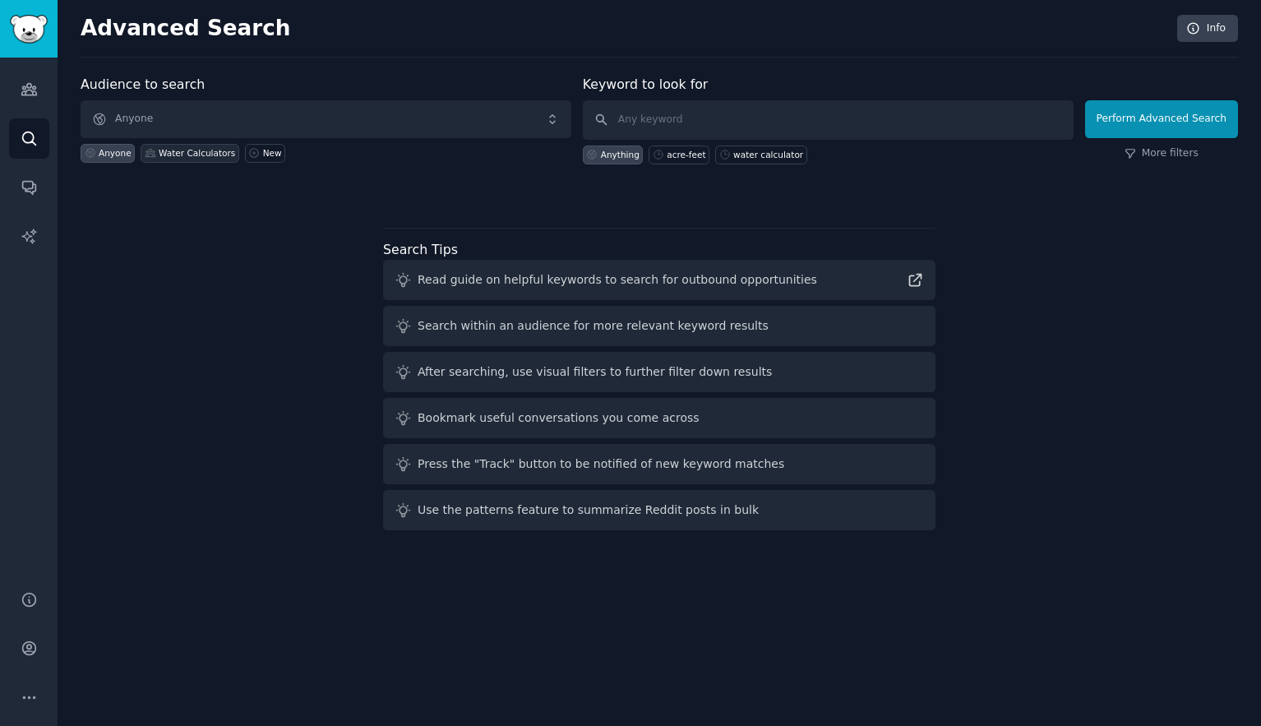
click at [180, 155] on div "Water Calculators" at bounding box center [197, 153] width 76 height 12
click at [686, 155] on div "acre-feet" at bounding box center [686, 155] width 39 height 12
type input "acre-feet"
click at [1166, 159] on div "Perform Advanced Search More filters" at bounding box center [1161, 123] width 153 height 81
click at [1148, 155] on link "More filters" at bounding box center [1161, 153] width 74 height 15
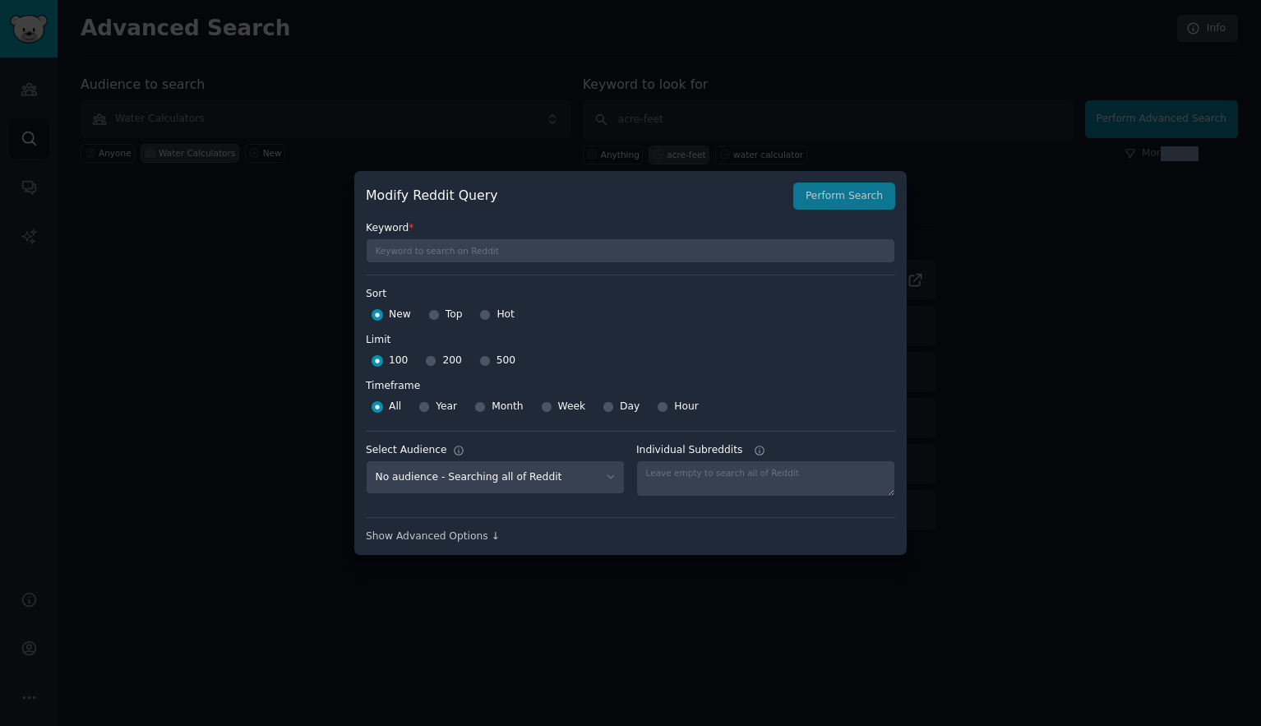
click at [996, 176] on div at bounding box center [630, 363] width 1261 height 726
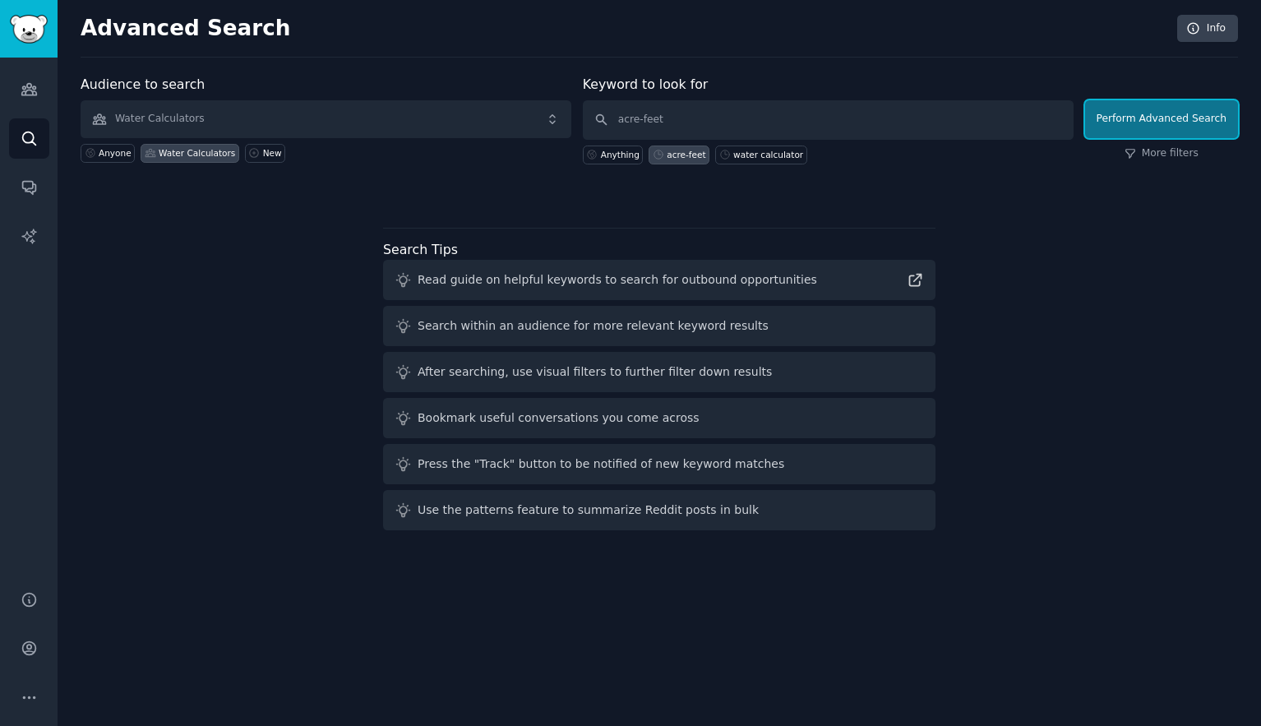
click at [1132, 130] on button "Perform Advanced Search" at bounding box center [1161, 119] width 153 height 38
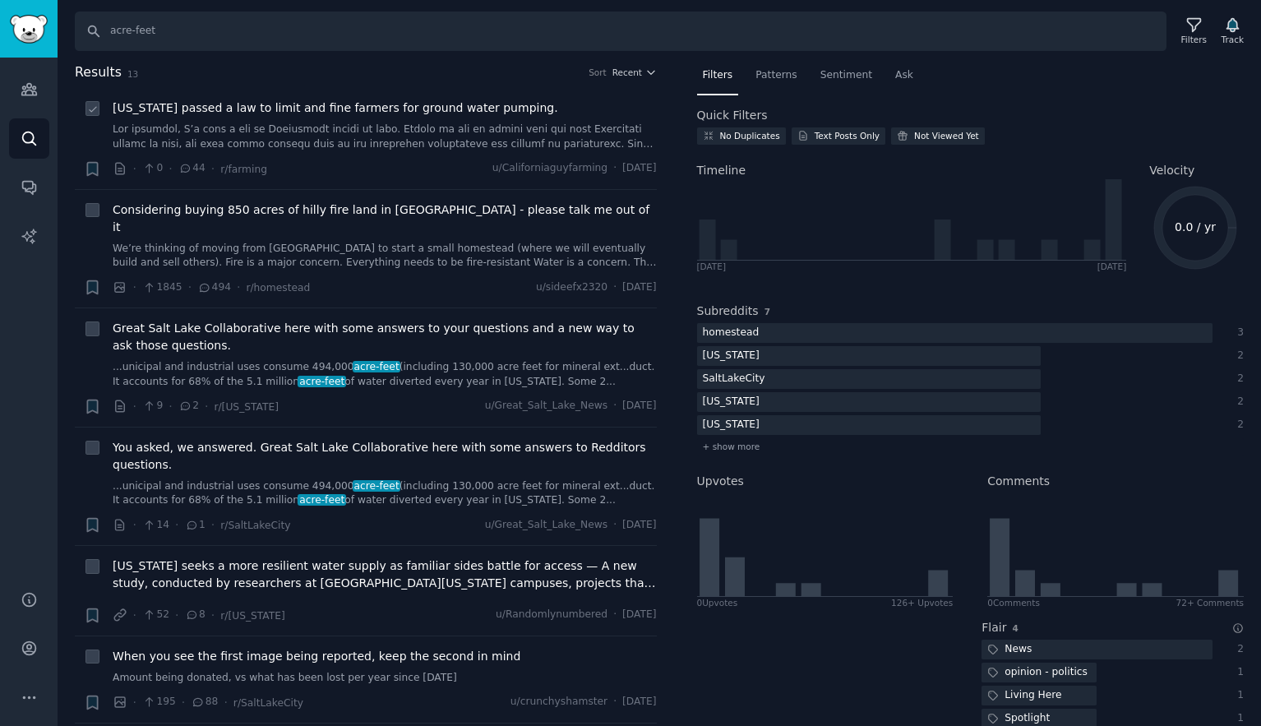
click at [93, 111] on icon at bounding box center [93, 110] width 12 height 12
checkbox input "false"
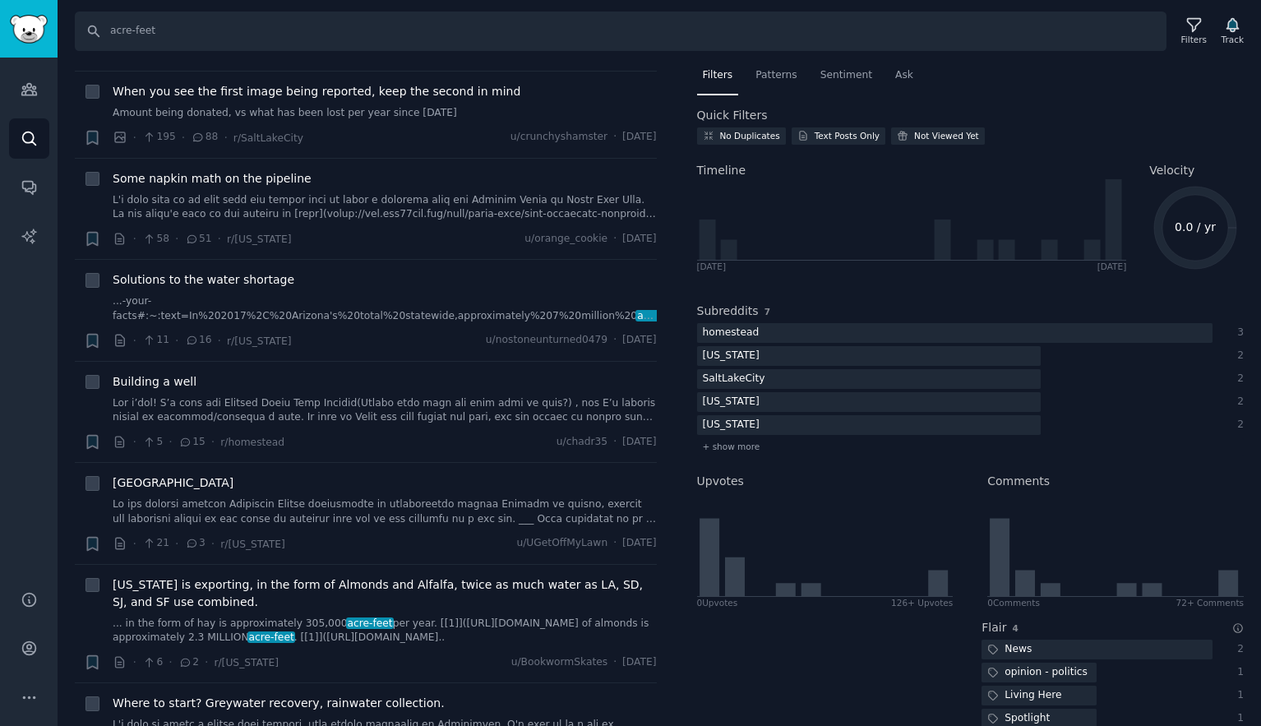
scroll to position [783, 0]
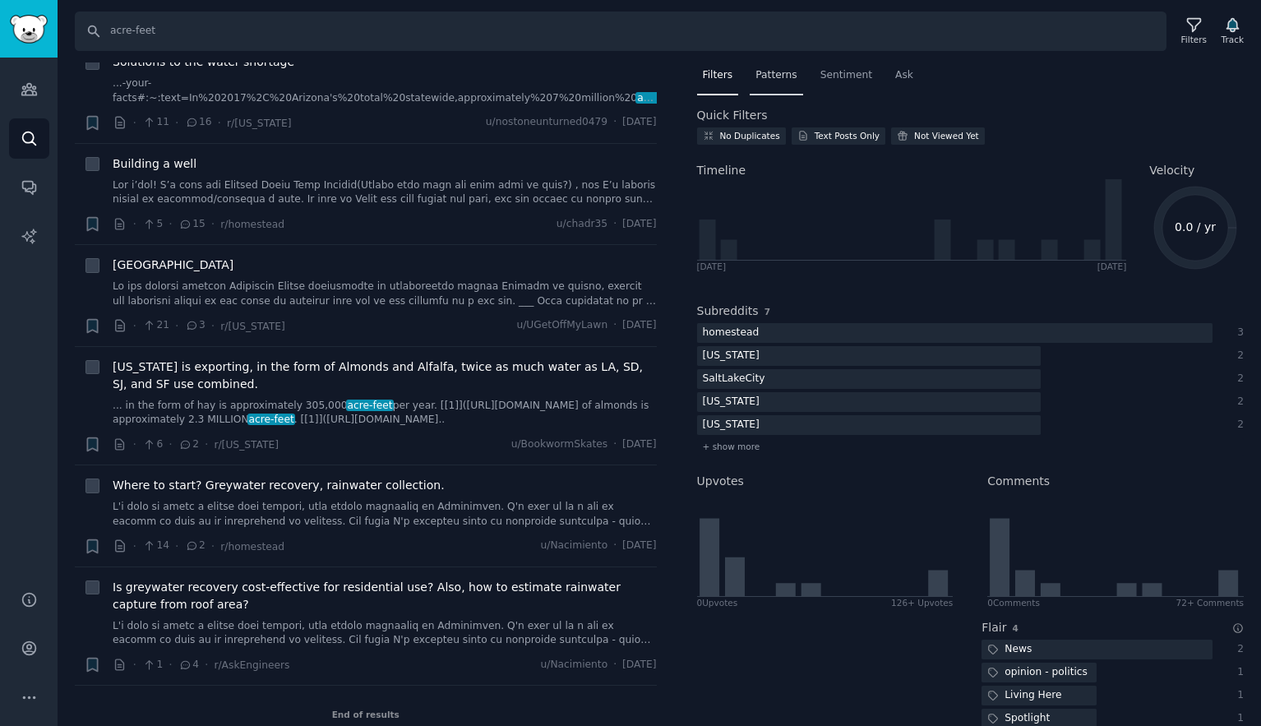
click at [780, 74] on span "Patterns" at bounding box center [775, 75] width 41 height 15
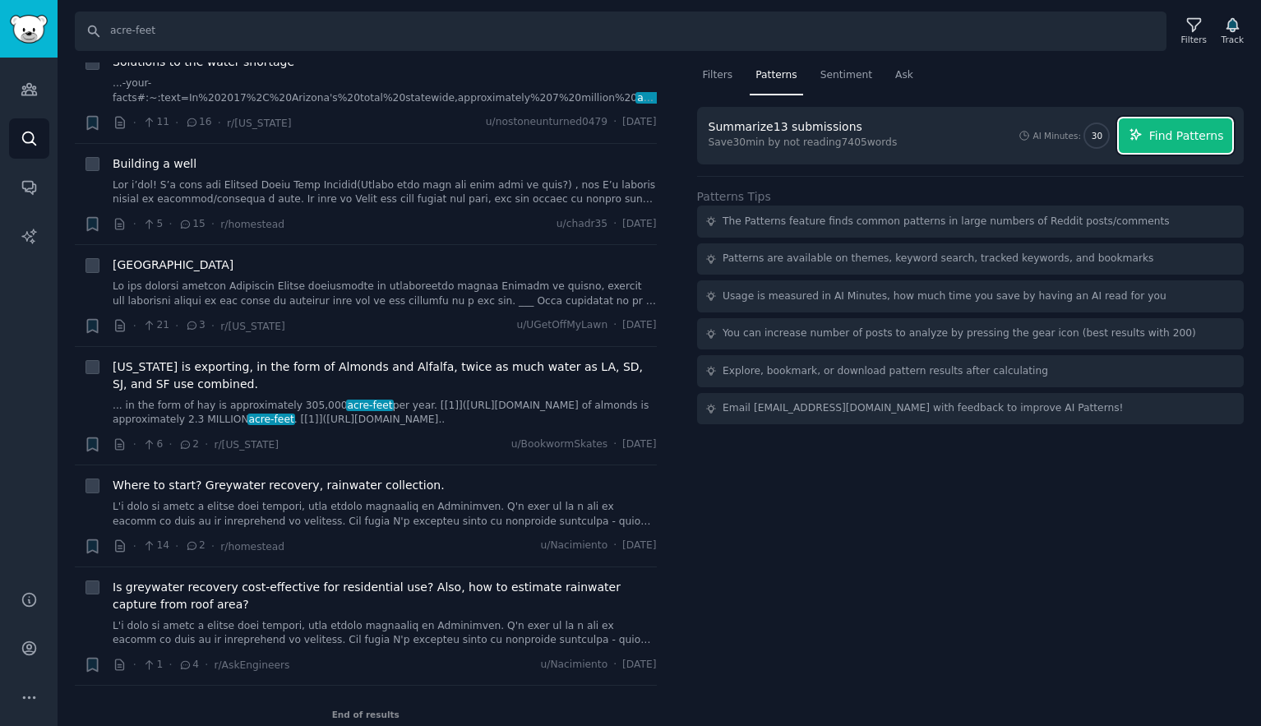
click at [1170, 140] on span "Find Patterns" at bounding box center [1186, 135] width 75 height 17
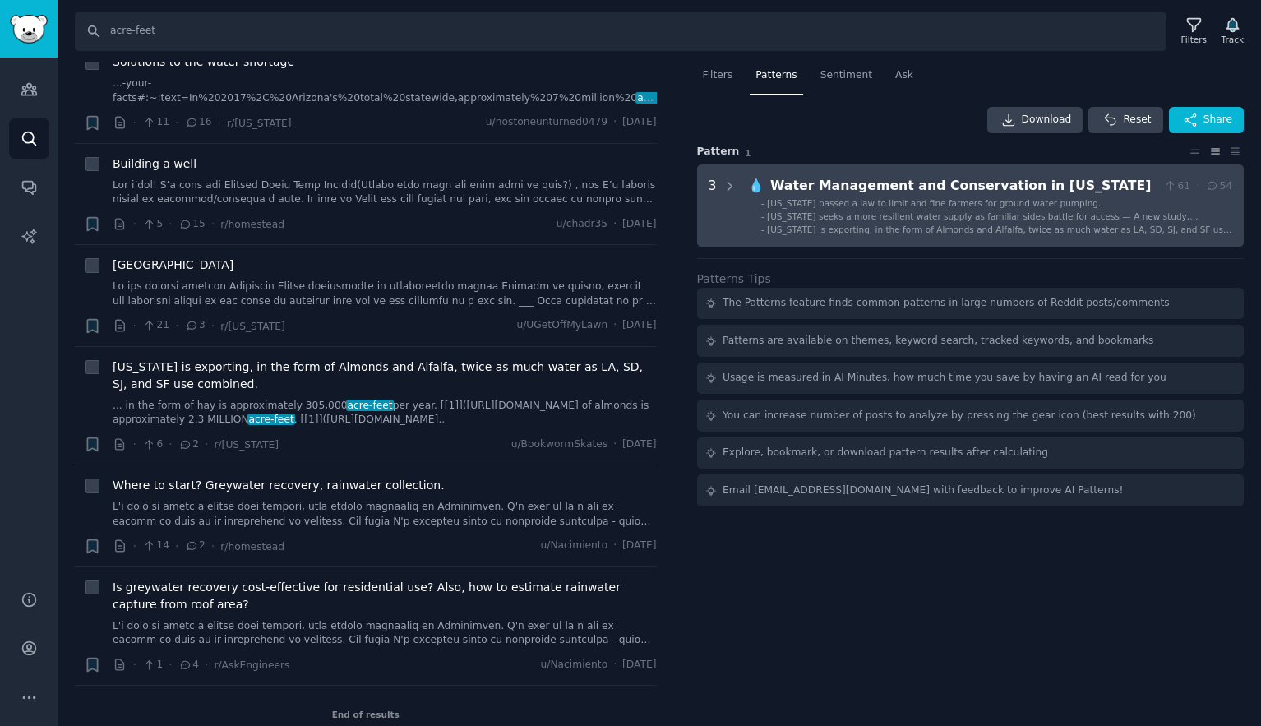
click at [1178, 187] on icon at bounding box center [1170, 186] width 15 height 12
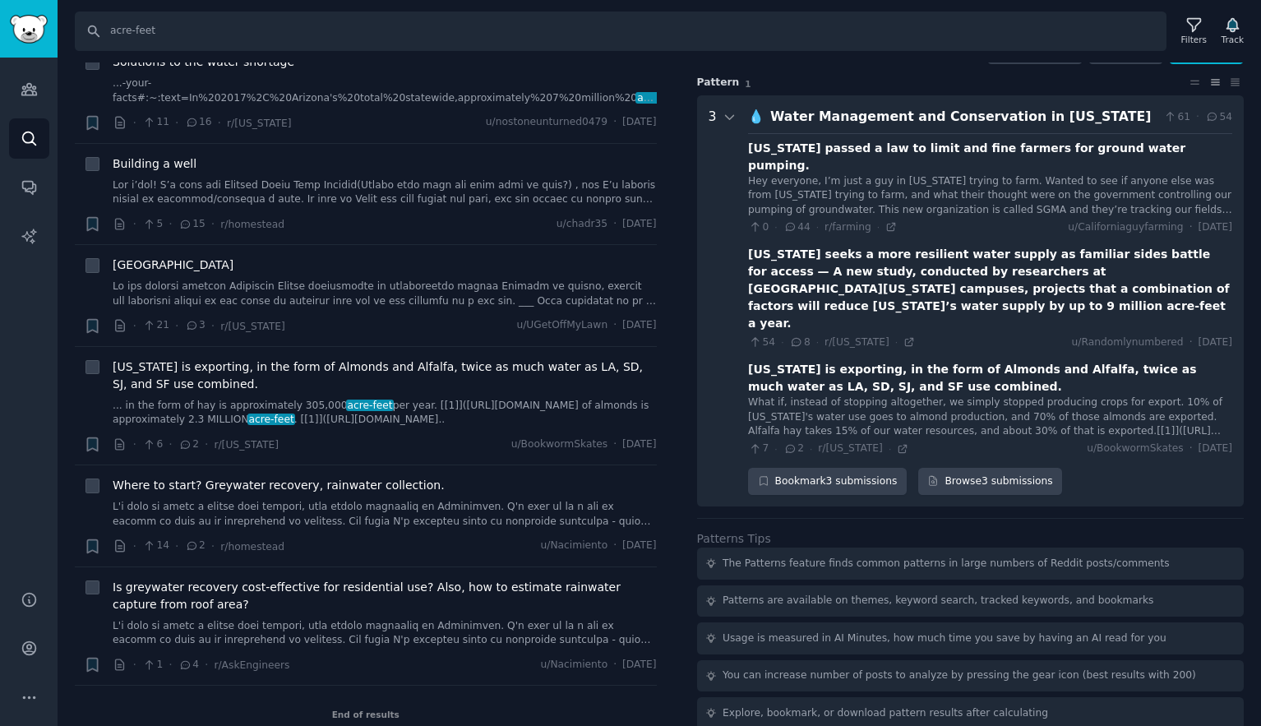
scroll to position [81, 0]
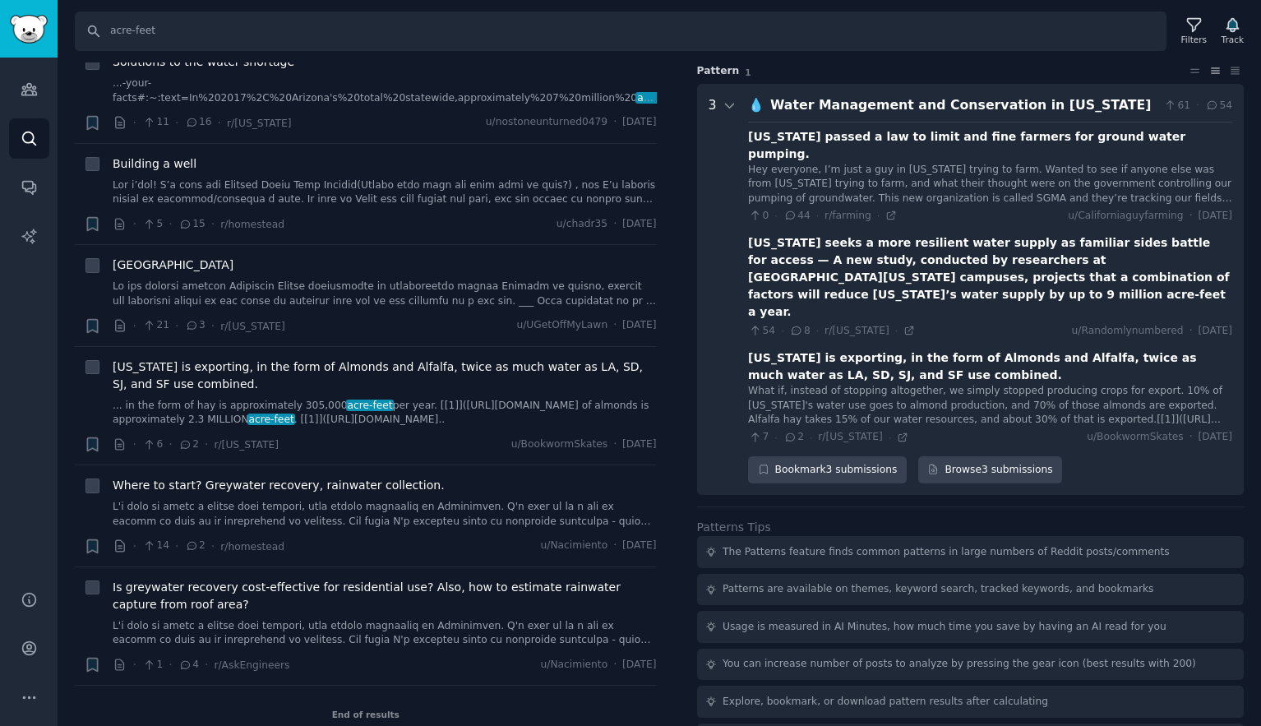
click at [1168, 107] on icon at bounding box center [1170, 105] width 15 height 12
click at [1180, 107] on span "61" at bounding box center [1176, 106] width 27 height 15
click at [1214, 109] on icon at bounding box center [1212, 105] width 15 height 12
click at [1209, 107] on icon at bounding box center [1212, 105] width 15 height 12
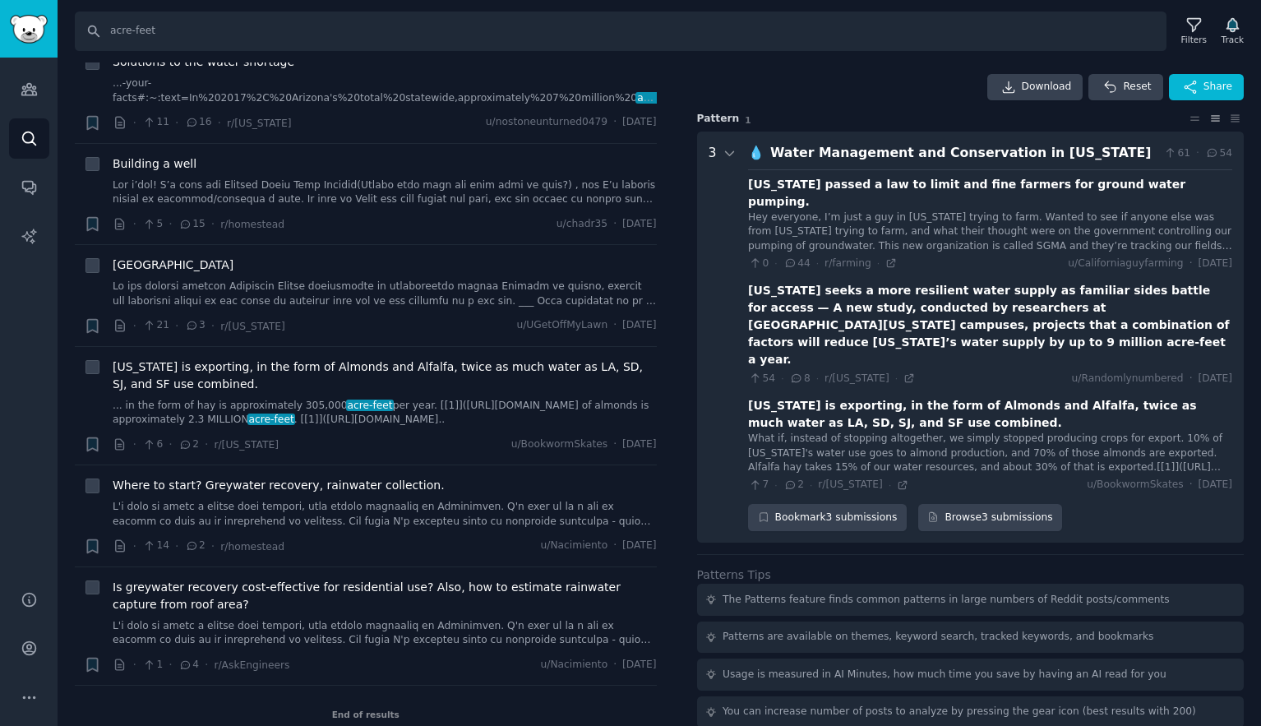
scroll to position [0, 0]
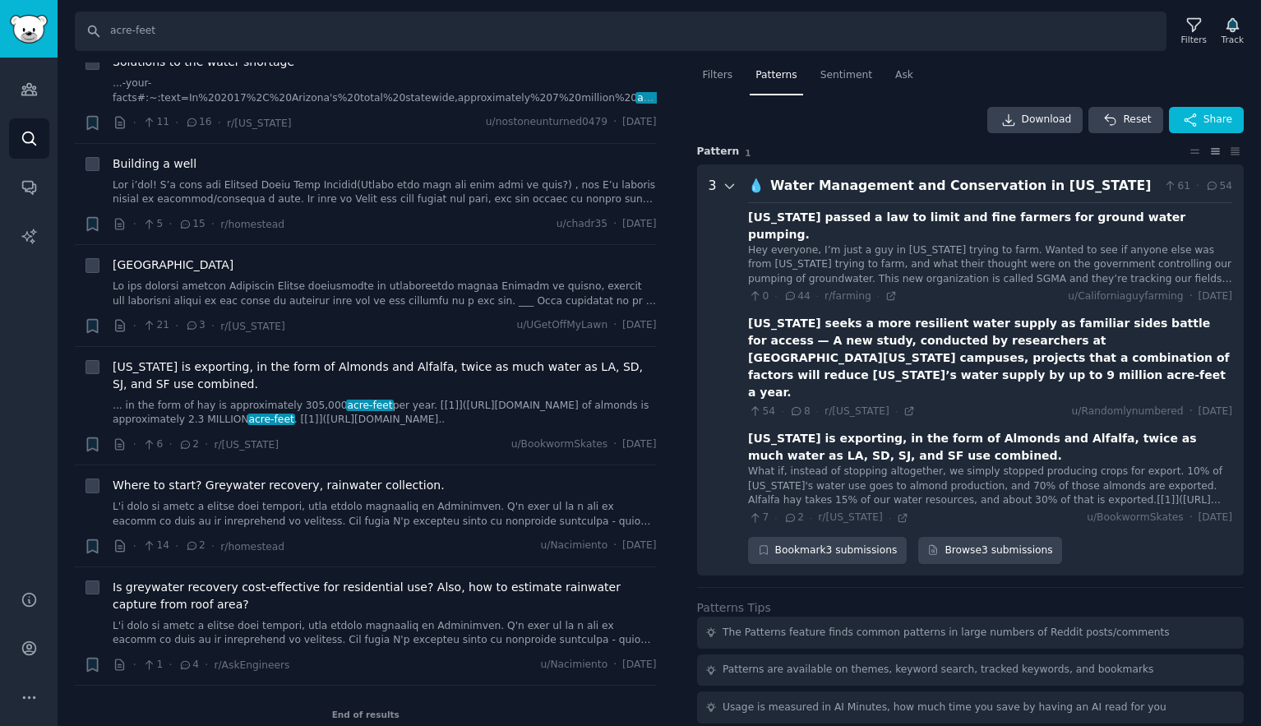
click at [734, 187] on icon at bounding box center [730, 186] width 15 height 15
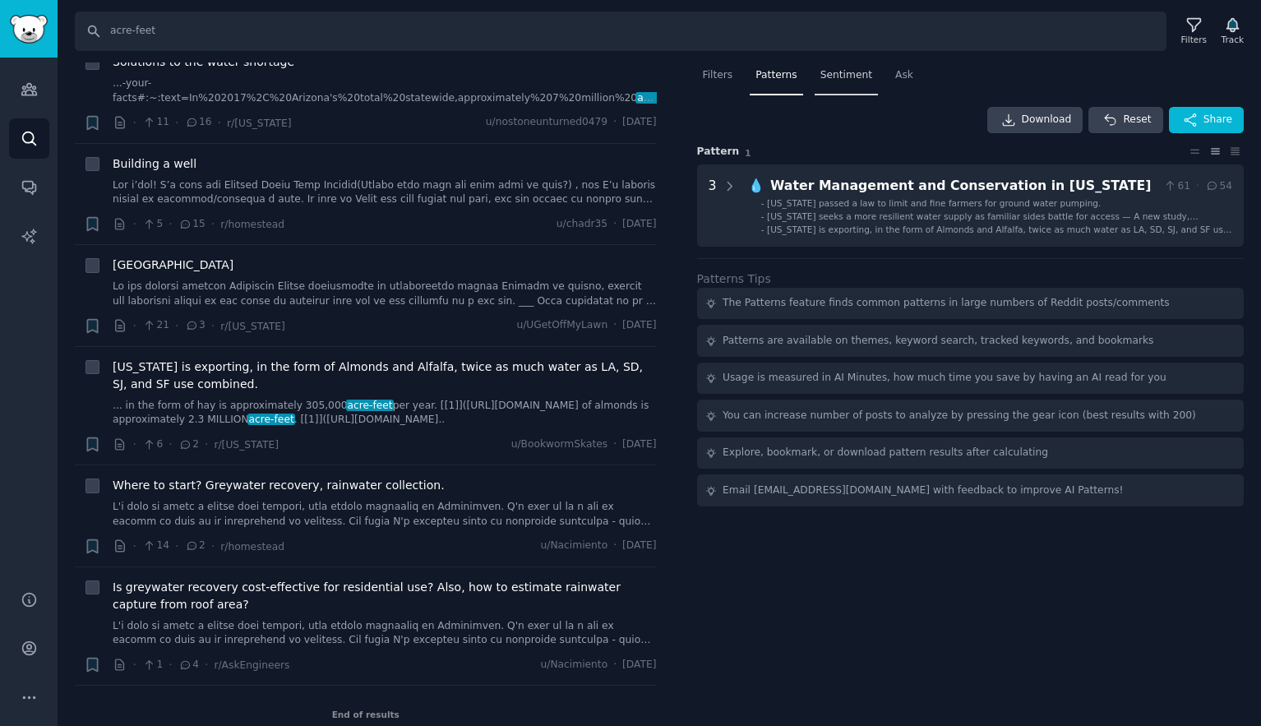
click at [845, 80] on span "Sentiment" at bounding box center [846, 75] width 52 height 15
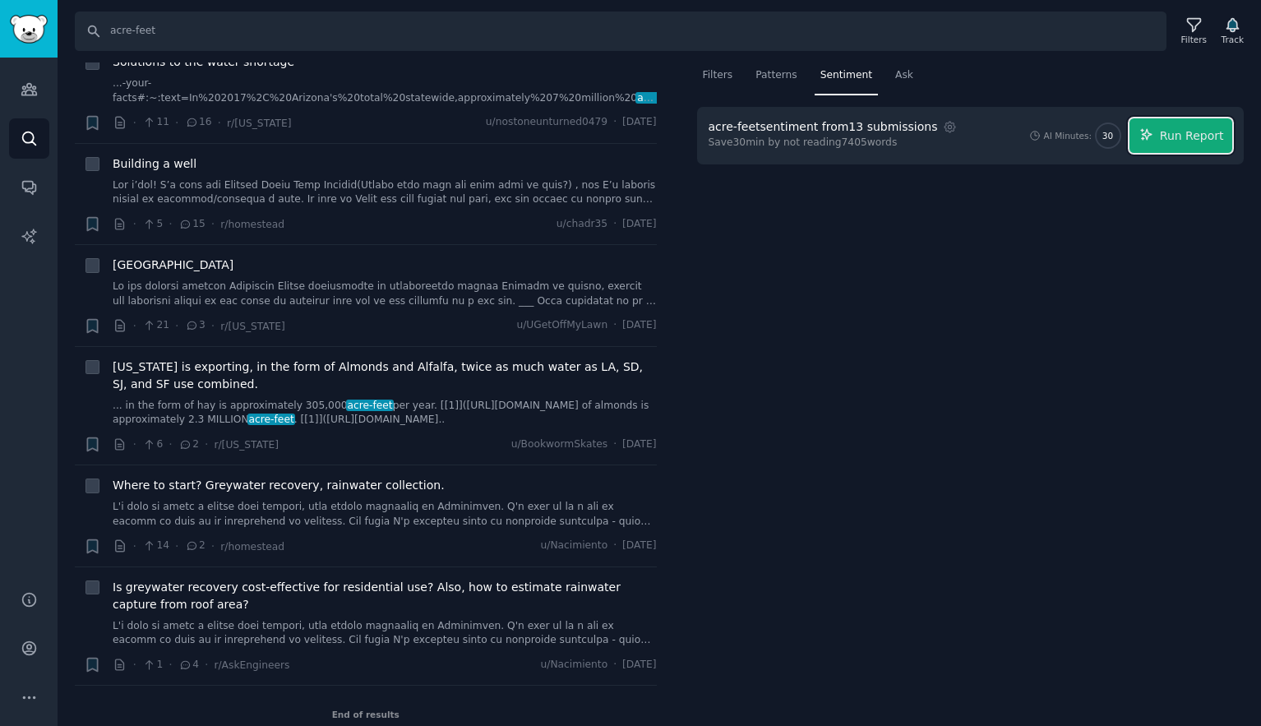
click at [1195, 131] on span "Run Report" at bounding box center [1192, 135] width 64 height 17
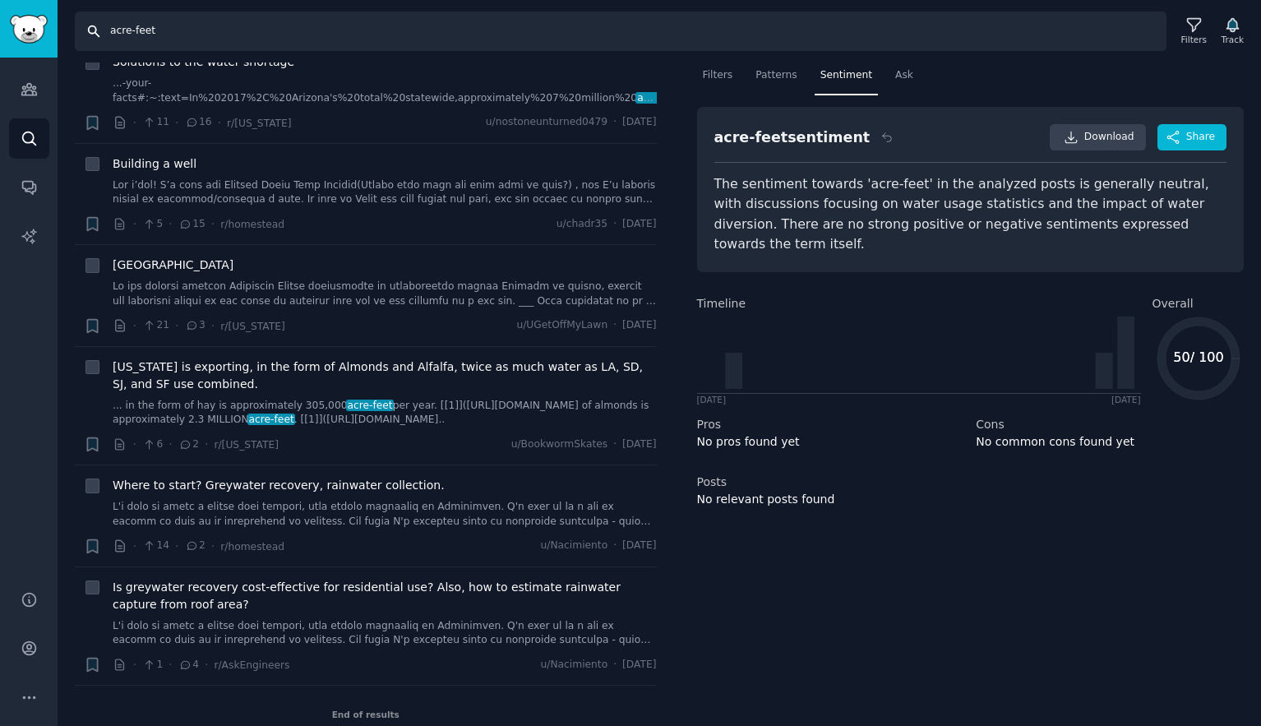
click at [172, 30] on input "acre-feet" at bounding box center [621, 31] width 1092 height 39
click at [33, 100] on link "Audiences" at bounding box center [29, 89] width 40 height 40
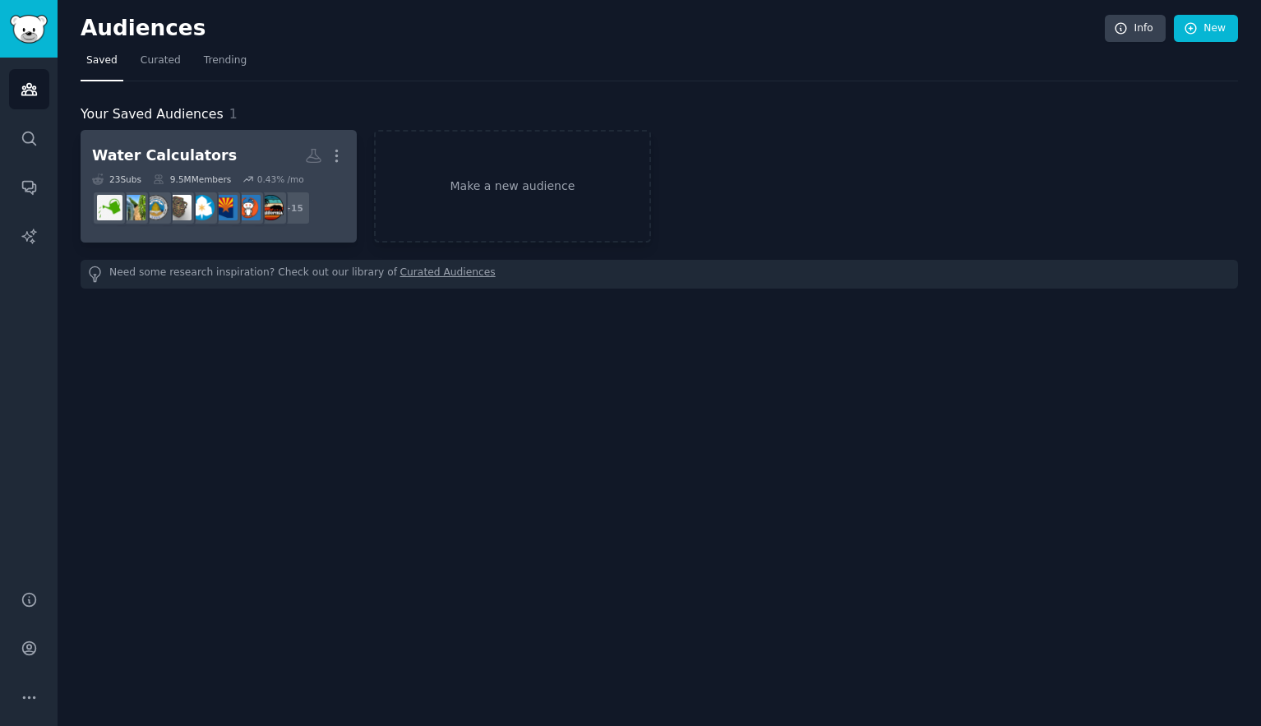
click at [252, 144] on h2 "Water Calculators More" at bounding box center [218, 155] width 253 height 29
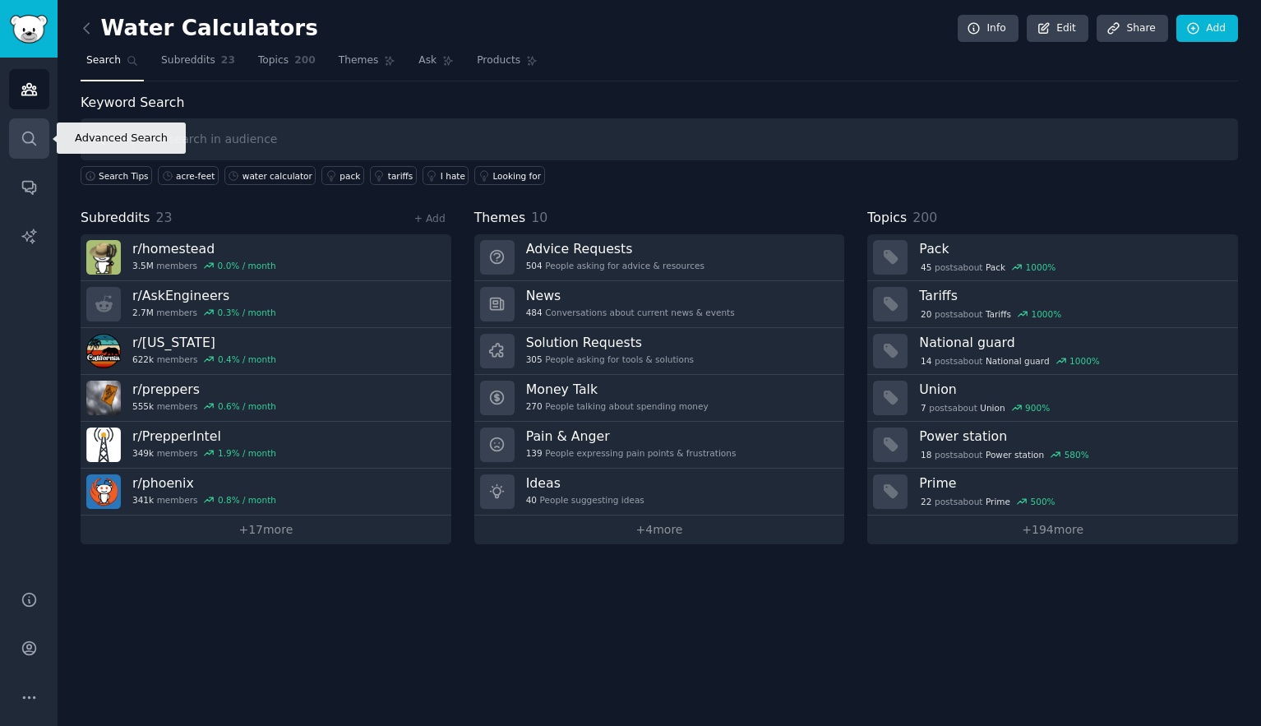
click at [26, 143] on icon "Sidebar" at bounding box center [29, 138] width 17 height 17
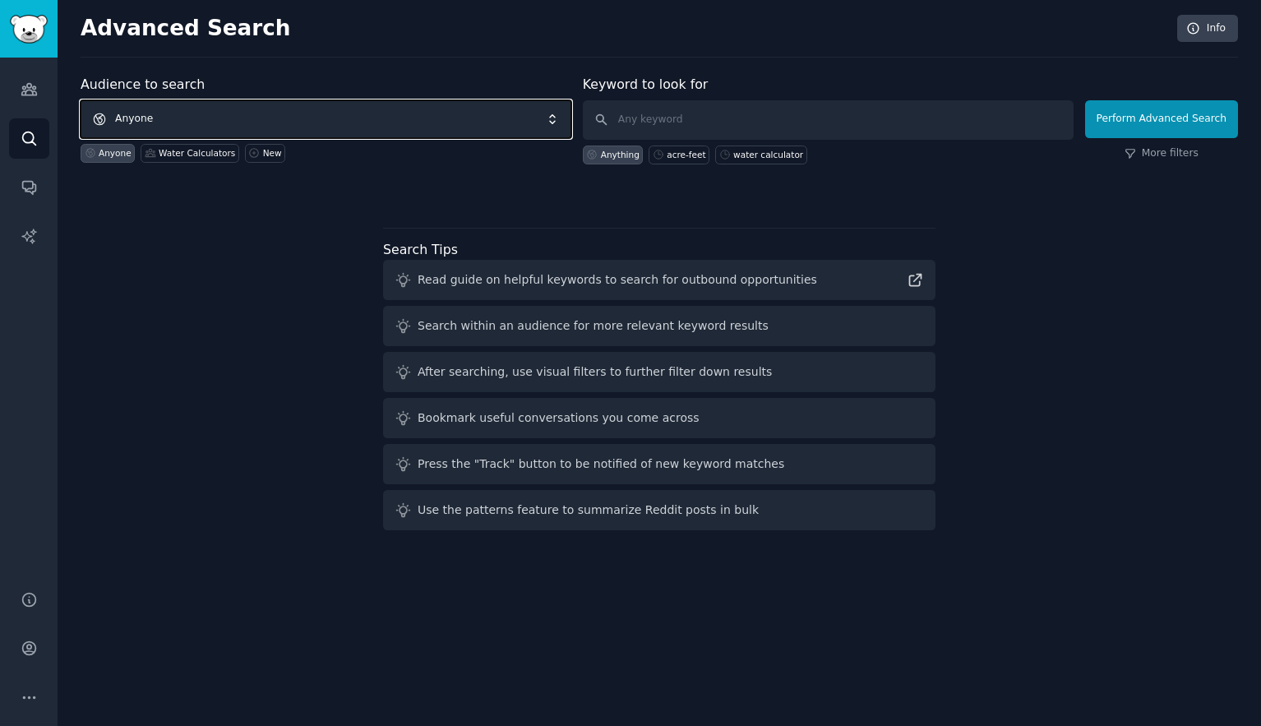
click at [304, 117] on span "Anyone" at bounding box center [326, 119] width 491 height 38
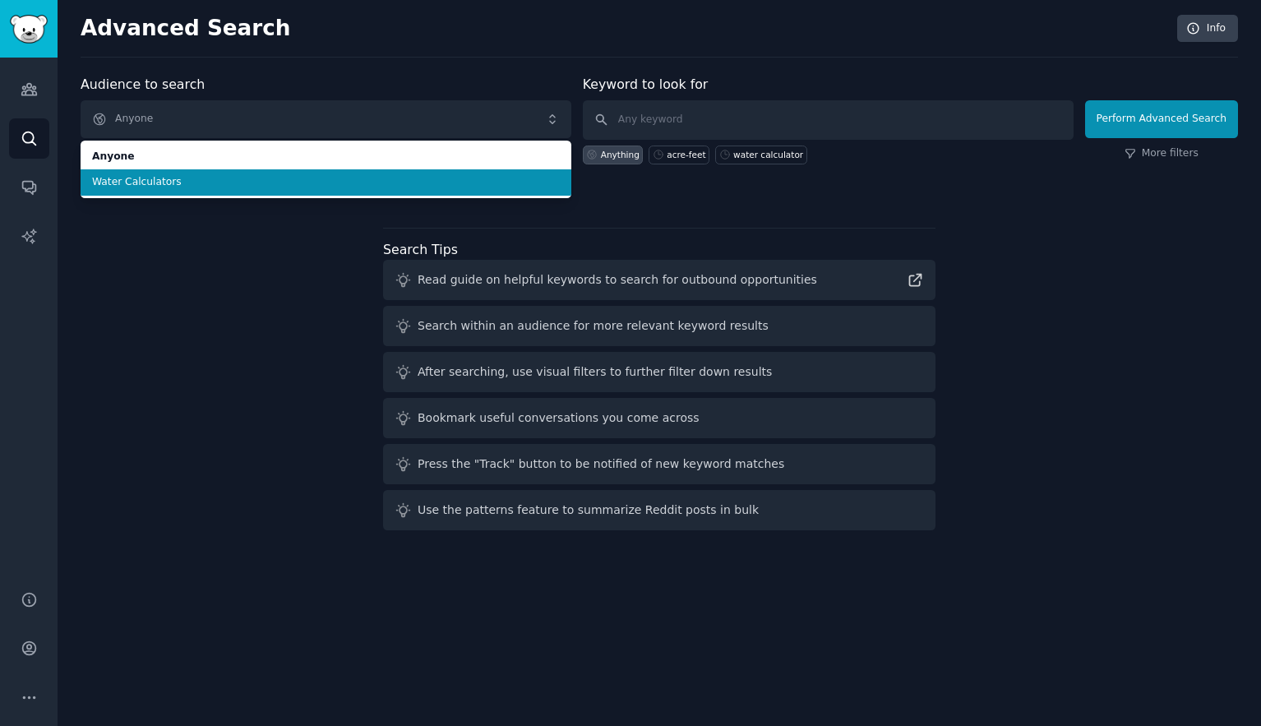
click at [212, 185] on span "Water Calculators" at bounding box center [326, 182] width 468 height 15
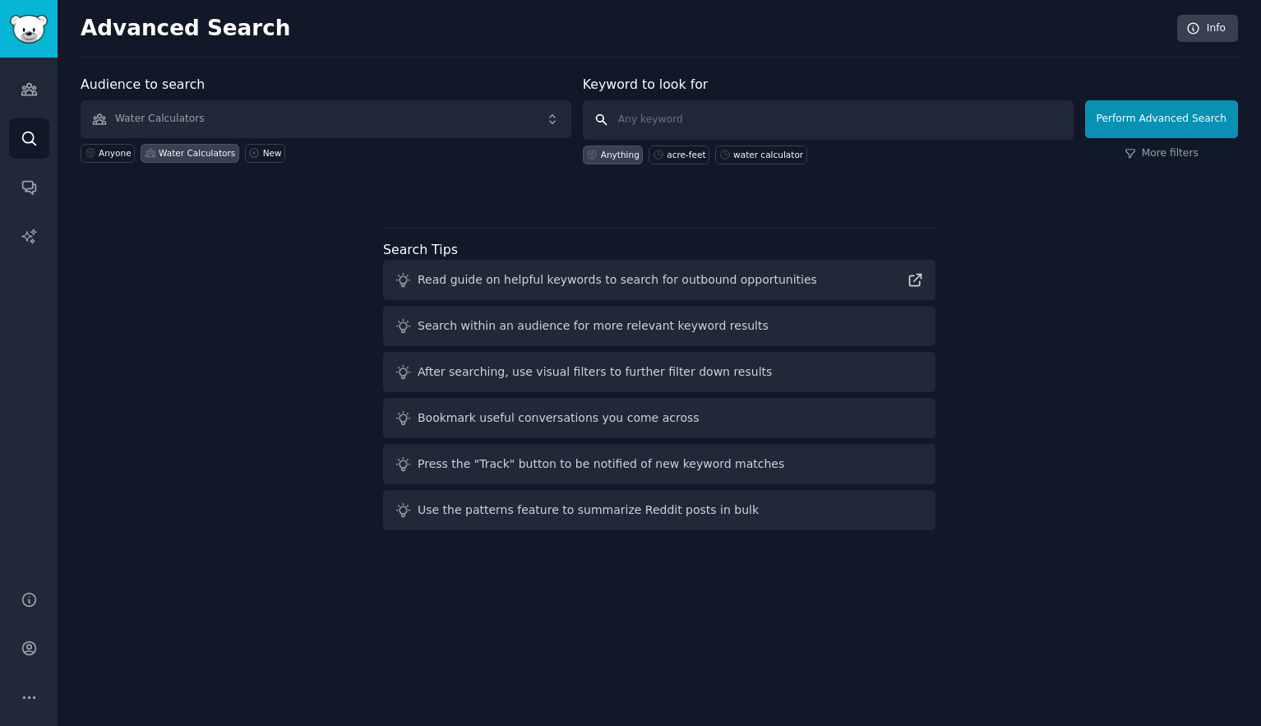
click at [674, 122] on input "text" at bounding box center [828, 119] width 491 height 39
type input "ML/ha"
click at [1158, 117] on button "Perform Advanced Search" at bounding box center [1161, 119] width 153 height 38
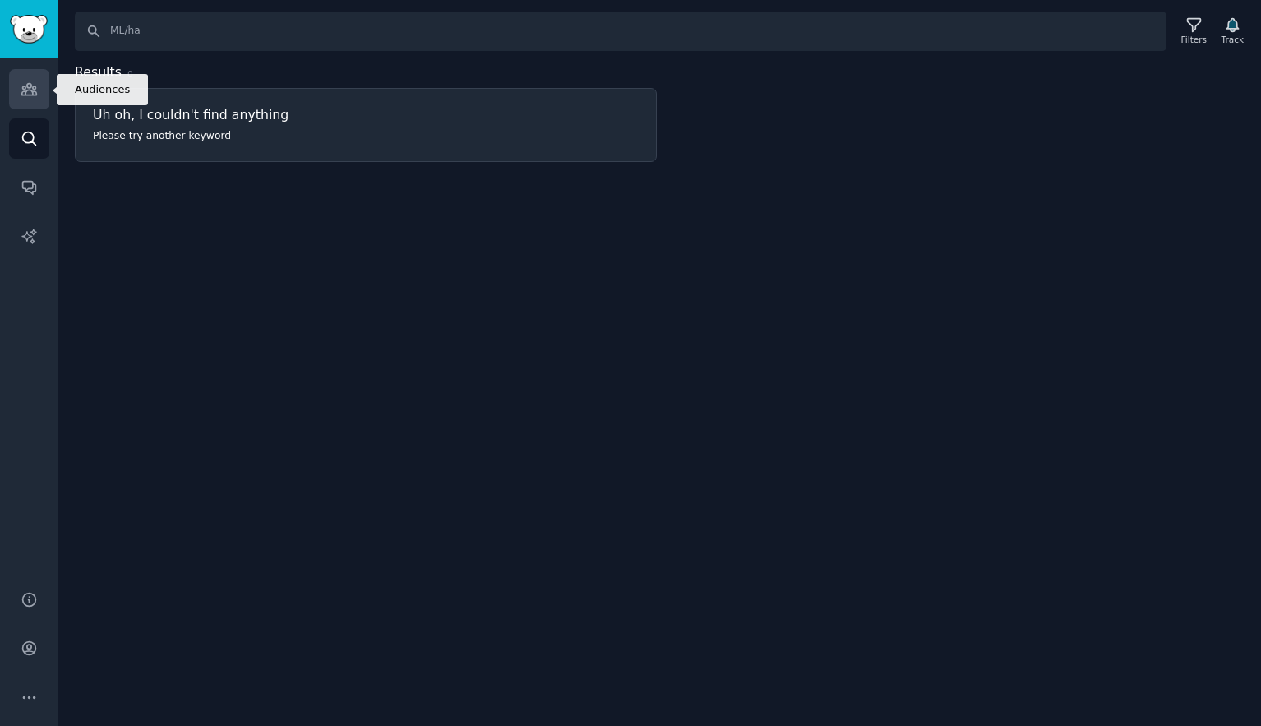
click at [31, 95] on icon "Sidebar" at bounding box center [28, 90] width 15 height 12
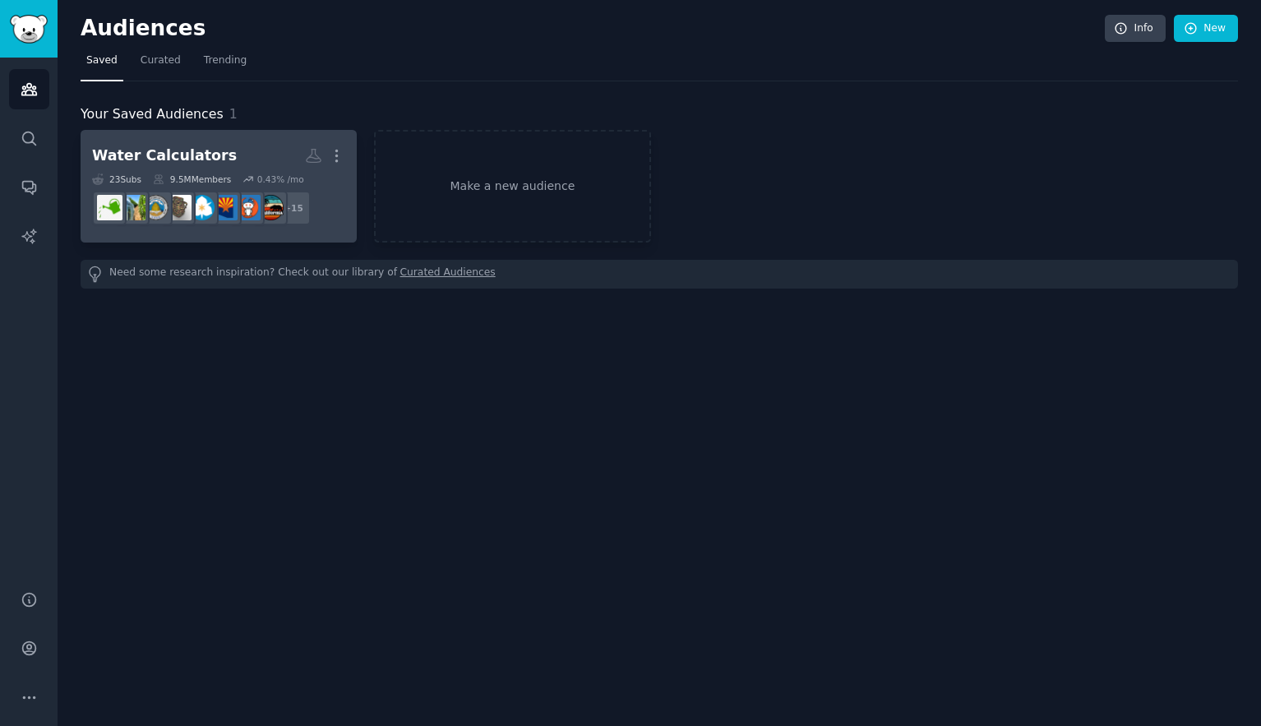
click at [210, 135] on link "Water Calculators More 23 Sub s 9.5M Members 0.43 % /mo r/SaltLakeCity + 15" at bounding box center [219, 186] width 276 height 113
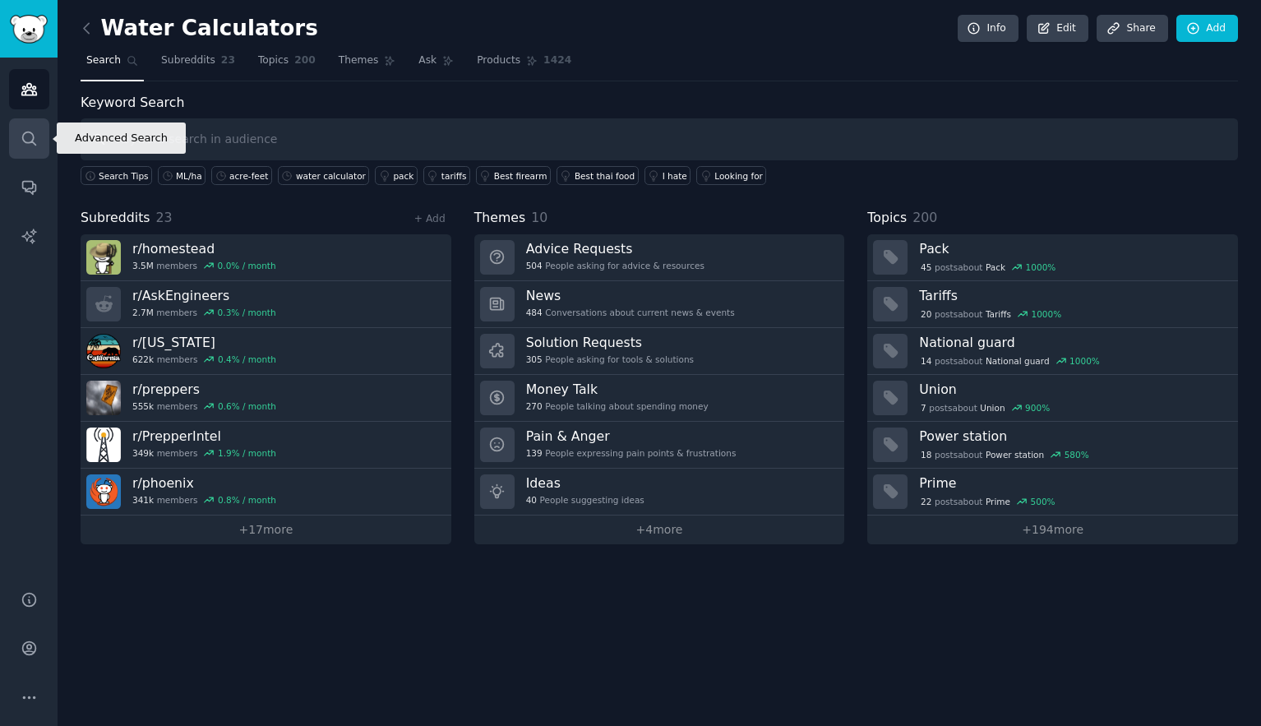
click at [25, 139] on icon "Sidebar" at bounding box center [29, 138] width 17 height 17
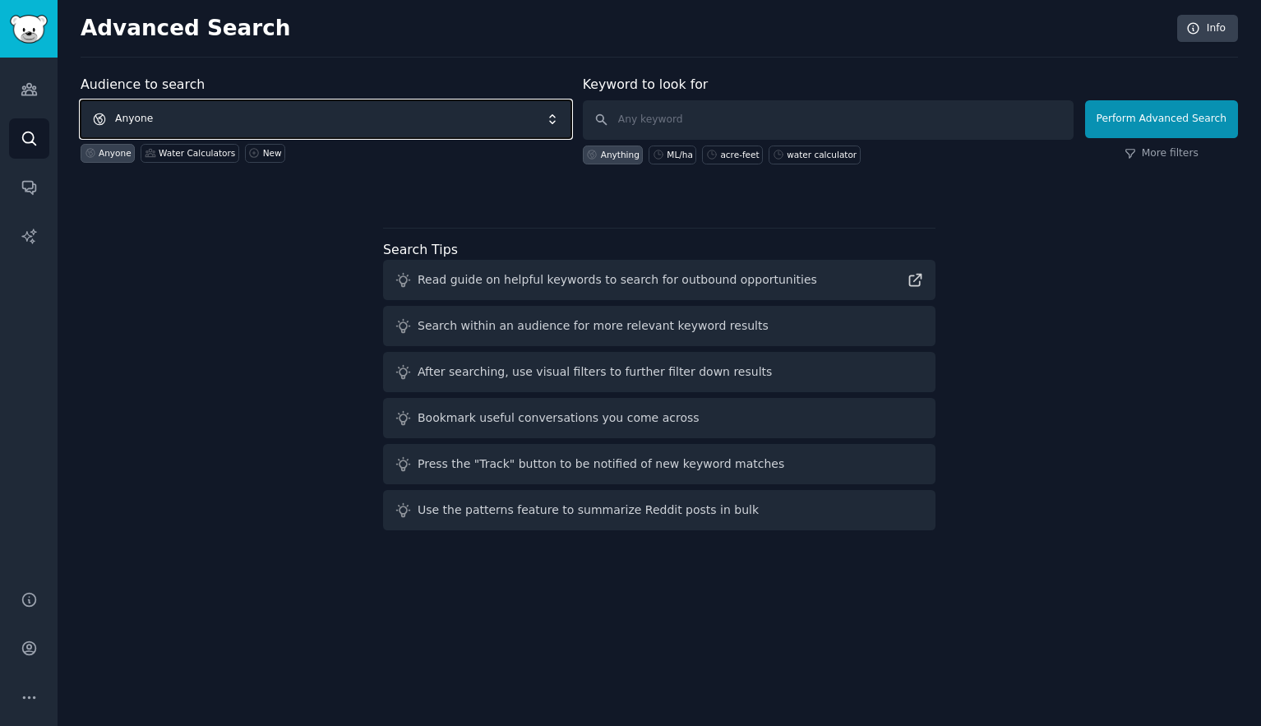
click at [375, 114] on span "Anyone" at bounding box center [326, 119] width 491 height 38
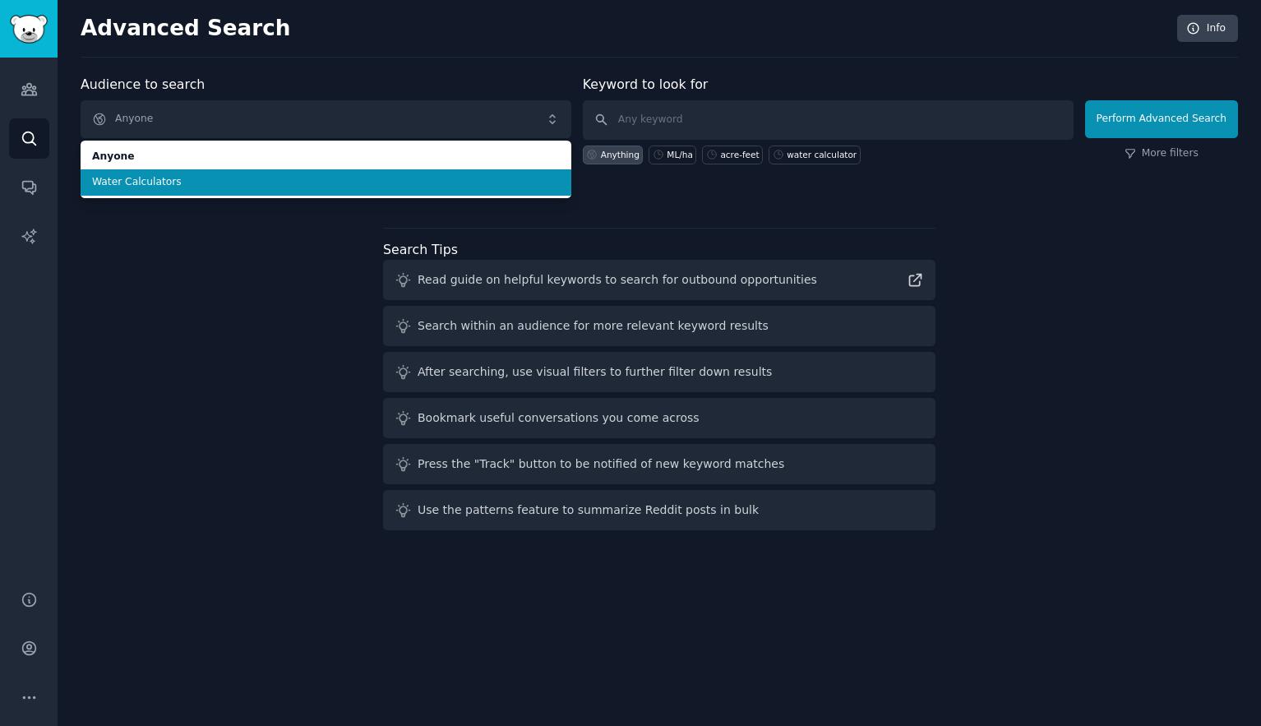
click at [181, 180] on span "Water Calculators" at bounding box center [326, 182] width 468 height 15
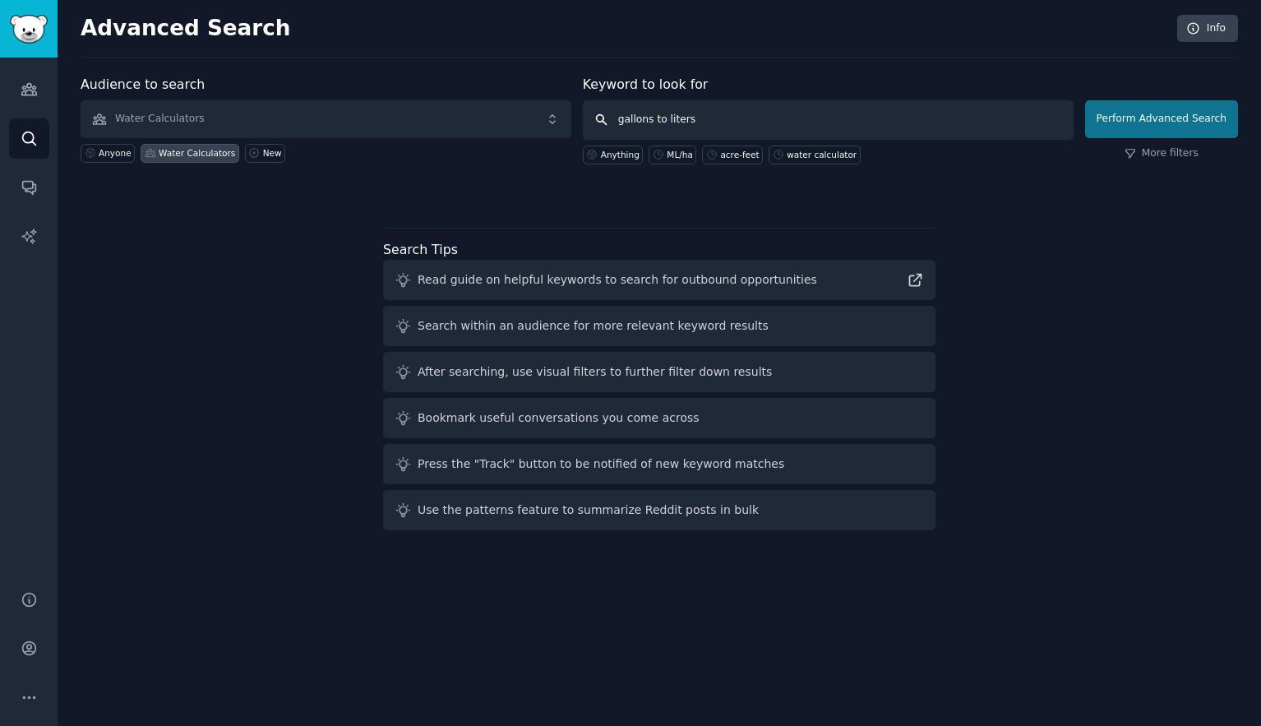
type input "gallons to liters"
click at [1143, 118] on button "Perform Advanced Search" at bounding box center [1161, 119] width 153 height 38
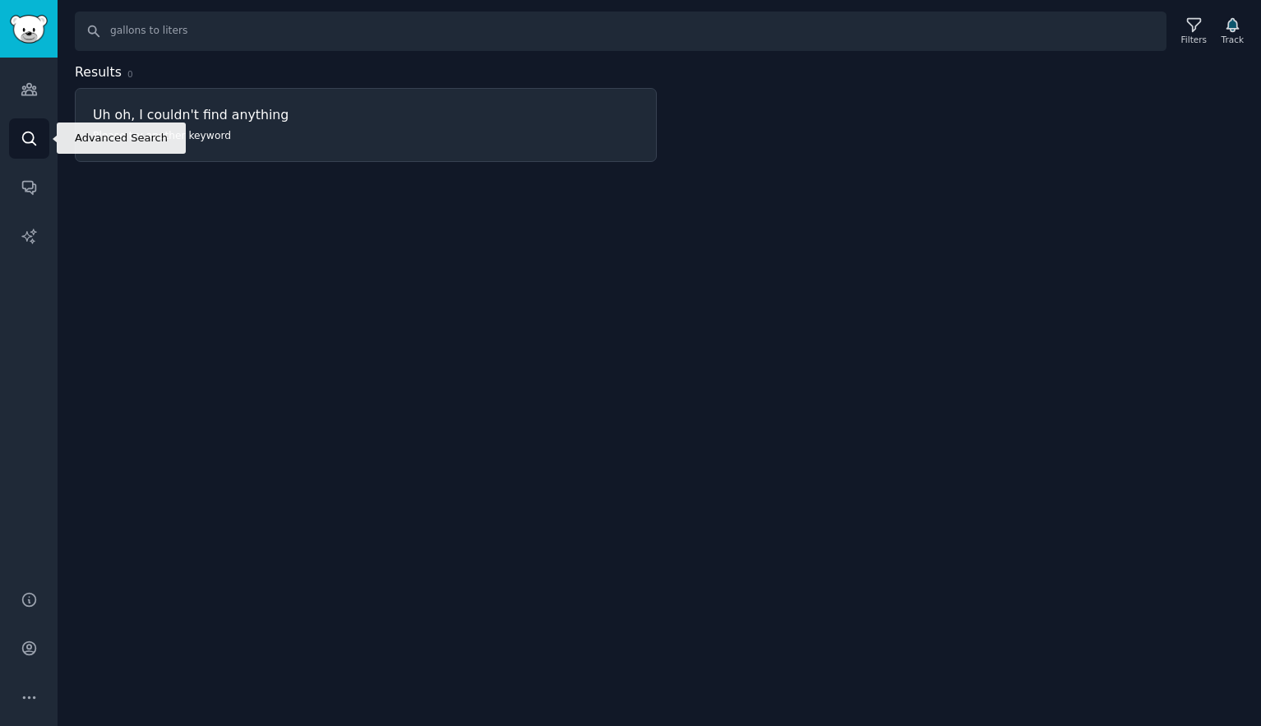
click at [30, 133] on icon "Sidebar" at bounding box center [29, 138] width 17 height 17
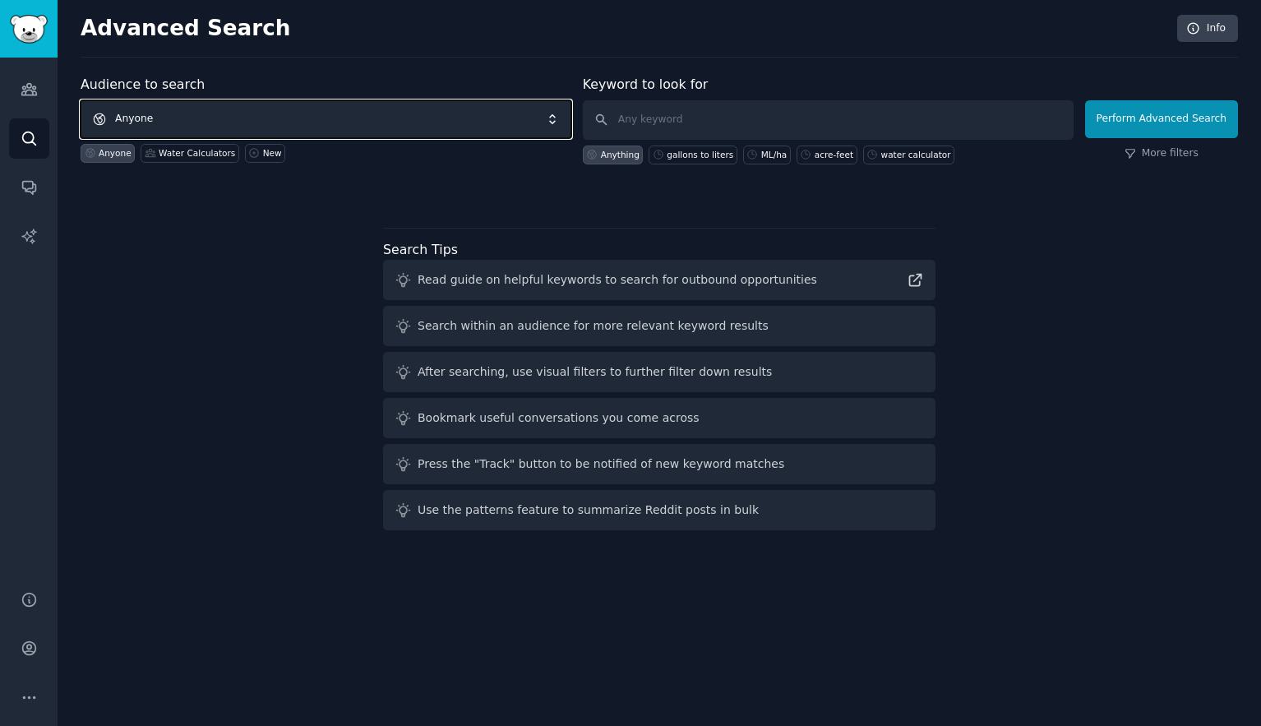
click at [451, 113] on span "Anyone" at bounding box center [326, 119] width 491 height 38
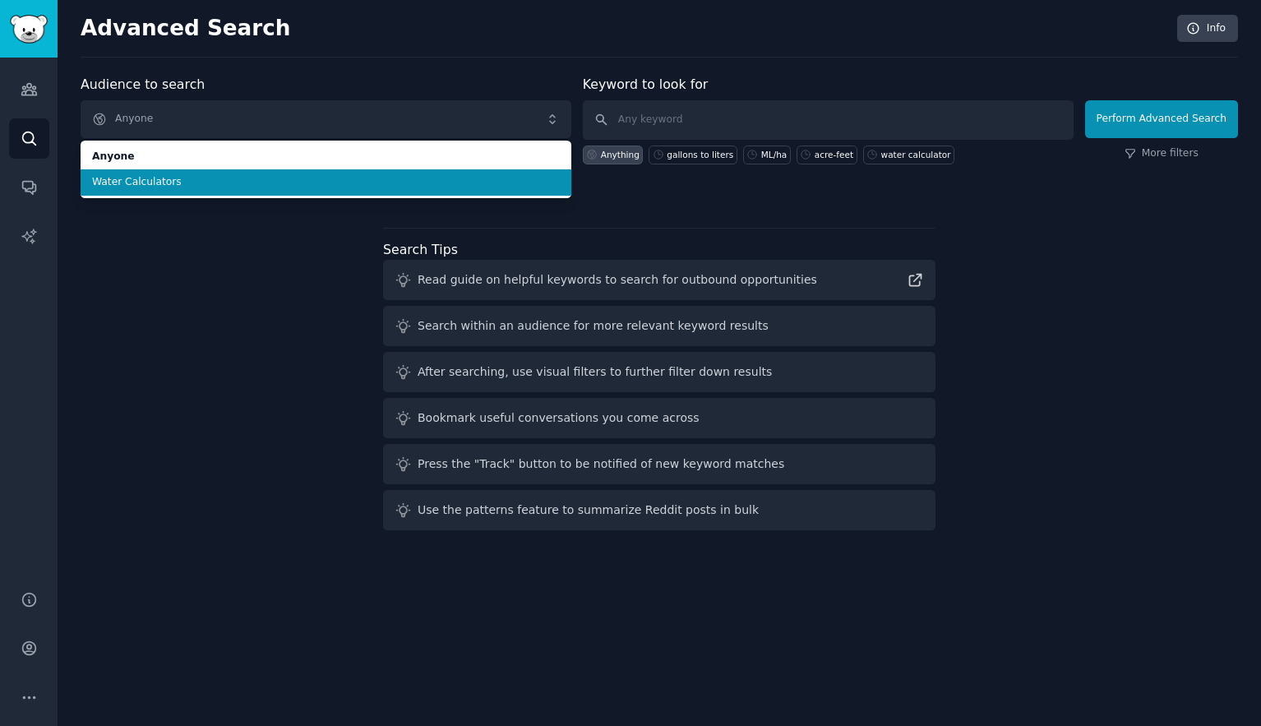
click at [195, 175] on span "Water Calculators" at bounding box center [326, 182] width 468 height 15
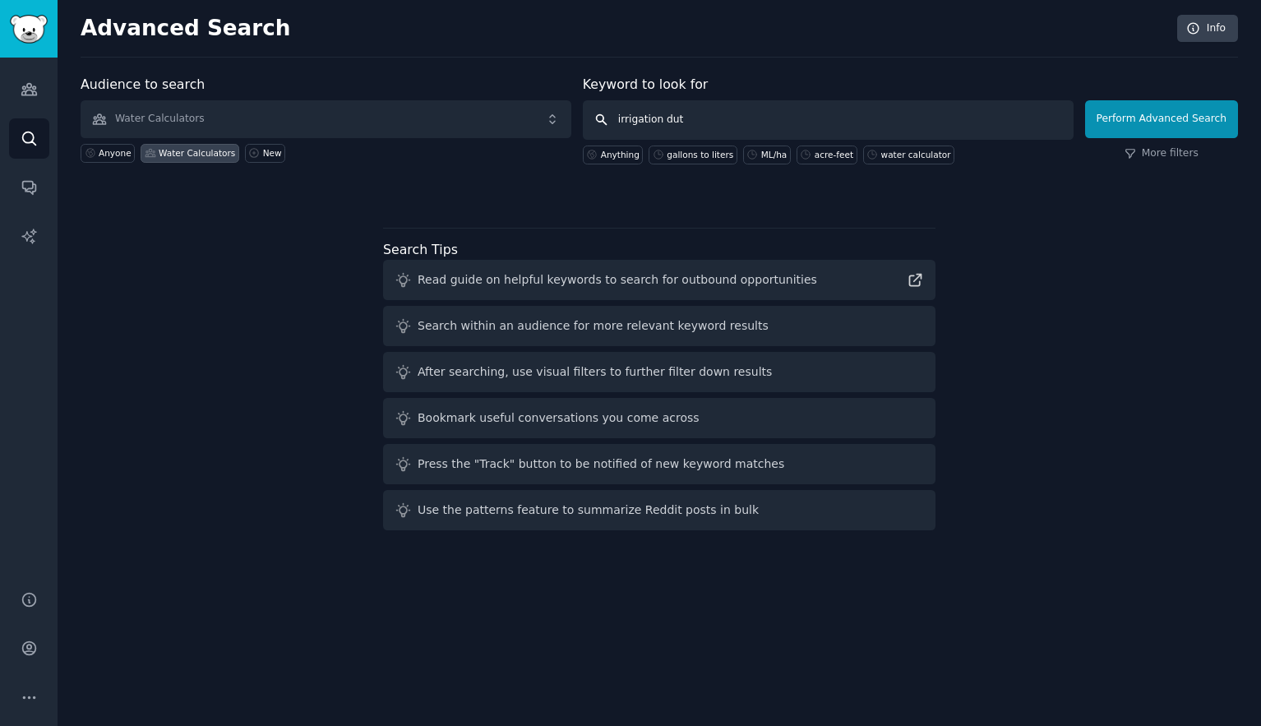
type input "irrigation duty"
click button "Perform Advanced Search" at bounding box center [1161, 119] width 153 height 38
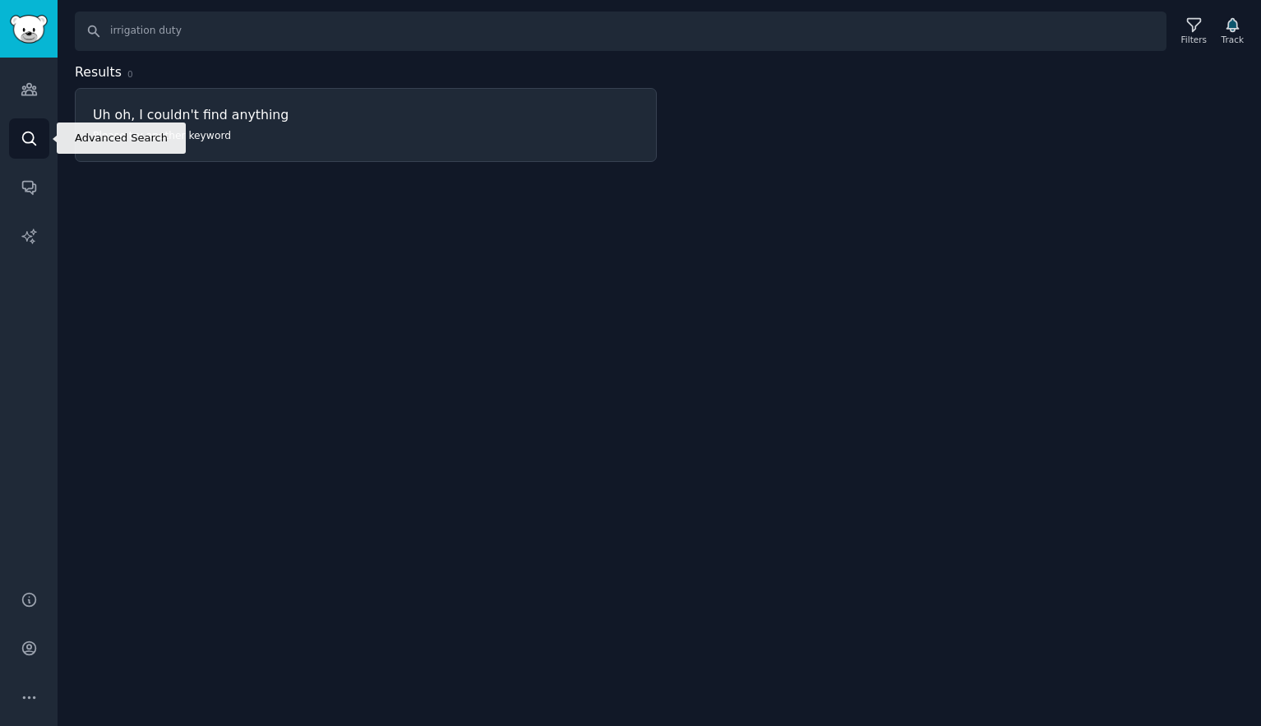
click at [30, 143] on icon "Sidebar" at bounding box center [29, 138] width 17 height 17
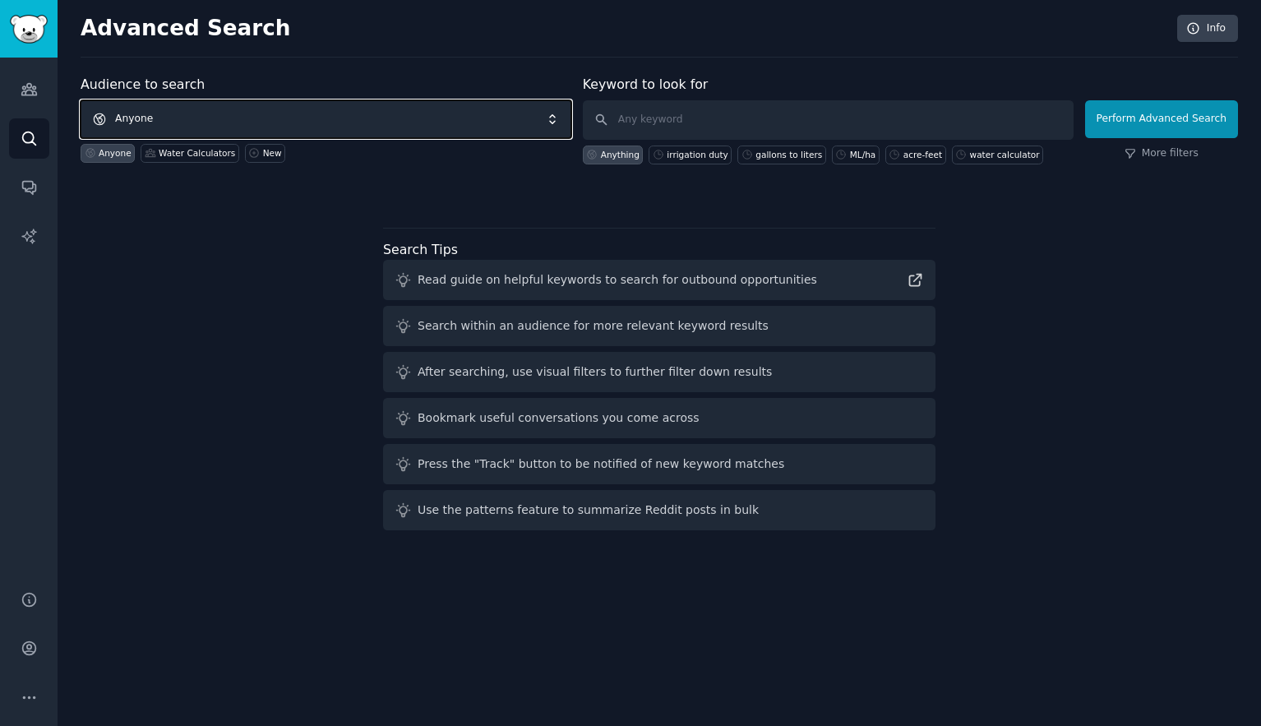
click at [496, 120] on span "Anyone" at bounding box center [326, 119] width 491 height 38
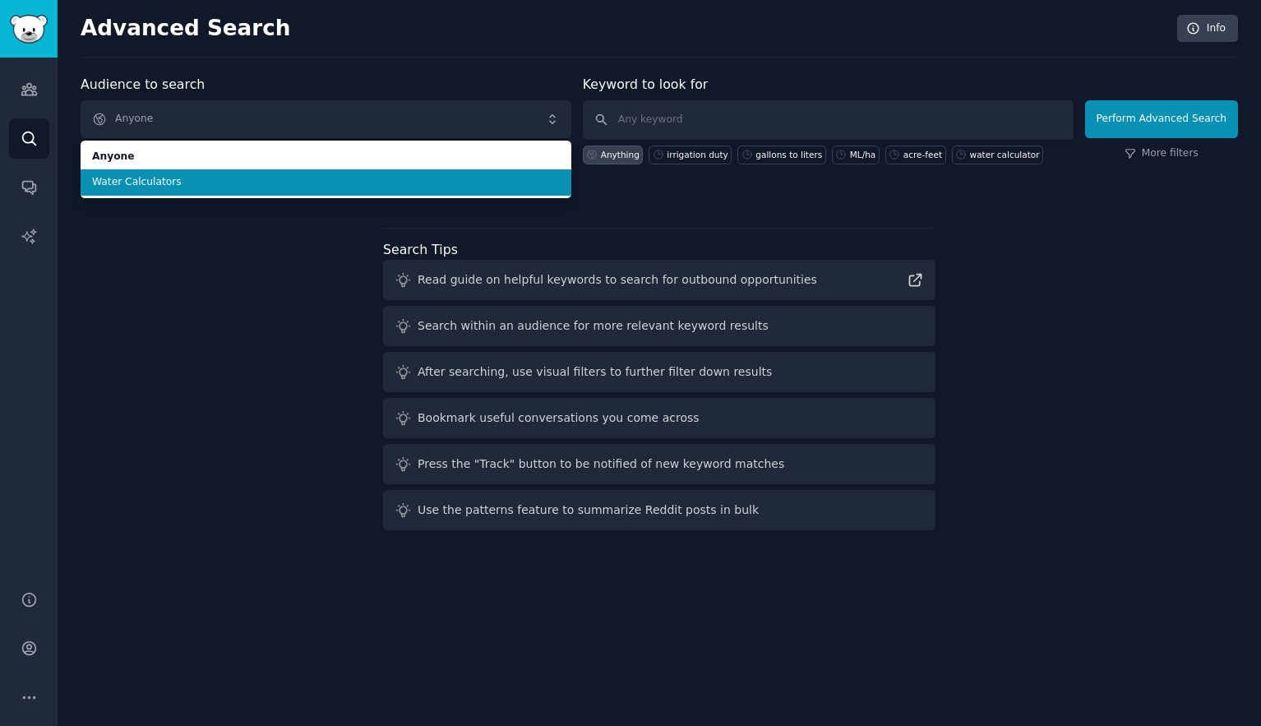
click at [250, 185] on span "Water Calculators" at bounding box center [326, 182] width 468 height 15
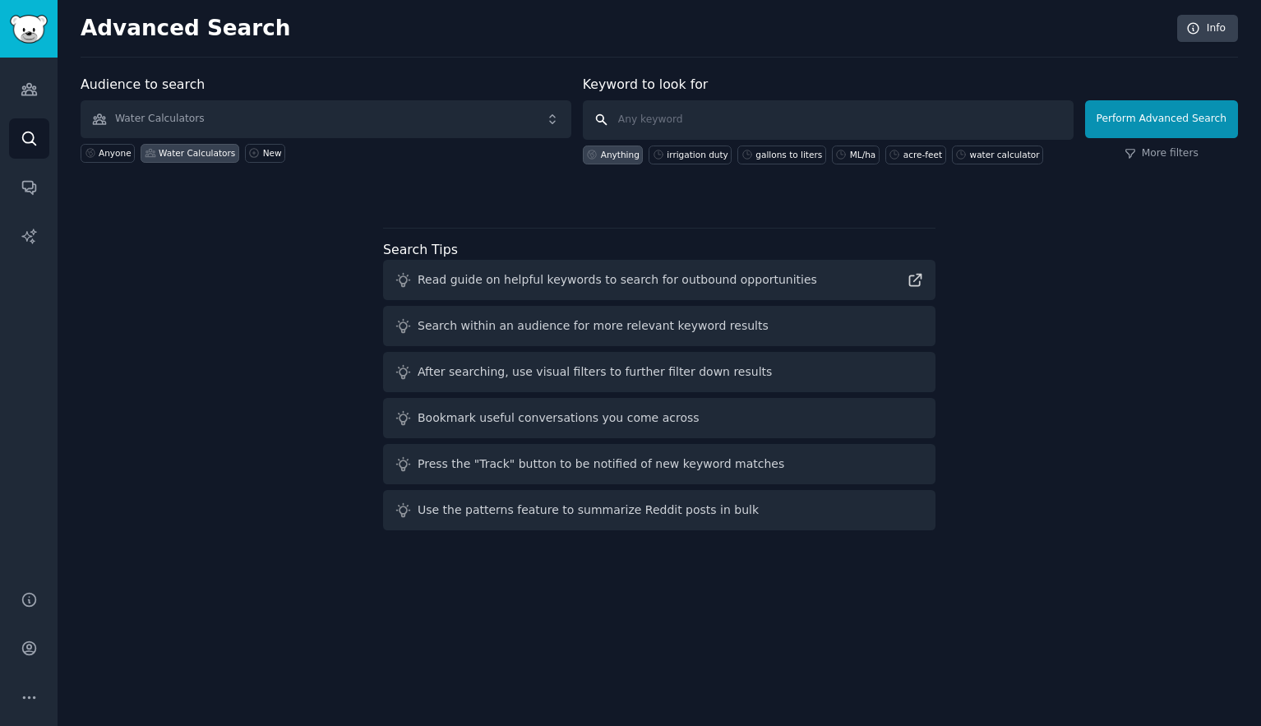
click at [640, 122] on input "text" at bounding box center [828, 119] width 491 height 39
type input "water usage estimate"
click button "Perform Advanced Search" at bounding box center [1161, 119] width 153 height 38
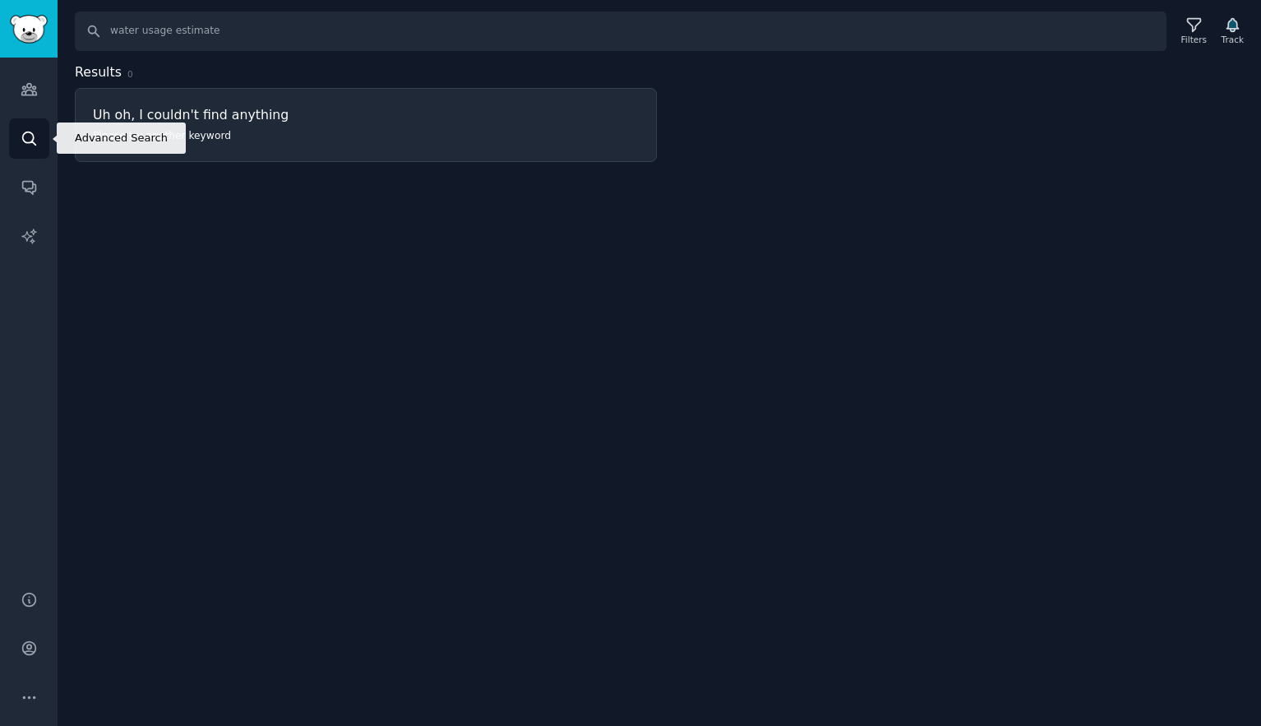
click at [34, 143] on icon "Sidebar" at bounding box center [28, 138] width 13 height 13
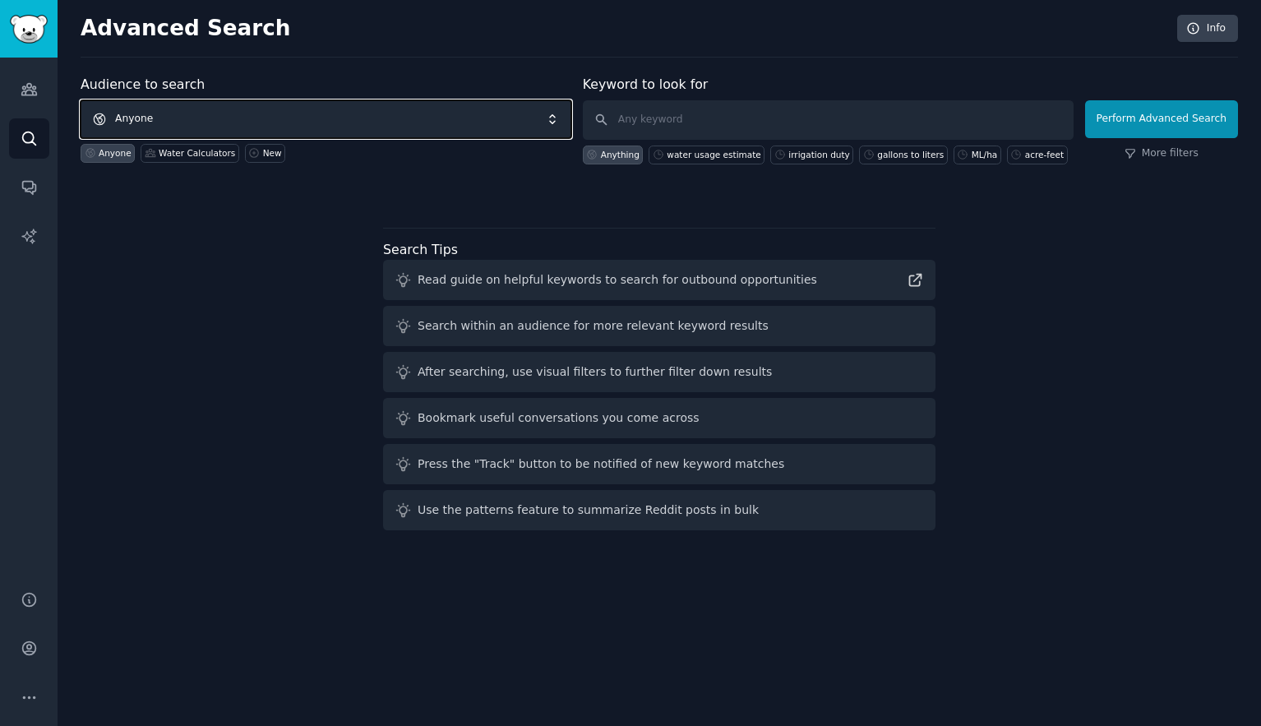
click at [216, 125] on span "Anyone" at bounding box center [326, 119] width 491 height 38
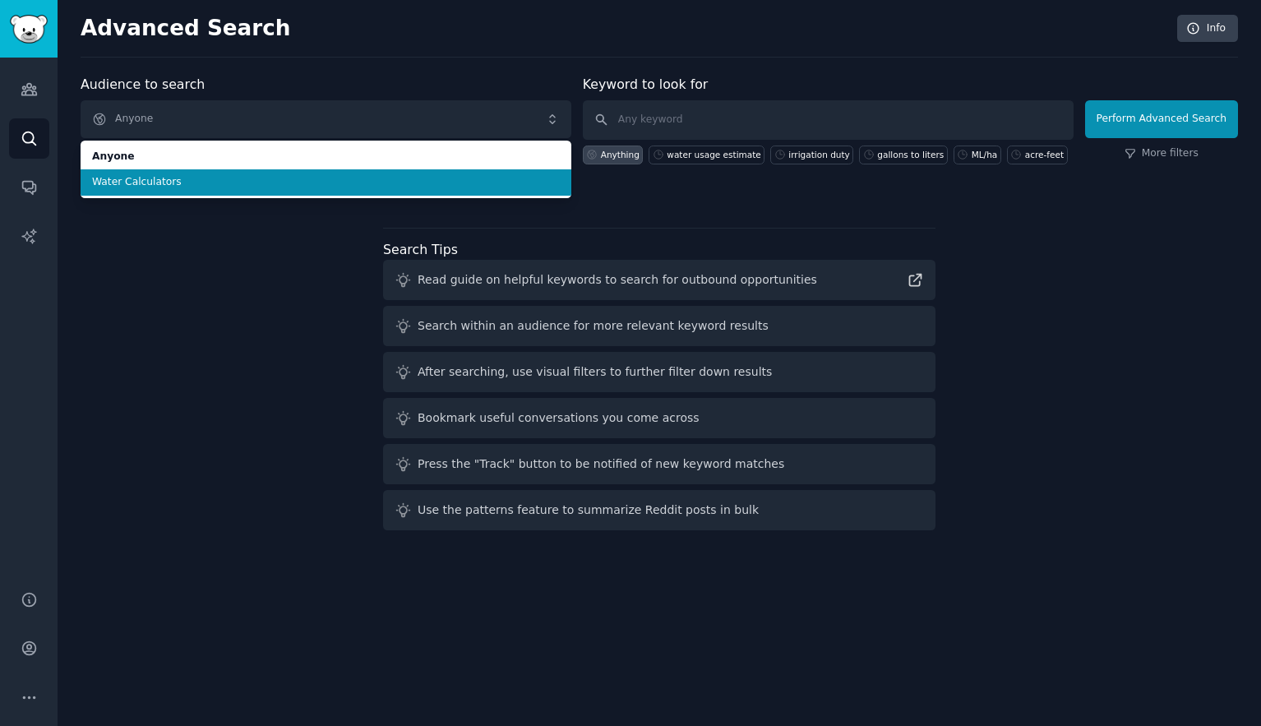
click at [182, 188] on span "Water Calculators" at bounding box center [326, 182] width 468 height 15
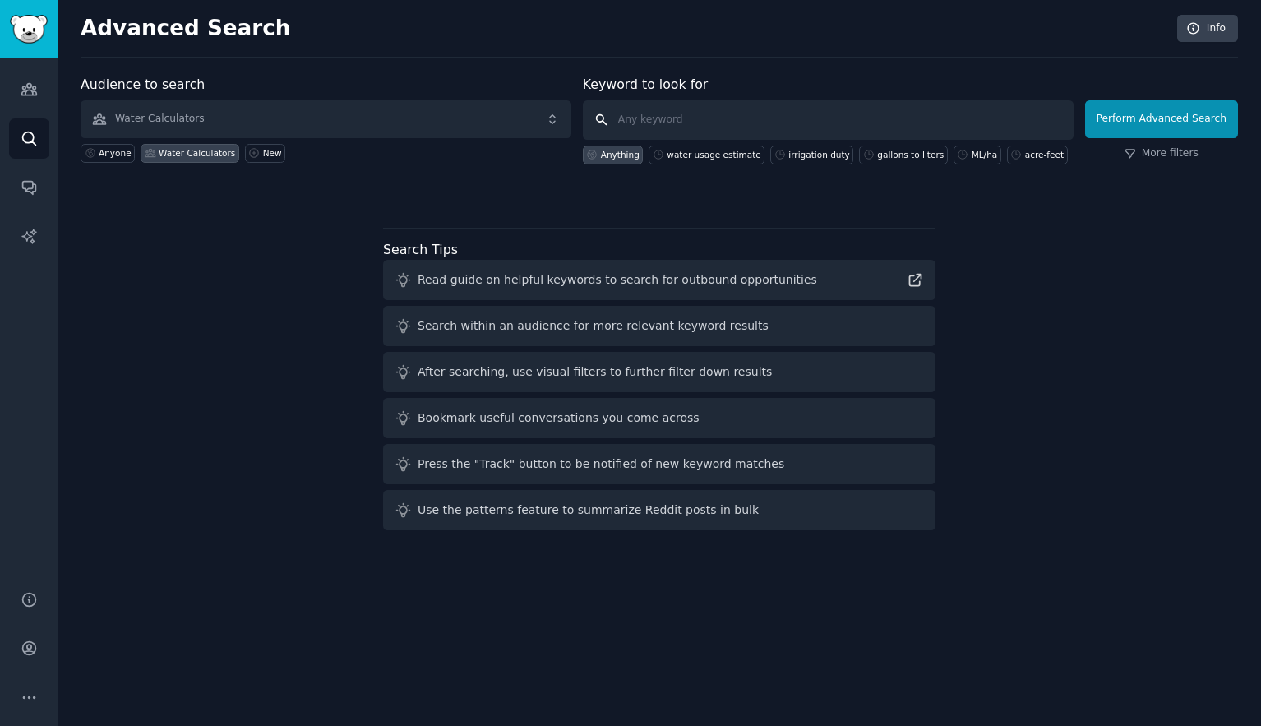
click at [645, 120] on input "text" at bounding box center [828, 119] width 491 height 39
type input "HOA water Report"
click button "Perform Advanced Search" at bounding box center [1161, 119] width 153 height 38
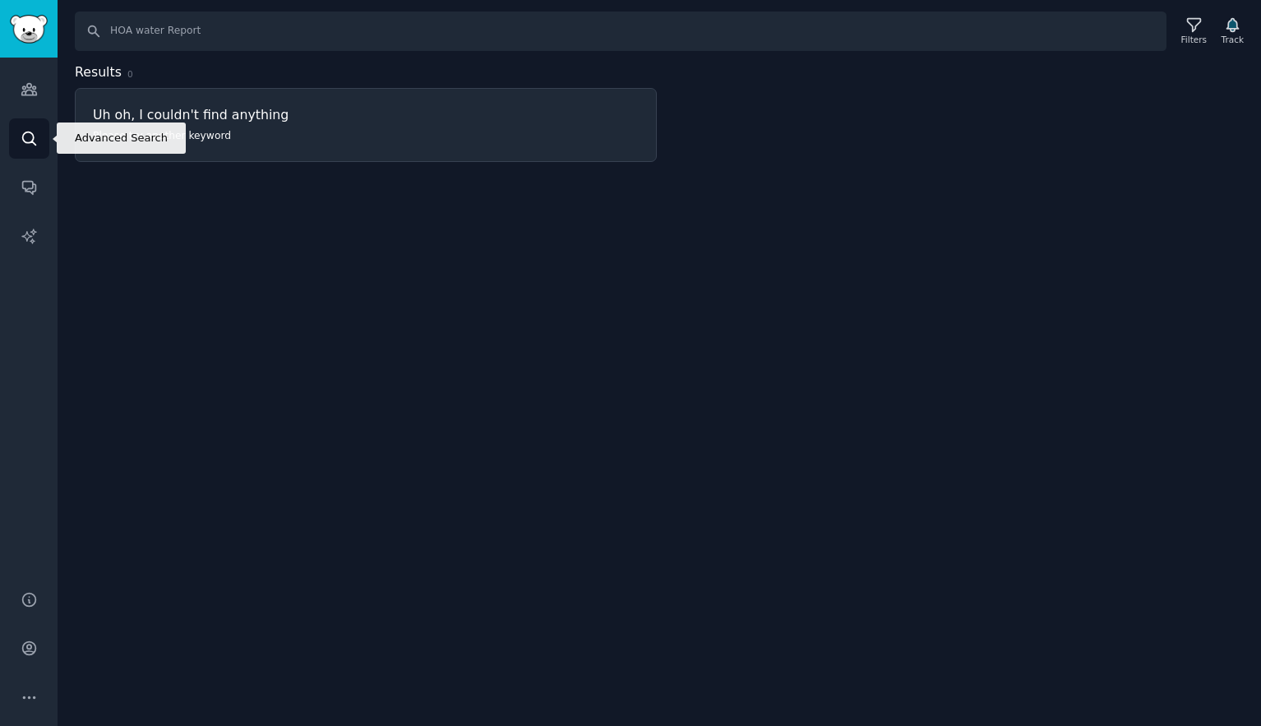
click at [26, 141] on icon "Sidebar" at bounding box center [29, 138] width 17 height 17
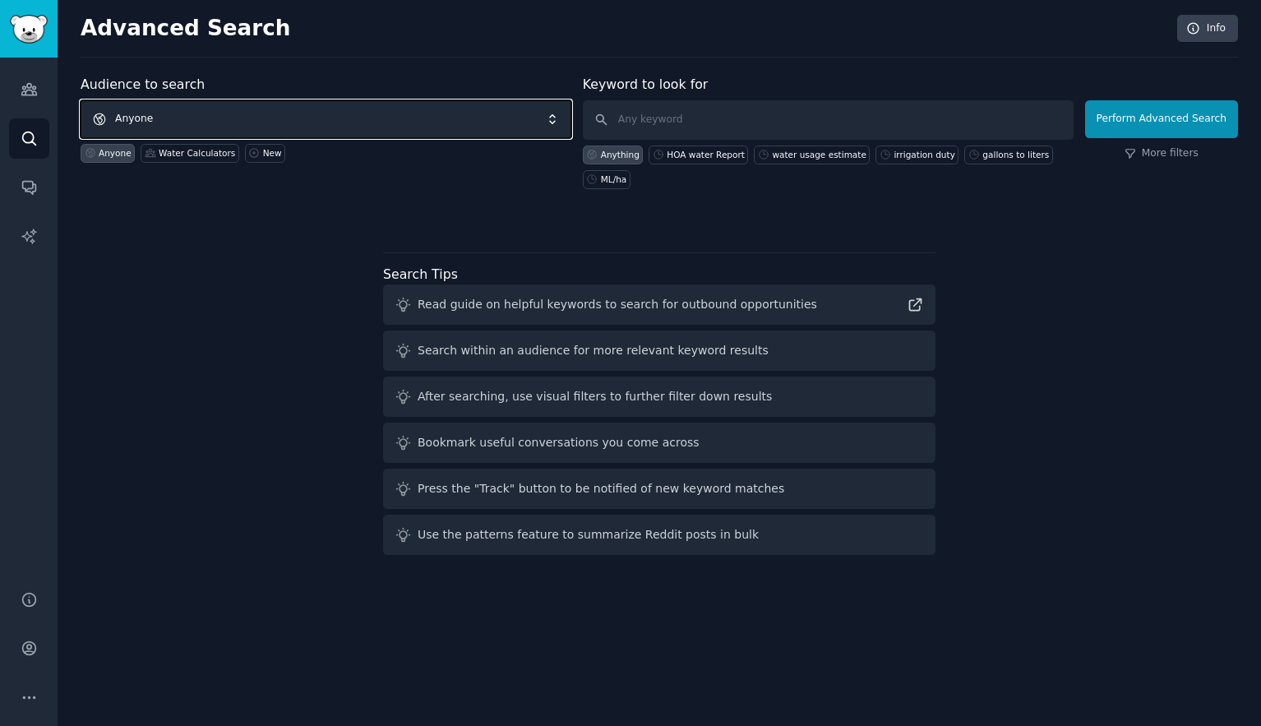
click at [211, 122] on span "Anyone" at bounding box center [326, 119] width 491 height 38
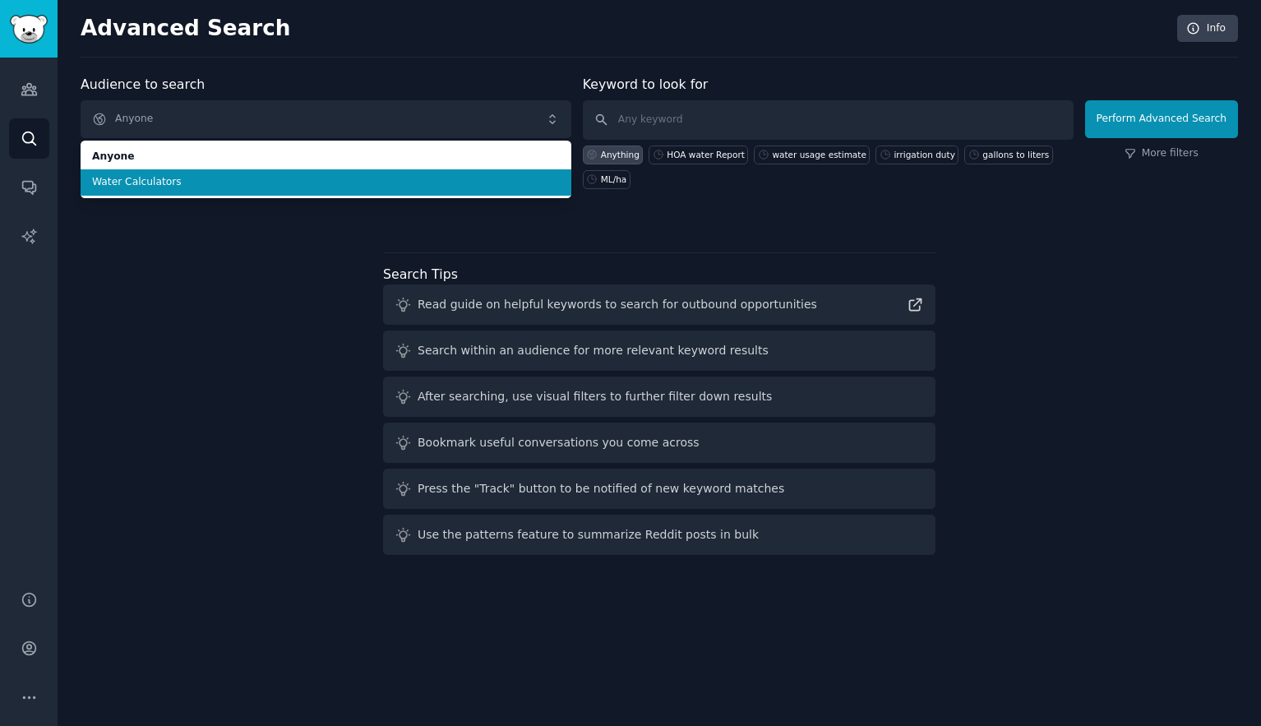
click at [140, 190] on li "Water Calculators" at bounding box center [326, 182] width 491 height 26
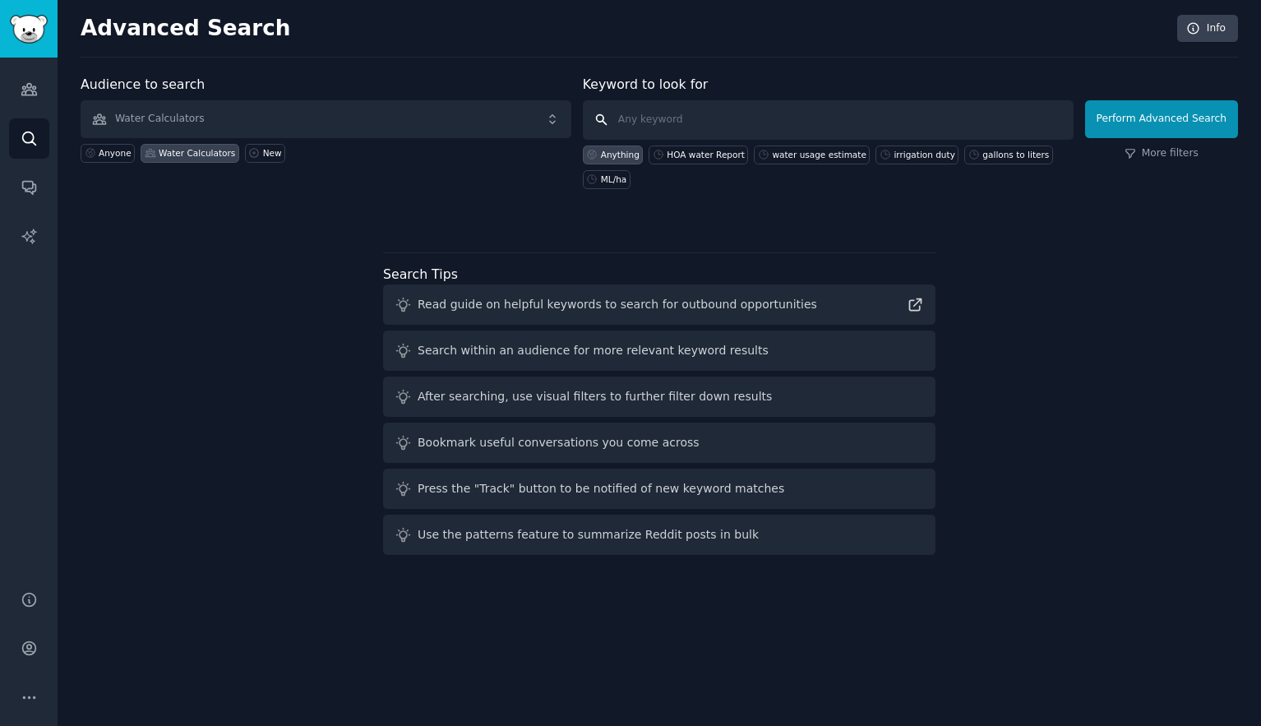
click at [681, 123] on input "text" at bounding box center [828, 119] width 491 height 39
type input "don't understand water bill"
click button "Perform Advanced Search" at bounding box center [1161, 119] width 153 height 38
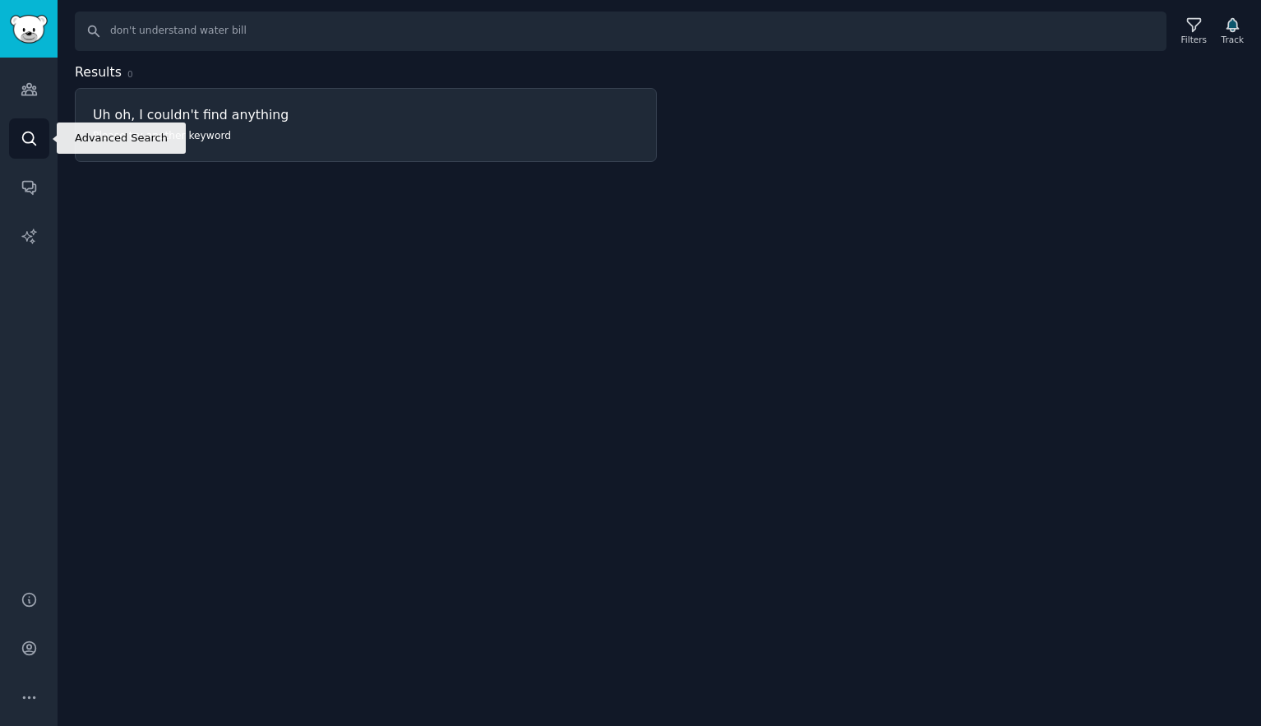
click at [30, 150] on link "Search" at bounding box center [29, 138] width 40 height 40
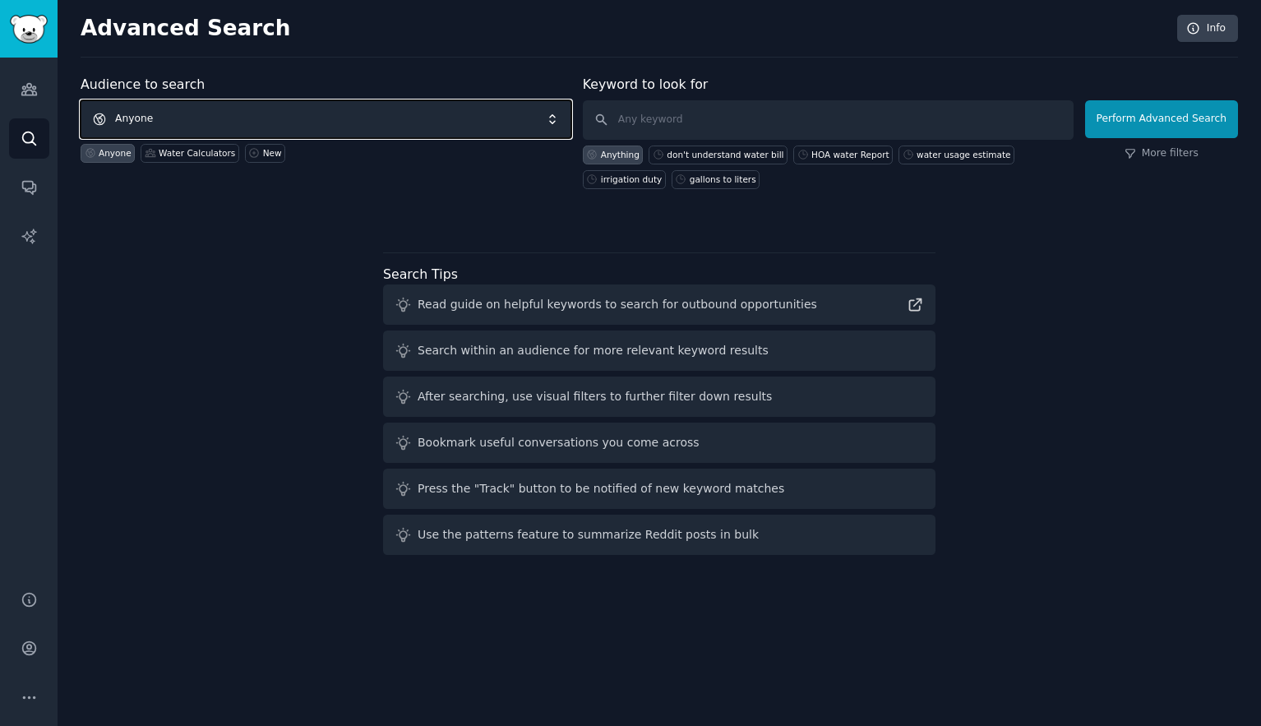
click at [404, 106] on span "Anyone" at bounding box center [326, 119] width 491 height 38
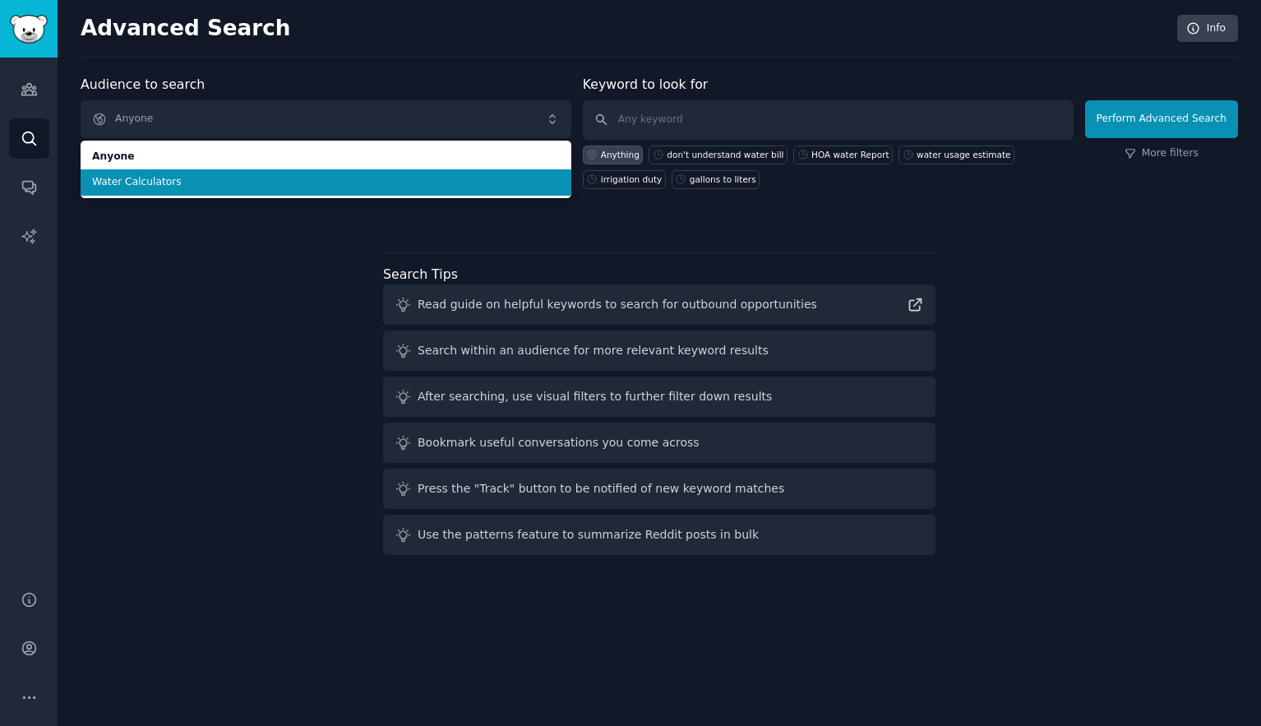
click at [224, 193] on li "Water Calculators" at bounding box center [326, 182] width 491 height 26
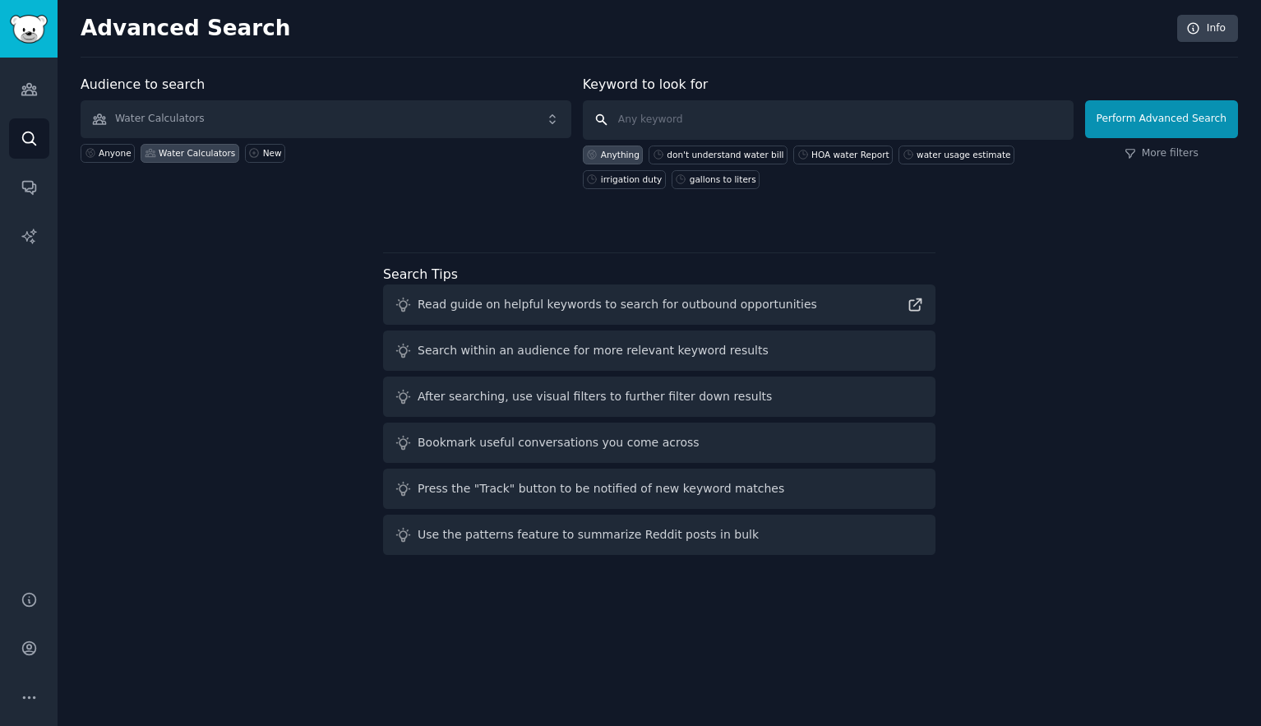
click at [653, 117] on input "text" at bounding box center [828, 119] width 491 height 39
type input "well capacity gallons per day"
click button "Perform Advanced Search" at bounding box center [1161, 119] width 153 height 38
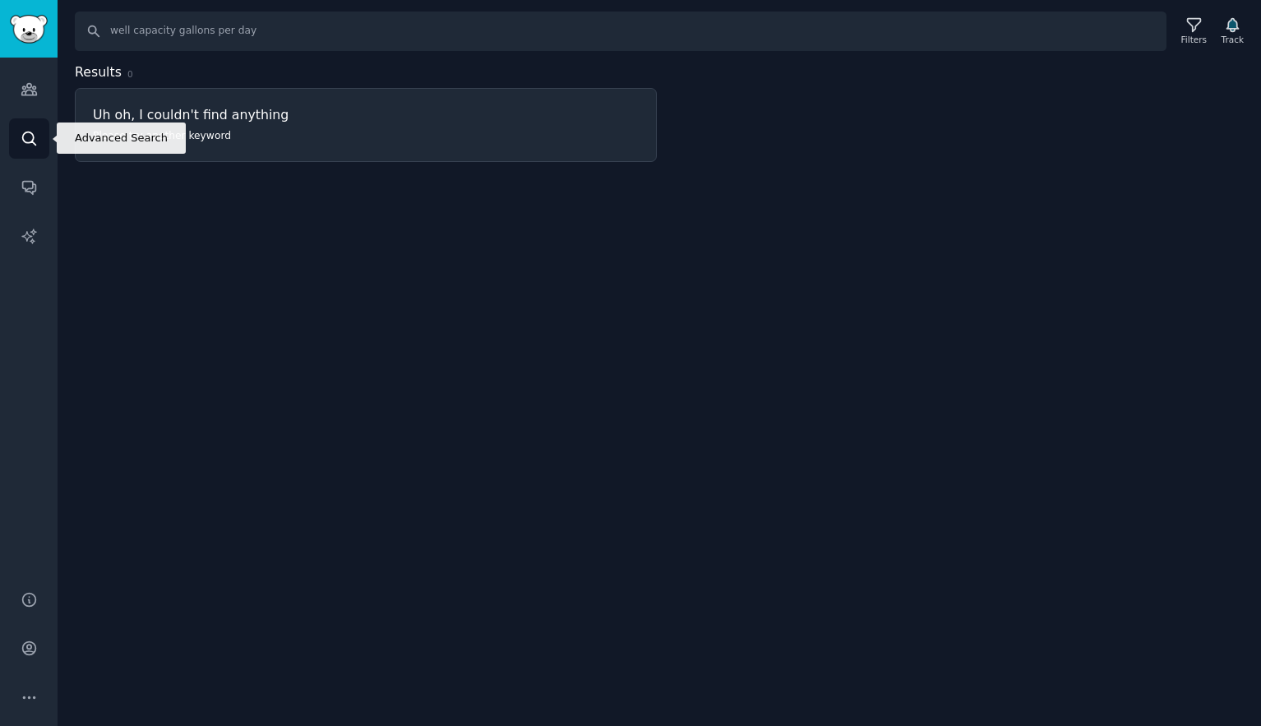
click at [31, 134] on icon "Sidebar" at bounding box center [28, 138] width 13 height 13
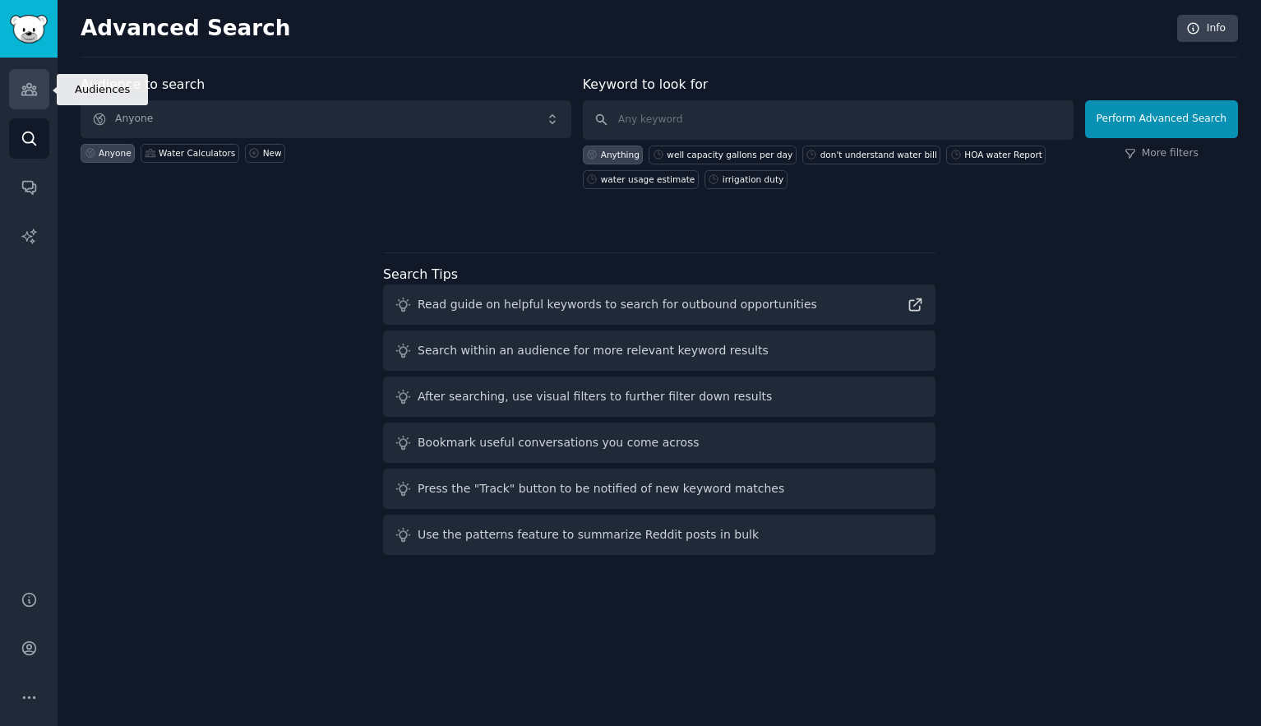
click at [28, 96] on icon "Sidebar" at bounding box center [29, 89] width 17 height 17
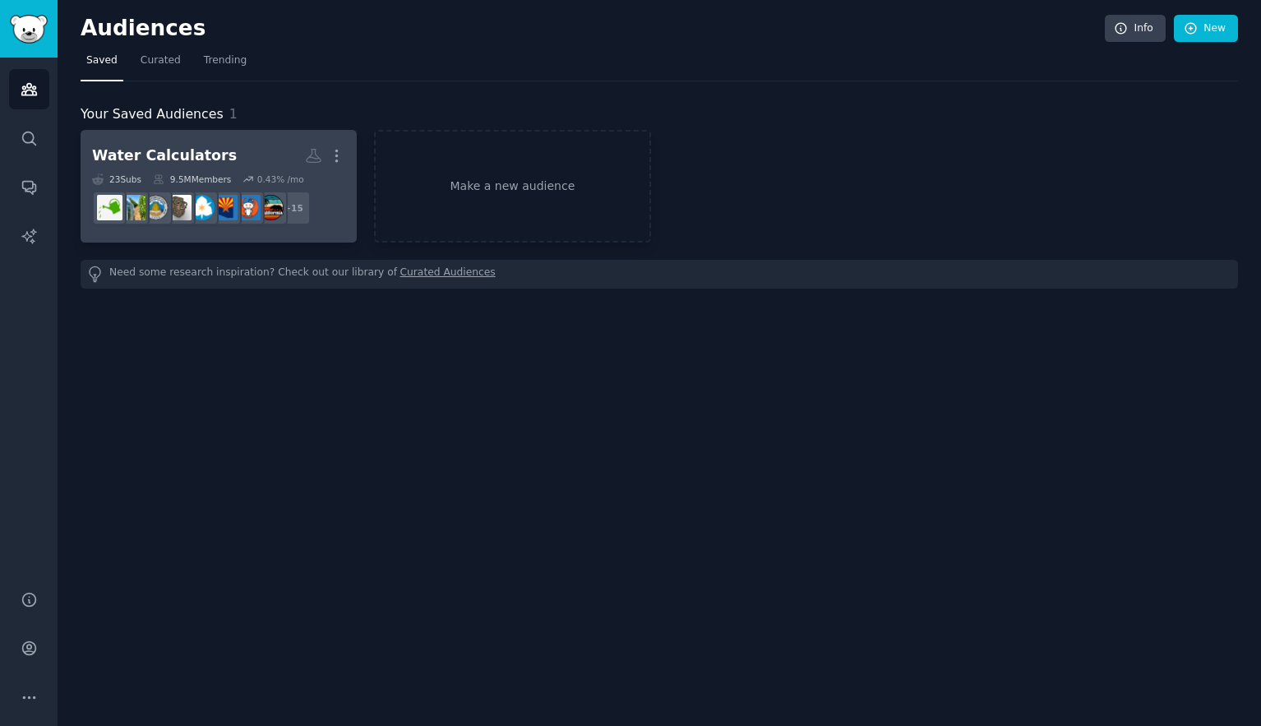
click at [242, 150] on h2 "Water Calculators Custom Audience More" at bounding box center [218, 155] width 253 height 29
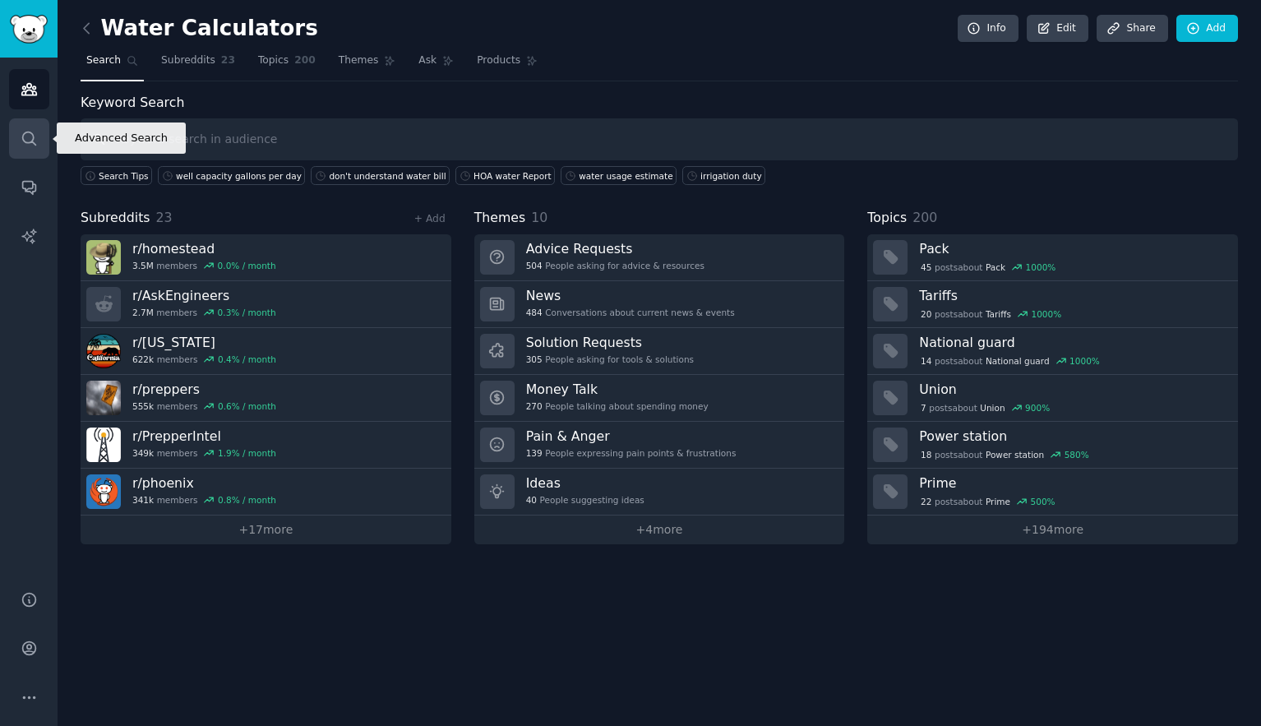
click at [23, 139] on icon "Sidebar" at bounding box center [28, 138] width 13 height 13
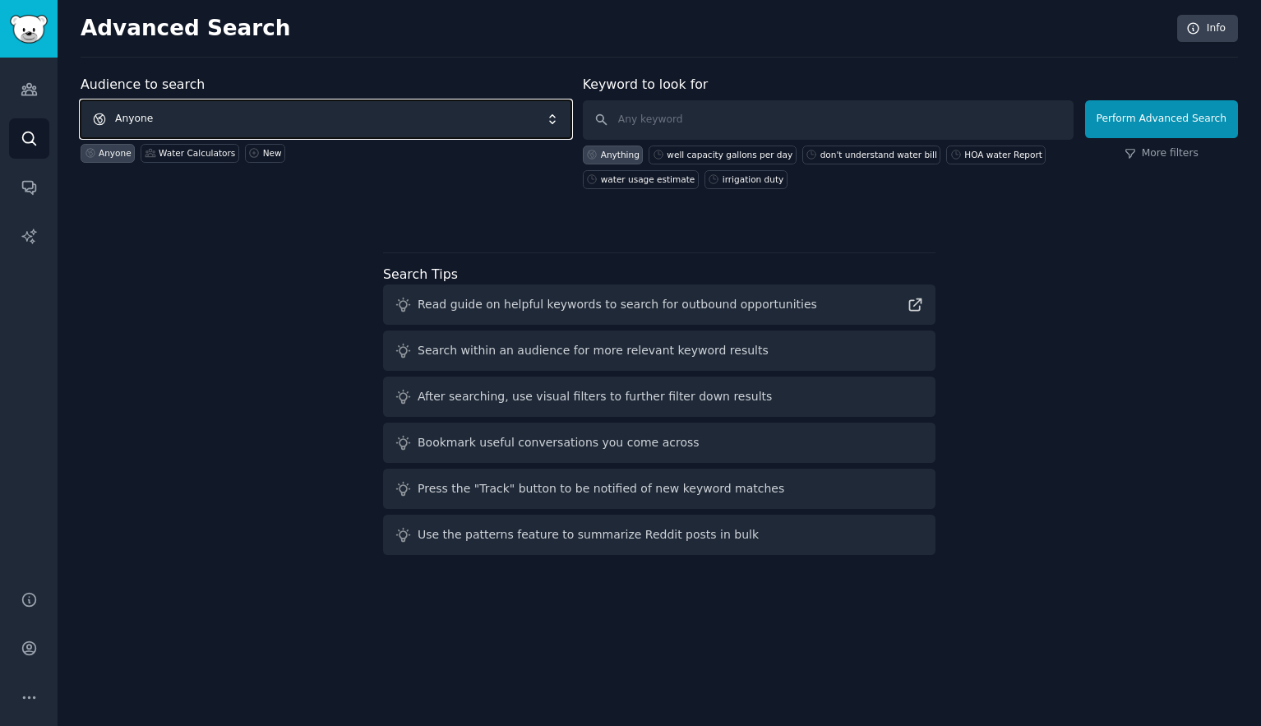
click at [330, 120] on span "Anyone" at bounding box center [326, 119] width 491 height 38
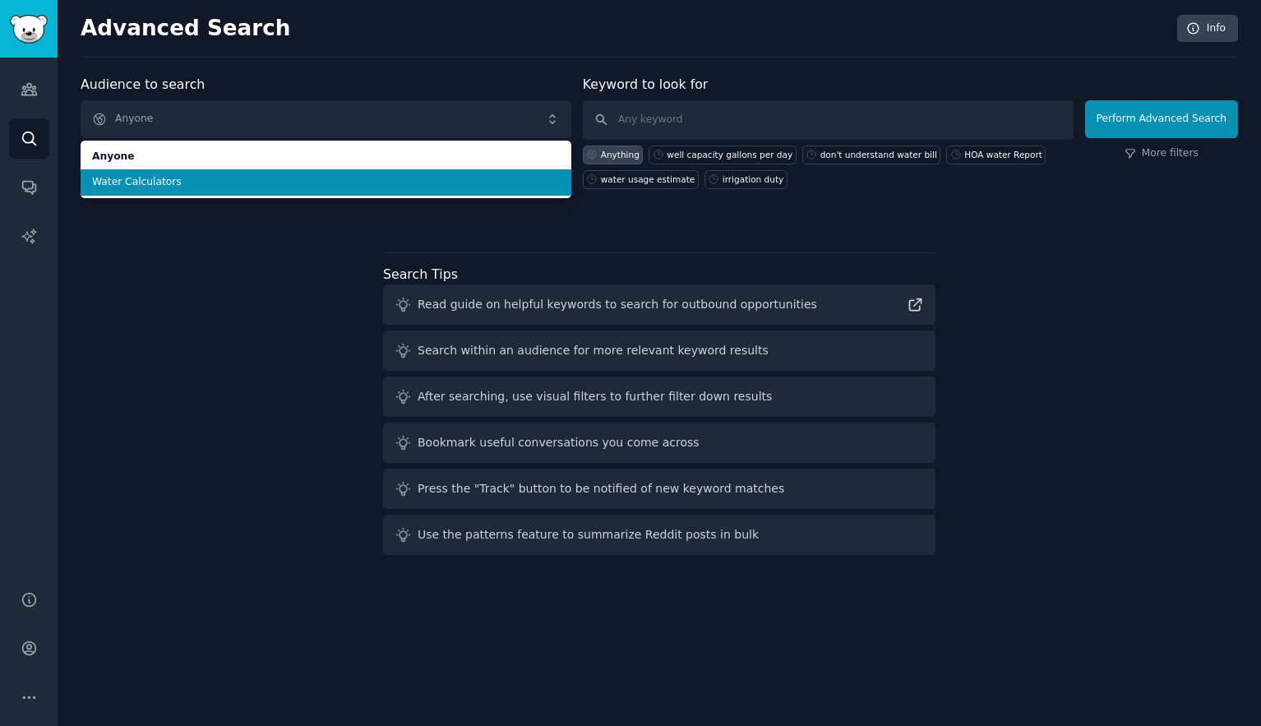
click at [187, 177] on span "Water Calculators" at bounding box center [326, 182] width 468 height 15
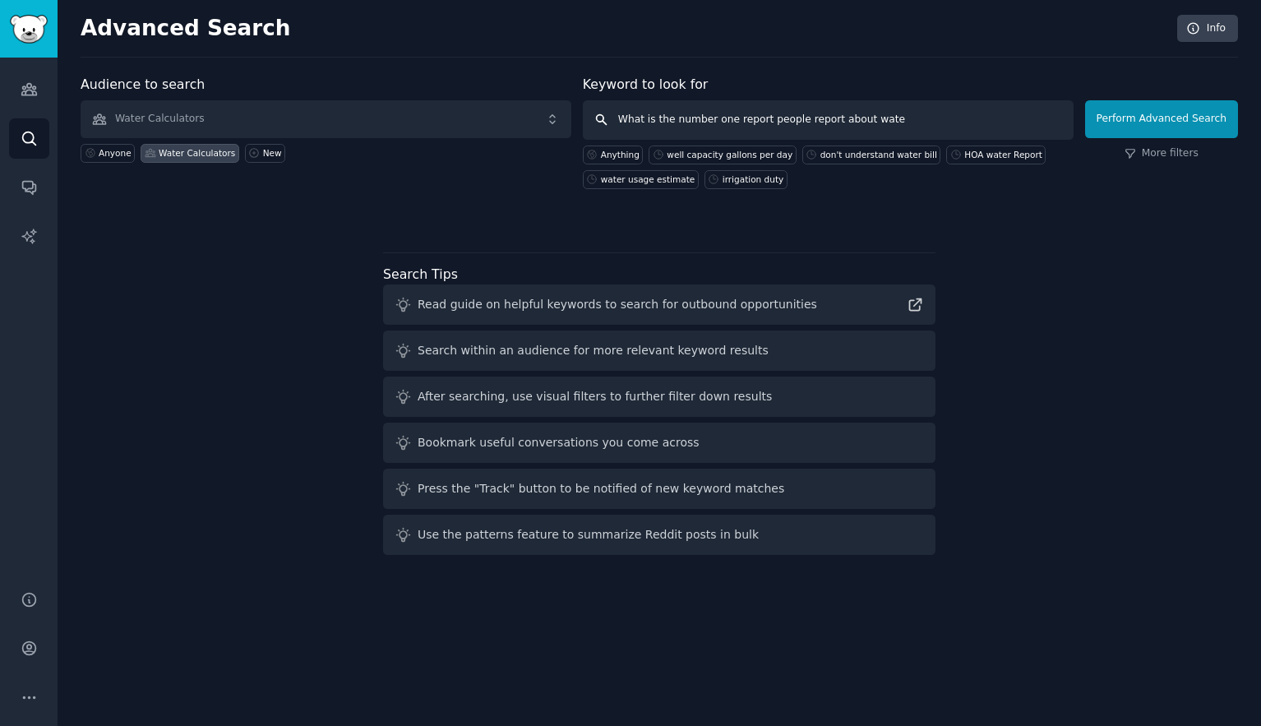
type input "What is the number one report people report about water"
click button "Perform Advanced Search" at bounding box center [1161, 119] width 153 height 38
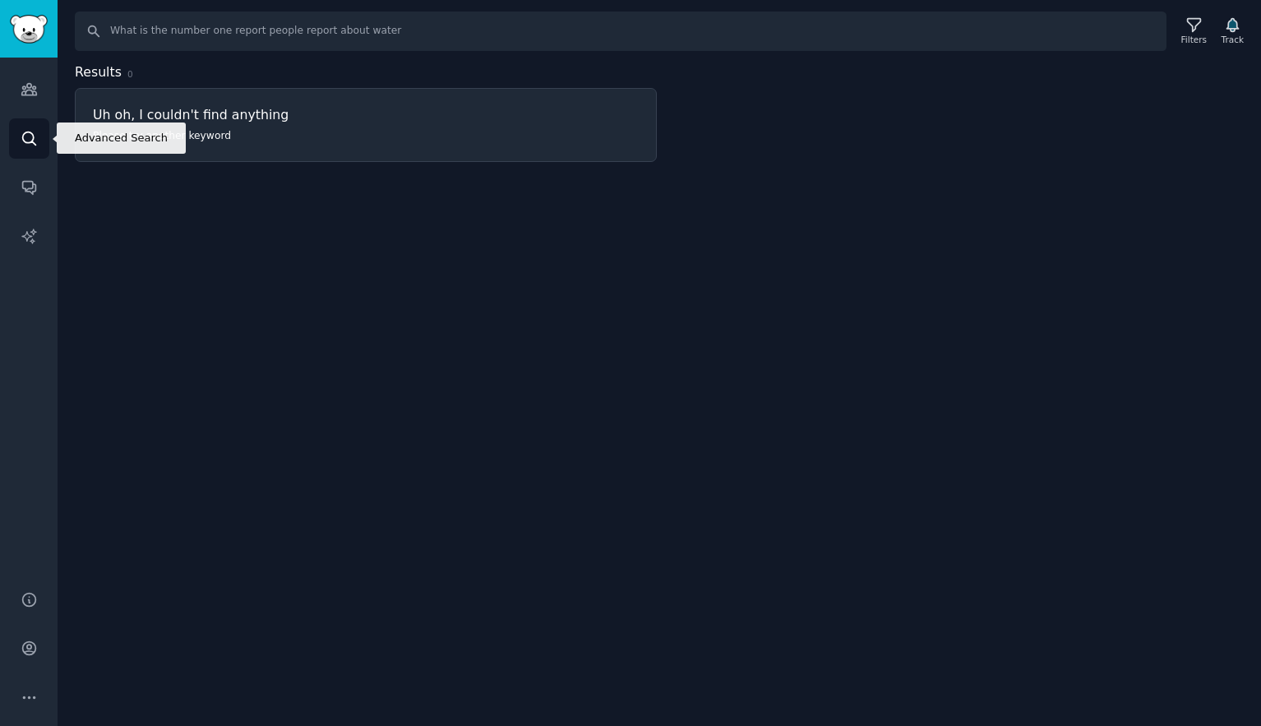
click at [35, 133] on icon "Sidebar" at bounding box center [29, 138] width 17 height 17
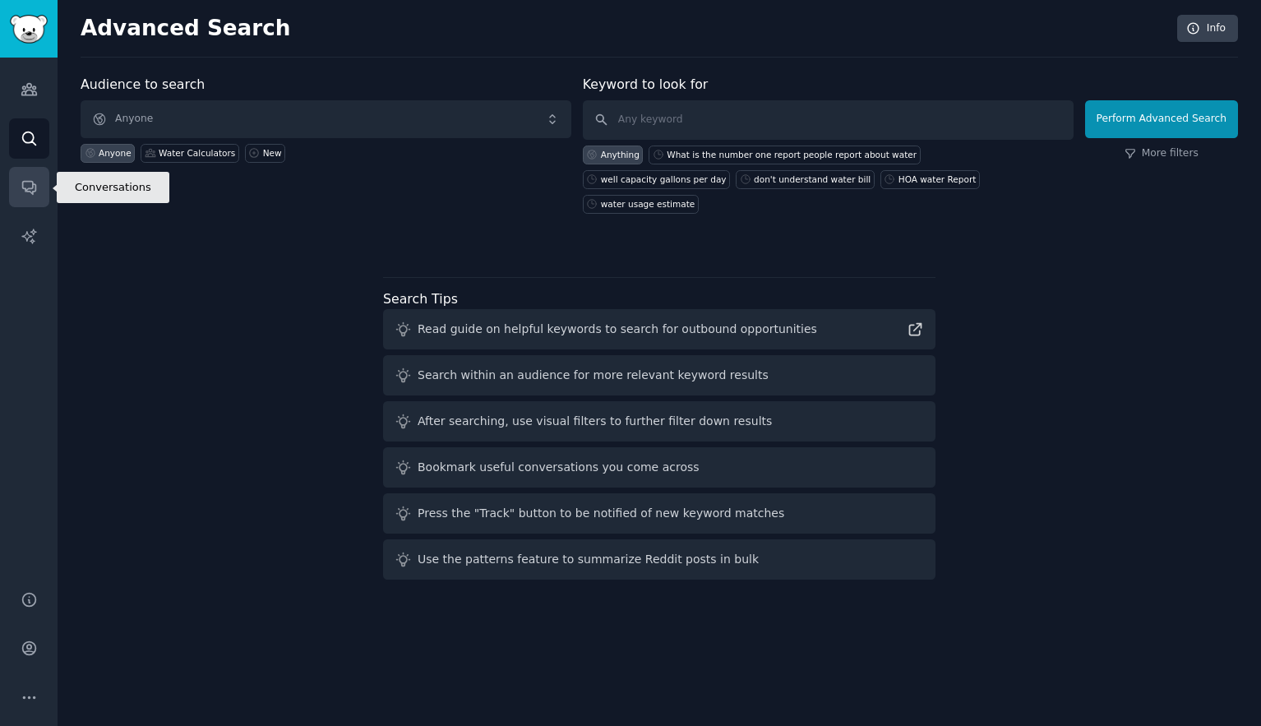
click at [30, 179] on icon "Sidebar" at bounding box center [29, 186] width 17 height 17
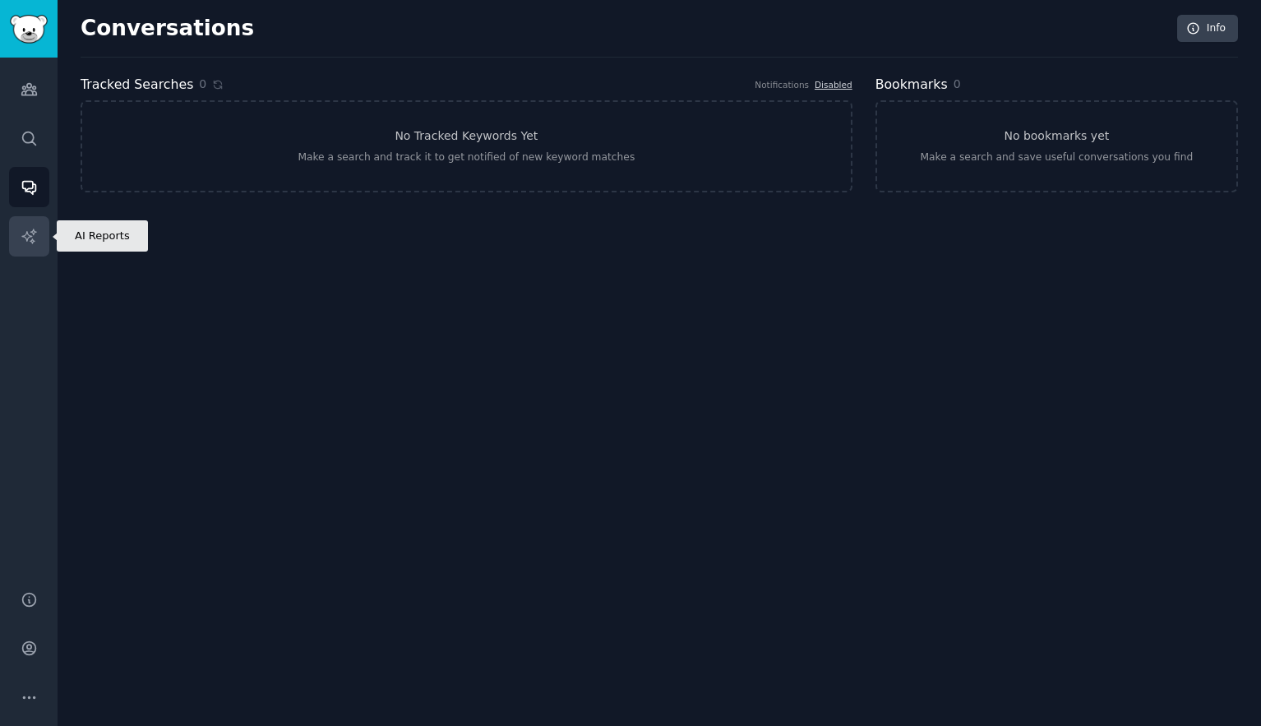
click at [31, 238] on icon "Sidebar" at bounding box center [29, 236] width 17 height 17
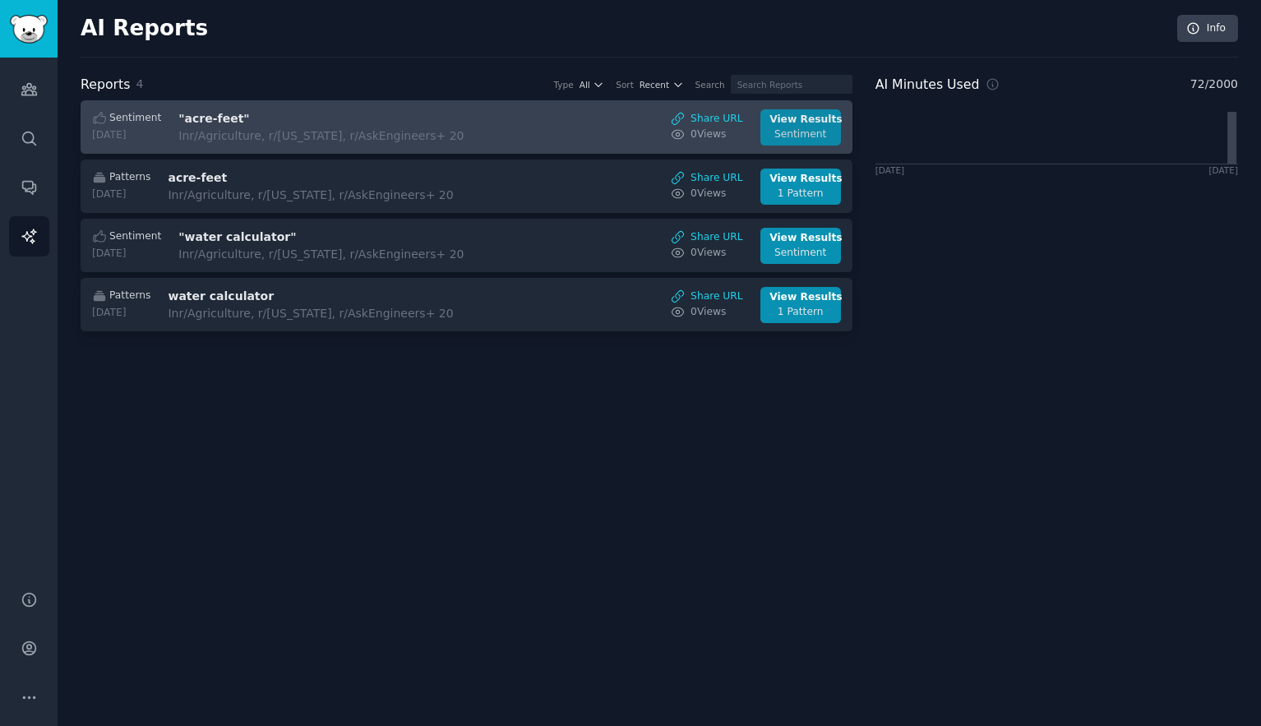
click at [806, 133] on div "Sentiment" at bounding box center [800, 134] width 62 height 15
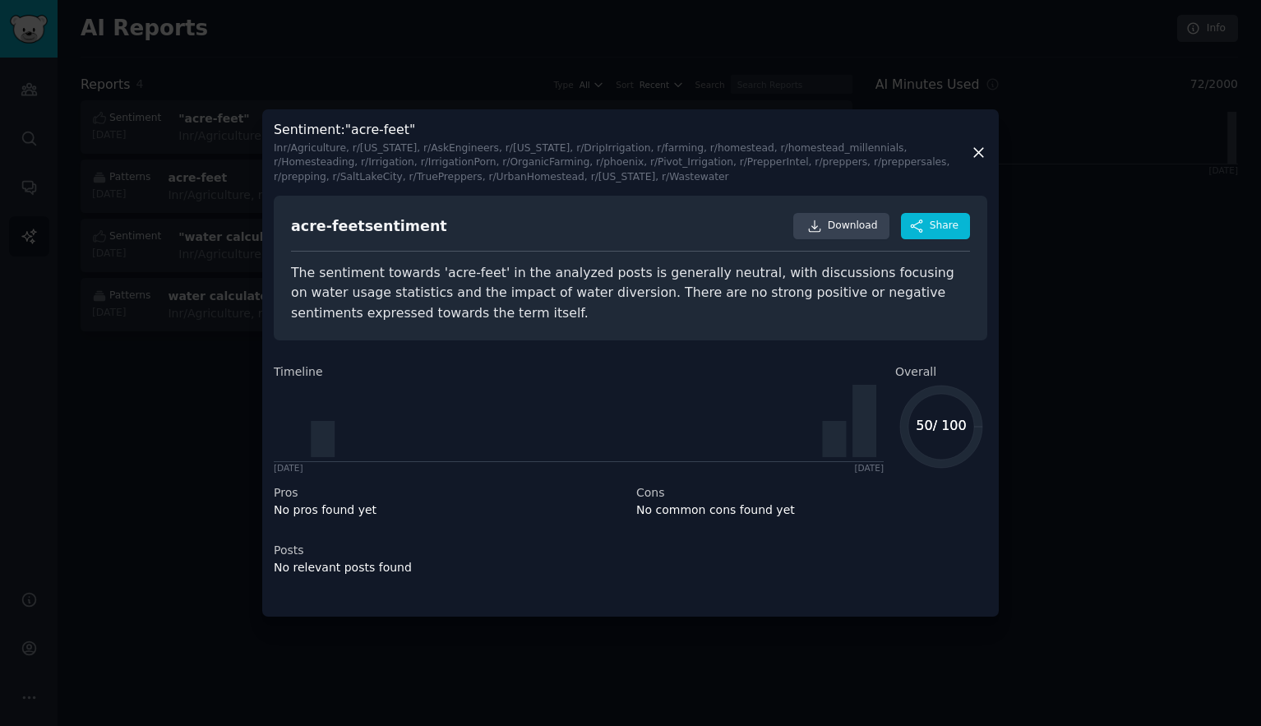
click at [978, 150] on icon at bounding box center [978, 152] width 17 height 17
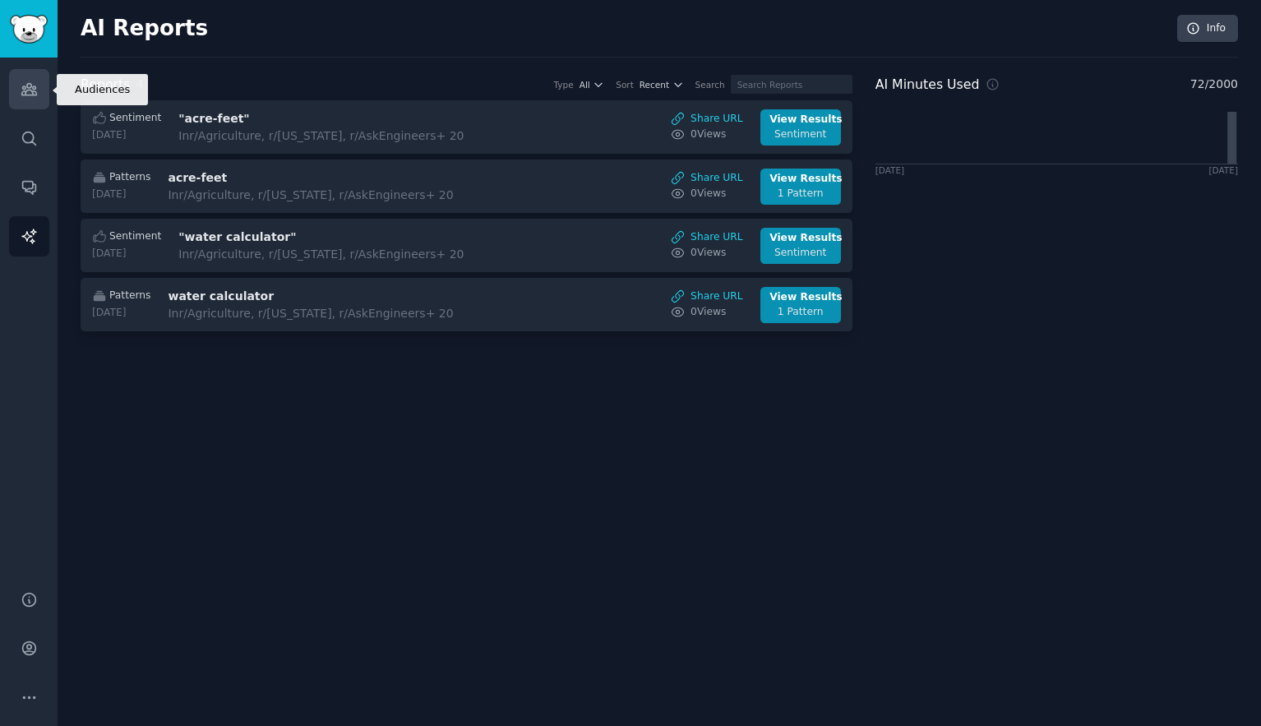
click at [21, 84] on icon "Sidebar" at bounding box center [29, 89] width 17 height 17
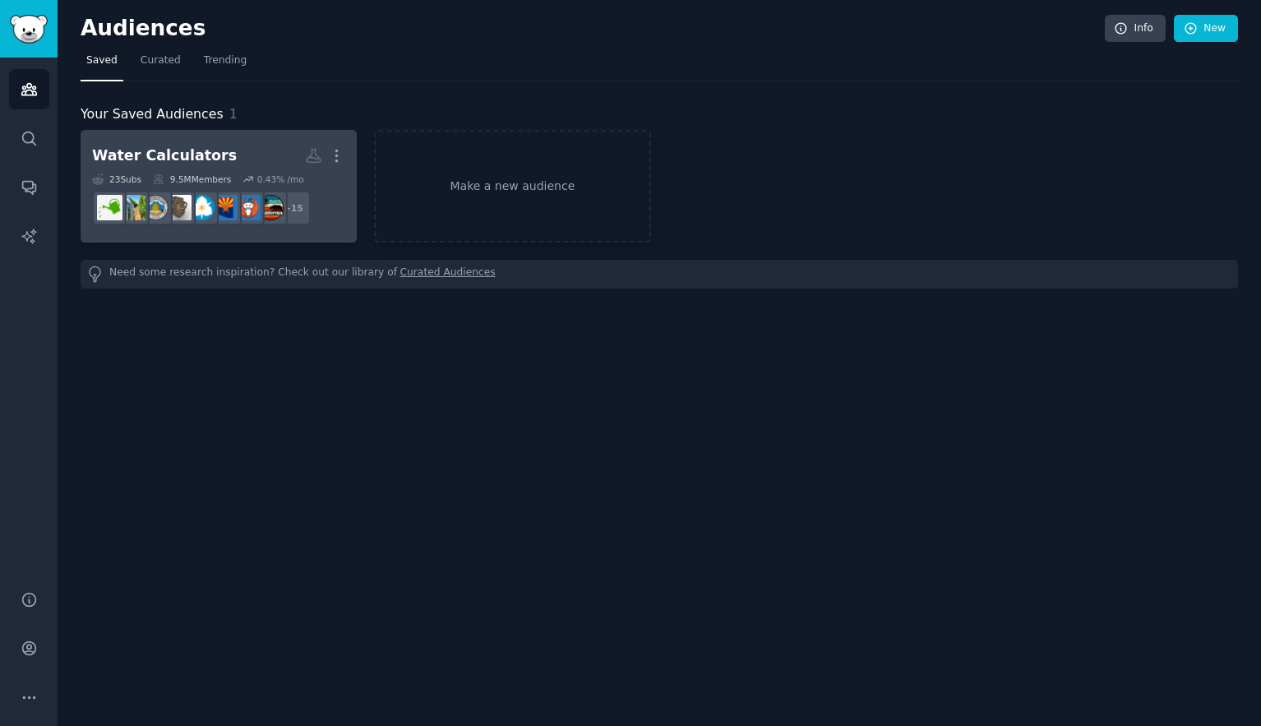
click at [242, 145] on h2 "Water Calculators More" at bounding box center [218, 155] width 253 height 29
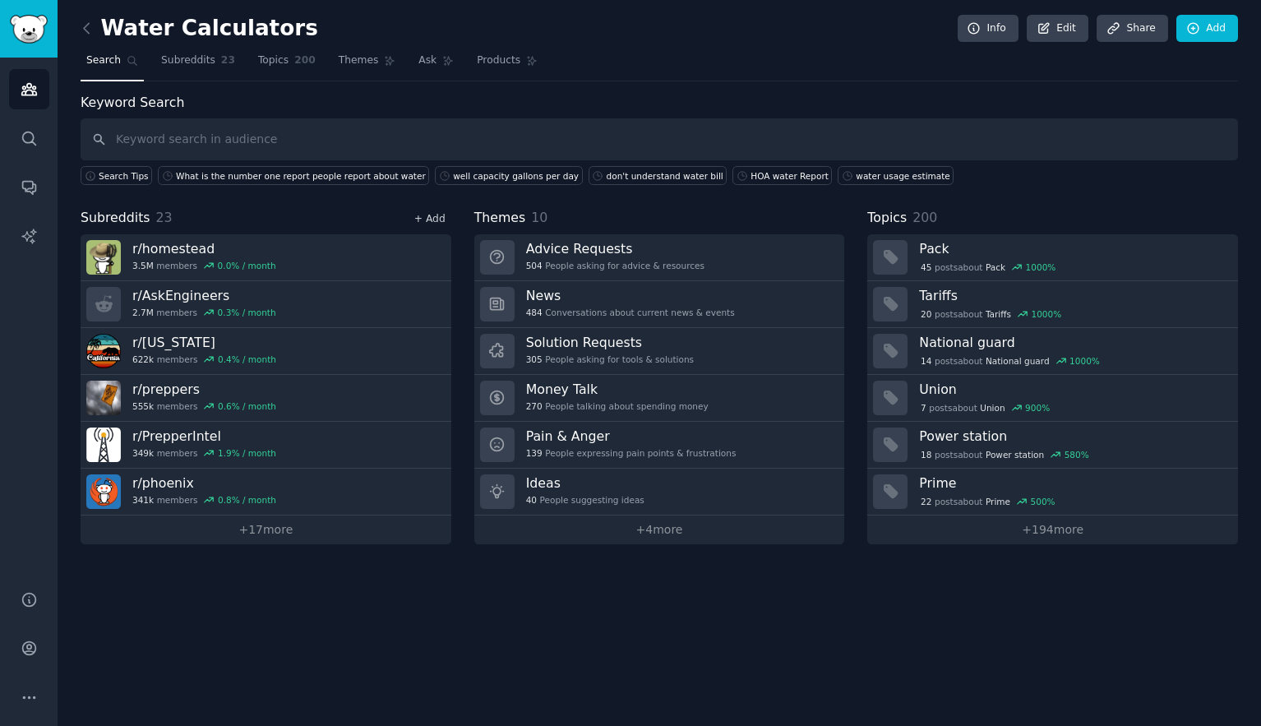
click at [438, 219] on link "+ Add" at bounding box center [429, 219] width 31 height 12
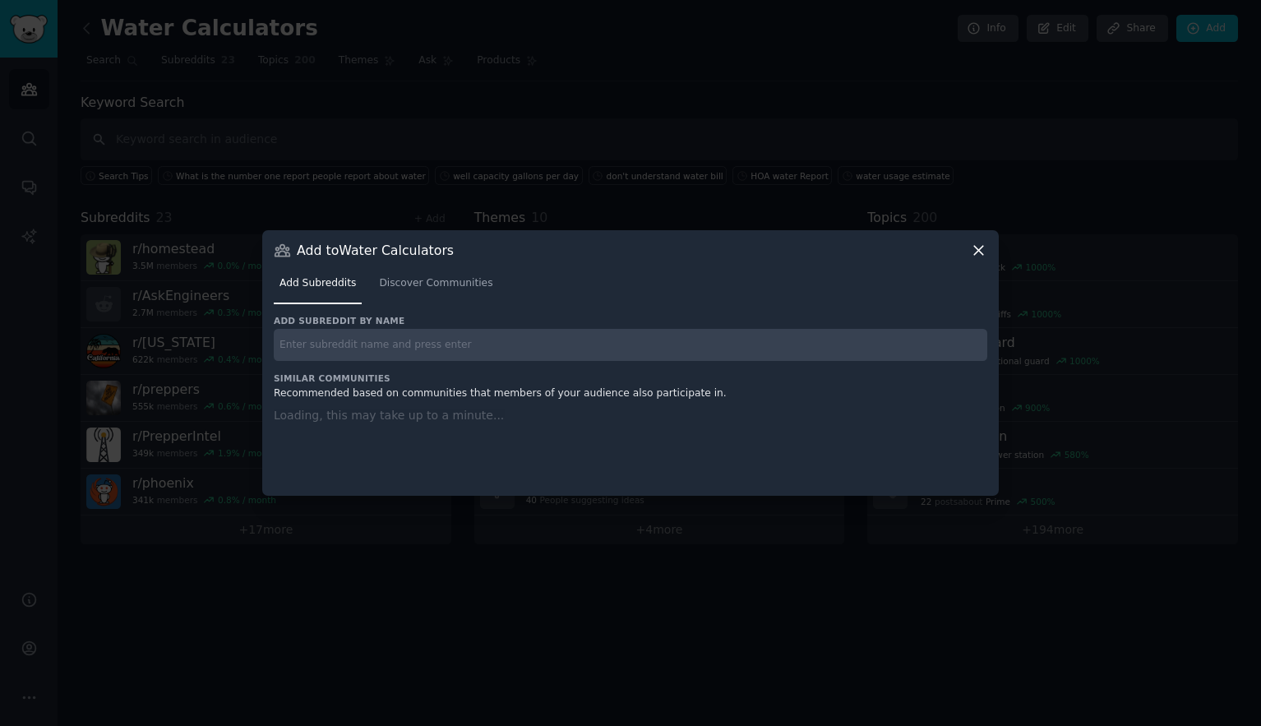
click at [315, 347] on input "text" at bounding box center [630, 345] width 713 height 32
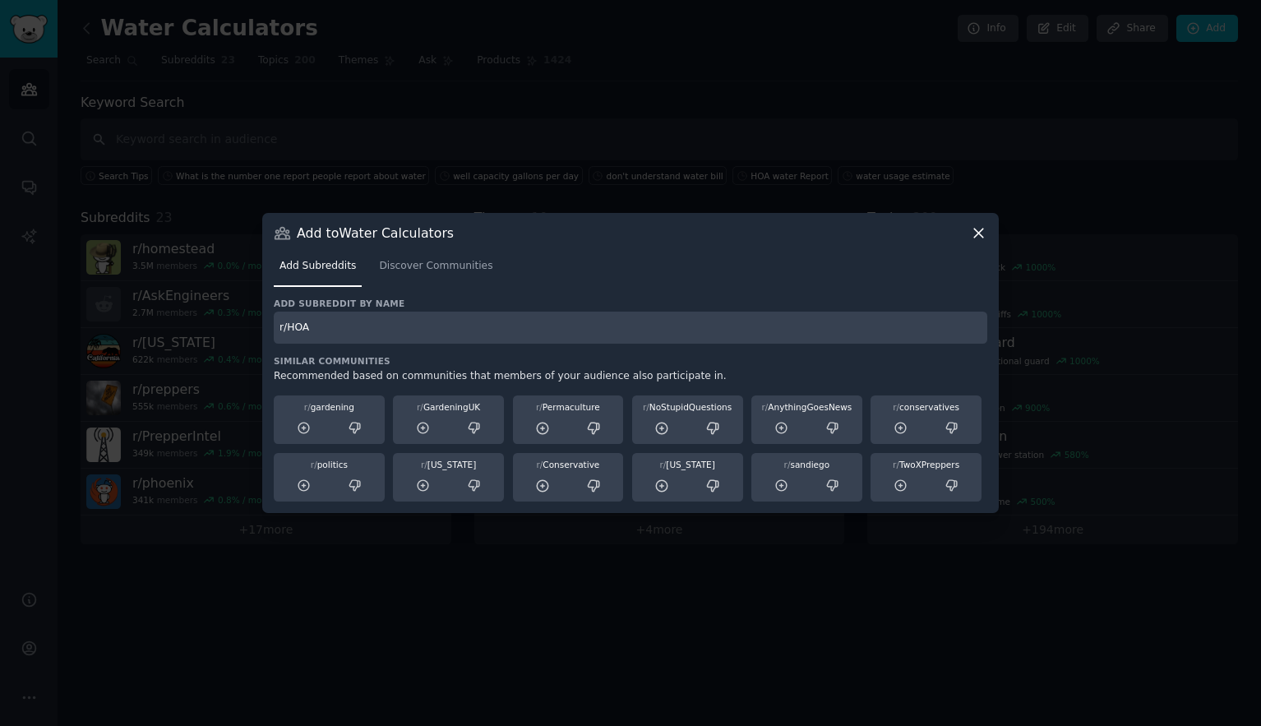
type input "r/HOA"
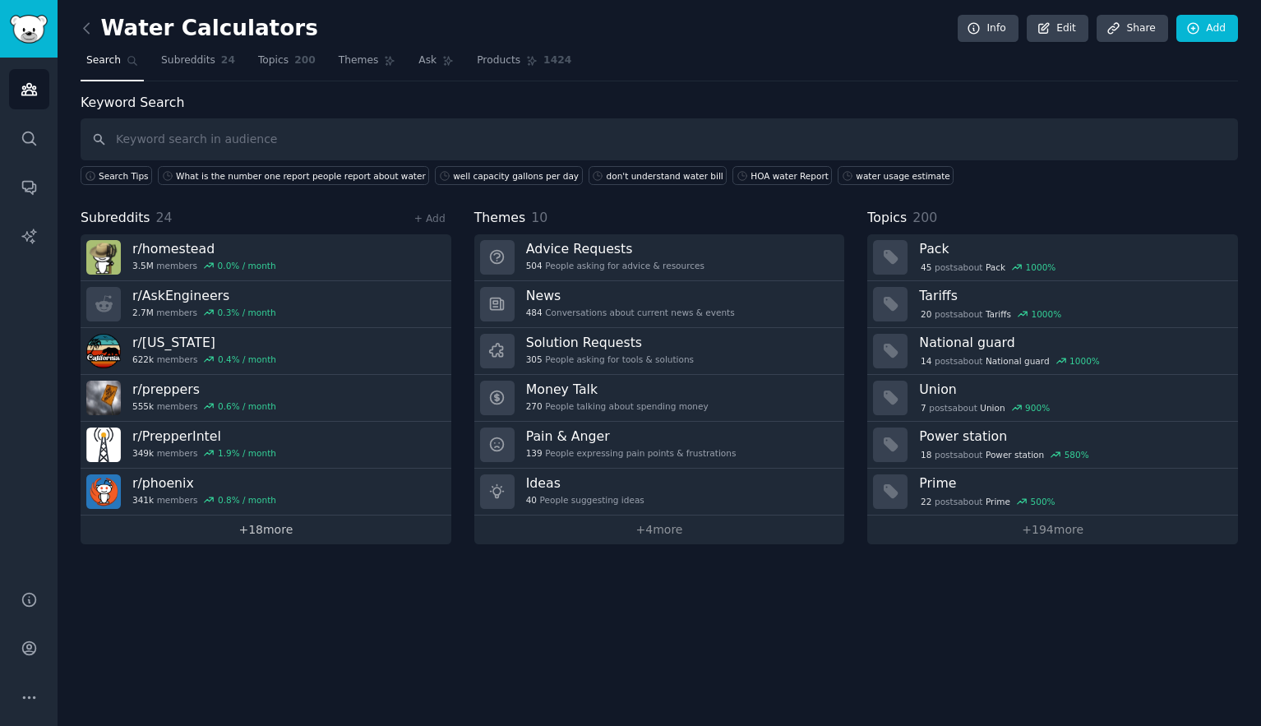
click at [257, 529] on link "+ 18 more" at bounding box center [266, 529] width 371 height 29
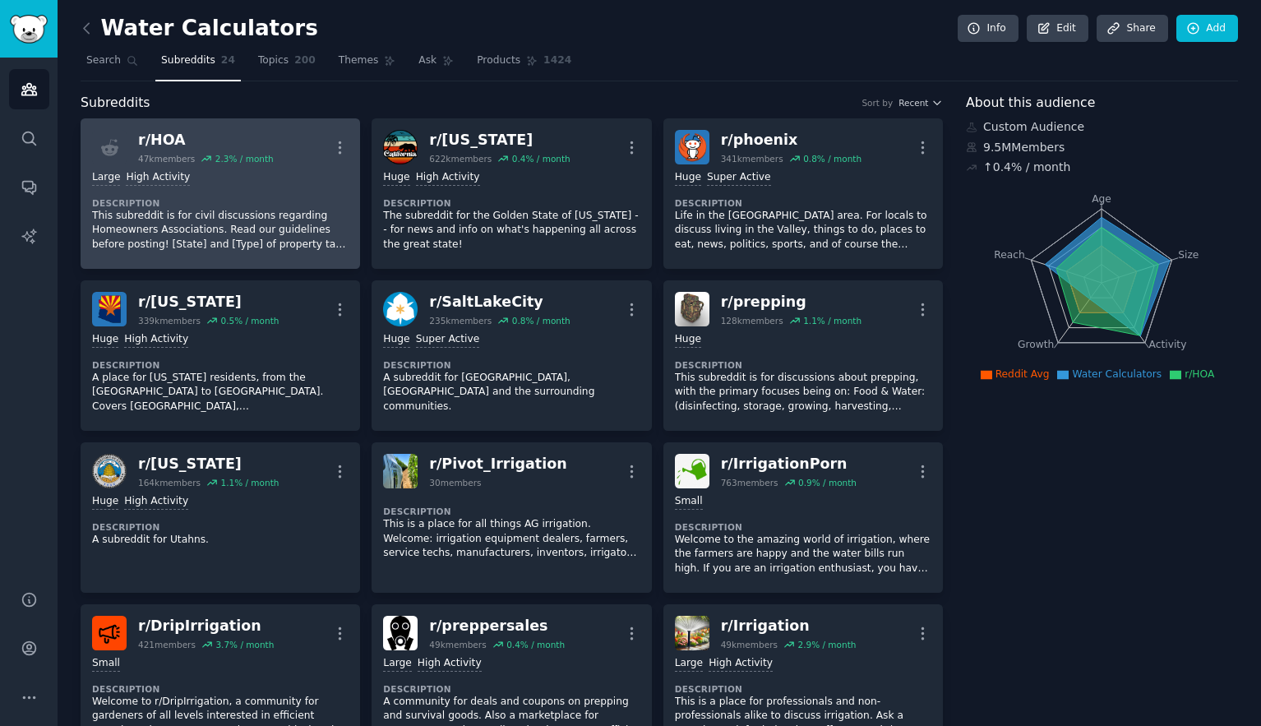
click at [212, 140] on div "r/ HOA" at bounding box center [206, 140] width 136 height 21
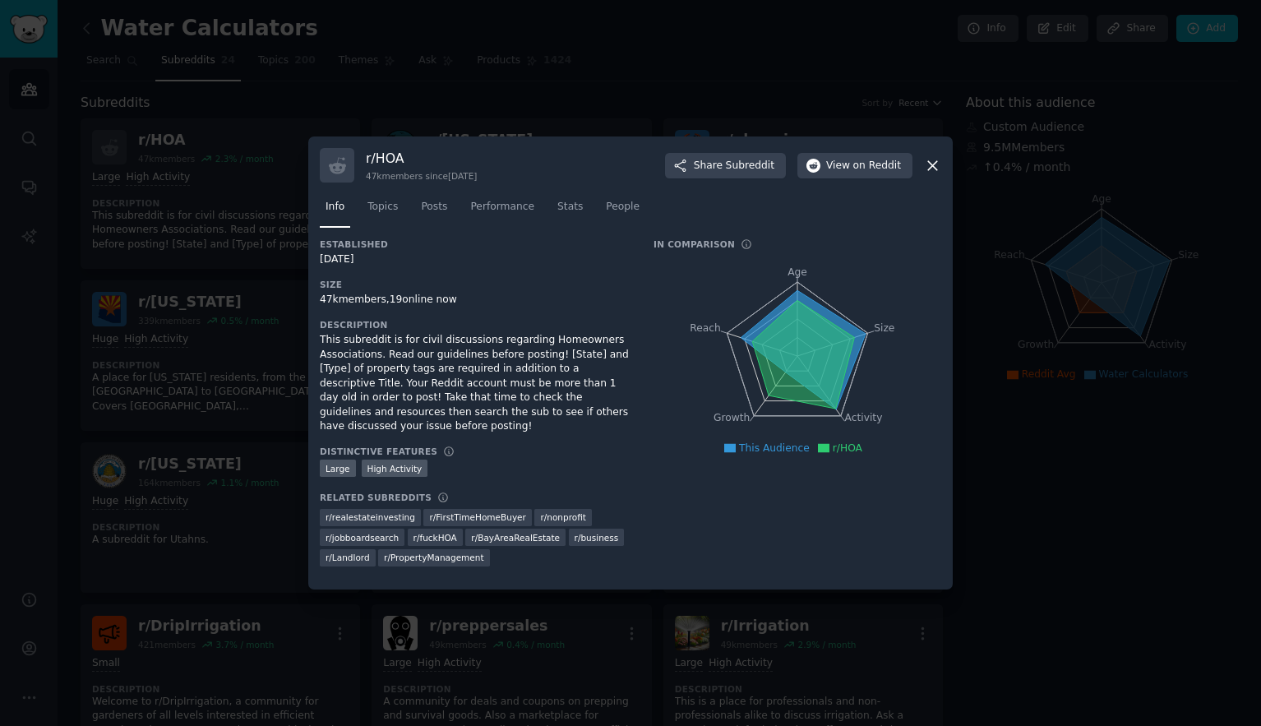
click at [935, 161] on icon at bounding box center [932, 165] width 9 height 9
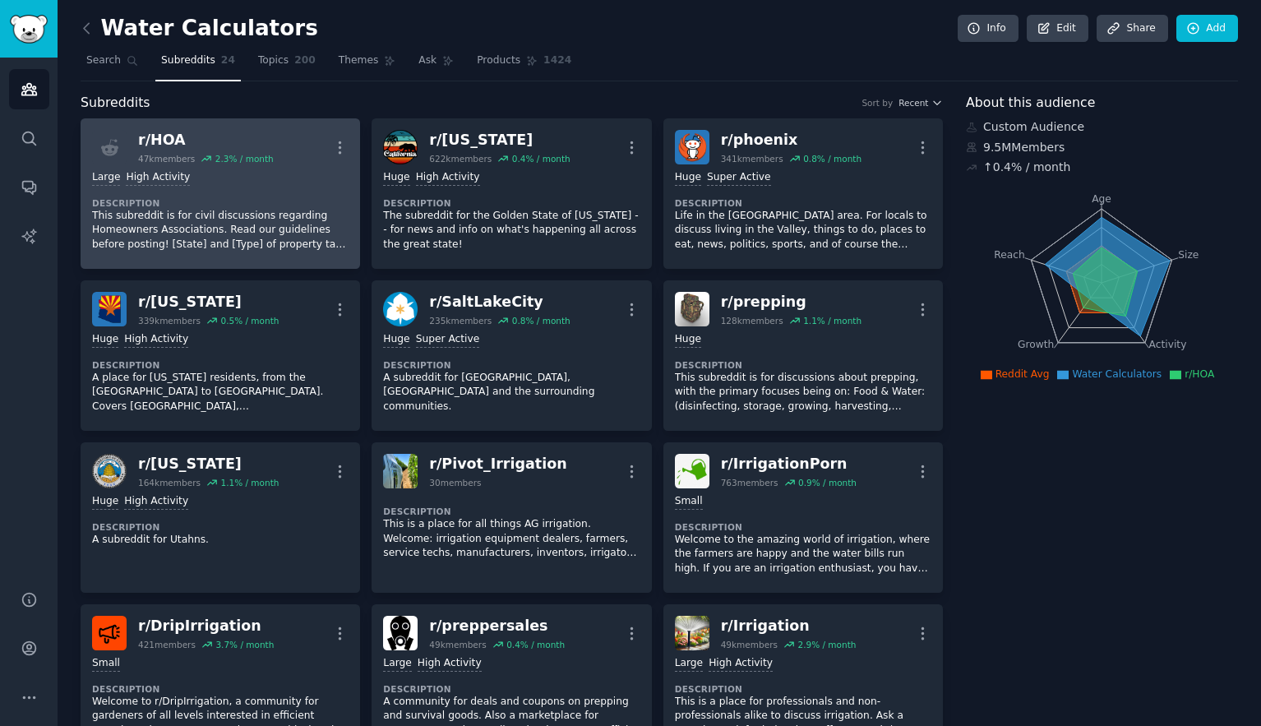
click at [302, 130] on div "r/ HOA 47k members 2.3 % / month More" at bounding box center [220, 147] width 256 height 35
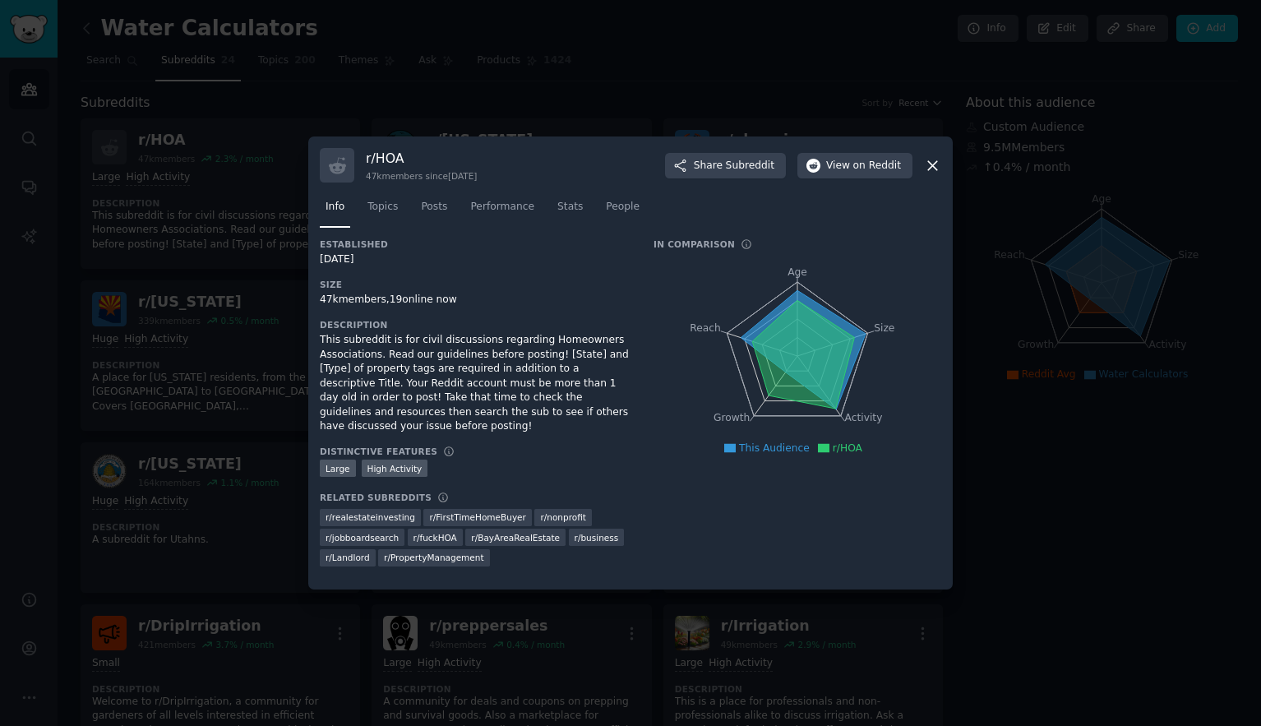
click at [936, 161] on icon at bounding box center [932, 165] width 9 height 9
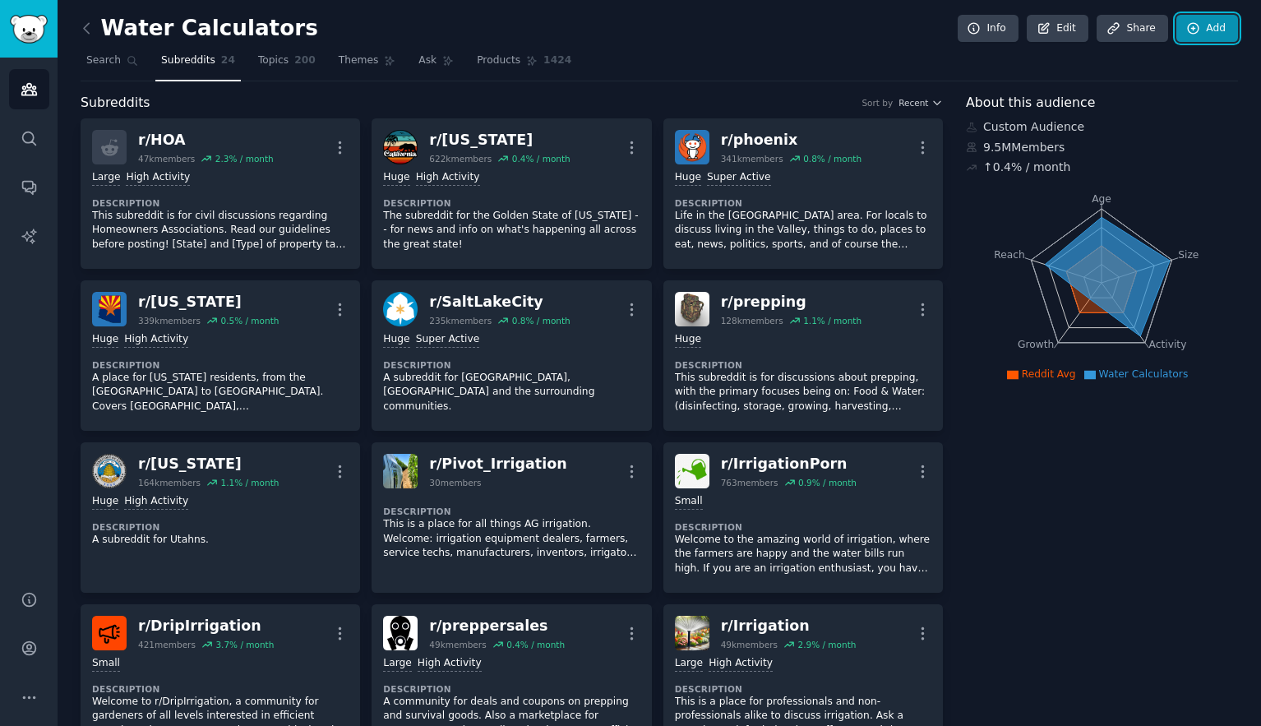
click at [1203, 31] on link "Add" at bounding box center [1207, 29] width 62 height 28
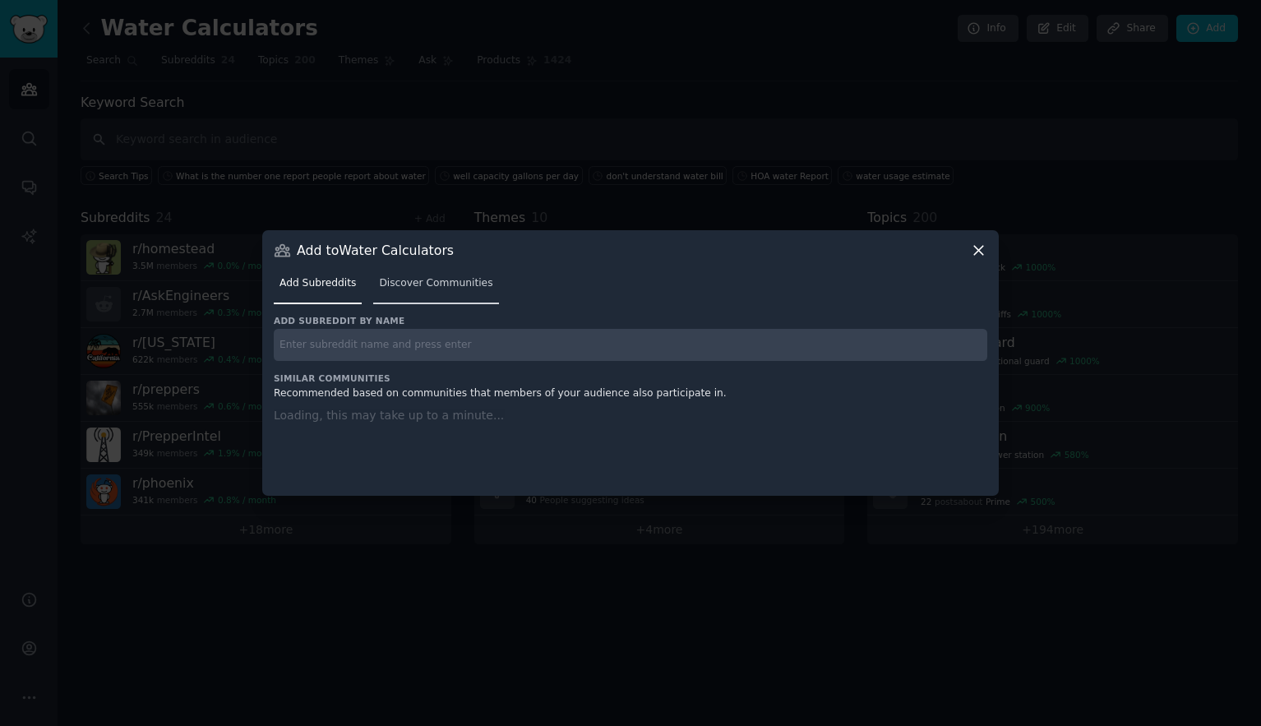
click at [443, 283] on span "Discover Communities" at bounding box center [435, 283] width 113 height 15
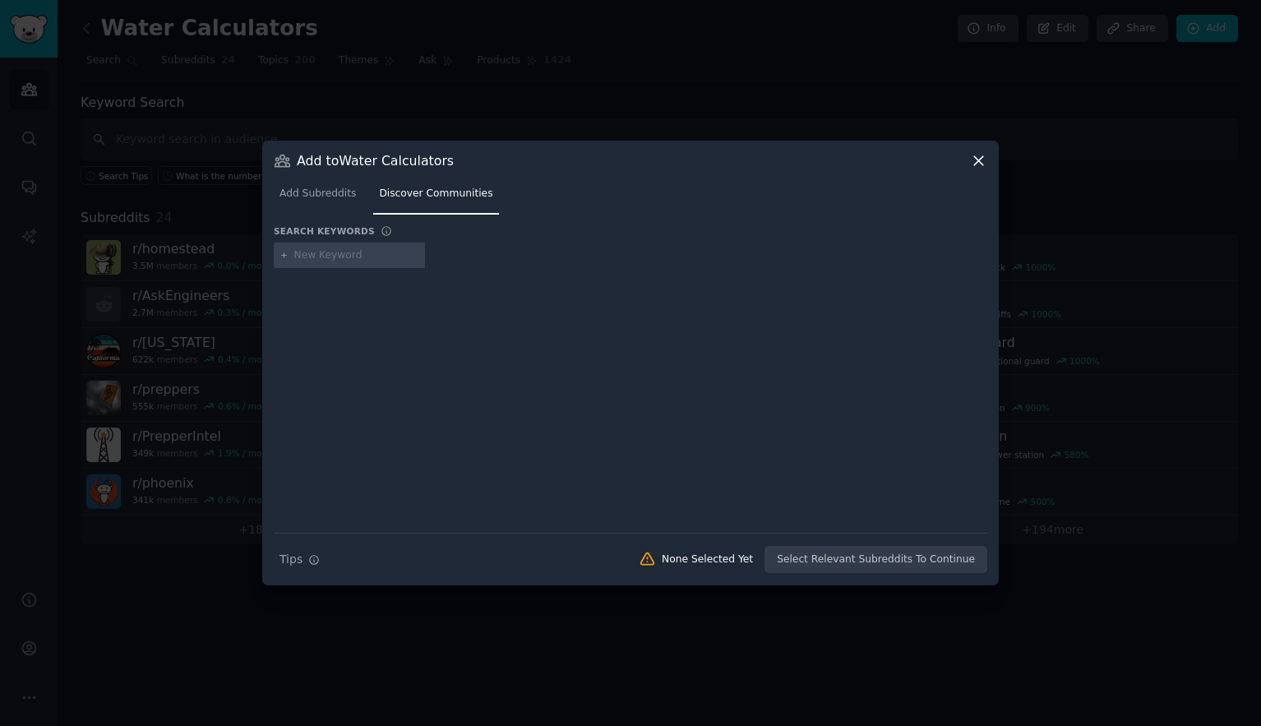
click at [326, 192] on span "Add Subreddits" at bounding box center [317, 194] width 76 height 15
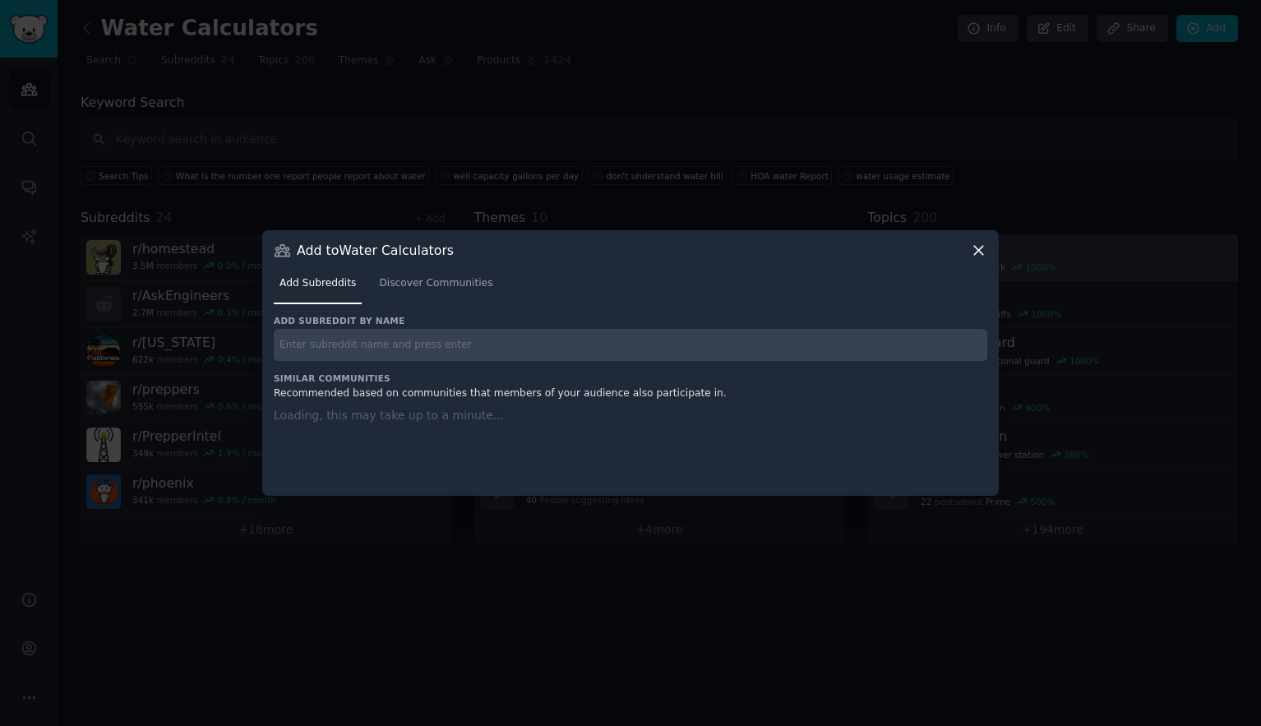
click at [986, 248] on icon at bounding box center [978, 250] width 17 height 17
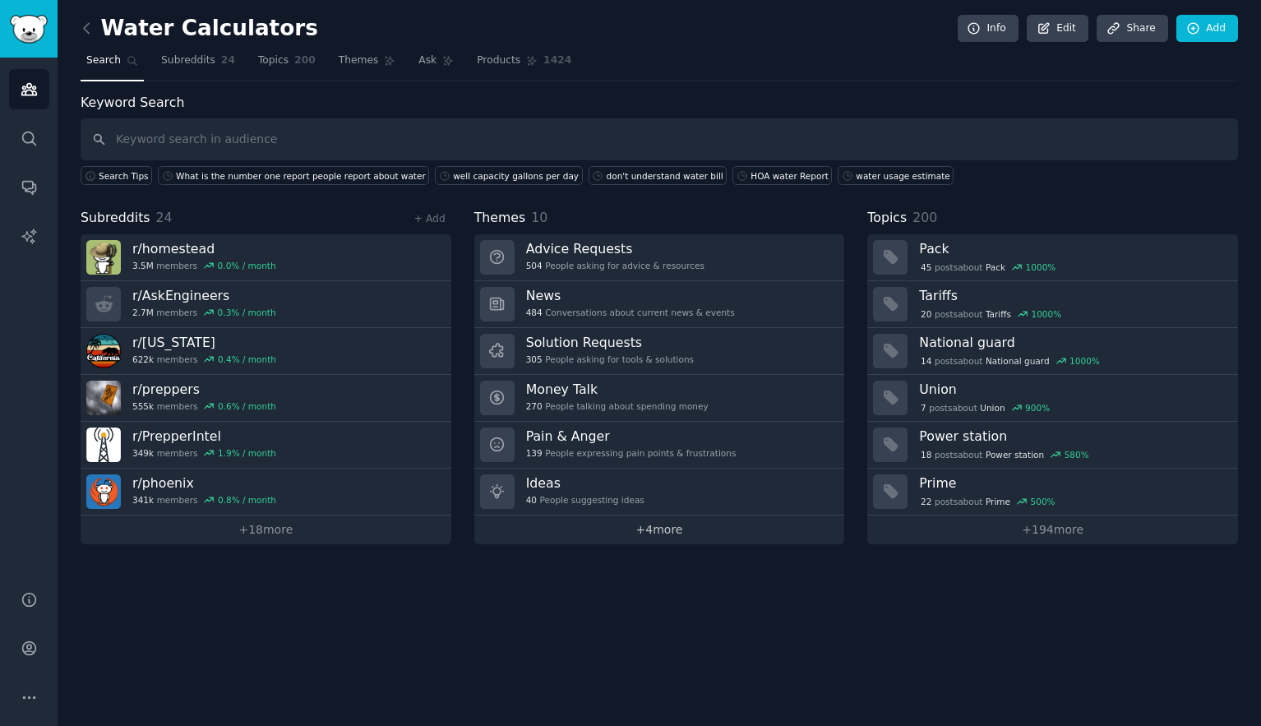
click at [647, 529] on link "+ 4 more" at bounding box center [659, 529] width 371 height 29
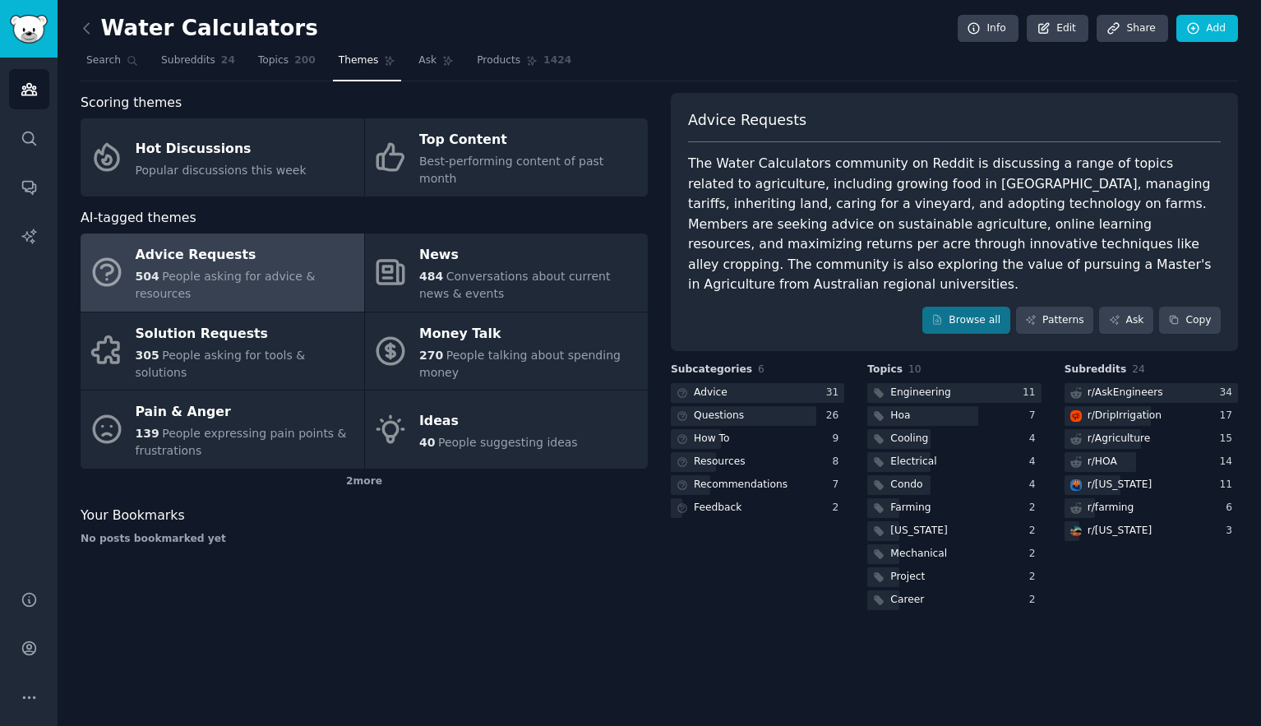
click at [225, 268] on div "504 People asking for advice & resources" at bounding box center [246, 285] width 220 height 35
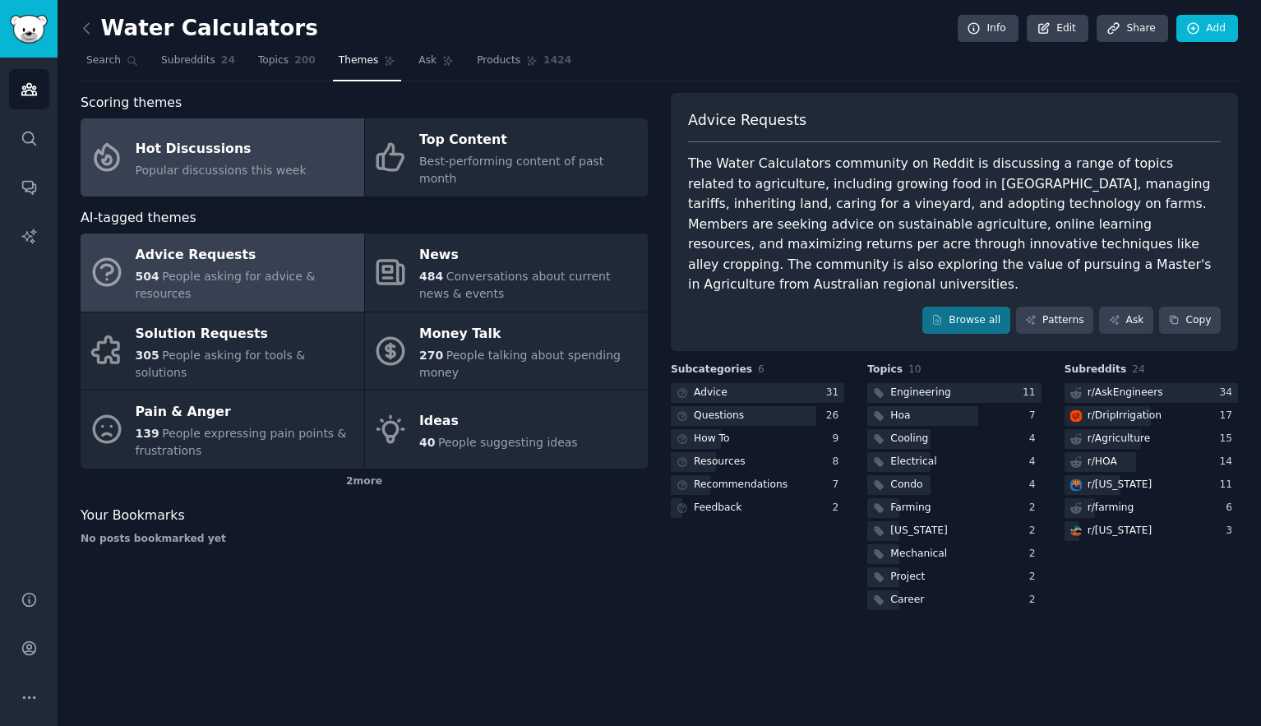
click at [229, 164] on span "Popular discussions this week" at bounding box center [221, 170] width 171 height 13
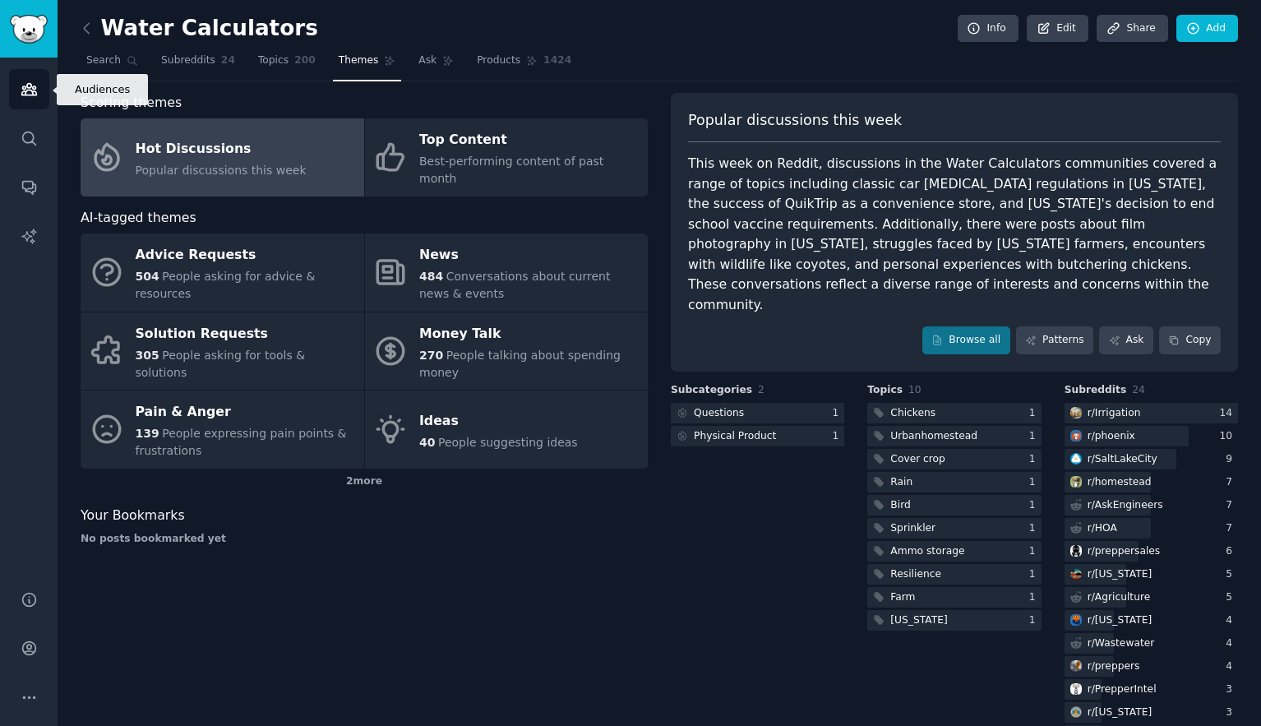
click at [38, 84] on link "Audiences" at bounding box center [29, 89] width 40 height 40
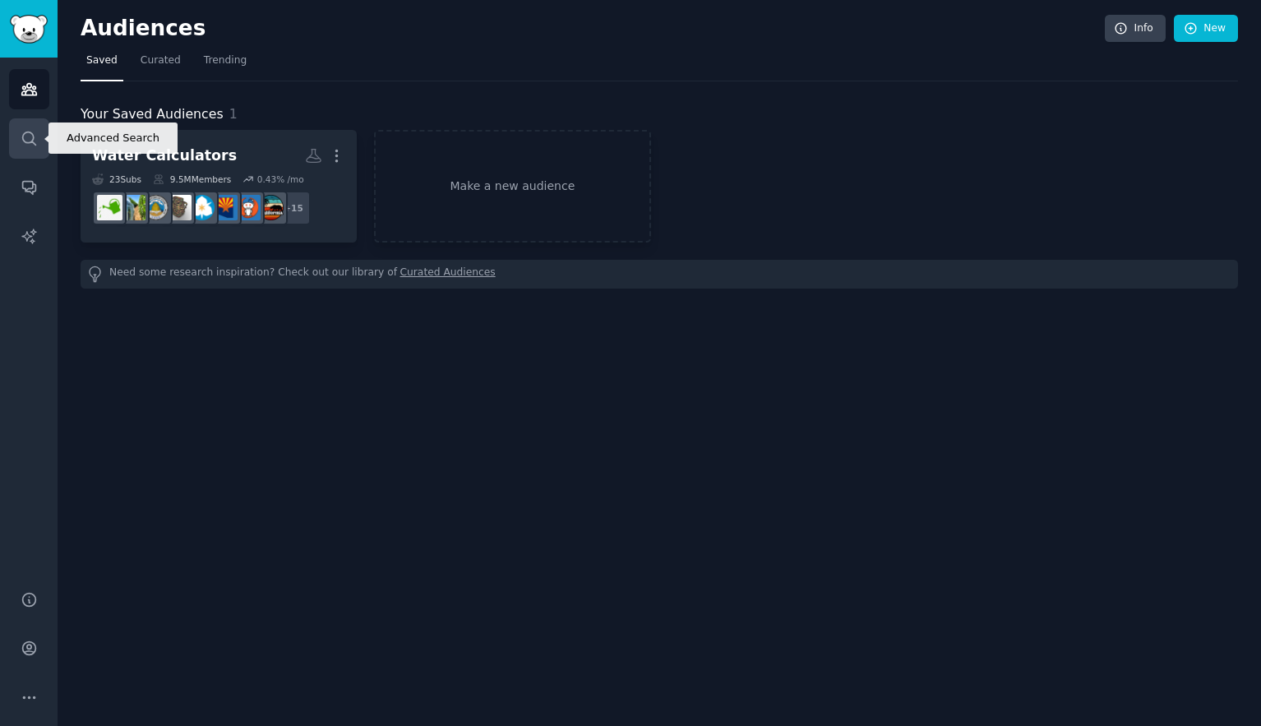
click at [21, 132] on icon "Sidebar" at bounding box center [29, 138] width 17 height 17
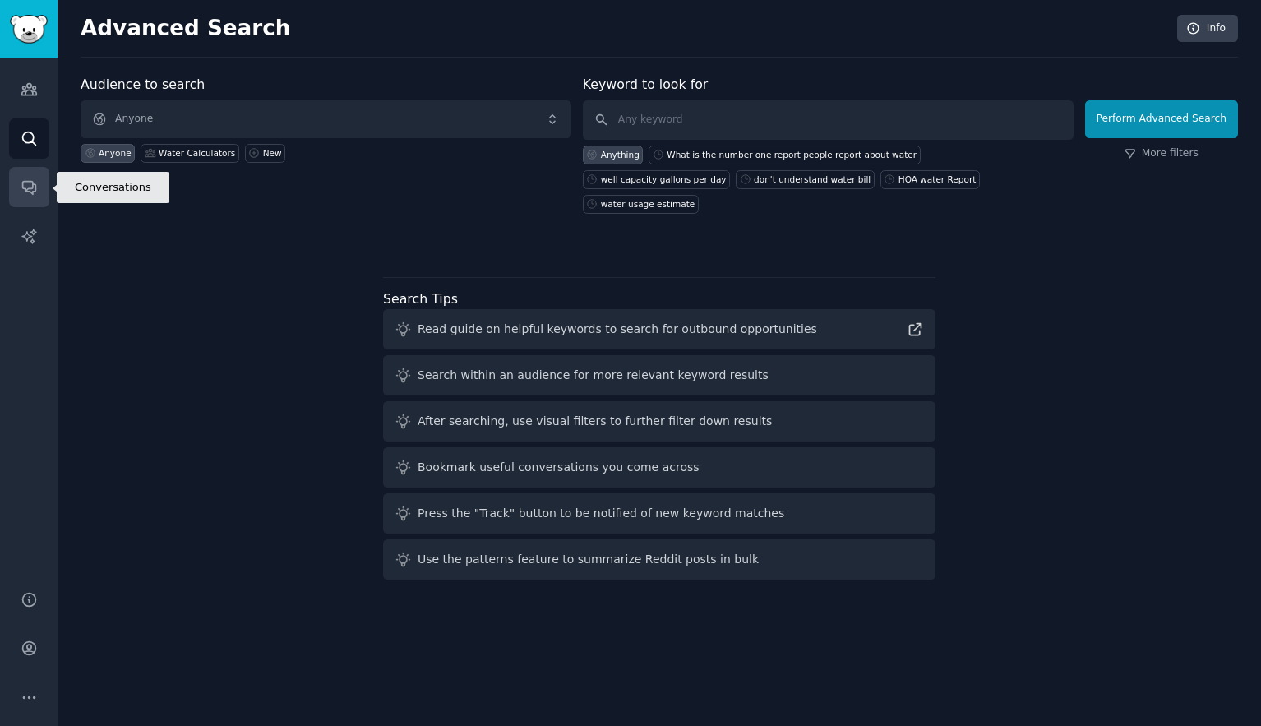
click at [28, 187] on icon "Sidebar" at bounding box center [28, 188] width 13 height 13
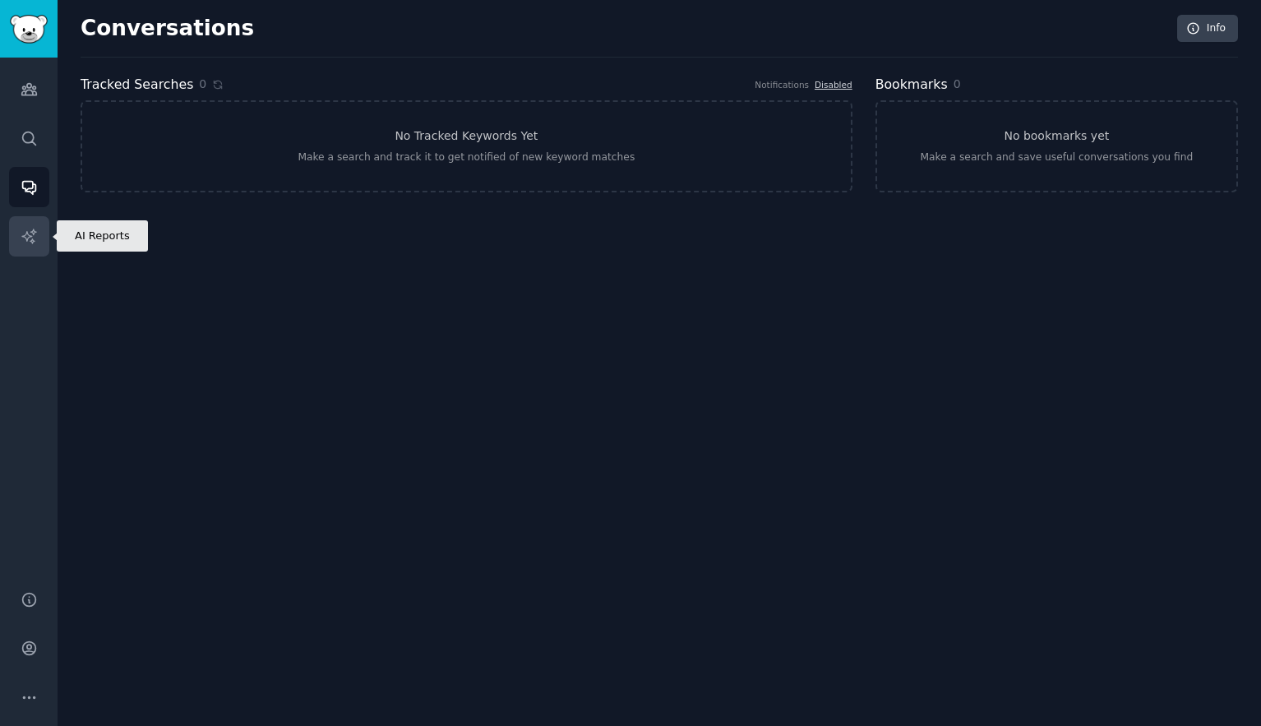
click at [35, 232] on icon "Sidebar" at bounding box center [28, 236] width 14 height 14
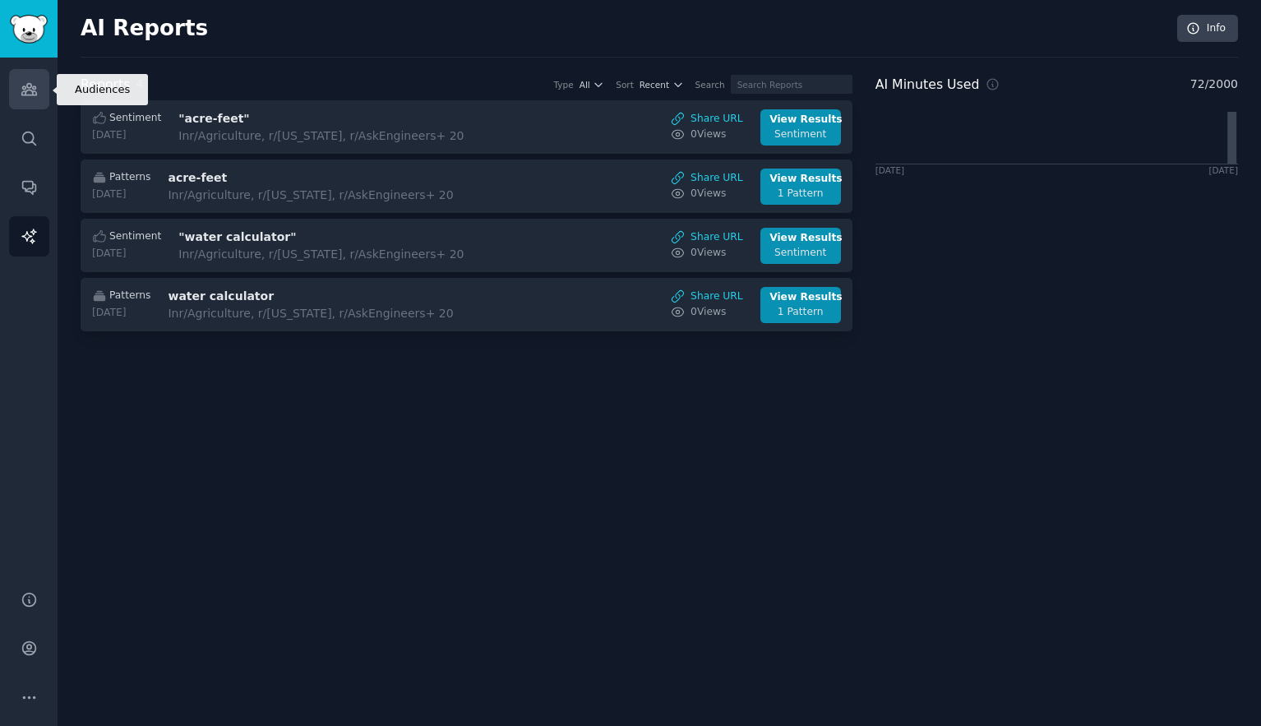
click at [30, 96] on icon "Sidebar" at bounding box center [29, 89] width 17 height 17
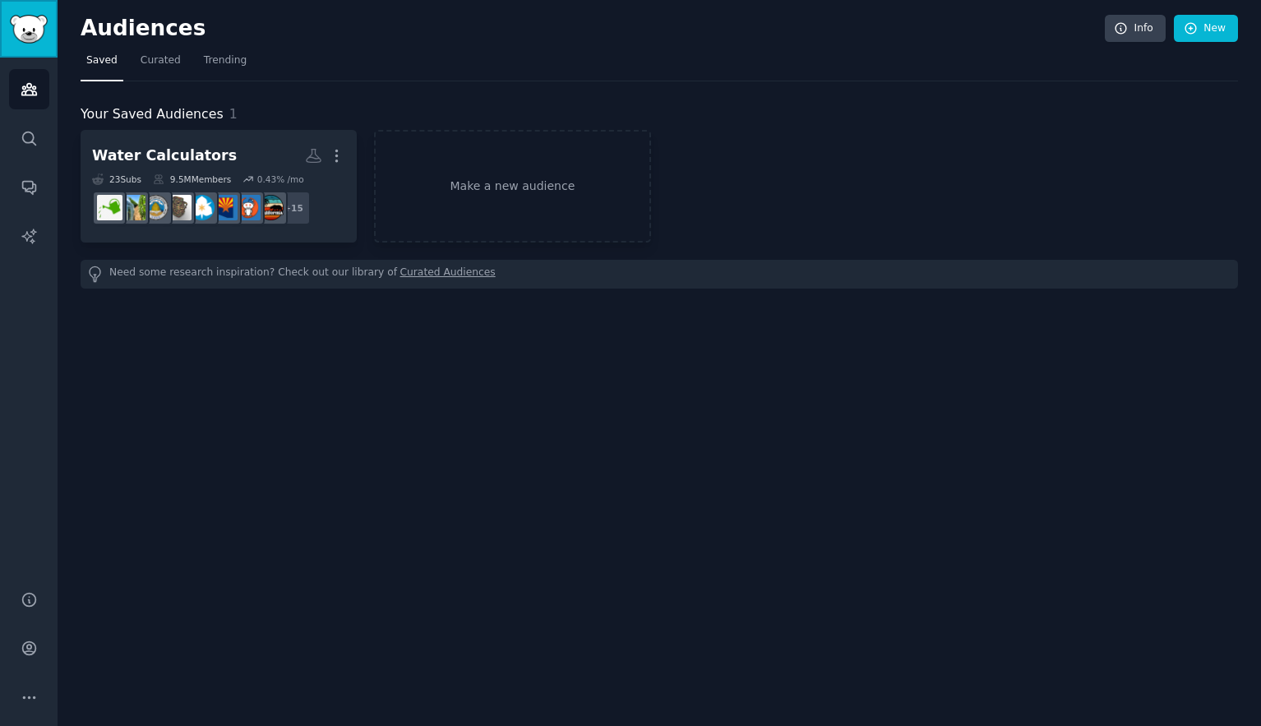
click at [42, 38] on img "Sidebar" at bounding box center [29, 29] width 38 height 29
click at [24, 691] on icon "Sidebar" at bounding box center [29, 697] width 17 height 17
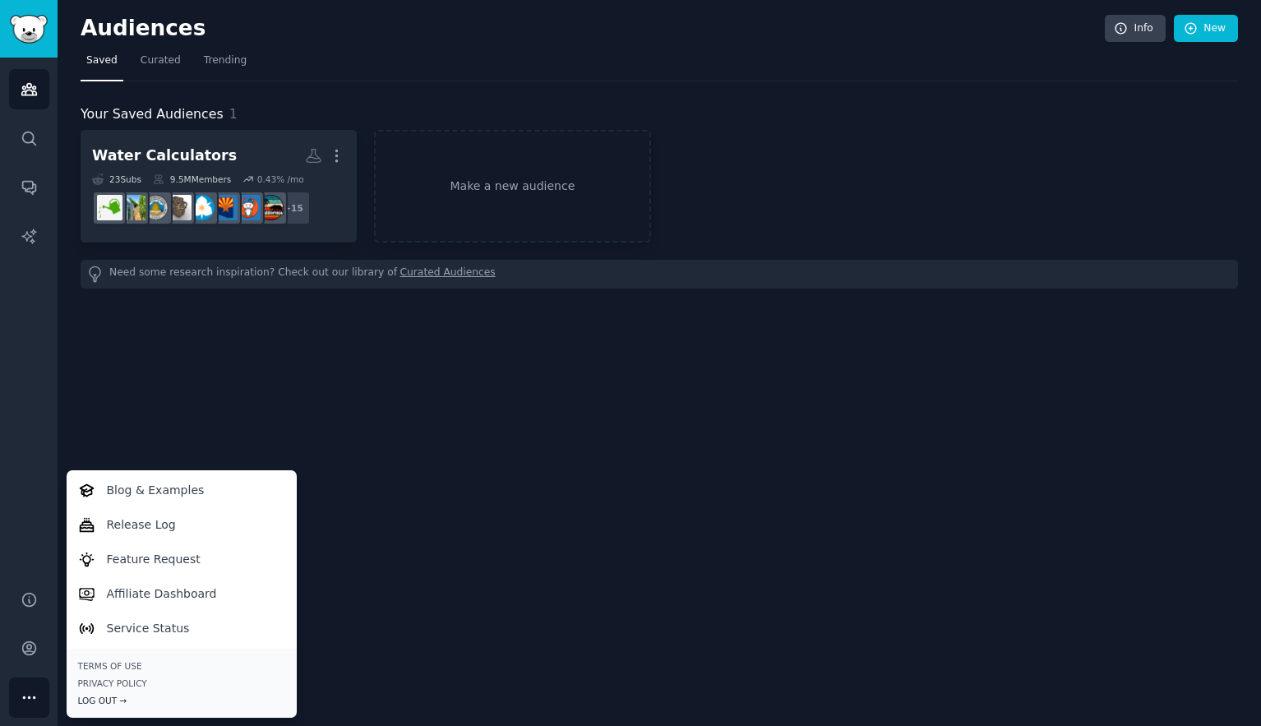
click at [111, 700] on div "Log Out →" at bounding box center [181, 701] width 207 height 12
